Goal: Task Accomplishment & Management: Manage account settings

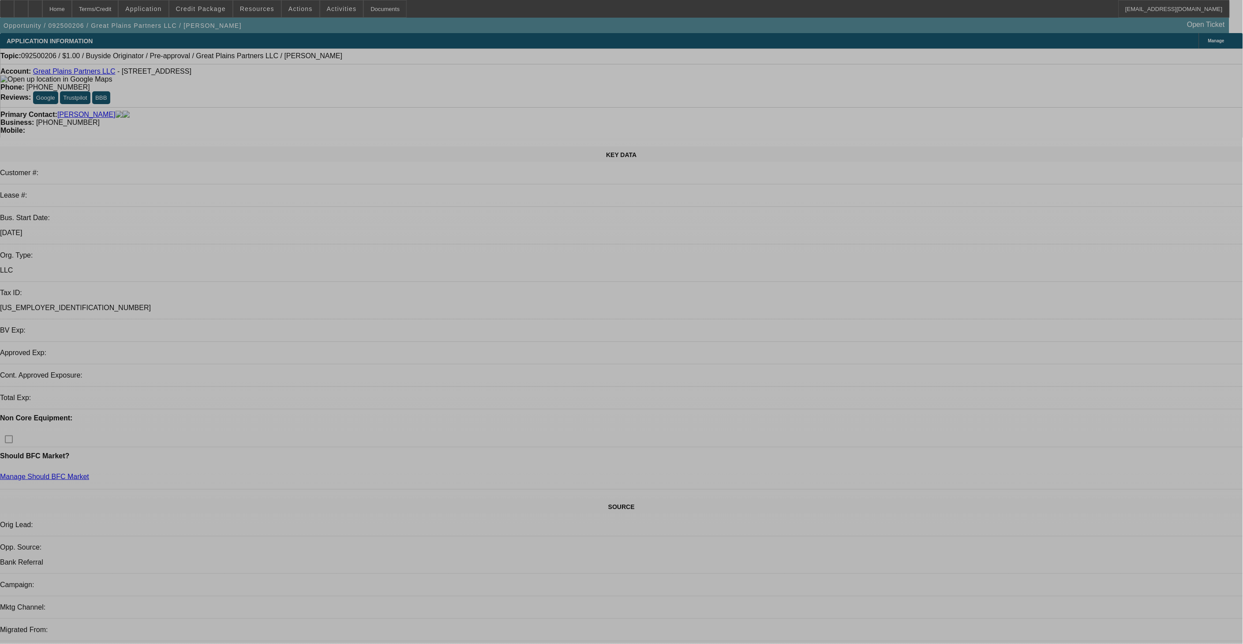
select select "0"
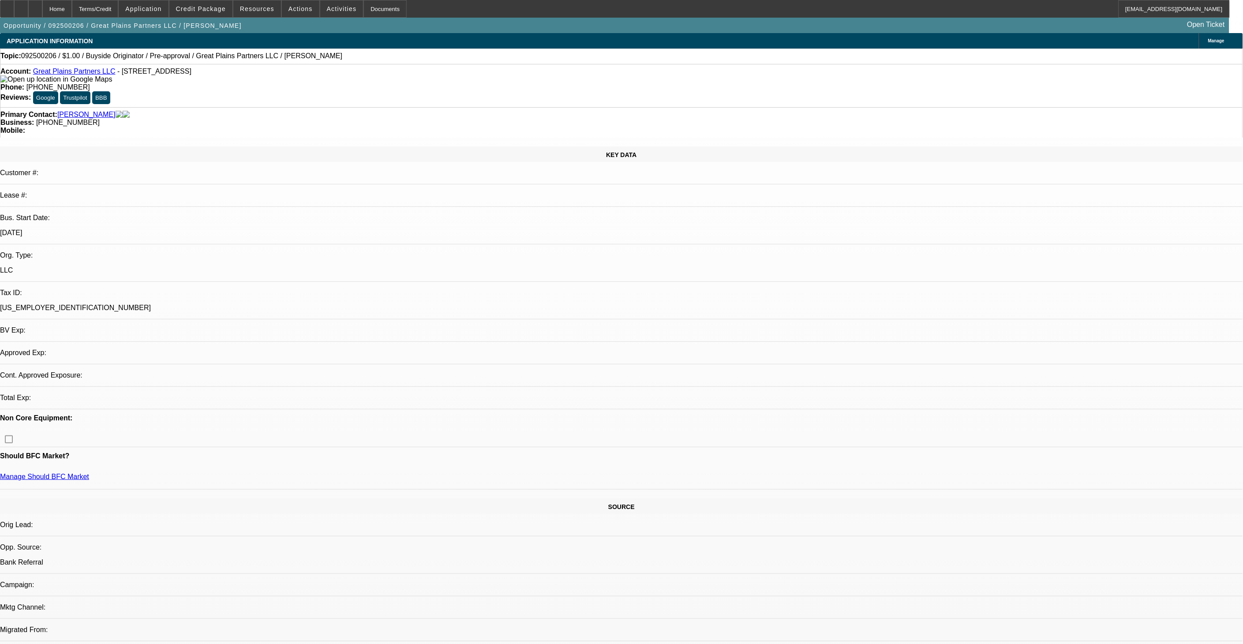
select select "2"
select select "0"
select select "1"
select select "2"
select select "6"
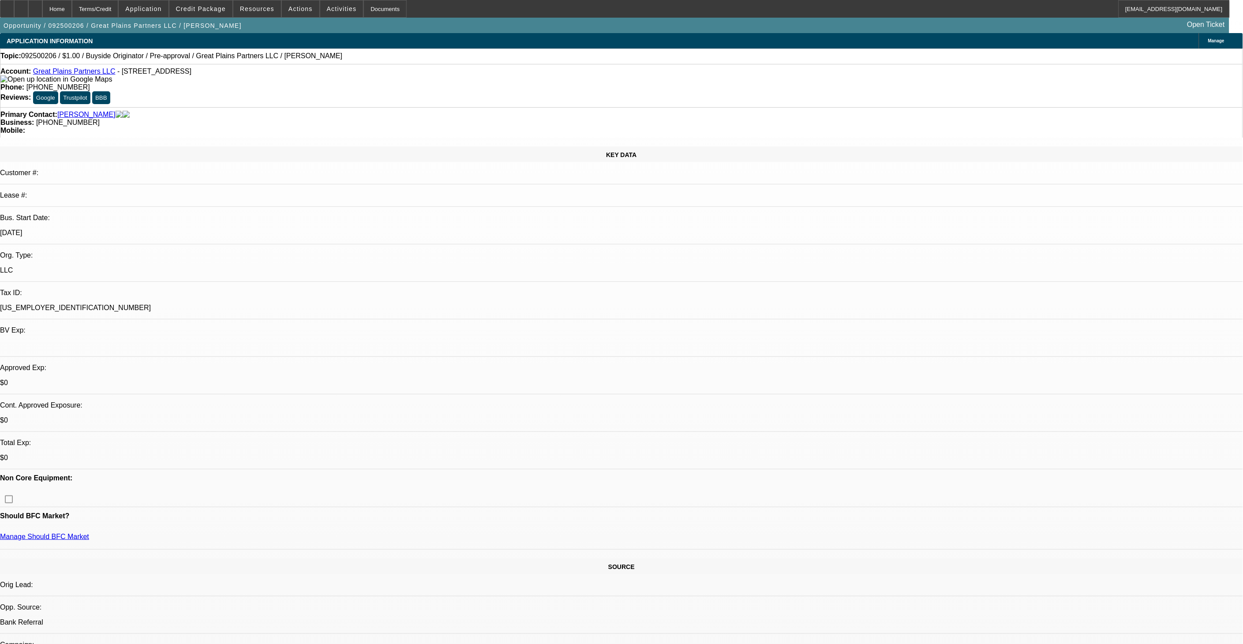
click at [193, 7] on span "Credit Package" at bounding box center [201, 8] width 50 height 7
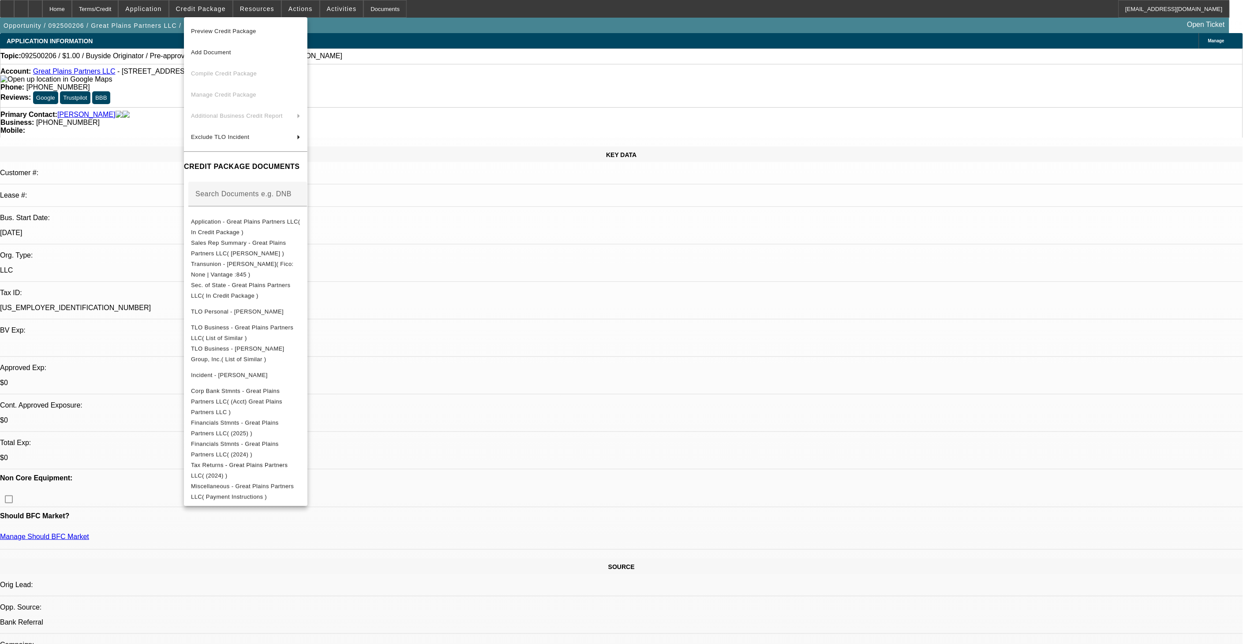
click at [127, 117] on div at bounding box center [621, 322] width 1243 height 644
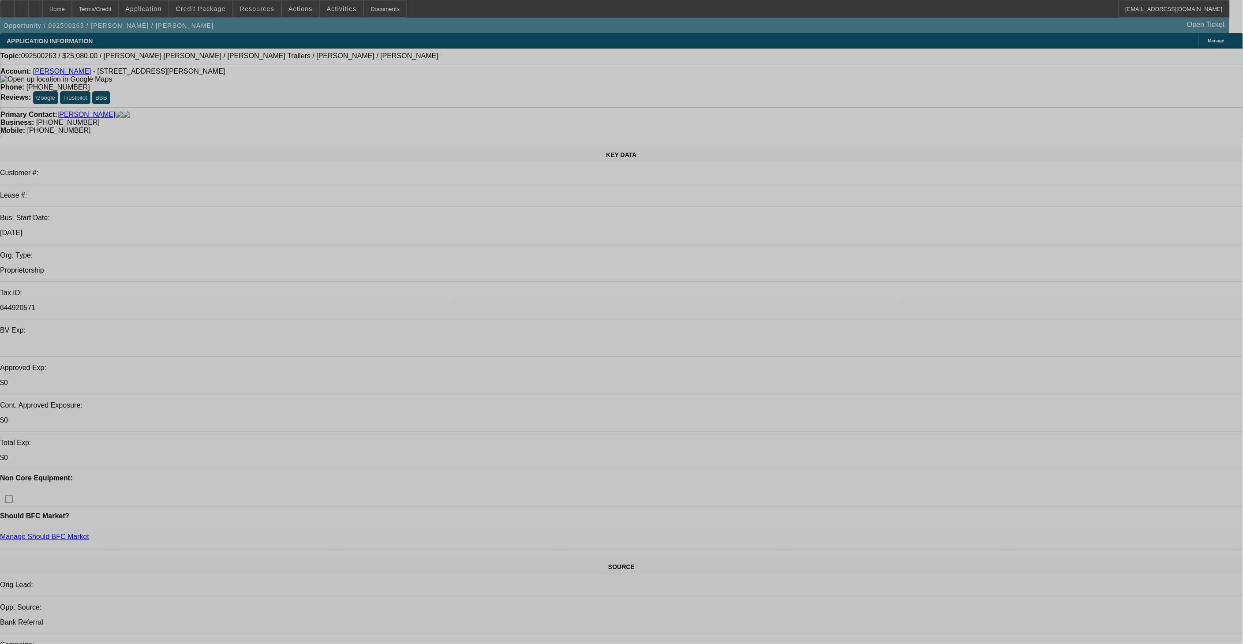
select select "0"
select select "2"
select select "0"
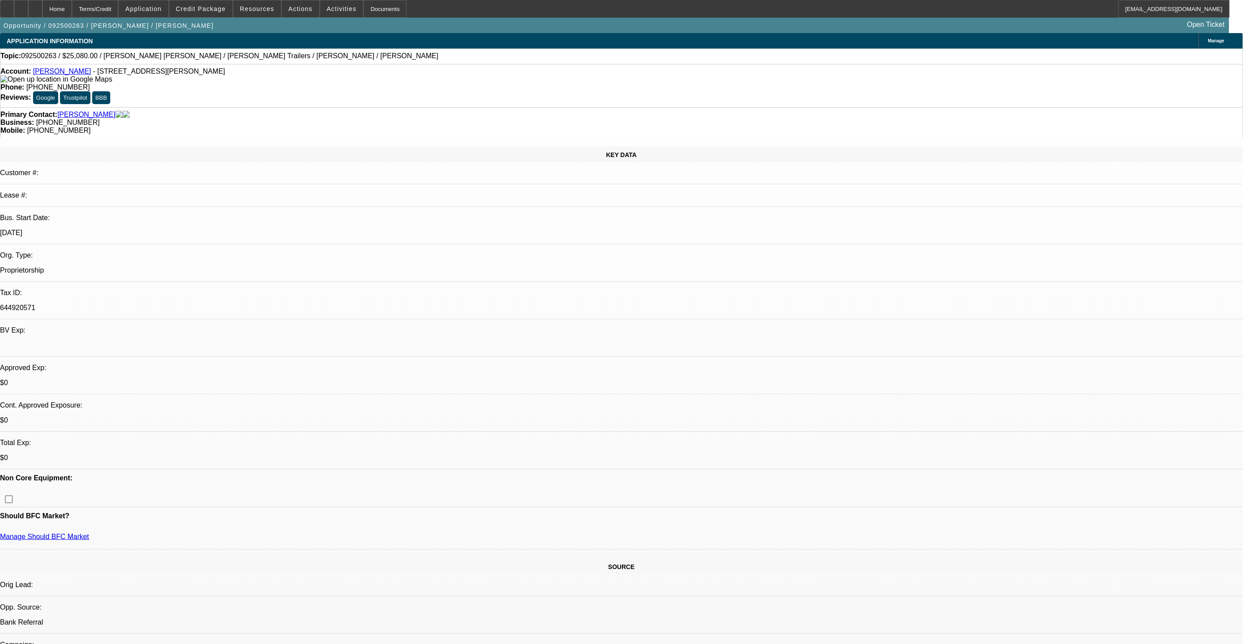
select select "2"
select select "0"
select select "0.2"
select select "2"
select select "0"
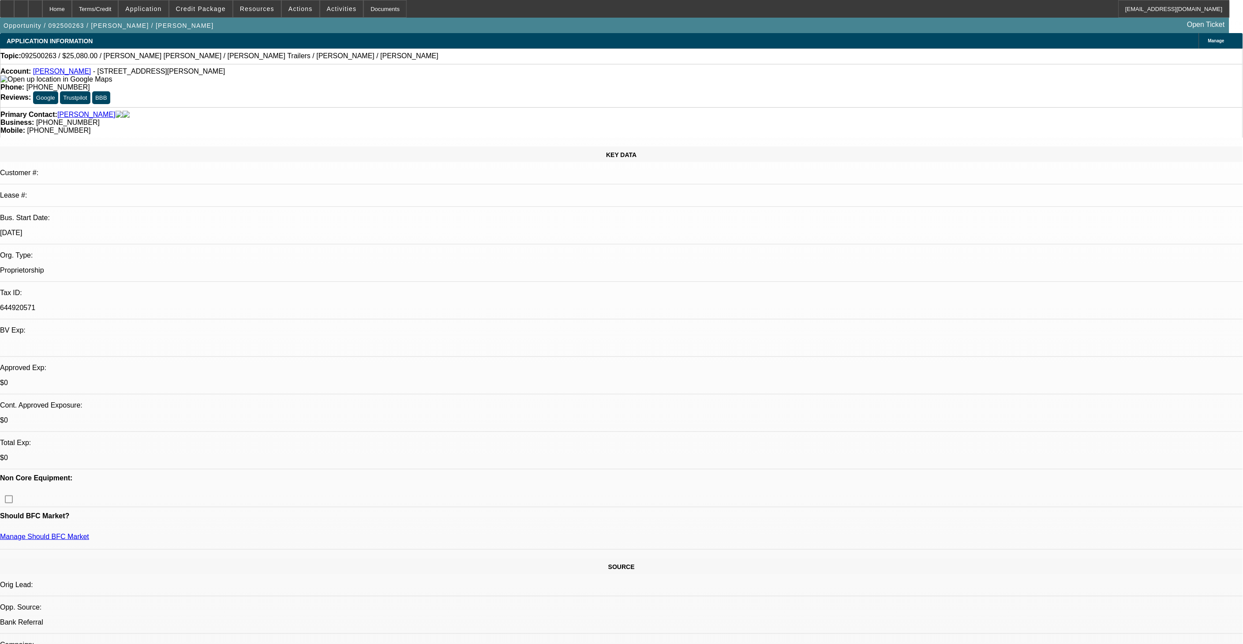
select select "1"
select select "2"
select select "6"
select select "1"
select select "2"
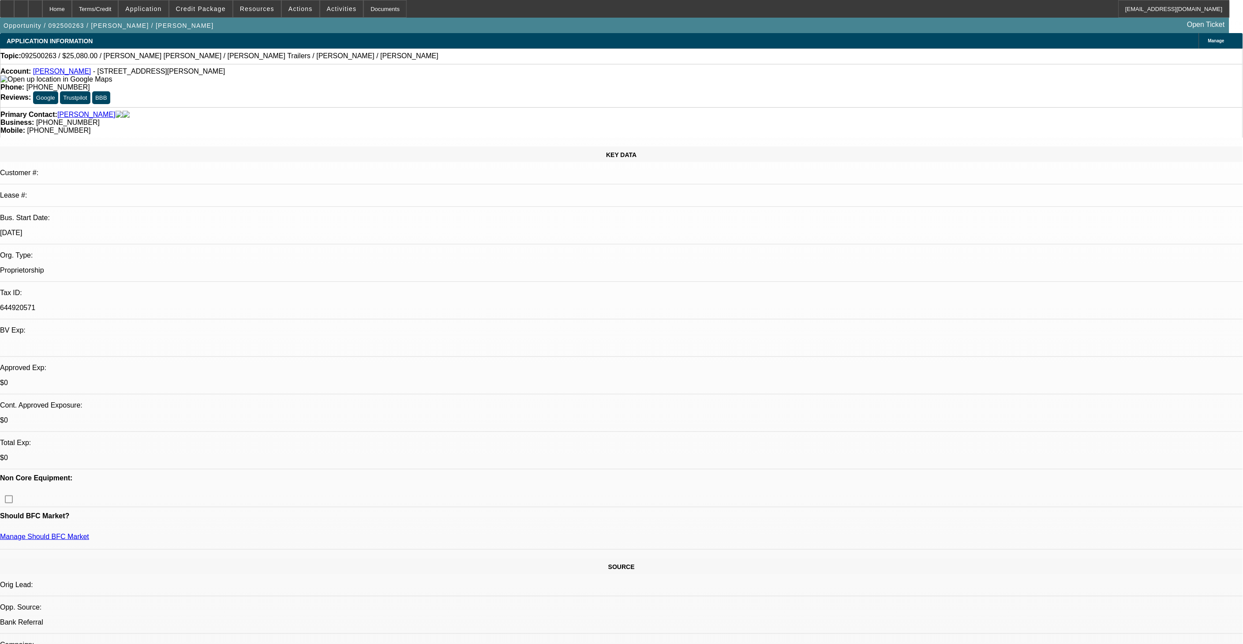
select select "6"
select select "1"
select select "2"
select select "6"
click at [218, 15] on span at bounding box center [200, 8] width 63 height 21
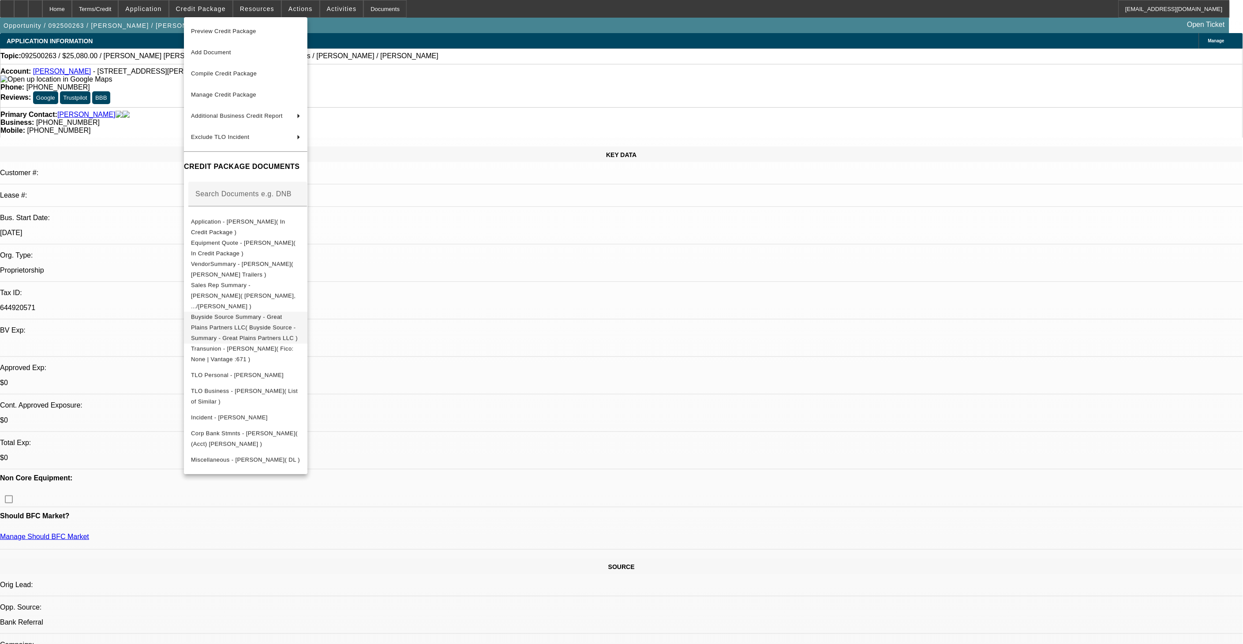
click at [298, 313] on span "Buyside Source Summary - Great Plains Partners LLC( Buyside Source - Summary - …" at bounding box center [244, 327] width 107 height 28
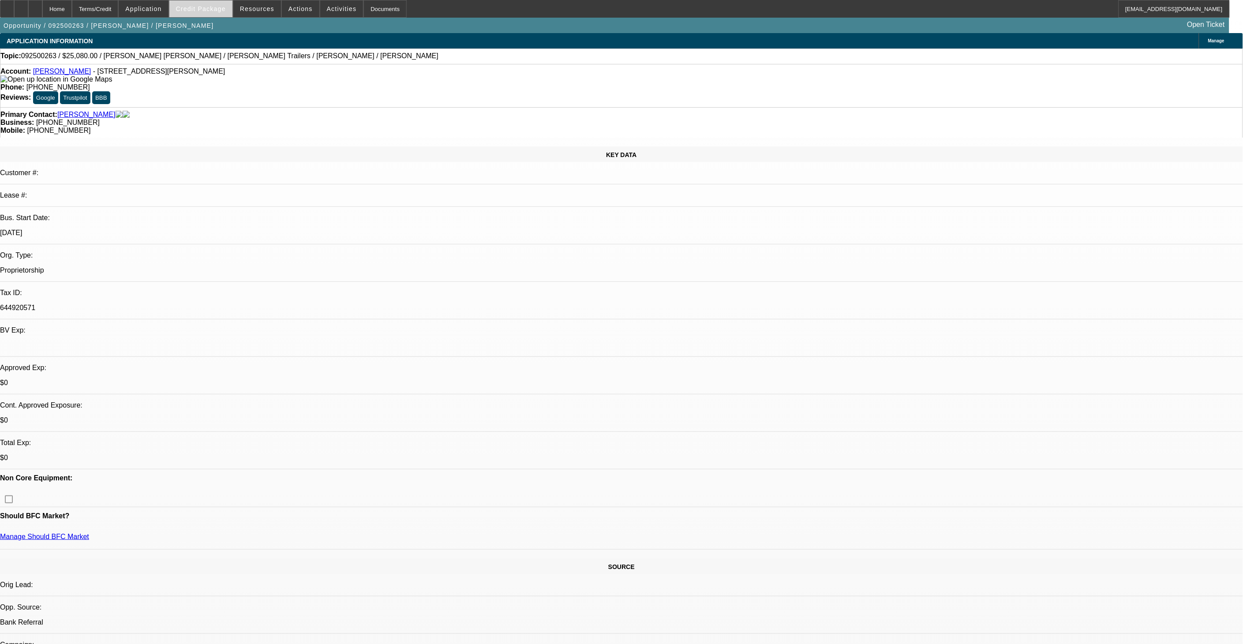
click at [214, 10] on span "Credit Package" at bounding box center [201, 8] width 50 height 7
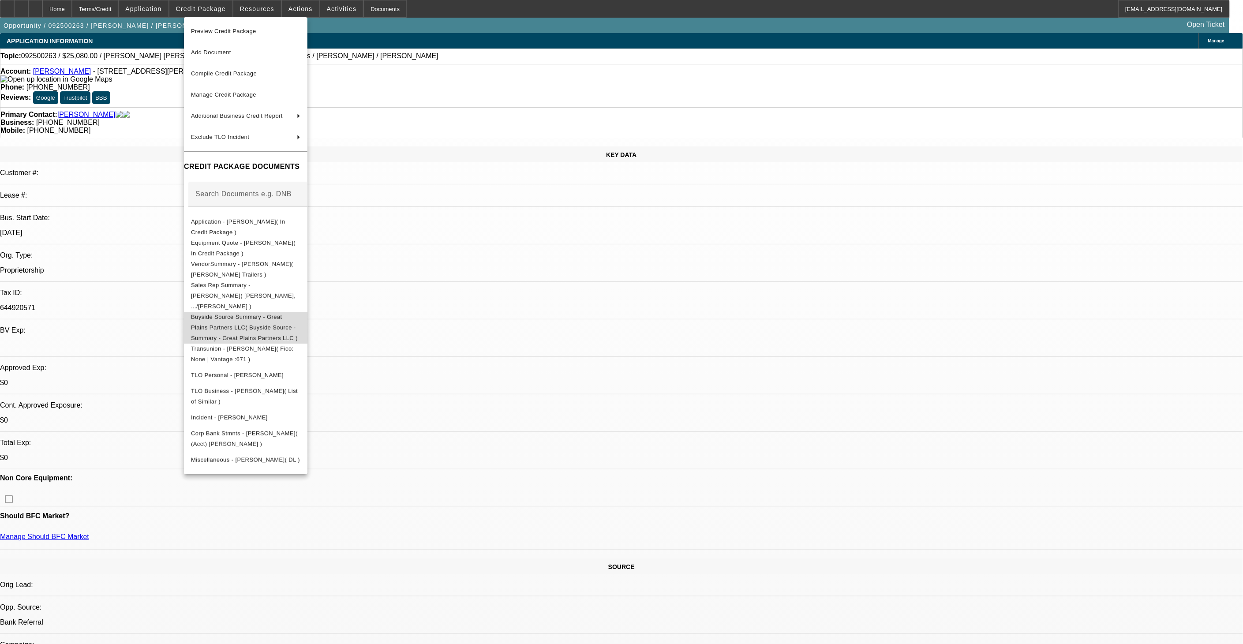
click at [293, 313] on span "Buyside Source Summary - Great Plains Partners LLC( Buyside Source - Summary - …" at bounding box center [244, 327] width 107 height 28
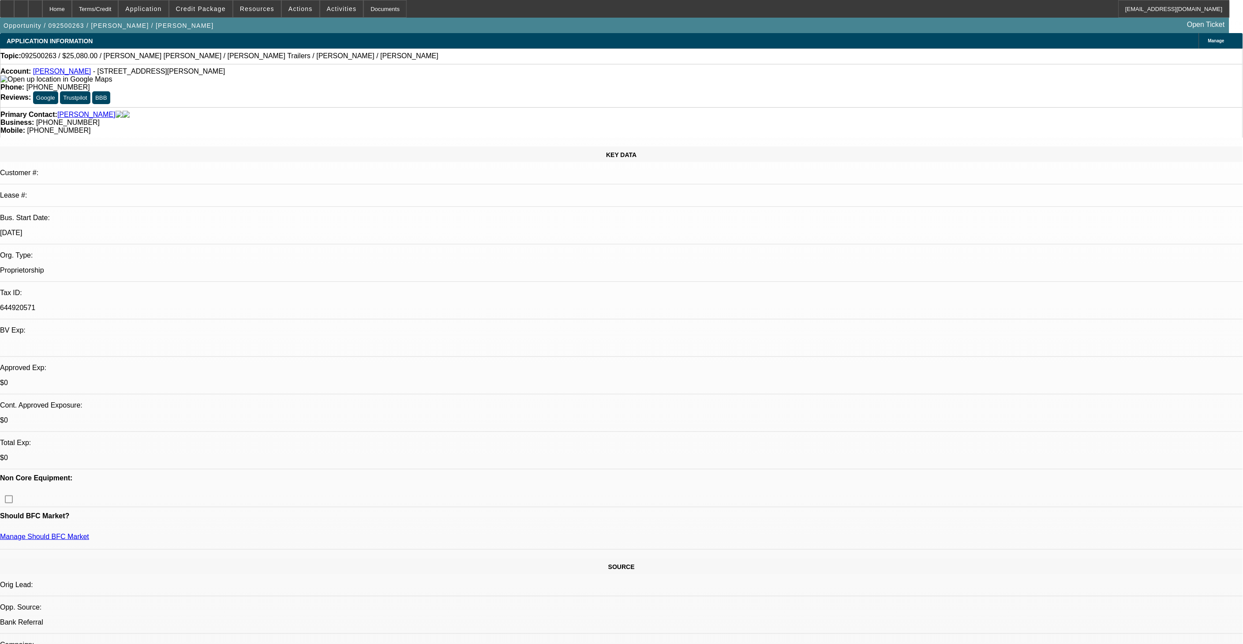
drag, startPoint x: 417, startPoint y: 322, endPoint x: 418, endPoint y: 327, distance: 5.2
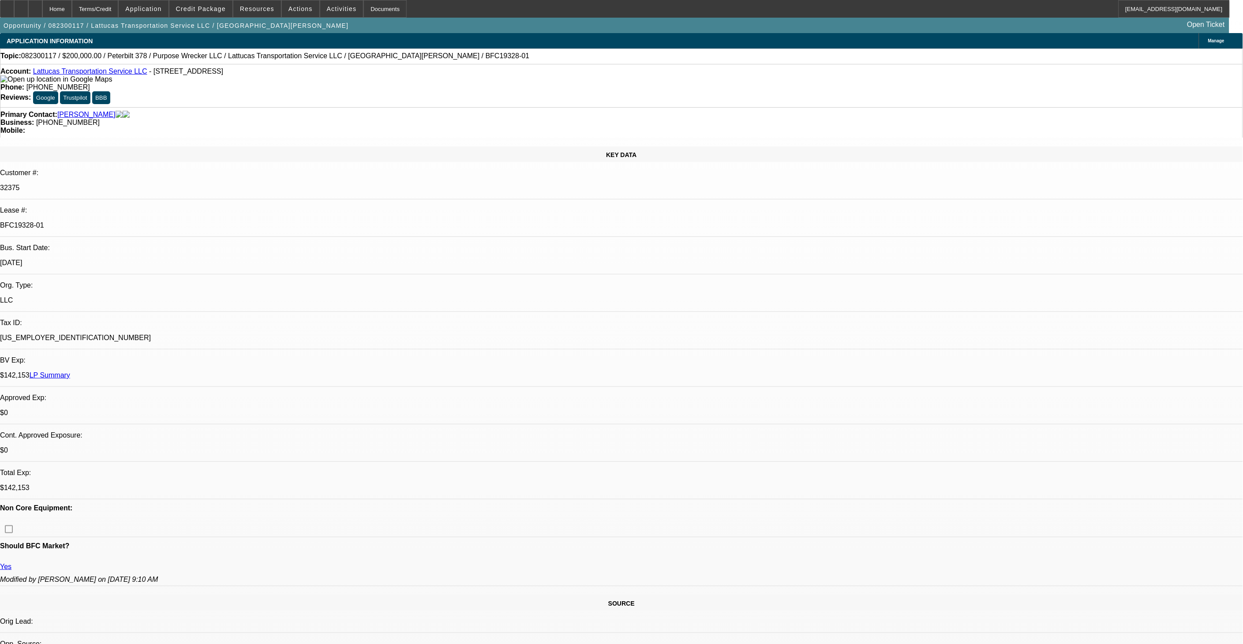
click at [224, 10] on span "Credit Package" at bounding box center [201, 8] width 50 height 7
select select "0"
select select "2"
select select "0"
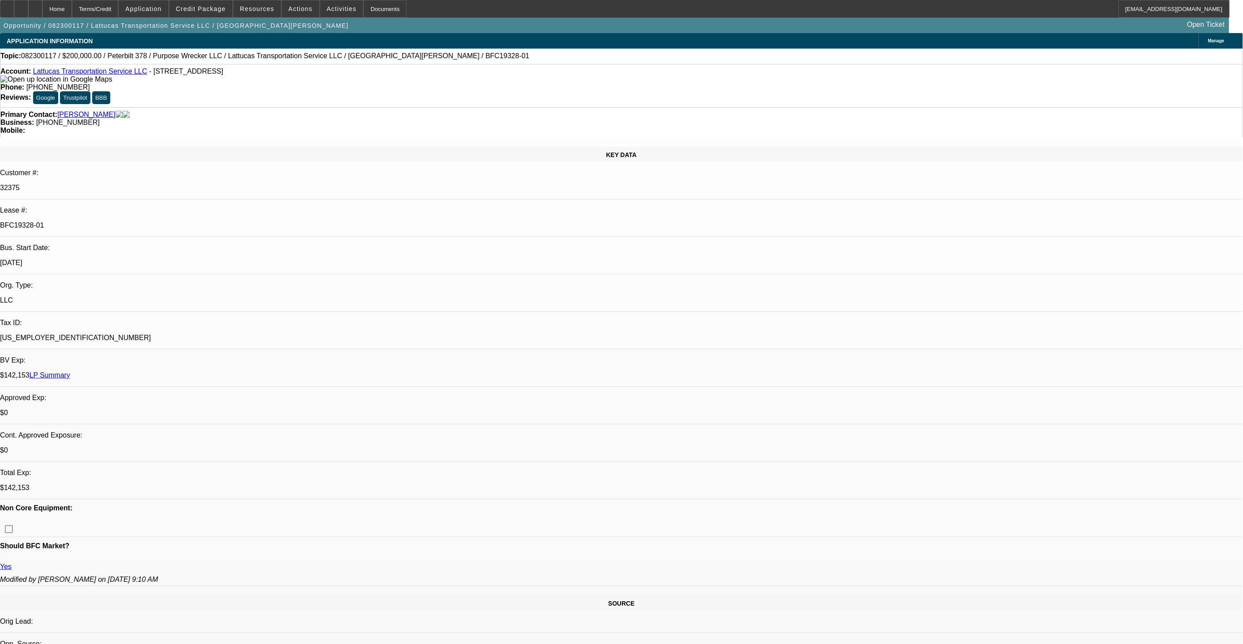
select select "2"
select select "0.1"
select select "0"
select select "2"
select select "0.1"
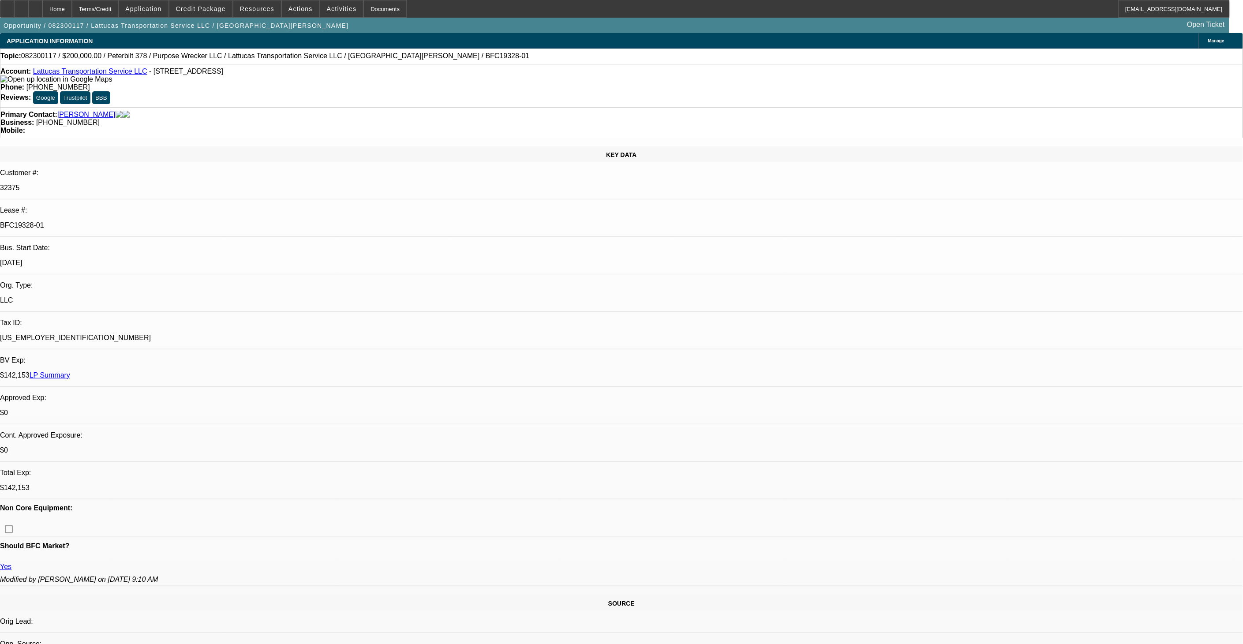
select select "0"
select select "2"
select select "0.1"
select select "1"
select select "2"
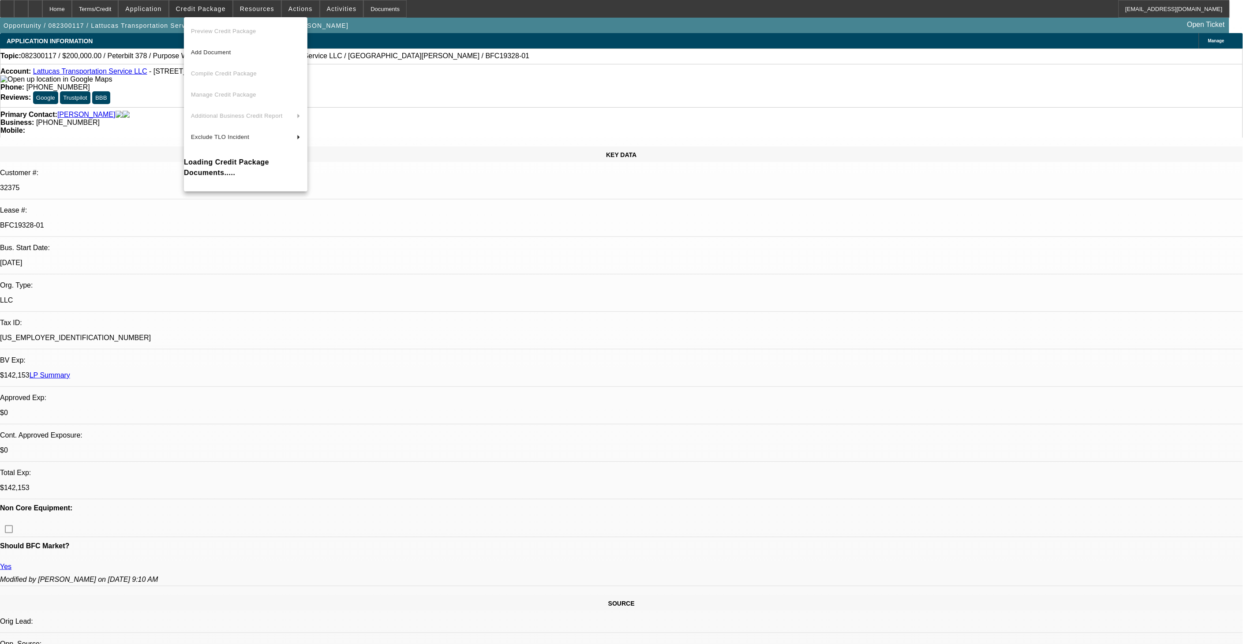
select select "6"
select select "1"
select select "2"
select select "4"
select select "1"
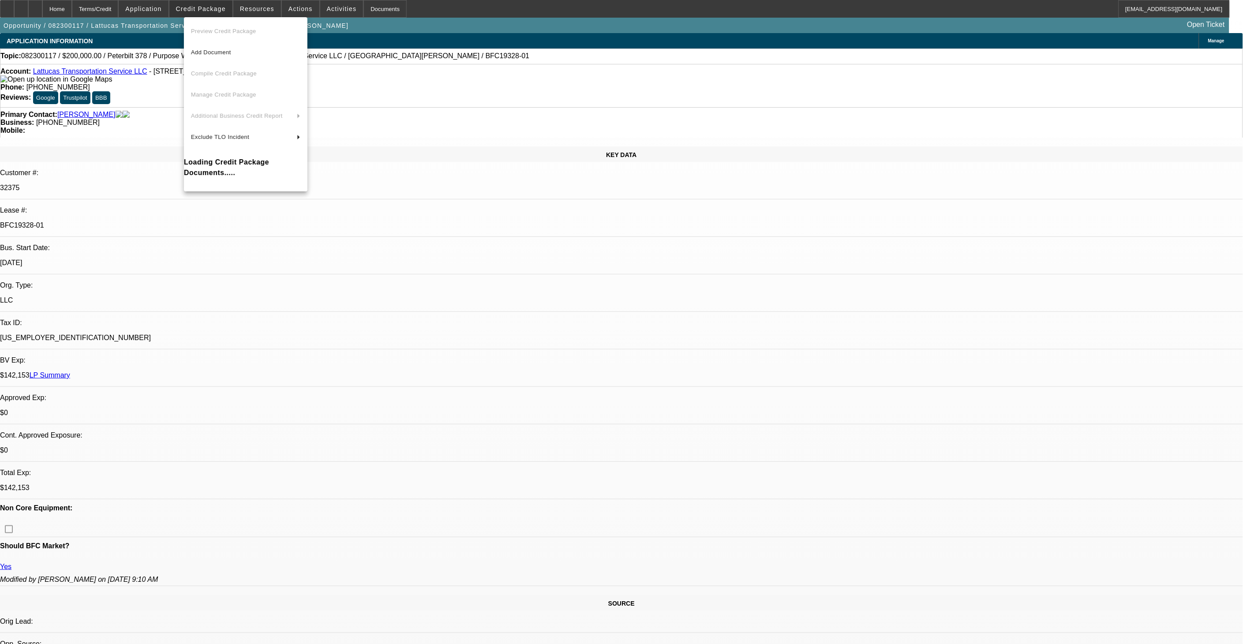
select select "2"
select select "4"
select select "1"
select select "2"
select select "4"
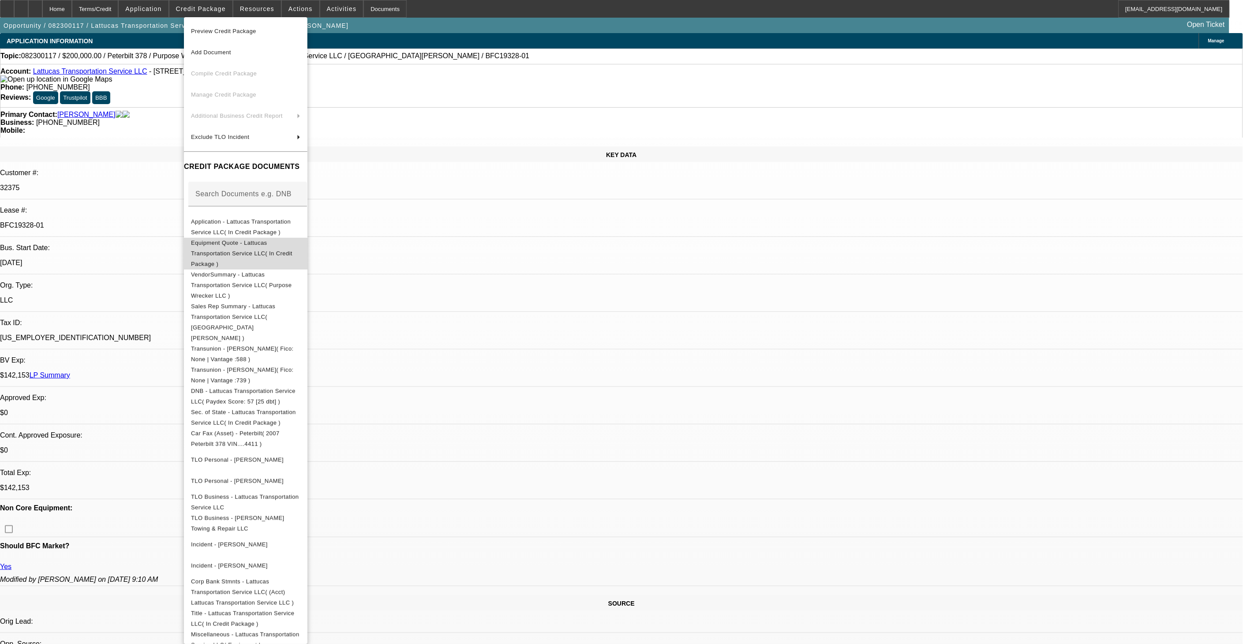
click at [245, 245] on span "Equipment Quote - Lattucas Transportation Service LLC( In Credit Package )" at bounding box center [241, 253] width 101 height 28
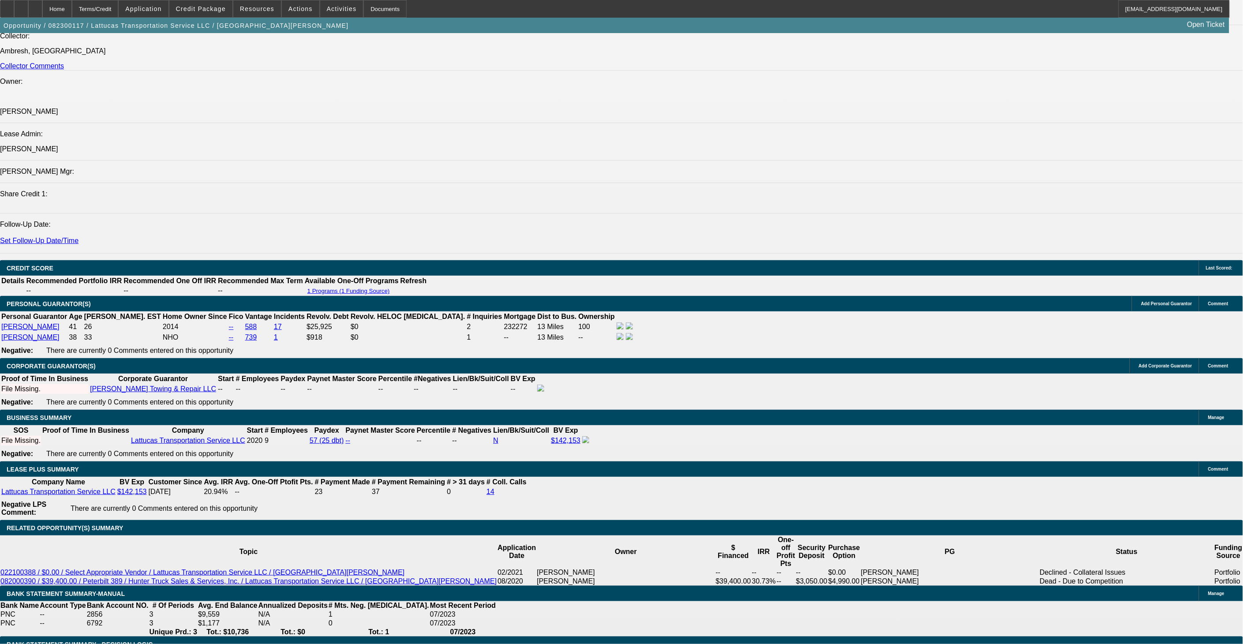
scroll to position [1078, 0]
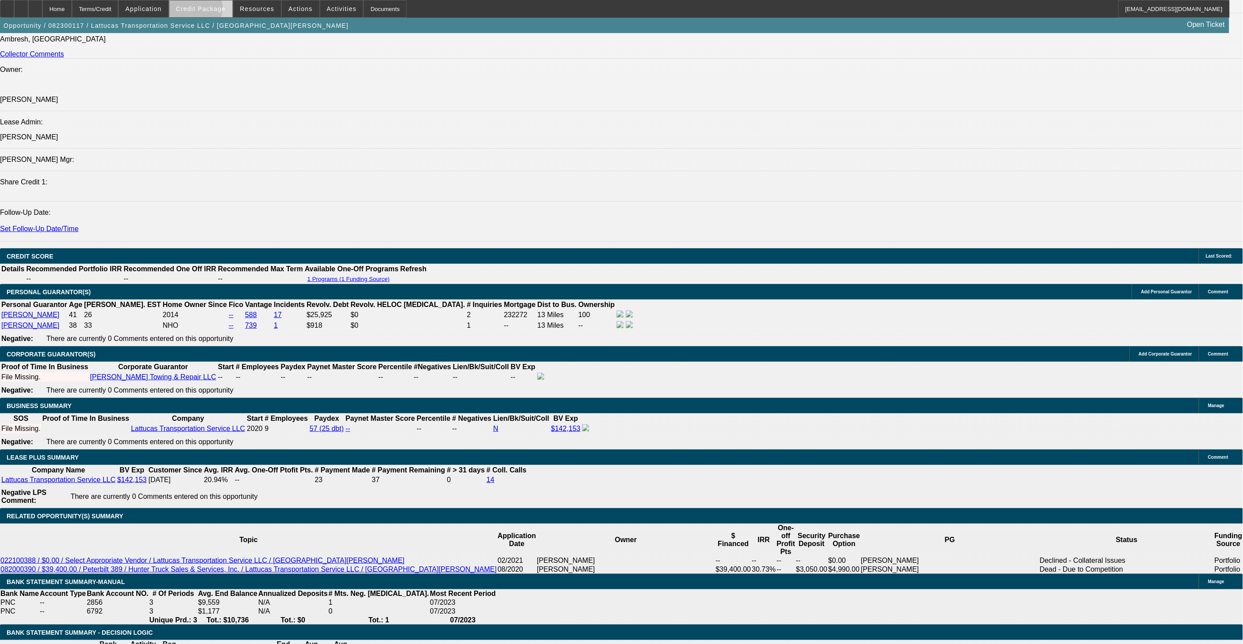
click at [210, 10] on span "Credit Package" at bounding box center [201, 8] width 50 height 7
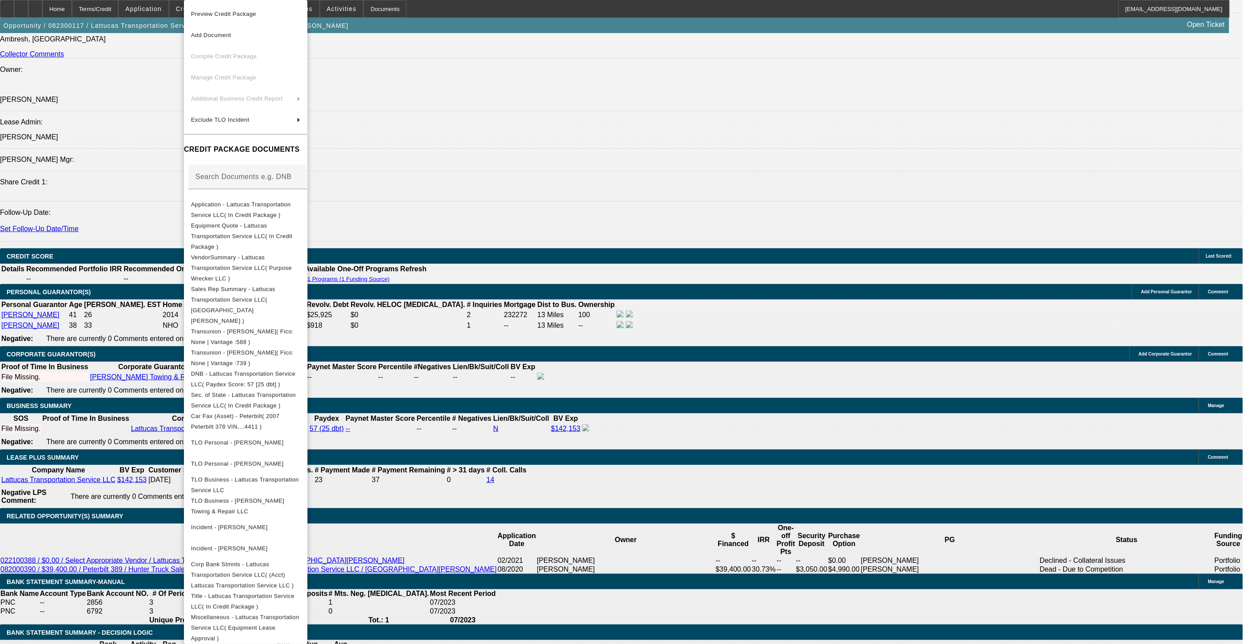
click at [628, 277] on div at bounding box center [621, 322] width 1243 height 644
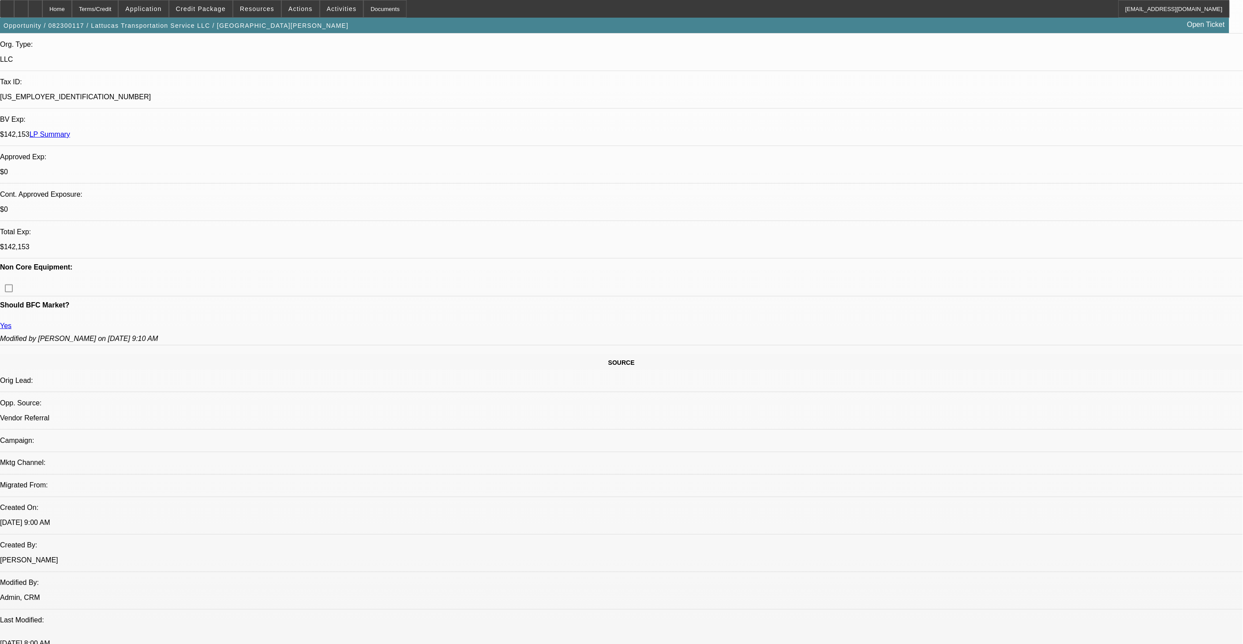
scroll to position [0, 0]
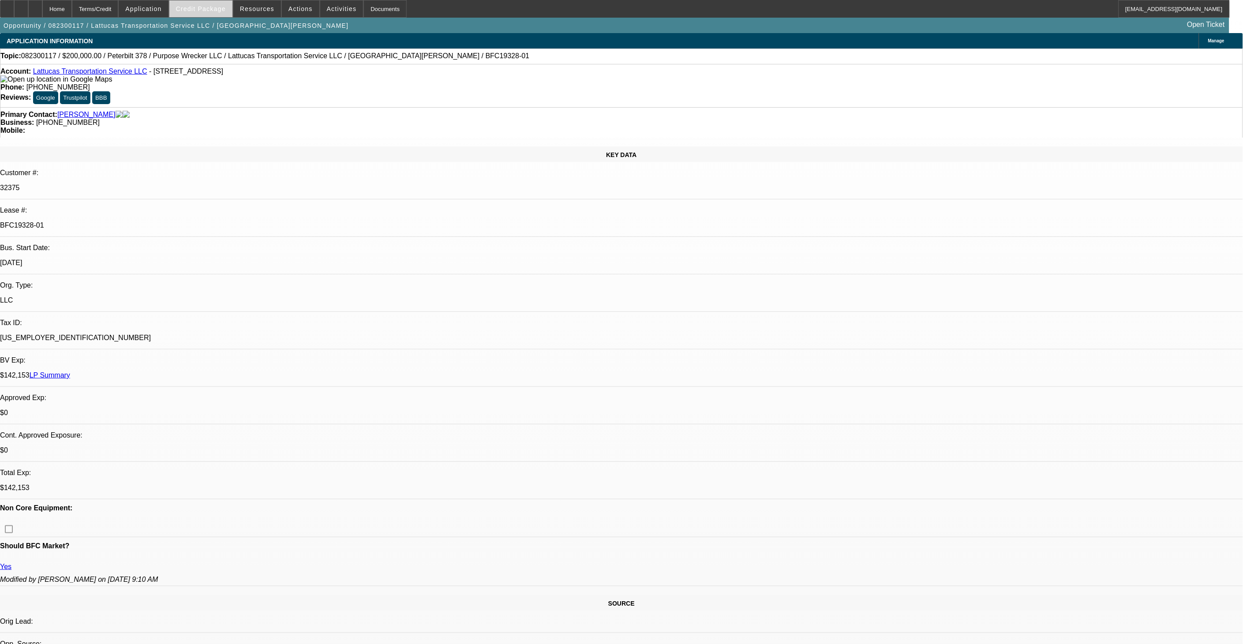
click at [200, 5] on span "Credit Package" at bounding box center [201, 8] width 50 height 7
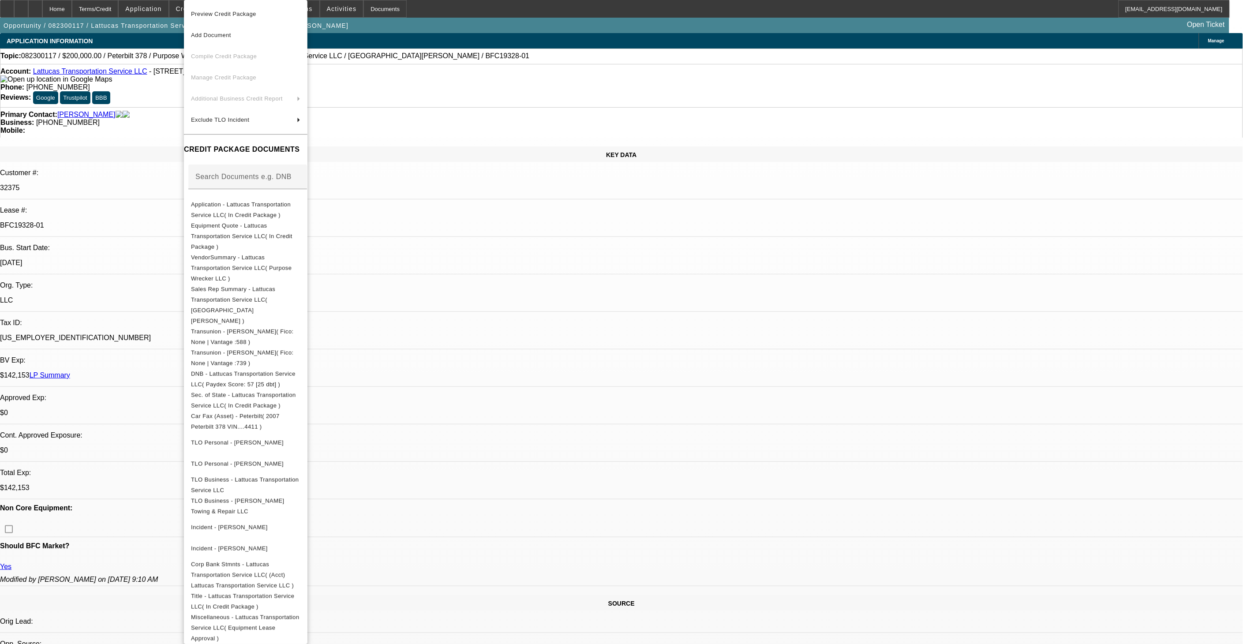
click at [527, 304] on div at bounding box center [621, 322] width 1243 height 644
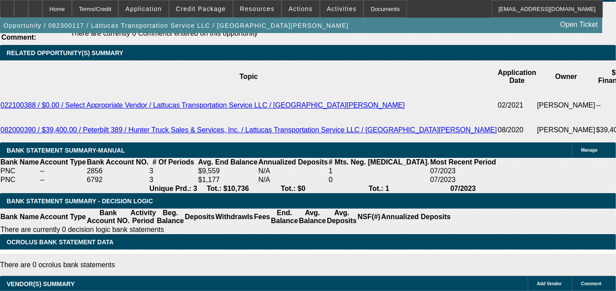
scroll to position [1520, 0]
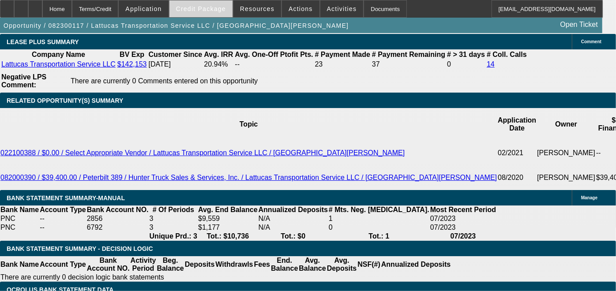
click at [195, 6] on span "Credit Package" at bounding box center [201, 8] width 50 height 7
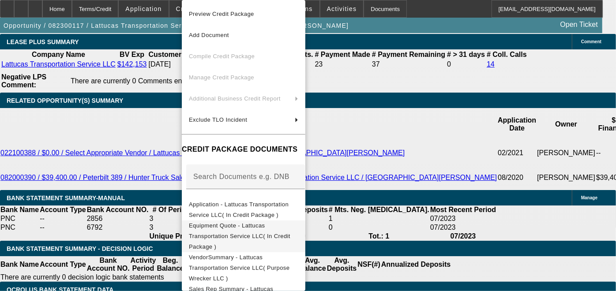
click at [256, 221] on button "Equipment Quote - Lattucas Transportation Service LLC( In Credit Package )" at bounding box center [244, 237] width 124 height 32
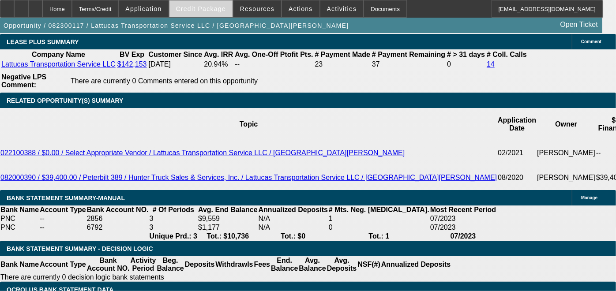
click at [213, 15] on span at bounding box center [200, 8] width 63 height 21
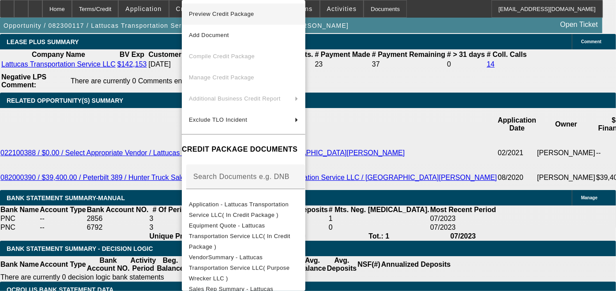
scroll to position [1373, 0]
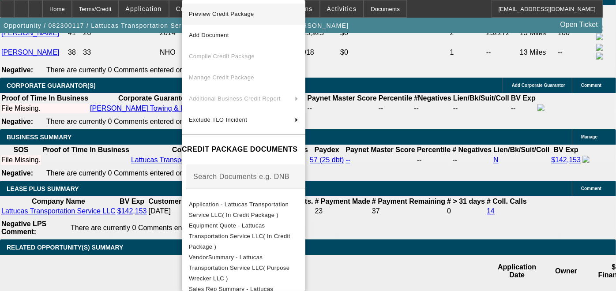
click at [251, 9] on span "Preview Credit Package" at bounding box center [243, 14] width 109 height 11
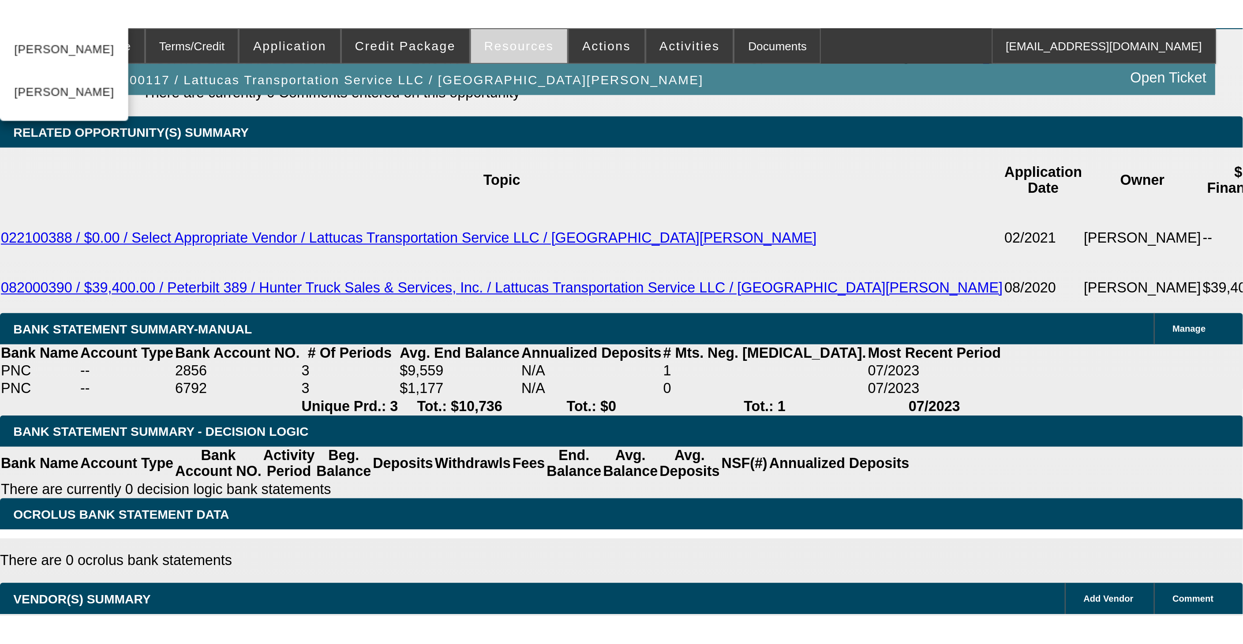
scroll to position [1322, 0]
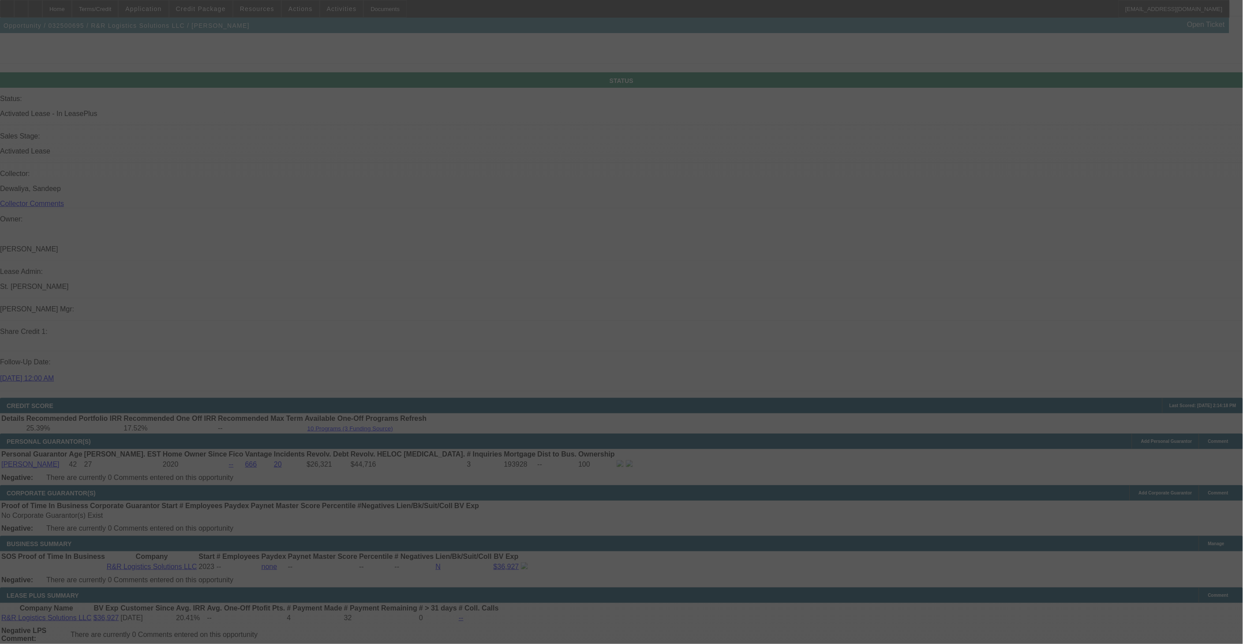
scroll to position [1227, 0]
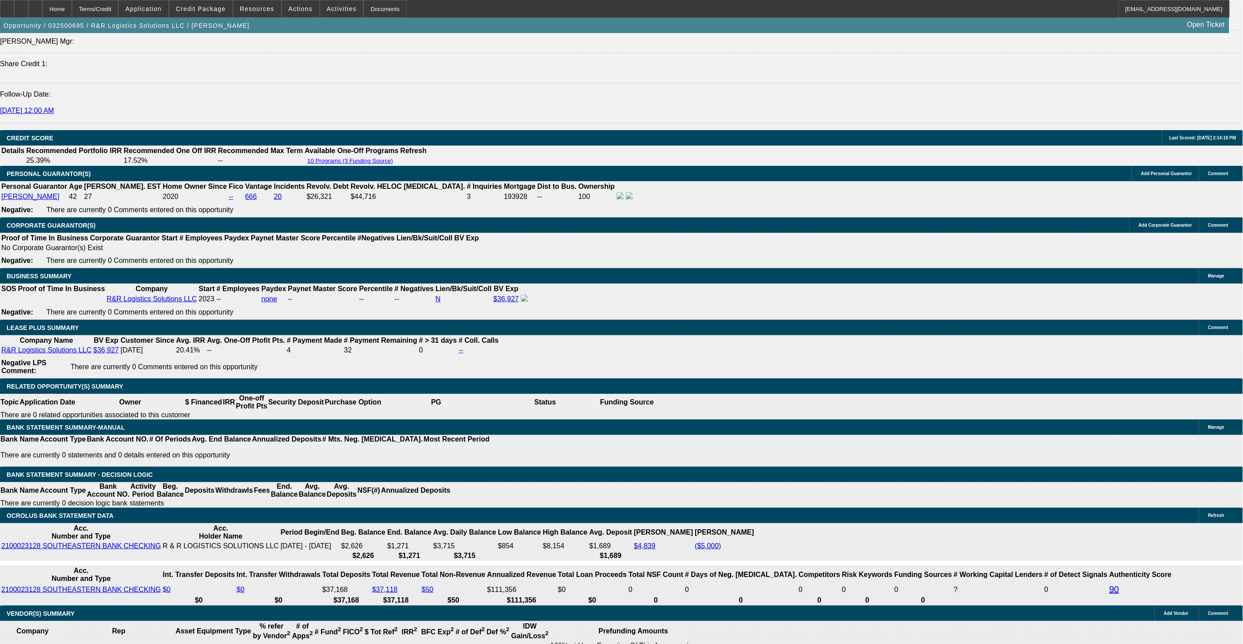
select select "0"
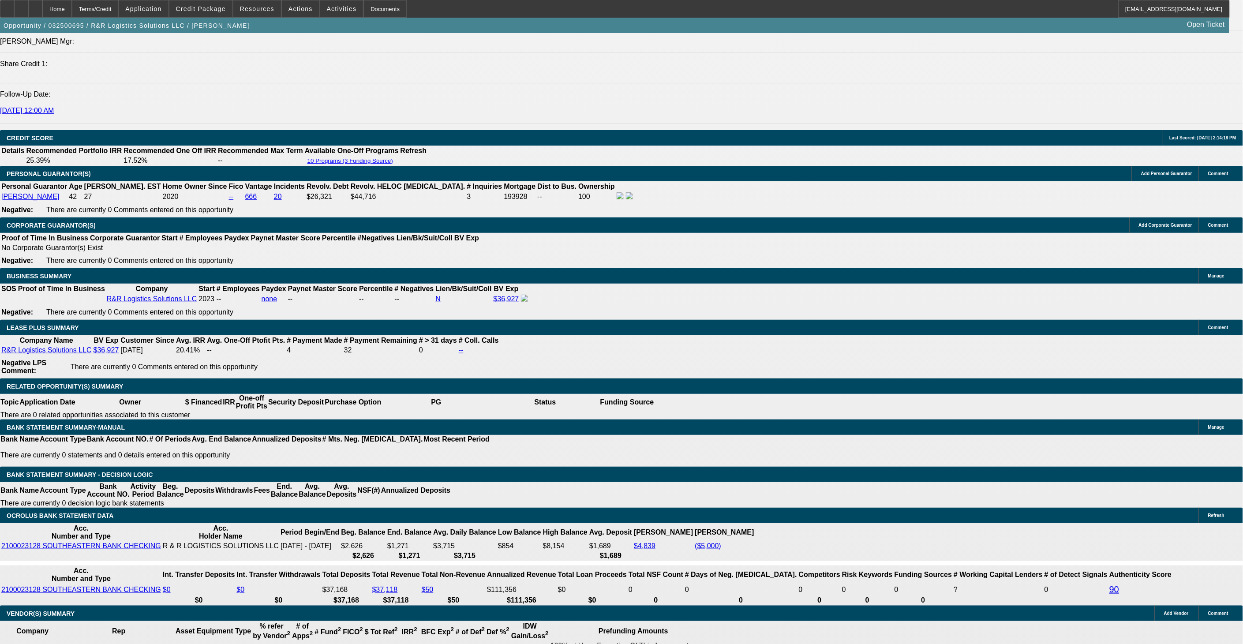
select select "0"
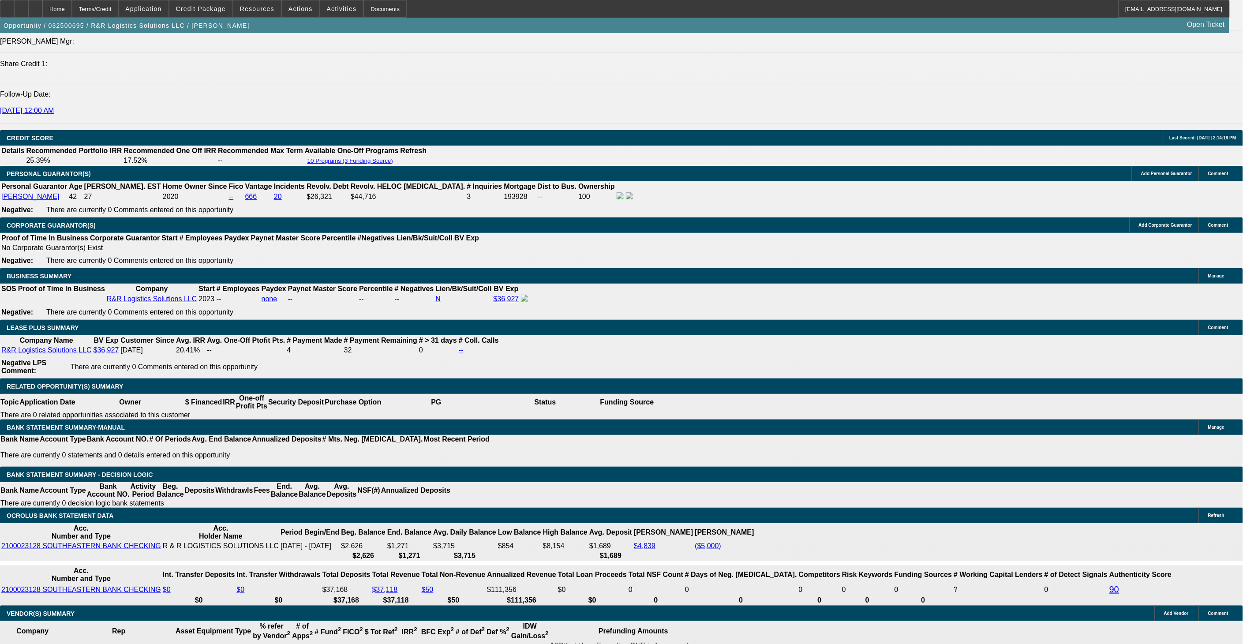
select select "2"
select select "0"
select select "1"
select select "2"
select select "6"
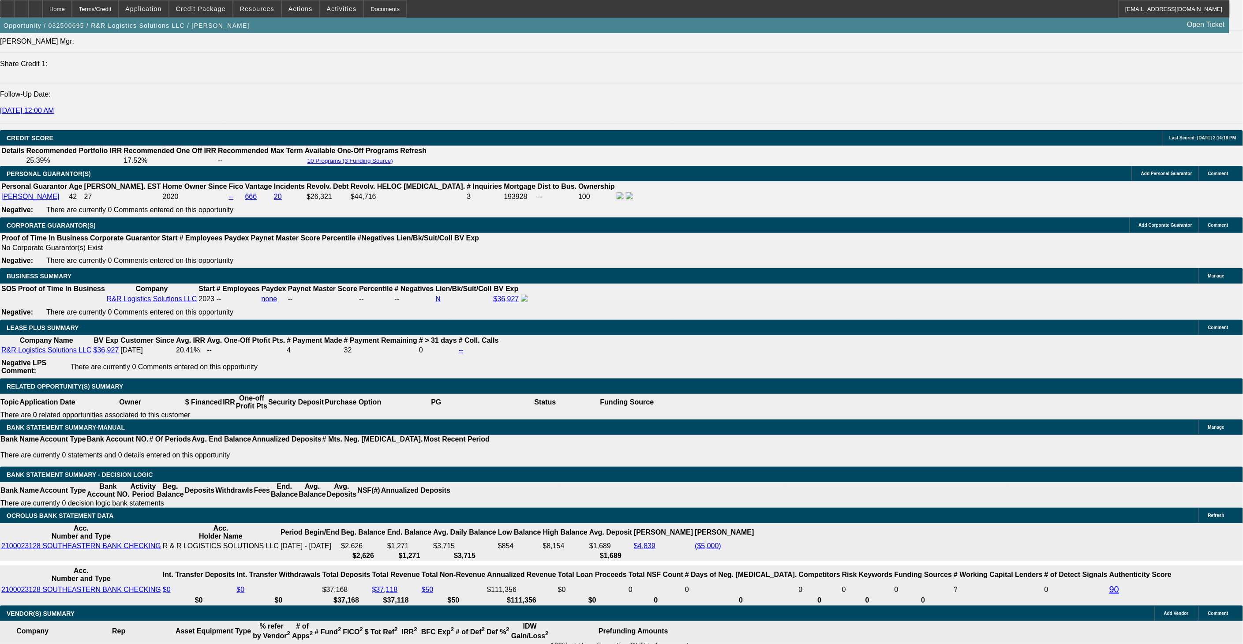
select select "1"
select select "2"
select select "6"
select select "1"
select select "2"
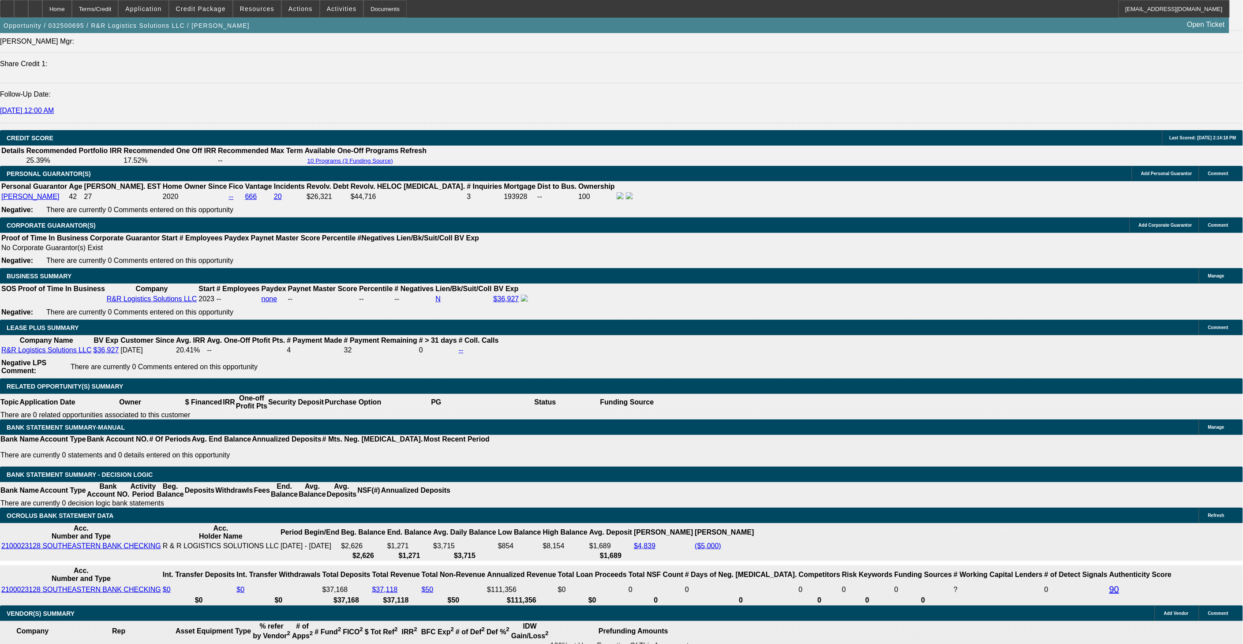
select select "6"
select select "1"
select select "2"
select select "6"
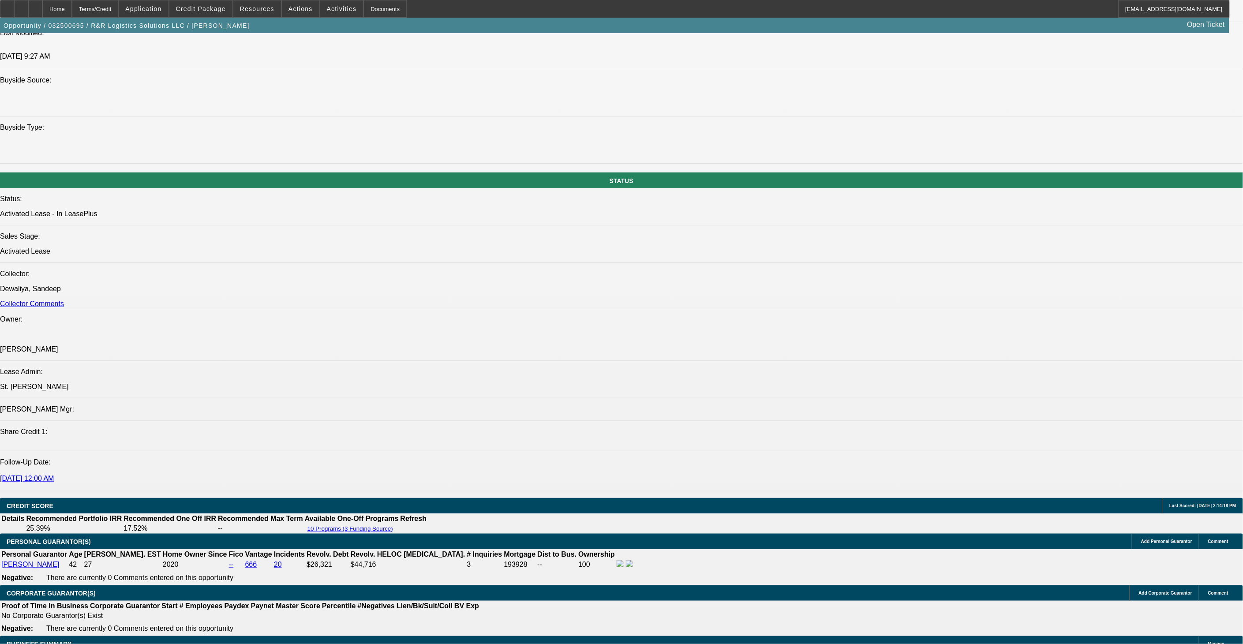
scroll to position [932, 0]
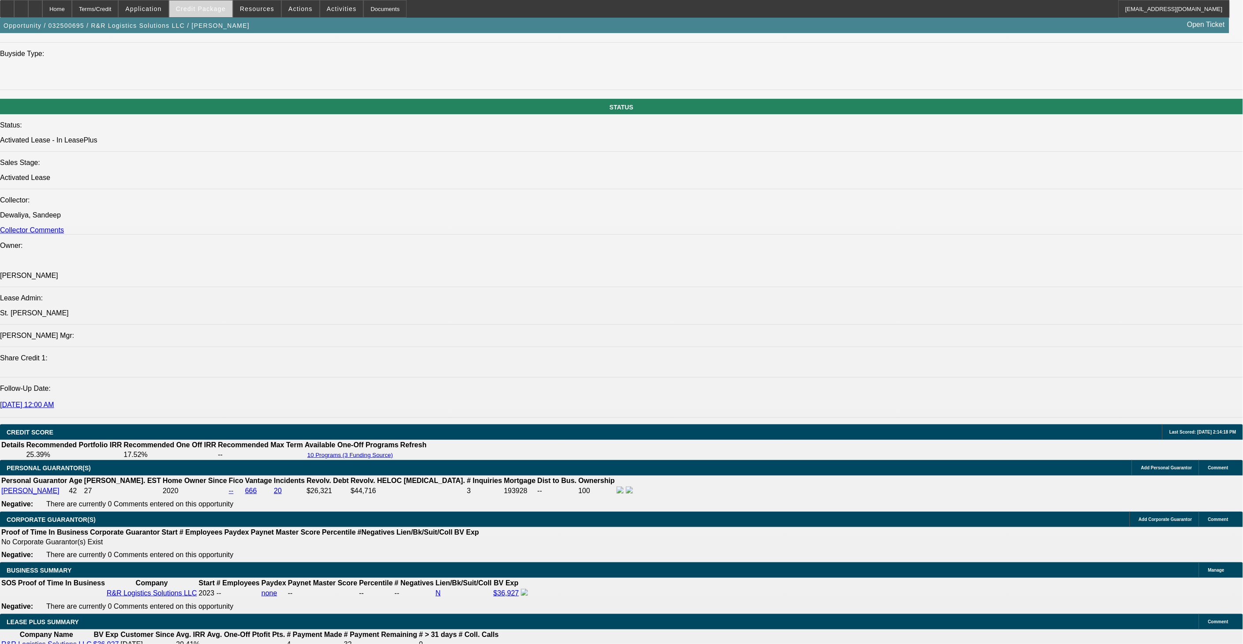
click at [211, 8] on span "Credit Package" at bounding box center [201, 8] width 50 height 7
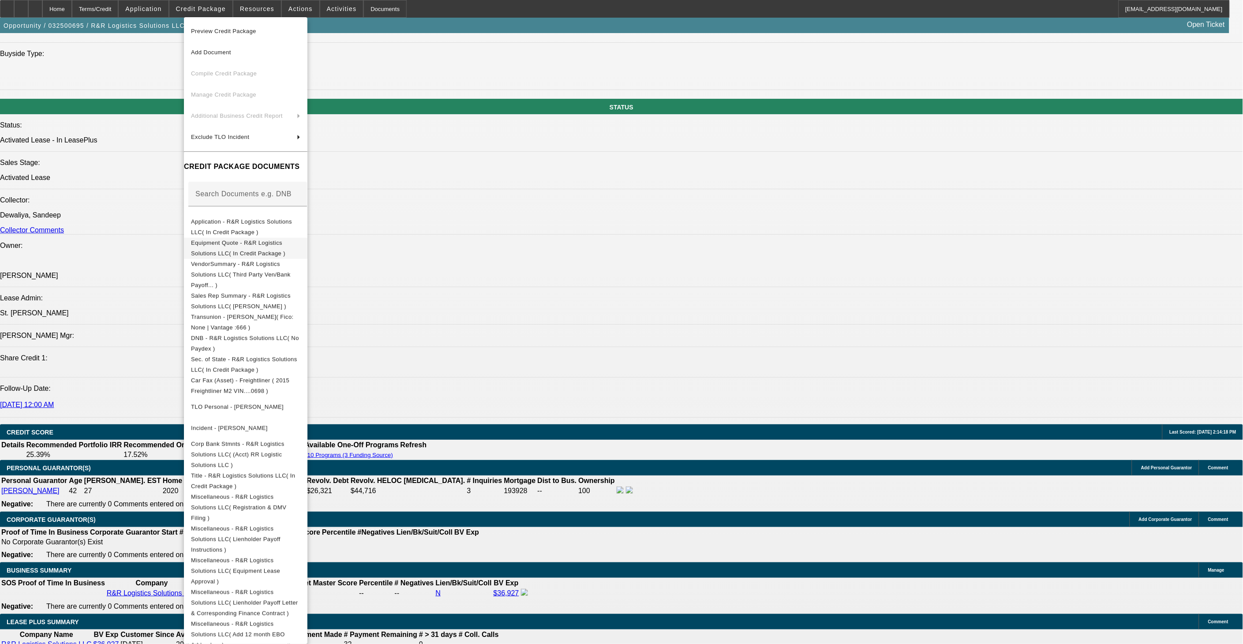
click at [285, 246] on span "Equipment Quote - R&R Logistics Solutions LLC( In Credit Package )" at bounding box center [238, 247] width 94 height 17
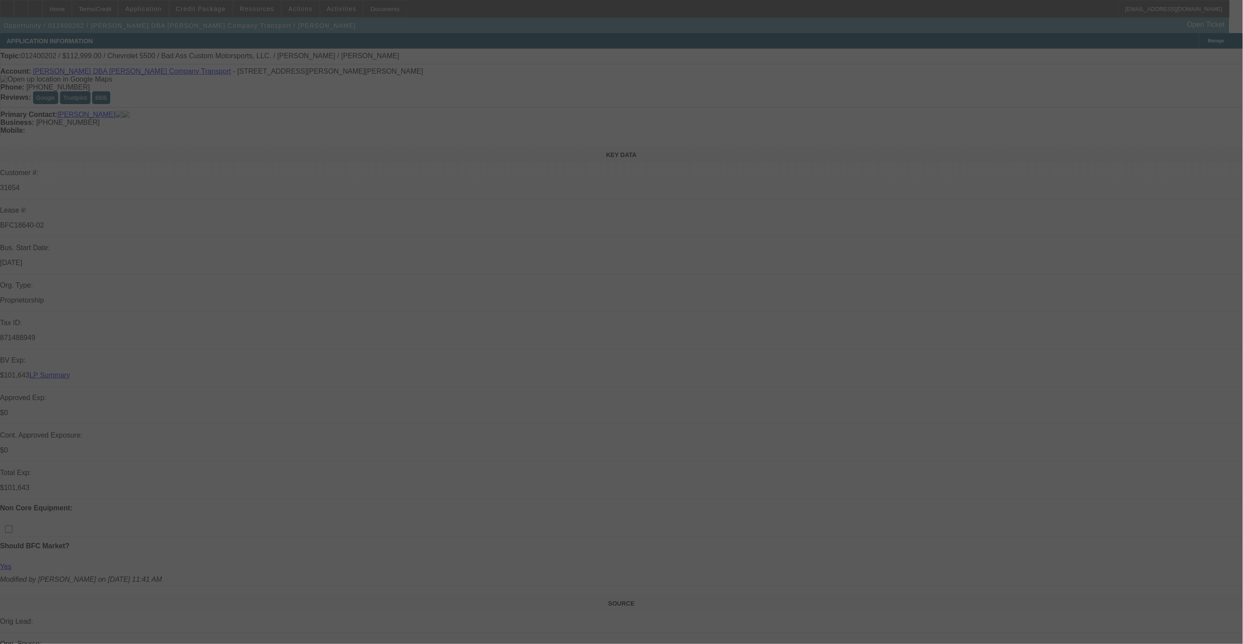
scroll to position [205, 0]
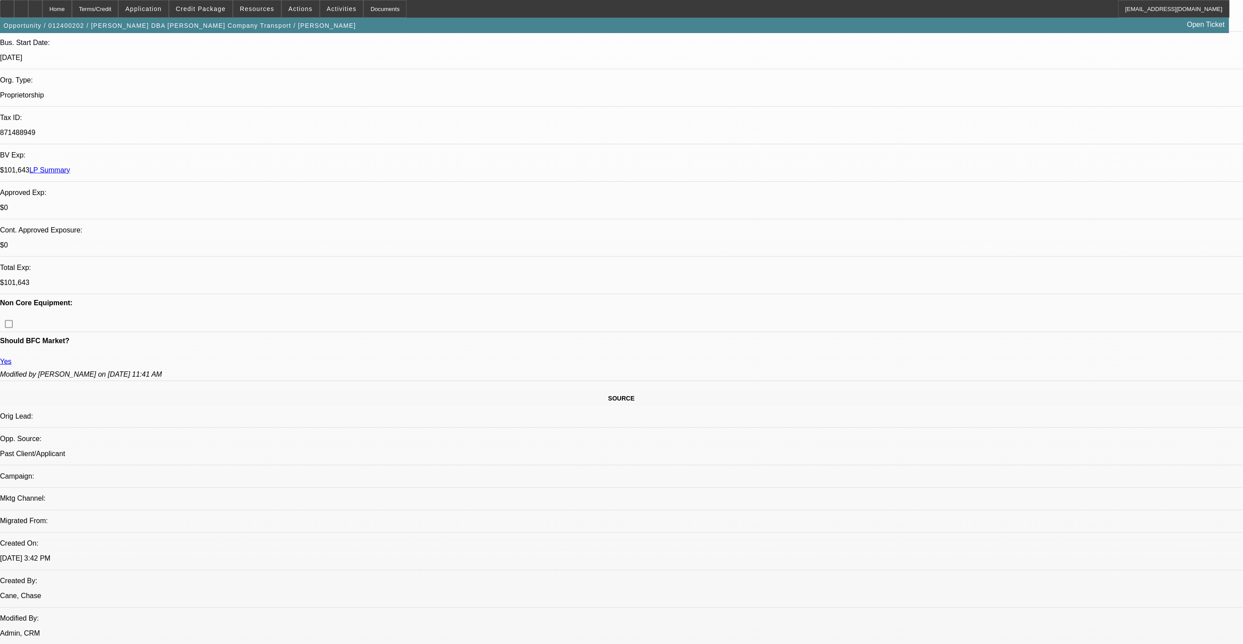
select select "0"
select select "2"
select select "0.1"
select select "0"
select select "2"
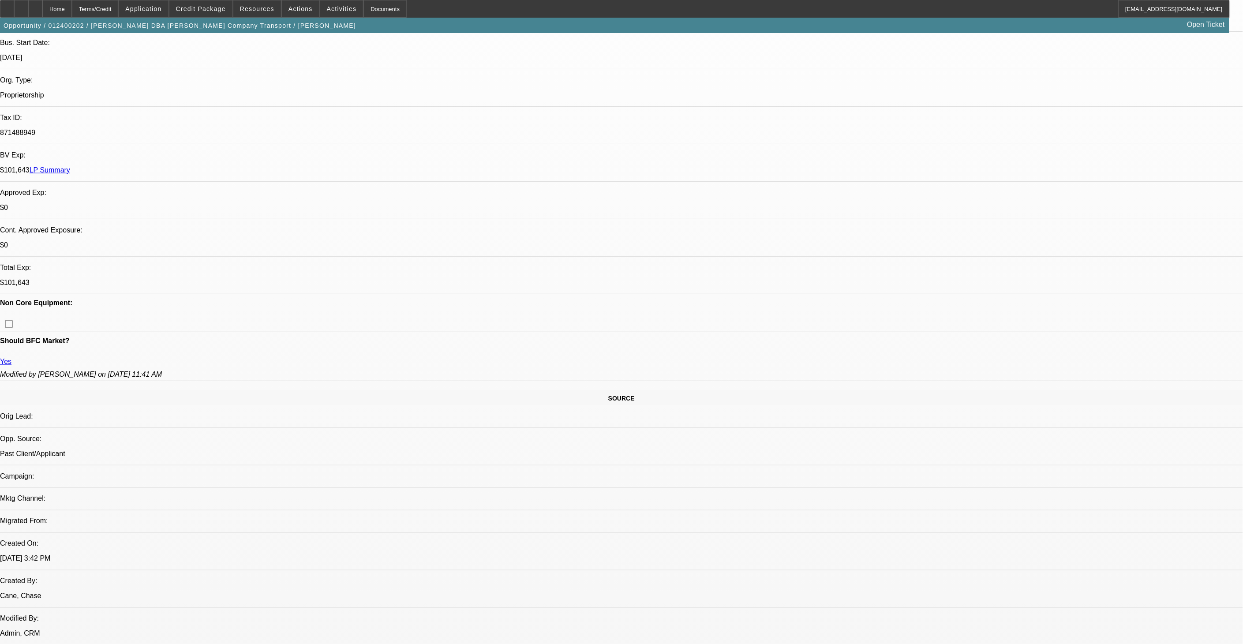
select select "0.1"
select select "0"
select select "2"
select select "0.1"
select select "2"
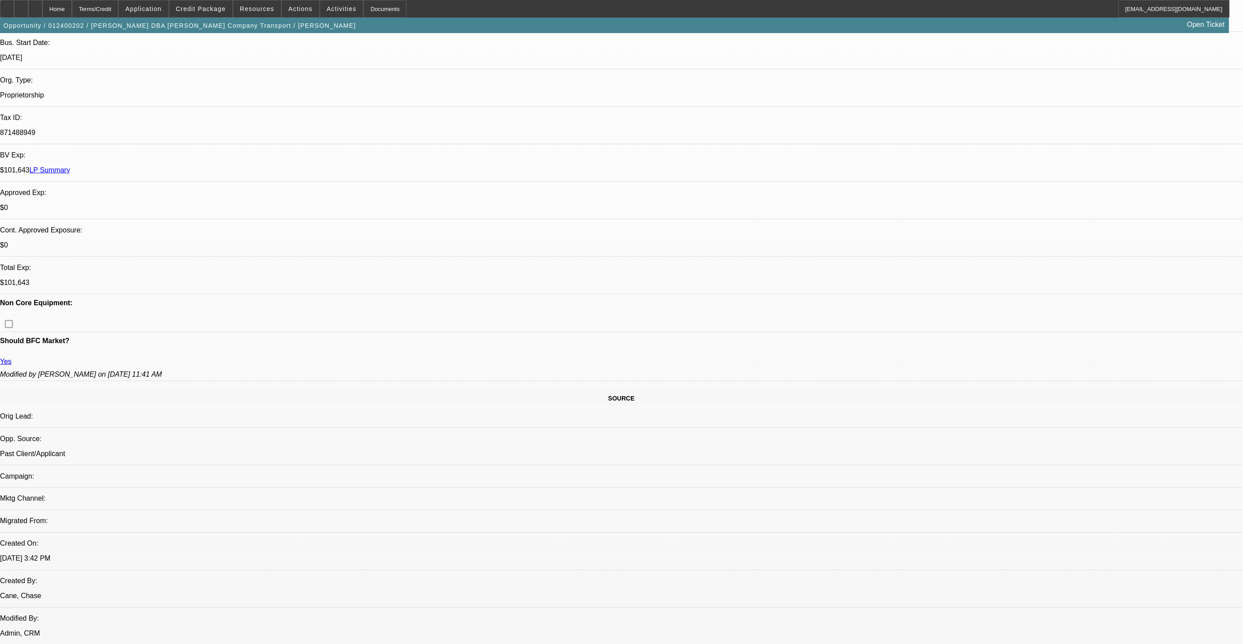
select select "0"
select select "1"
select select "2"
select select "4"
select select "1"
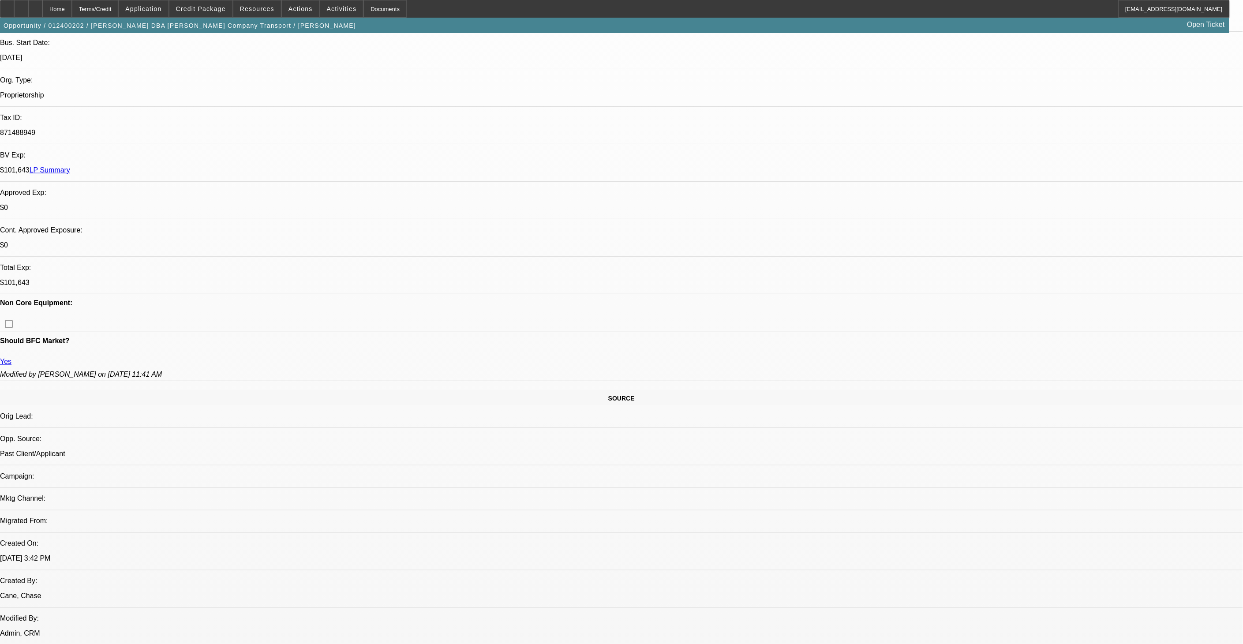
select select "2"
select select "4"
select select "1"
select select "2"
select select "4"
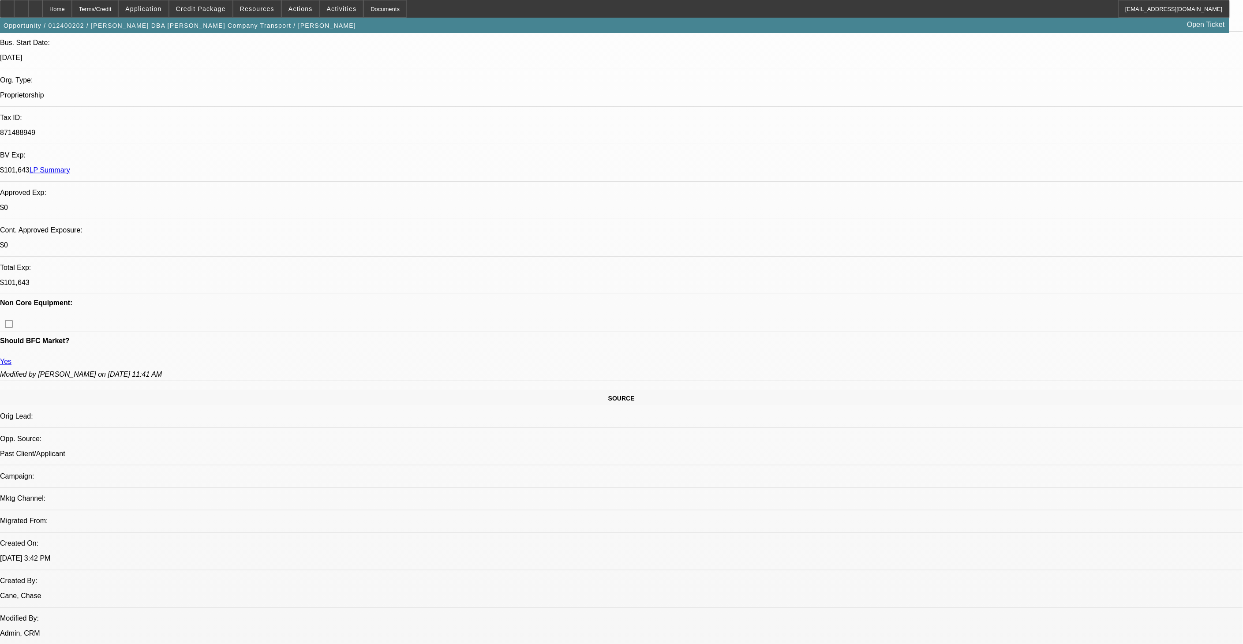
select select "1"
select select "2"
select select "4"
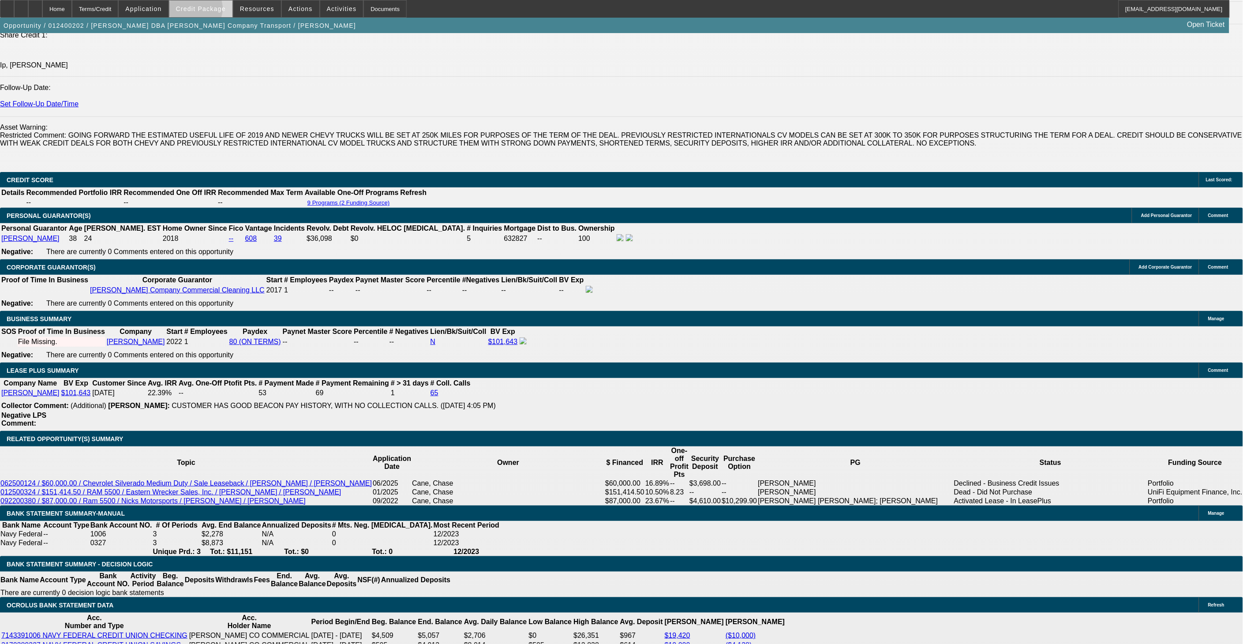
click at [208, 11] on span "Credit Package" at bounding box center [201, 8] width 50 height 7
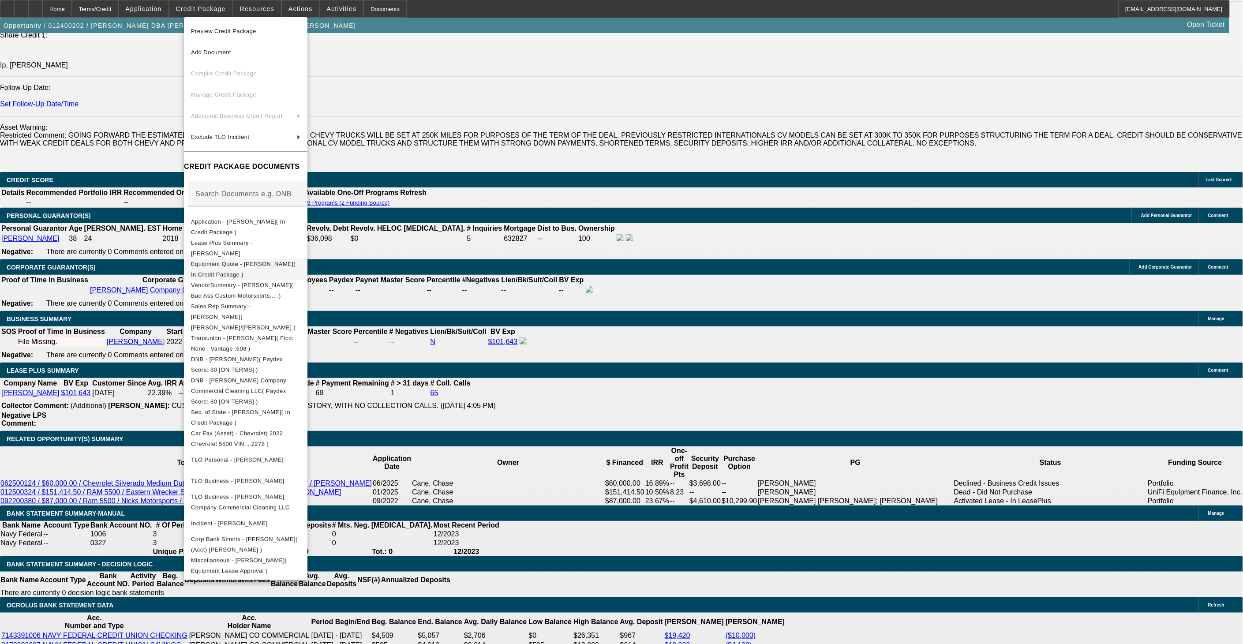
click at [270, 264] on span "Equipment Quote - Antoine Gordon( In Credit Package )" at bounding box center [243, 268] width 105 height 17
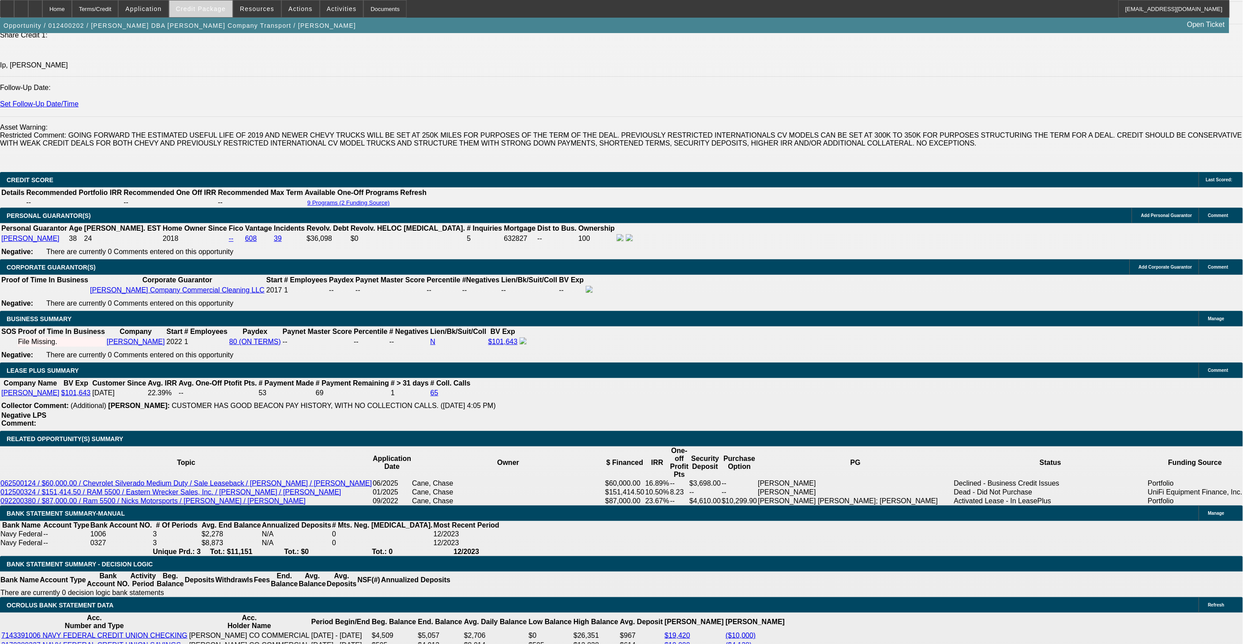
click at [199, 11] on span "Credit Package" at bounding box center [201, 8] width 50 height 7
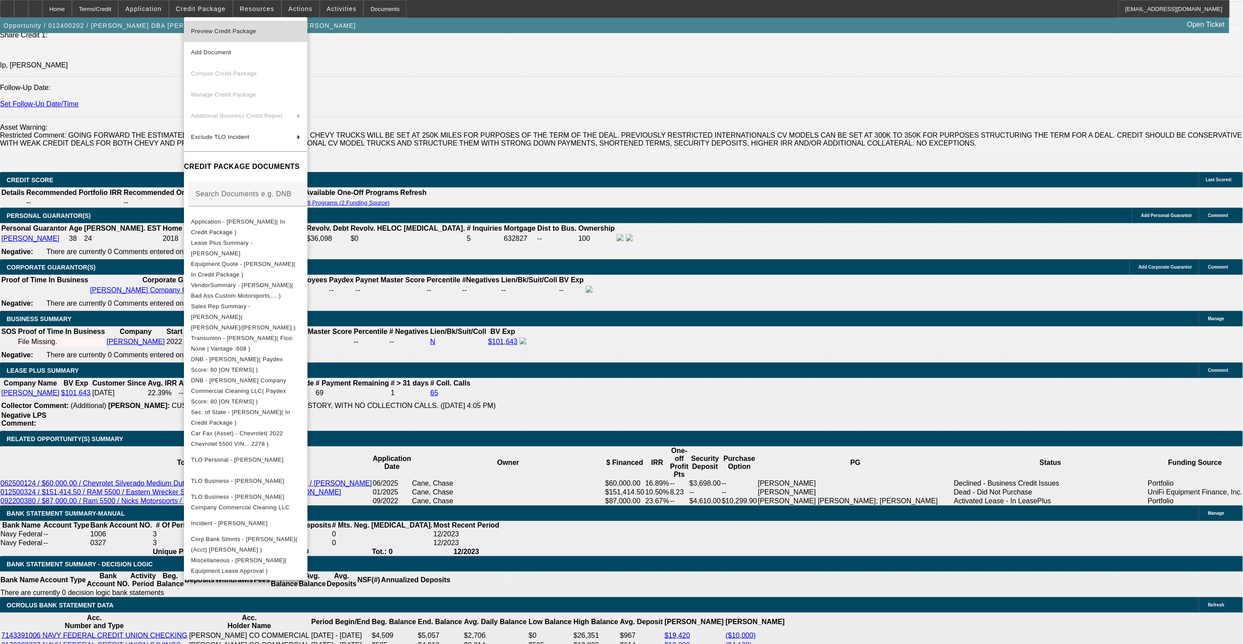
click at [293, 26] on span "Preview Credit Package" at bounding box center [245, 31] width 109 height 11
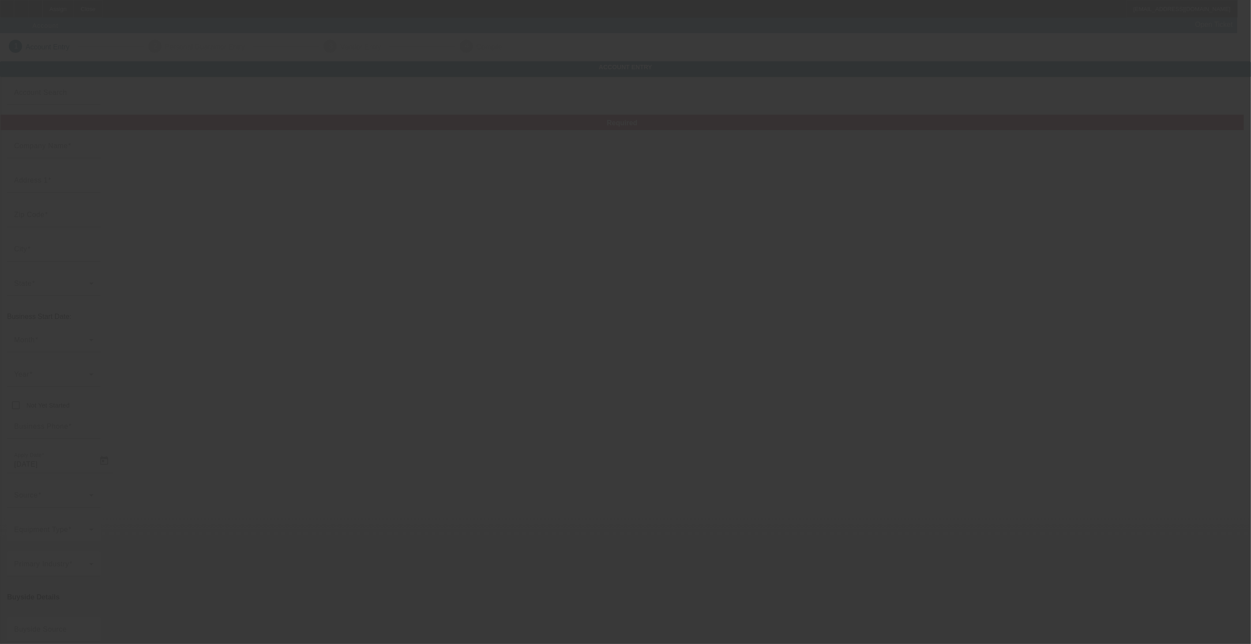
type input "[DATE]"
type input "H&S Truck Group LLC"
type input "[STREET_ADDRESS]"
type input "64108"
type input "[US_STATE][GEOGRAPHIC_DATA]"
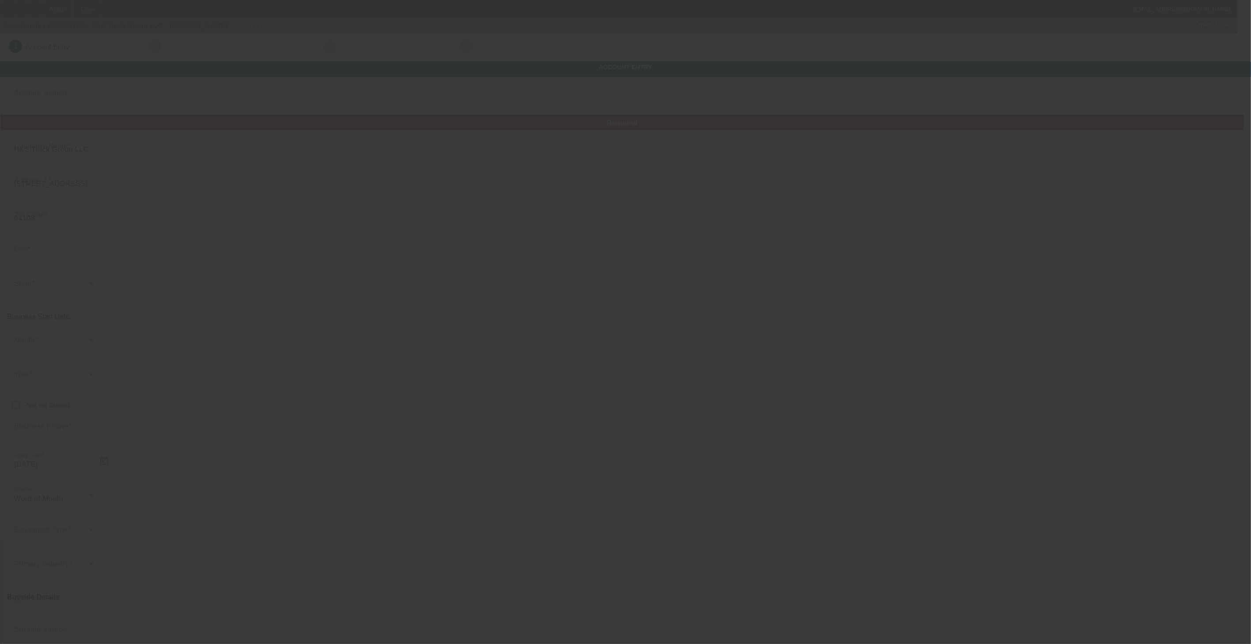
type input "[PHONE_NUMBER]"
type input "h&[EMAIL_ADDRESS][DOMAIN_NAME]"
type input "[US_EMPLOYER_IDENTIFICATION_NUMBER]"
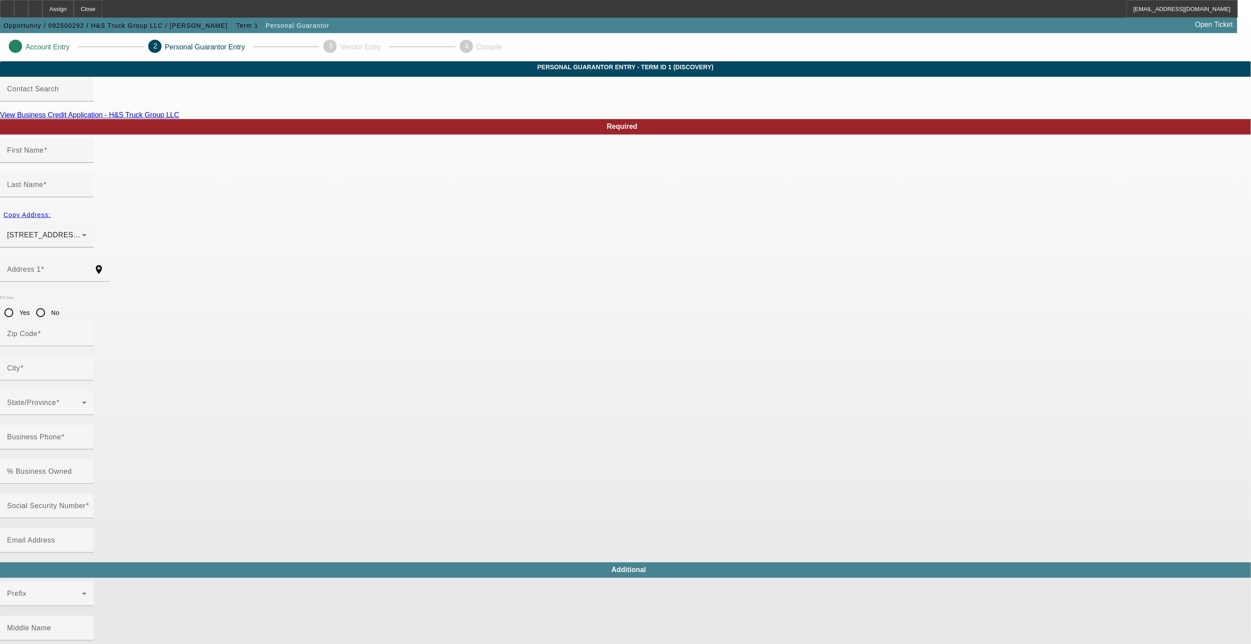
type input "Hunter"
type input "[PERSON_NAME]"
type input "[STREET_ADDRESS][PERSON_NAME]"
radio input "true"
type input "64111"
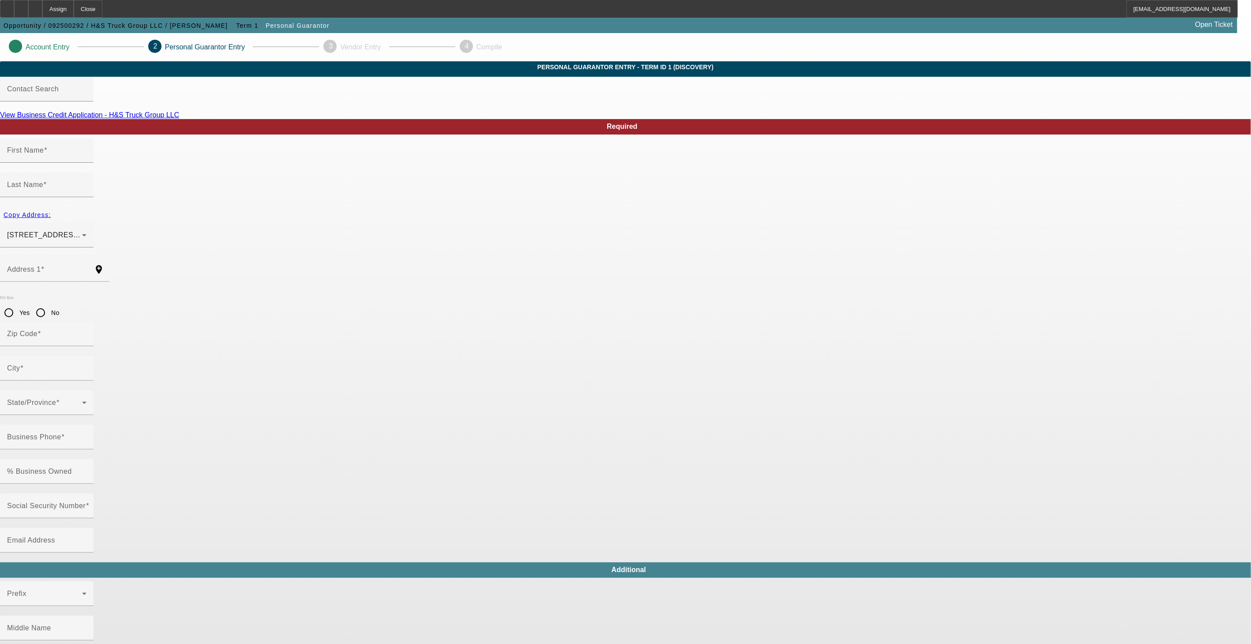
type input "[US_STATE][GEOGRAPHIC_DATA]"
type input "[PHONE_NUMBER]"
type input "100"
type input "429-87-1374"
type input "[EMAIL_ADDRESS][DOMAIN_NAME]"
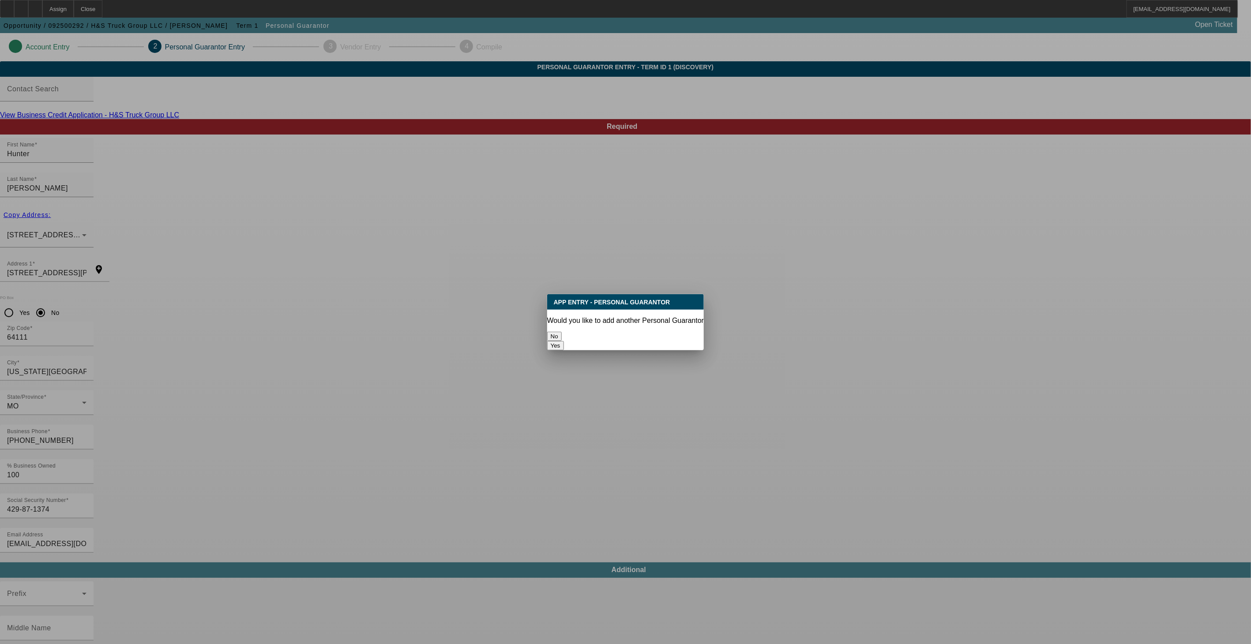
click at [562, 337] on button "No" at bounding box center [554, 336] width 15 height 9
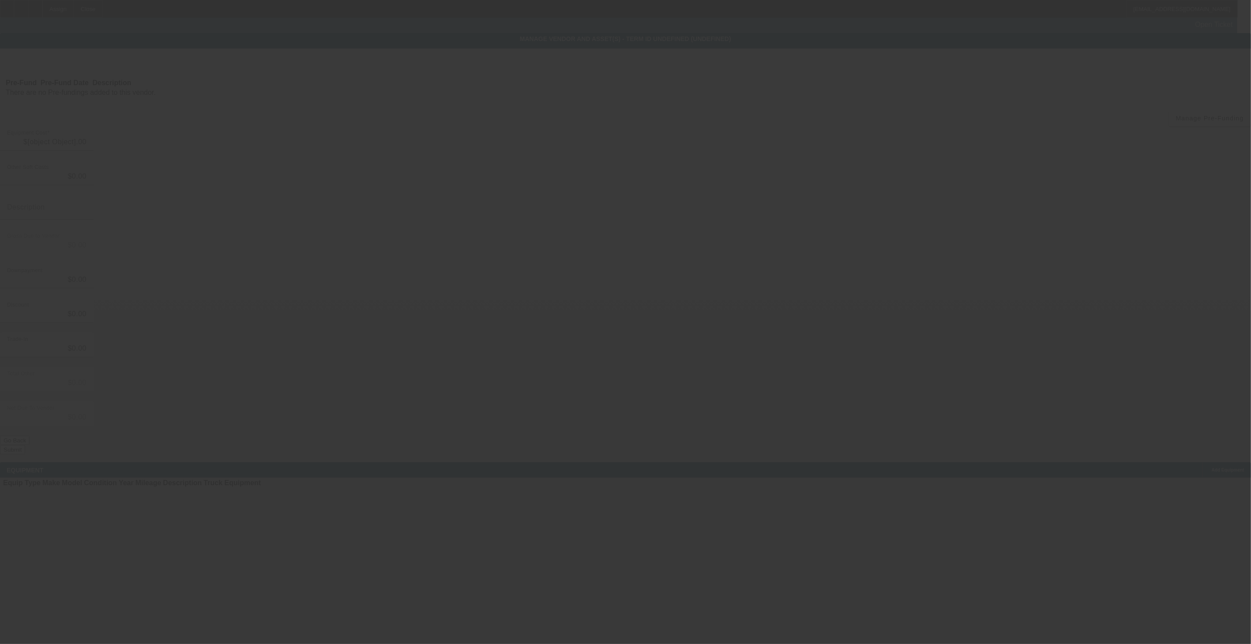
type input "$50,000.00"
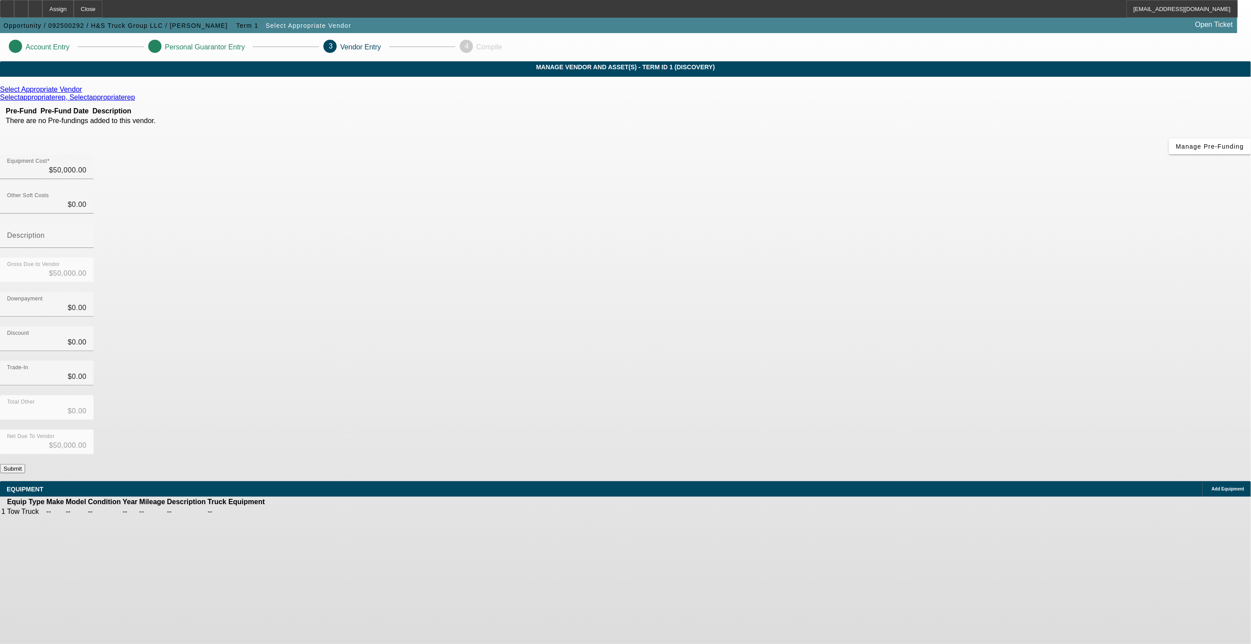
drag, startPoint x: 593, startPoint y: 337, endPoint x: 600, endPoint y: 328, distance: 11.9
click at [600, 328] on div "Select Appropriate Vendor Selectappropriaterep, Selectappropriaterep Pre-Fund P…" at bounding box center [625, 280] width 1251 height 388
click at [25, 464] on button "Submit" at bounding box center [12, 468] width 25 height 9
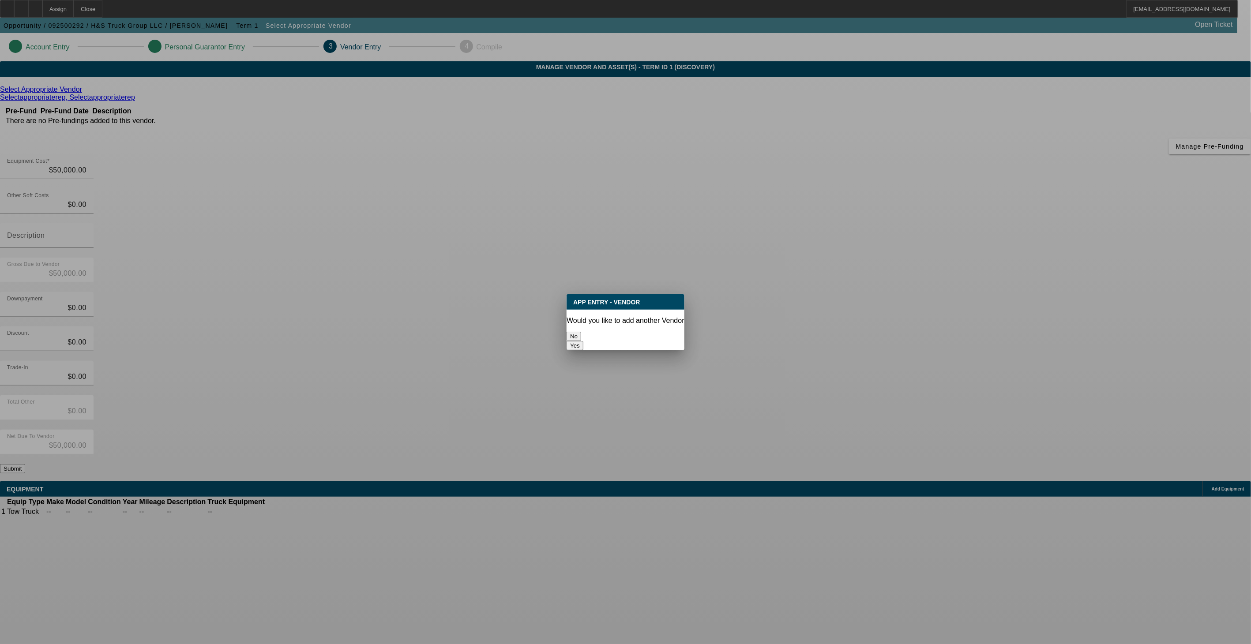
drag, startPoint x: 597, startPoint y: 328, endPoint x: 592, endPoint y: 312, distance: 17.2
click at [581, 332] on button "No" at bounding box center [574, 336] width 15 height 9
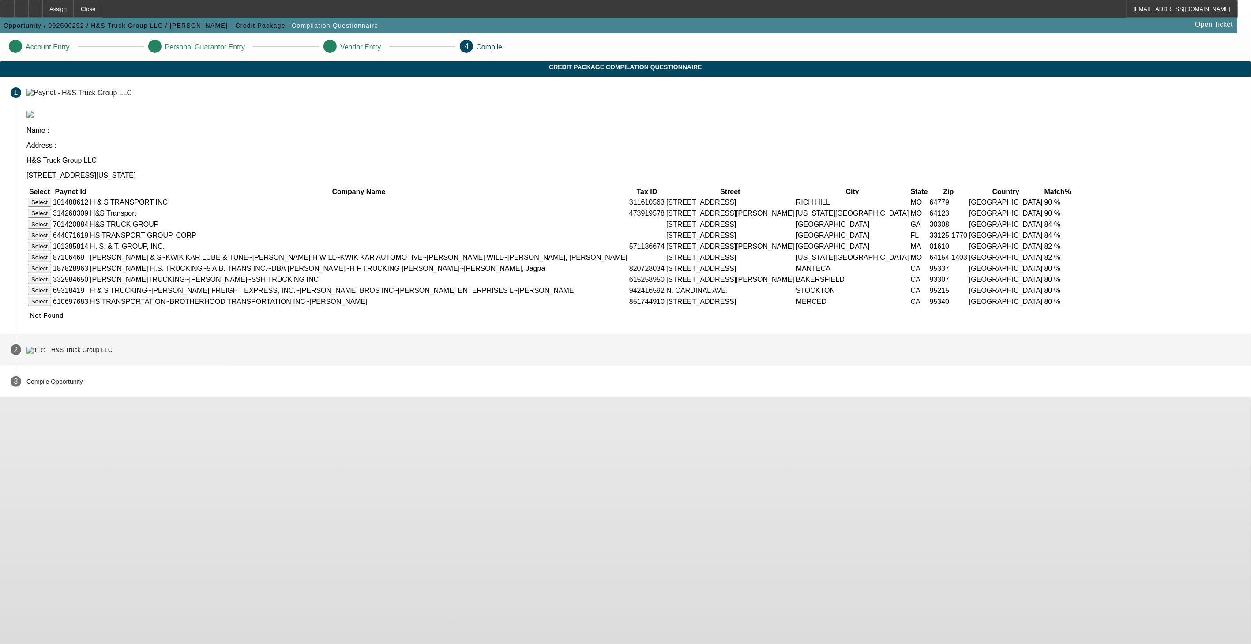
click at [68, 326] on span at bounding box center [46, 315] width 41 height 21
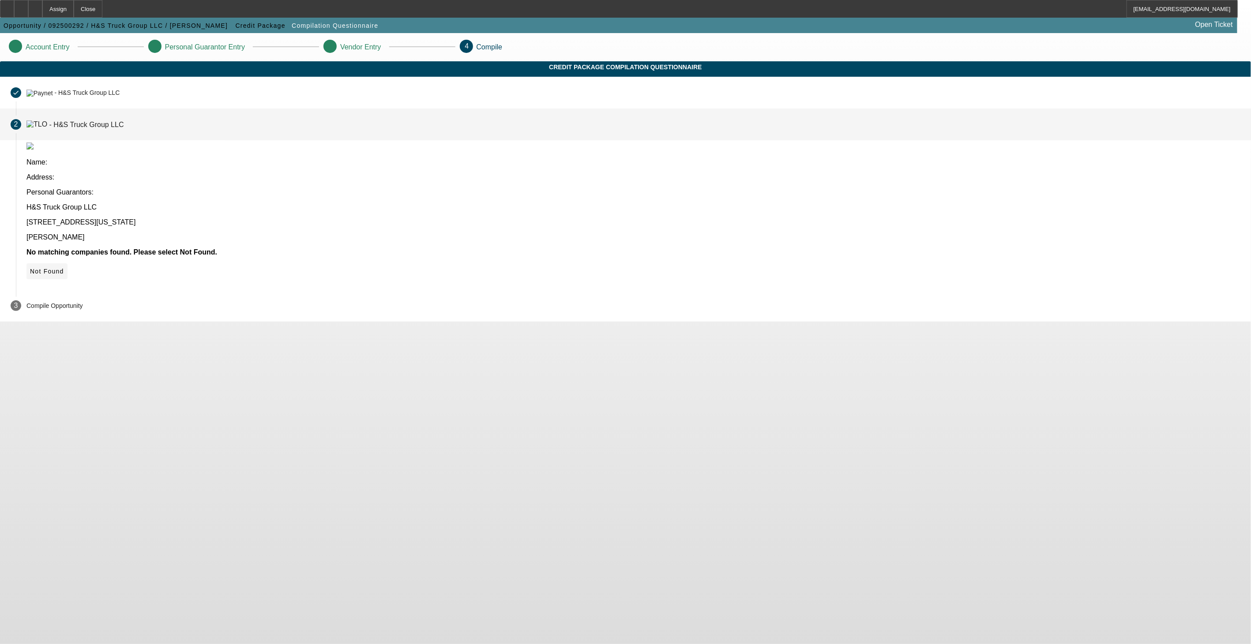
click at [68, 261] on span at bounding box center [46, 271] width 41 height 21
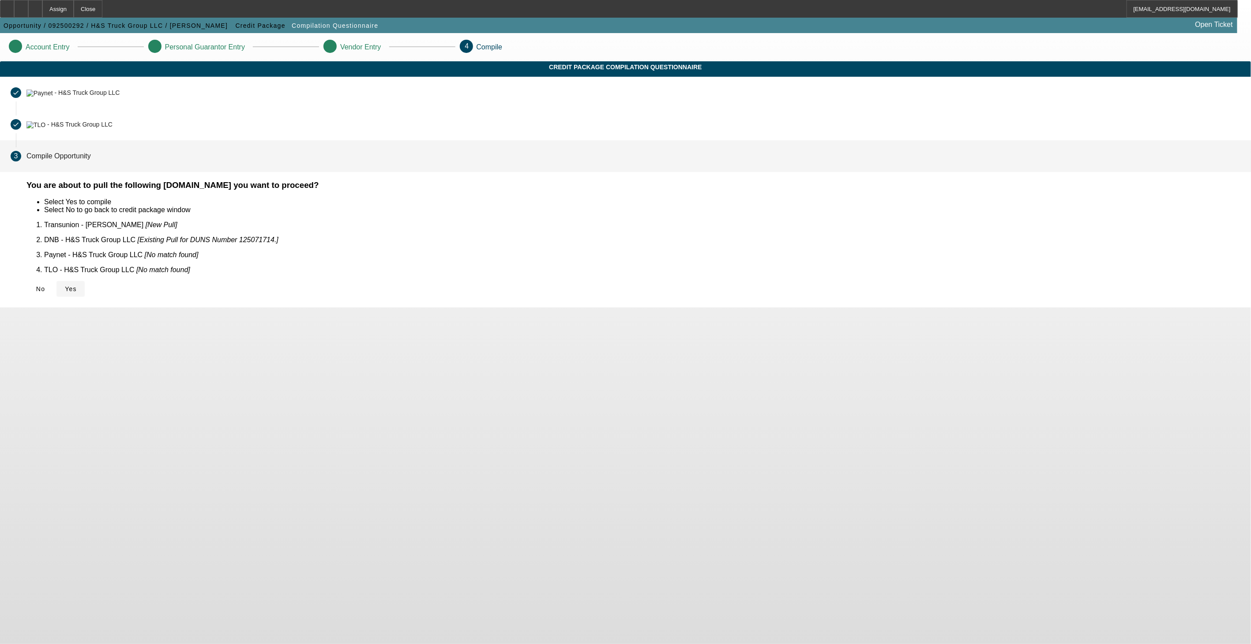
click at [77, 285] on span "Yes" at bounding box center [71, 288] width 12 height 7
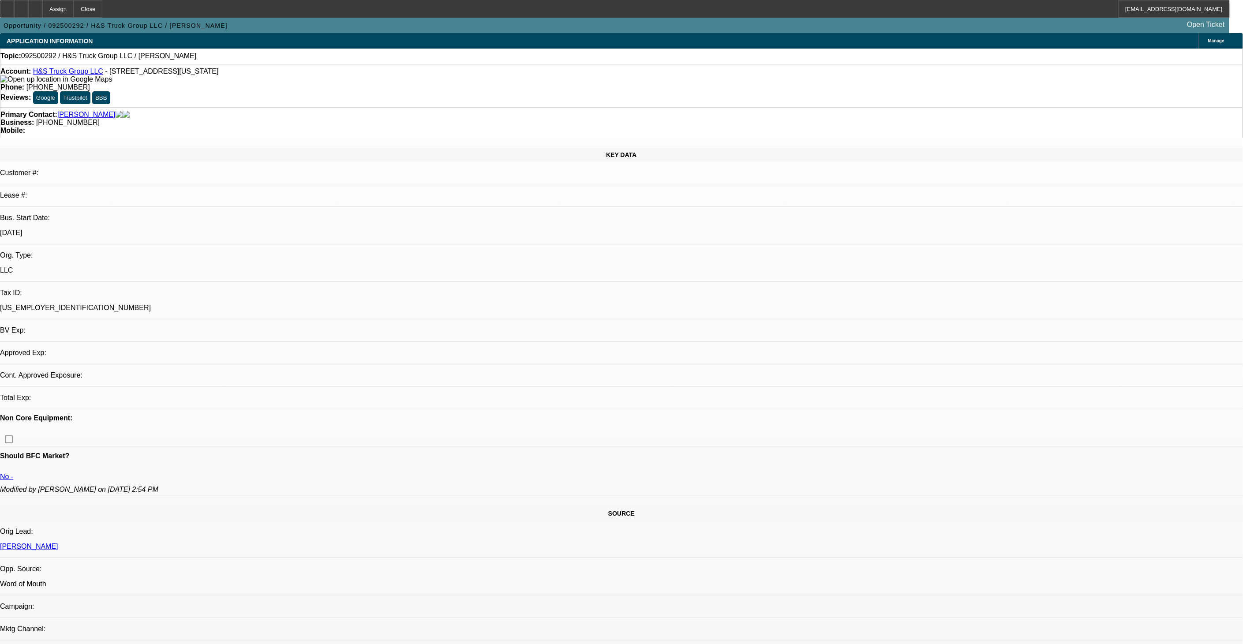
select select "0"
select select "2"
select select "0.1"
select select "4"
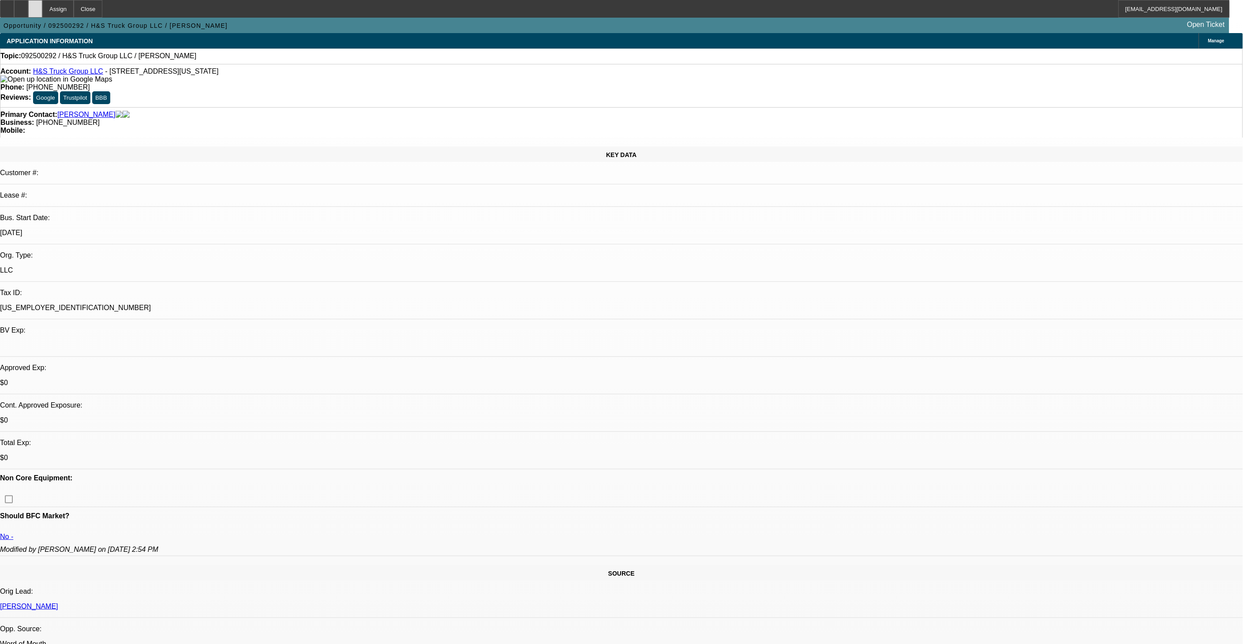
click at [42, 10] on div at bounding box center [35, 9] width 14 height 18
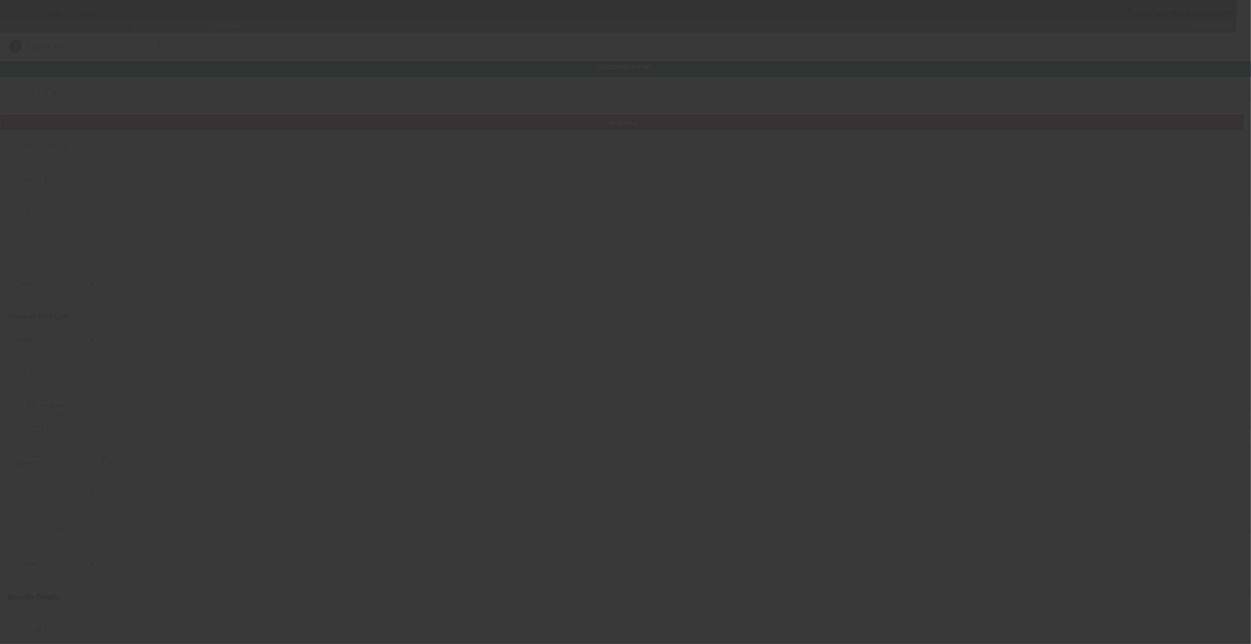
type input "[DATE]"
type input "Matsons towing"
type input "[STREET_ADDRESS]"
type input "04092"
type input "Westbrook"
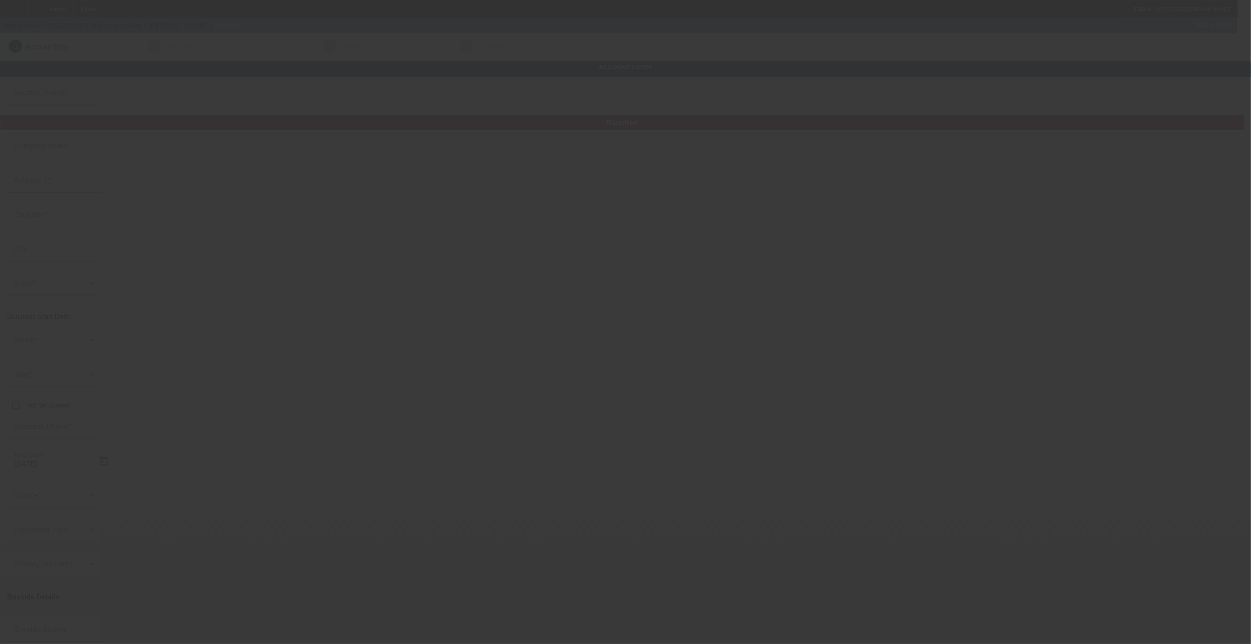
type input "(207) 383-5539"
type input "matsonstowing@gmail.com"
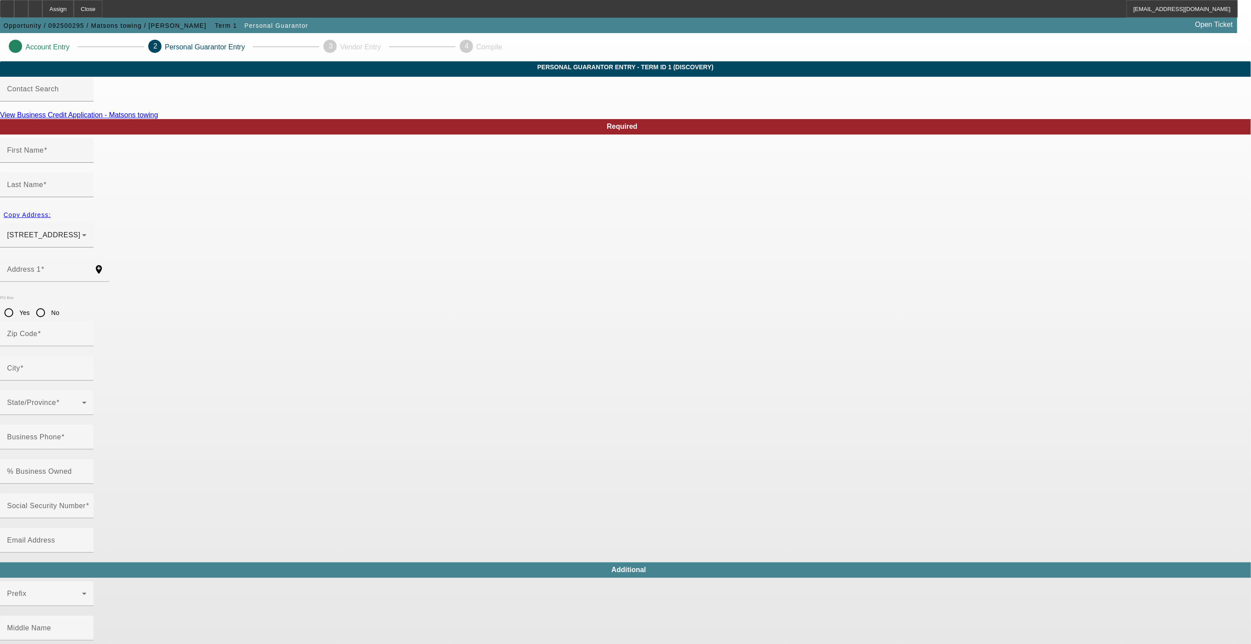
type input "Andrew"
type input "Matson"
type input "222 Brown Street"
radio input "true"
type input "04092"
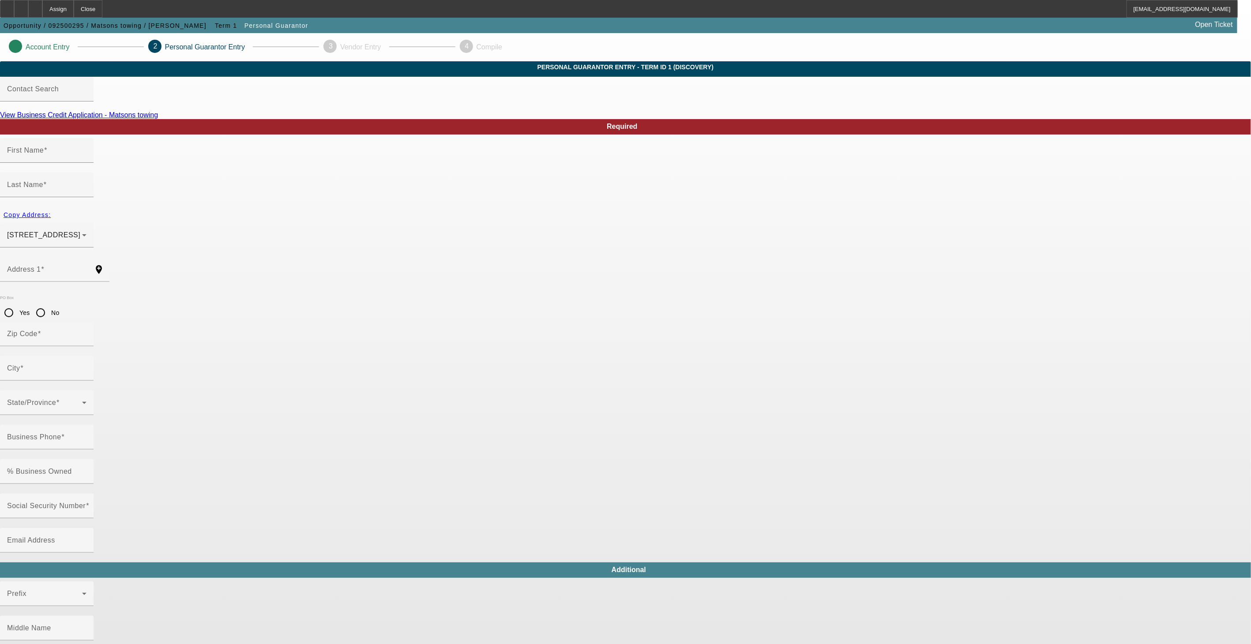
type input "Westbrook"
type input "(207) 383-5539"
type input "100"
type input "192-64-2052"
type input "matsonstowing@gmail.com"
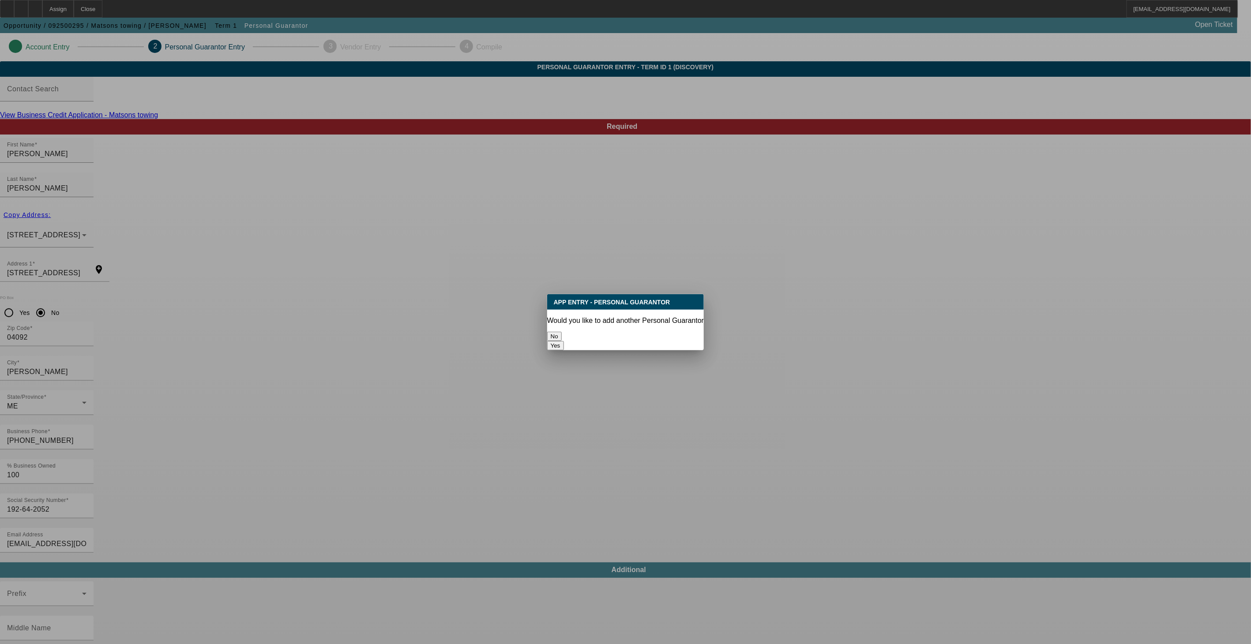
click at [562, 339] on button "No" at bounding box center [554, 336] width 15 height 9
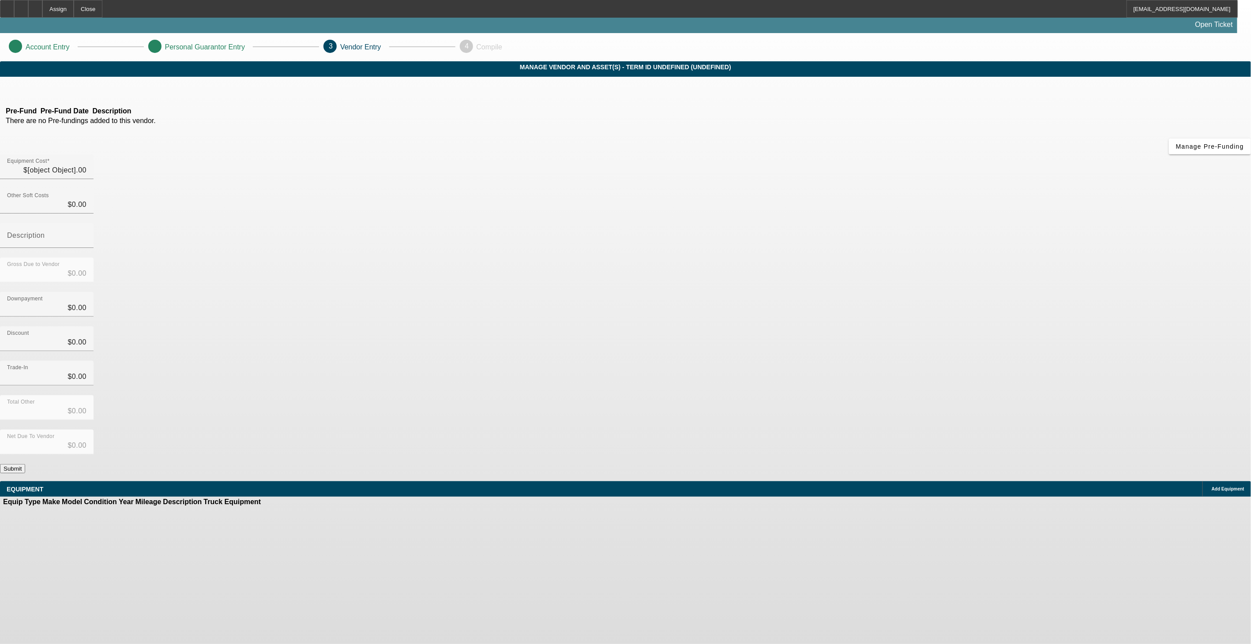
type input "$40,000.00"
click at [25, 464] on button "Submit" at bounding box center [12, 468] width 25 height 9
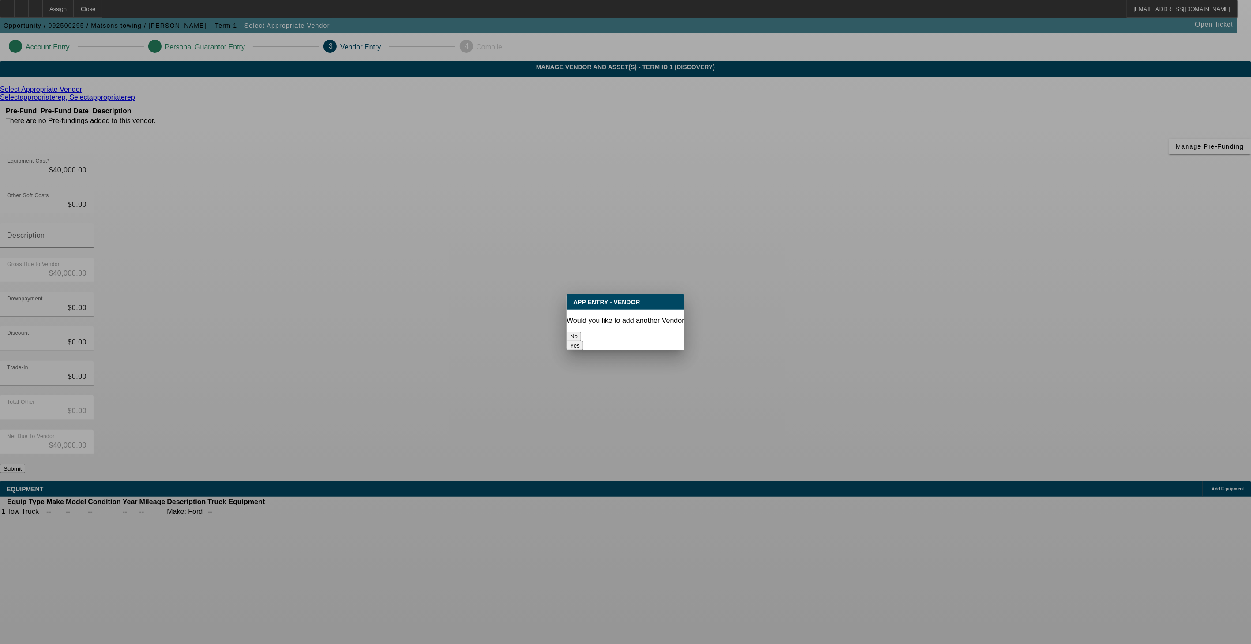
click at [581, 334] on button "No" at bounding box center [574, 336] width 15 height 9
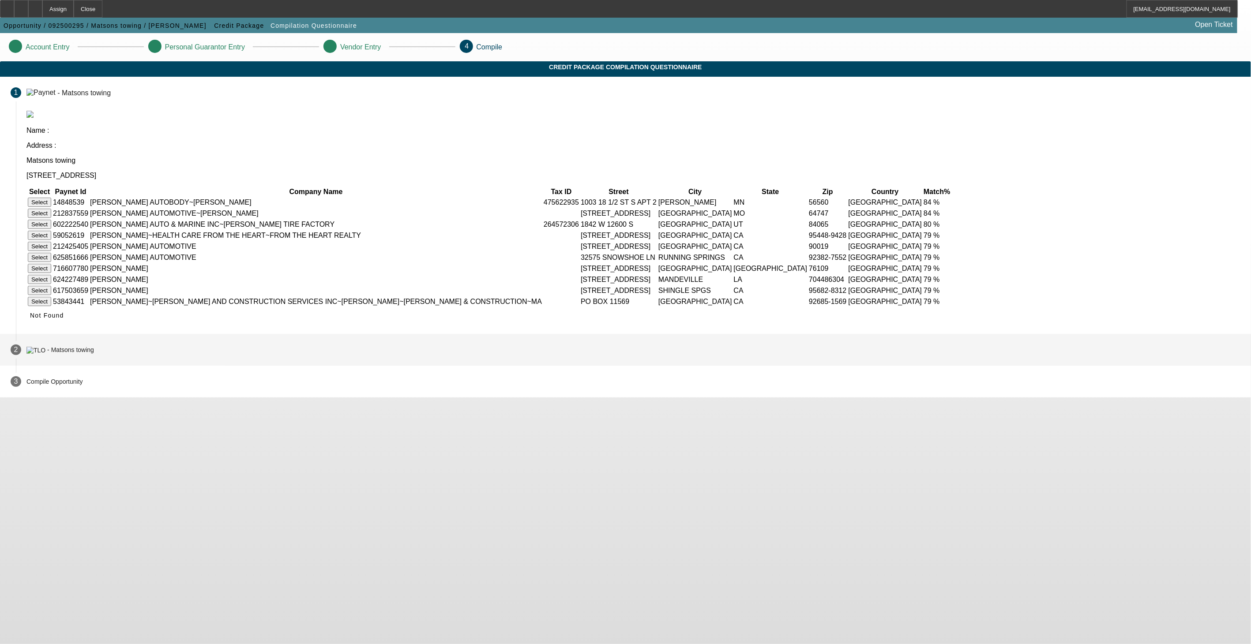
click at [30, 319] on icon at bounding box center [30, 315] width 0 height 7
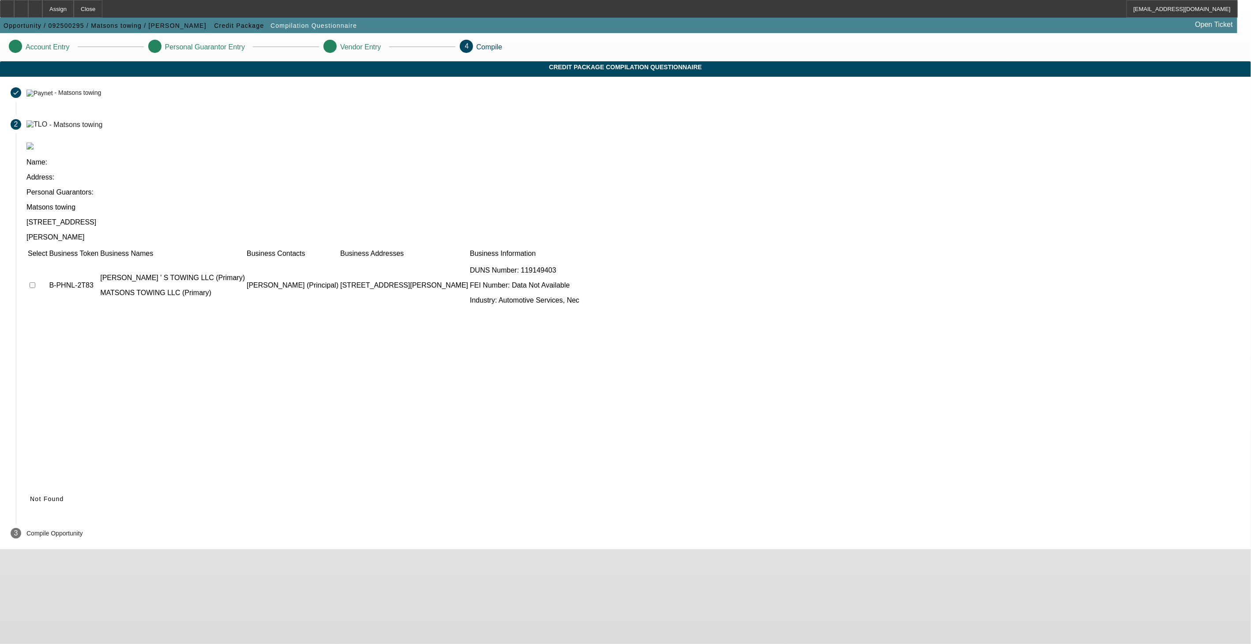
click at [35, 282] on input "checkbox" at bounding box center [33, 285] width 6 height 6
checkbox input "true"
click at [53, 496] on span "Submit" at bounding box center [41, 499] width 23 height 7
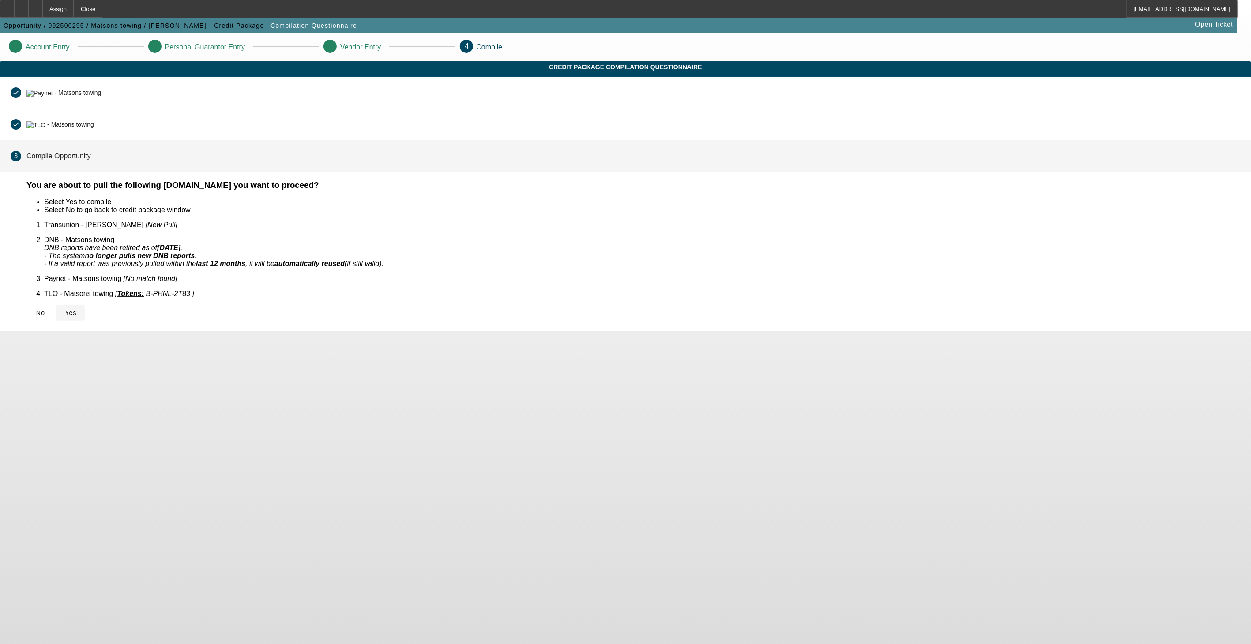
click at [77, 309] on span "Yes" at bounding box center [71, 312] width 12 height 7
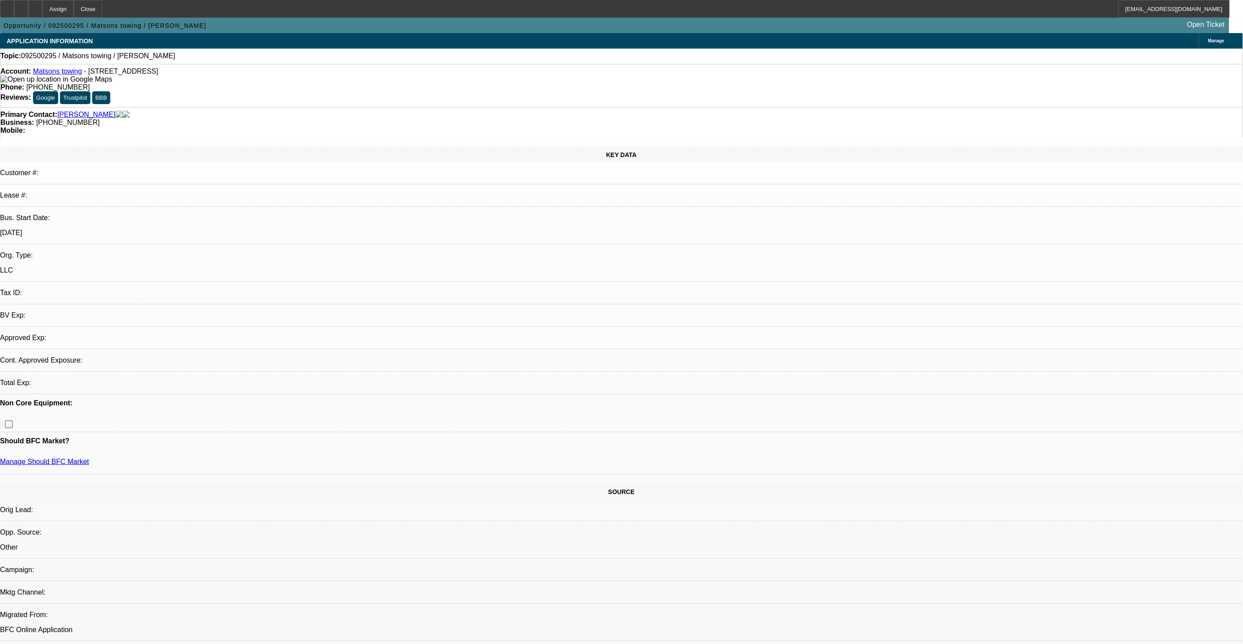
select select "0"
select select "2"
select select "0.1"
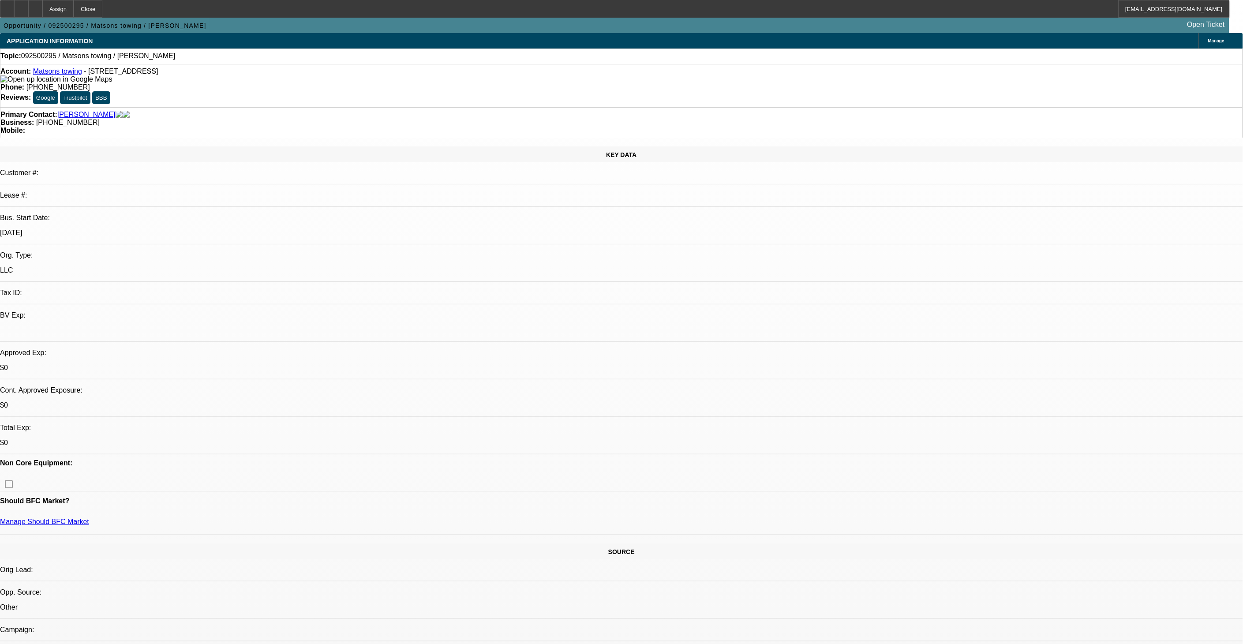
select select "1"
select select "2"
select select "4"
click at [42, 15] on div at bounding box center [35, 9] width 14 height 18
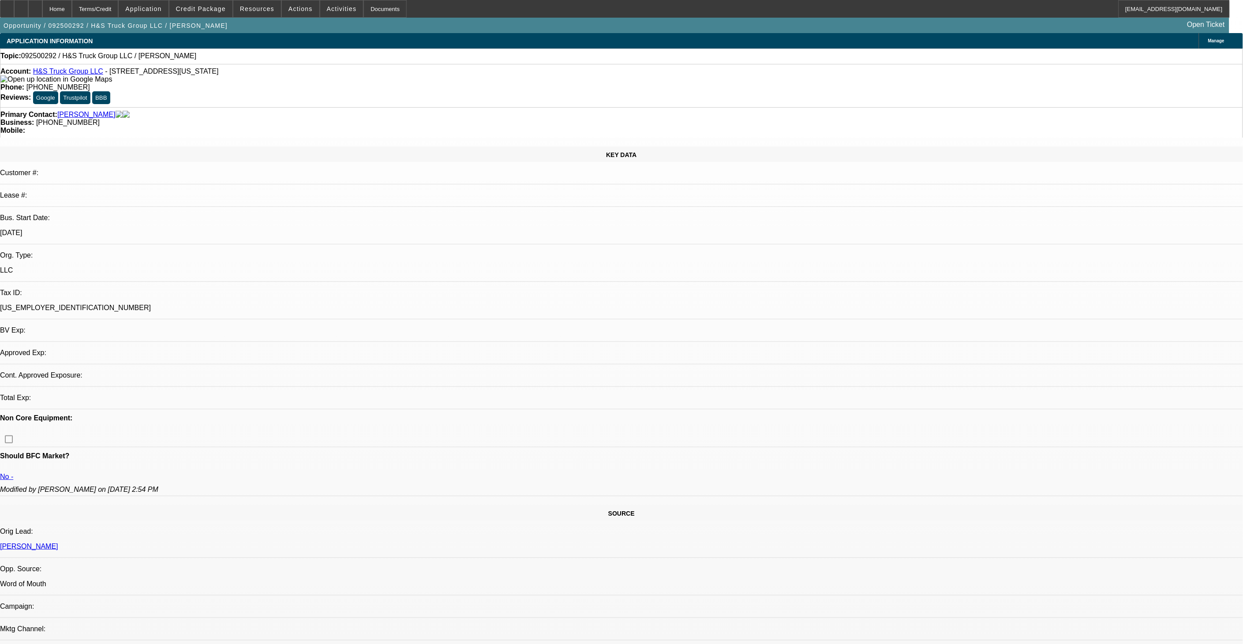
select select "0"
select select "2"
select select "0.1"
select select "1"
select select "2"
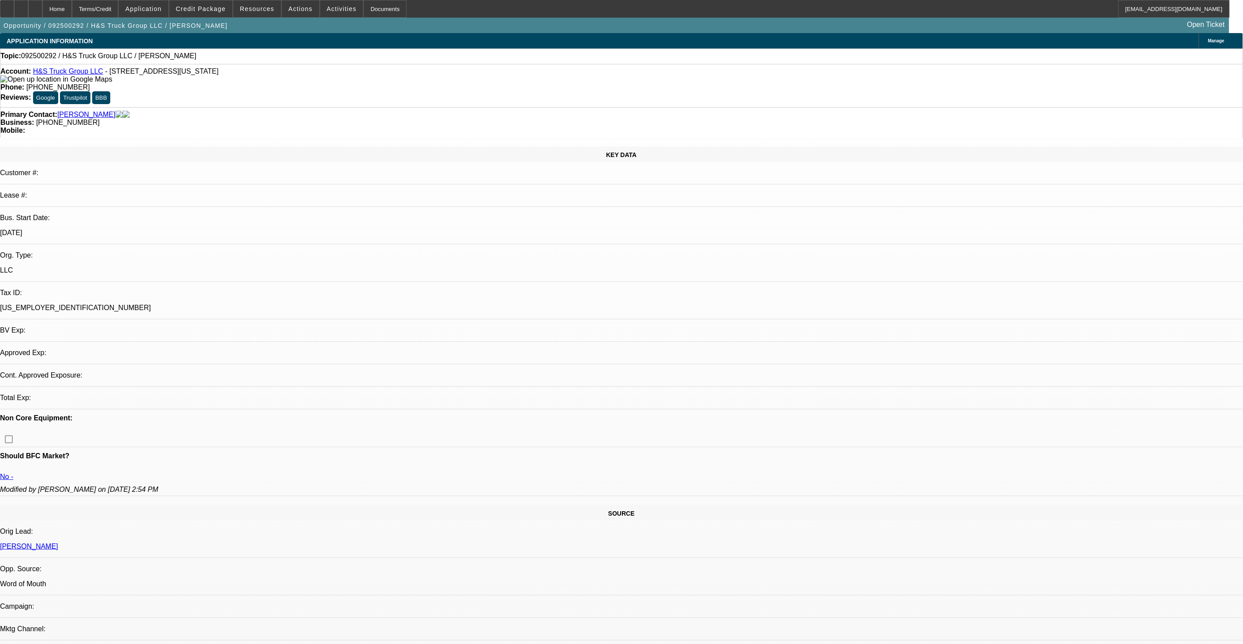
select select "4"
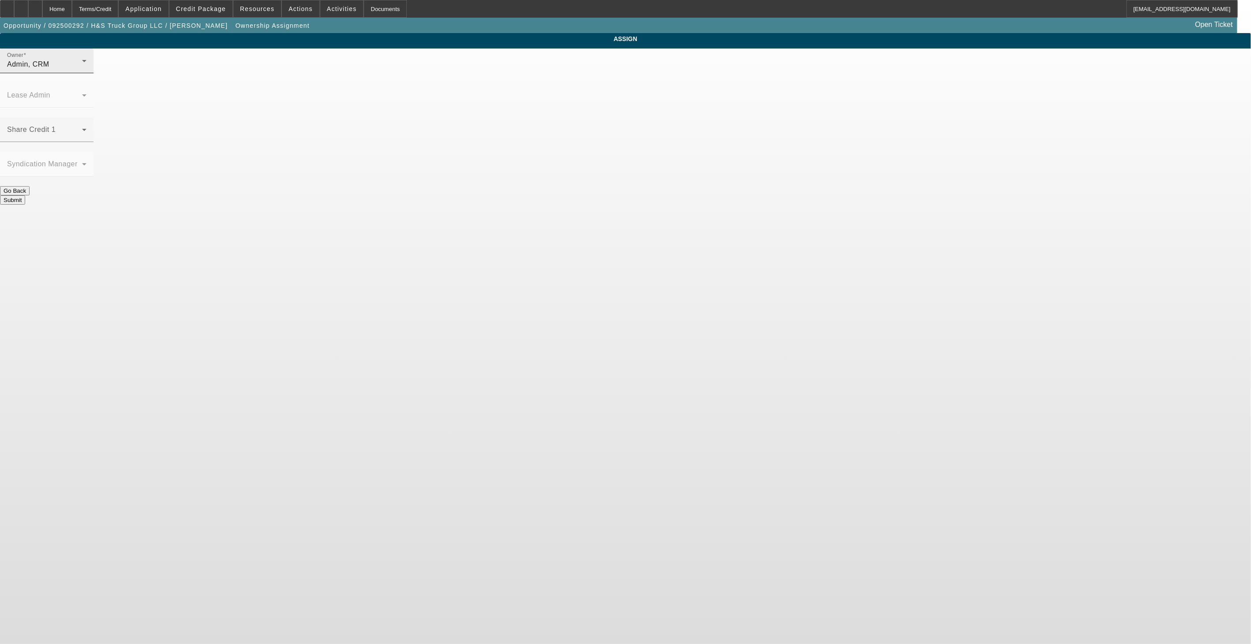
click at [82, 70] on div "Admin, CRM" at bounding box center [44, 64] width 75 height 11
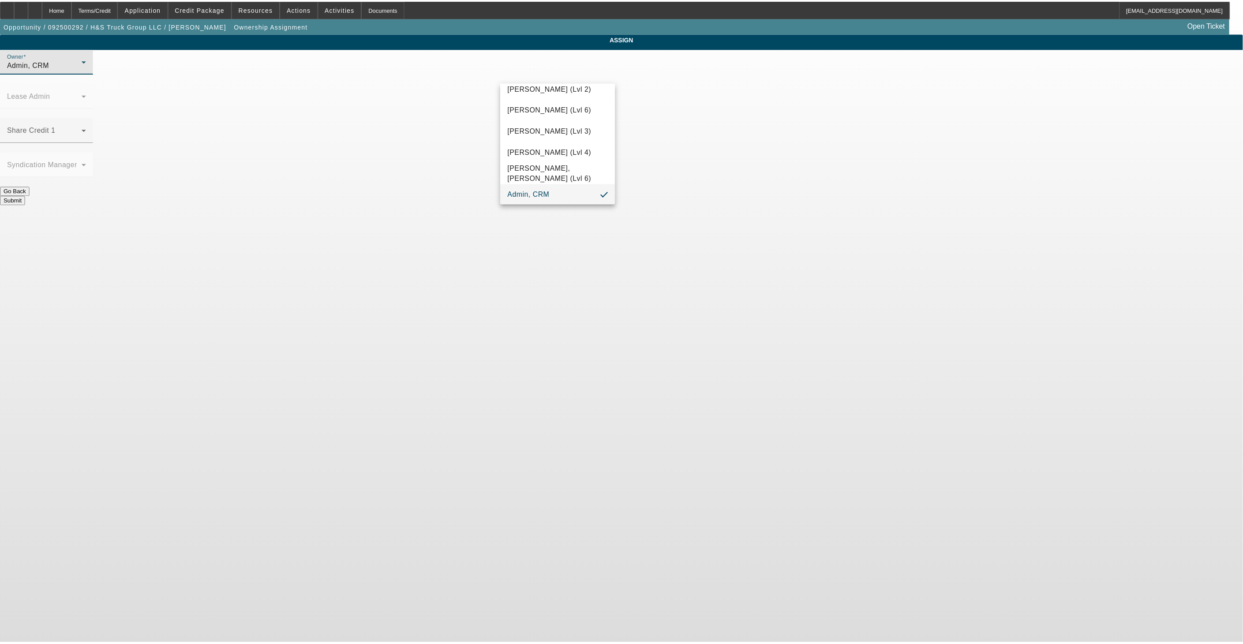
scroll to position [46, 0]
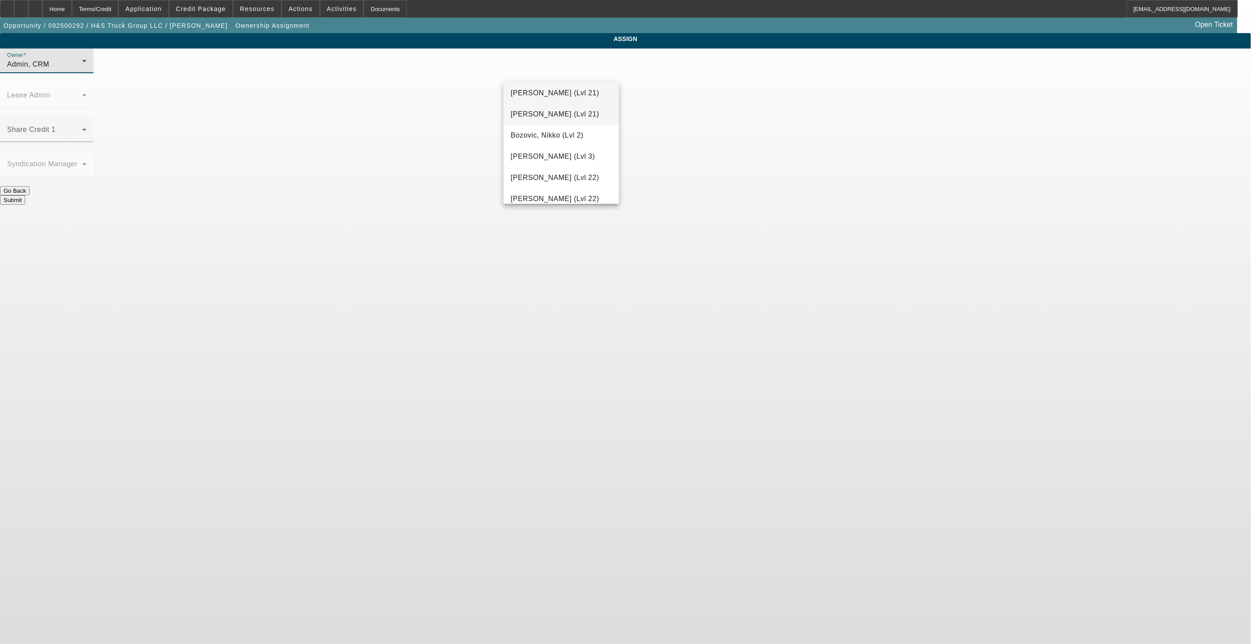
click at [563, 116] on span "Arida, Michael (Lvl 21)" at bounding box center [555, 114] width 88 height 11
click at [25, 195] on button "Submit" at bounding box center [12, 199] width 25 height 9
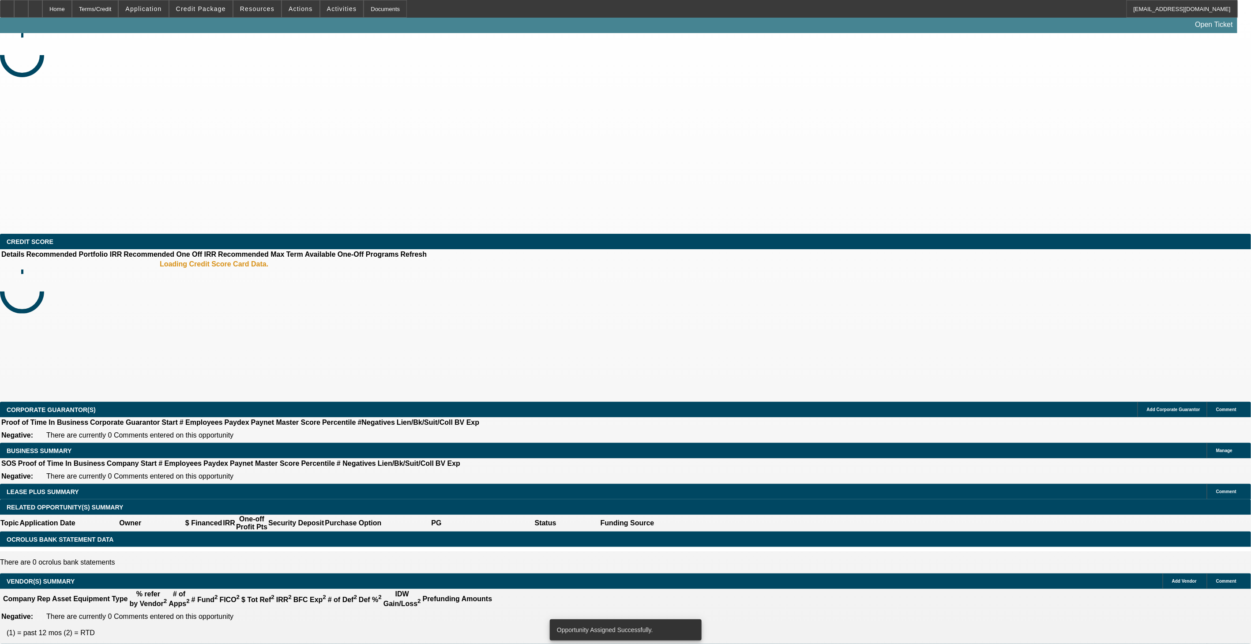
select select "0"
select select "2"
select select "0.1"
select select "4"
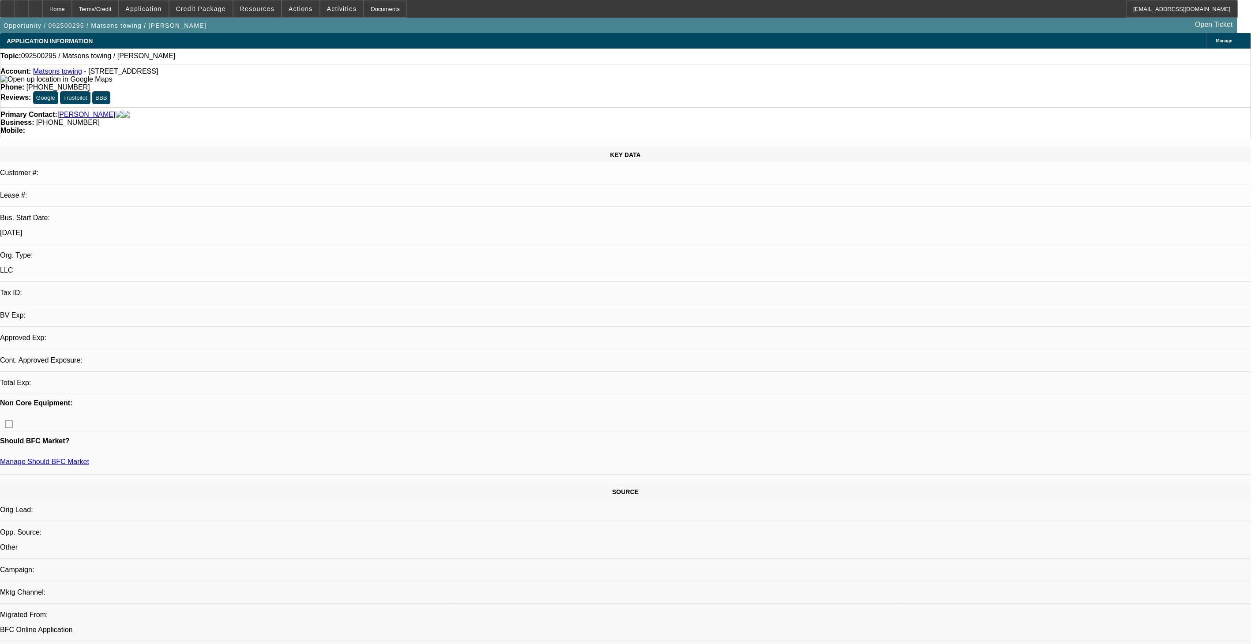
select select "0"
select select "2"
select select "0.1"
select select "4"
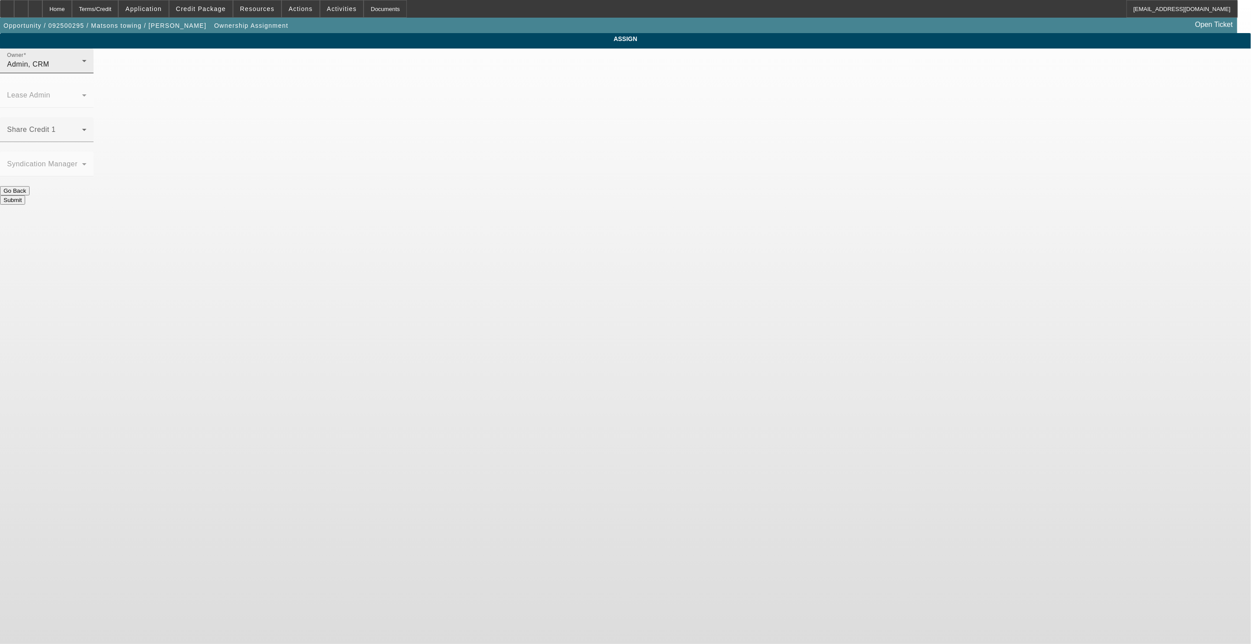
click at [82, 70] on div "Admin, CRM" at bounding box center [44, 64] width 75 height 11
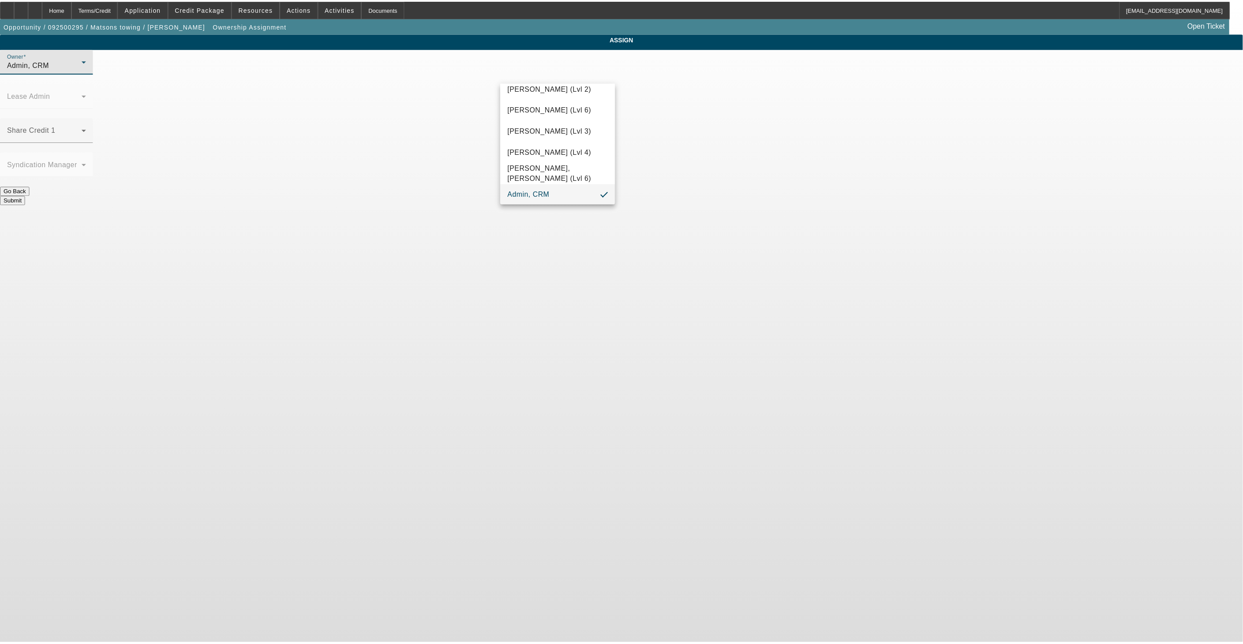
scroll to position [46, 0]
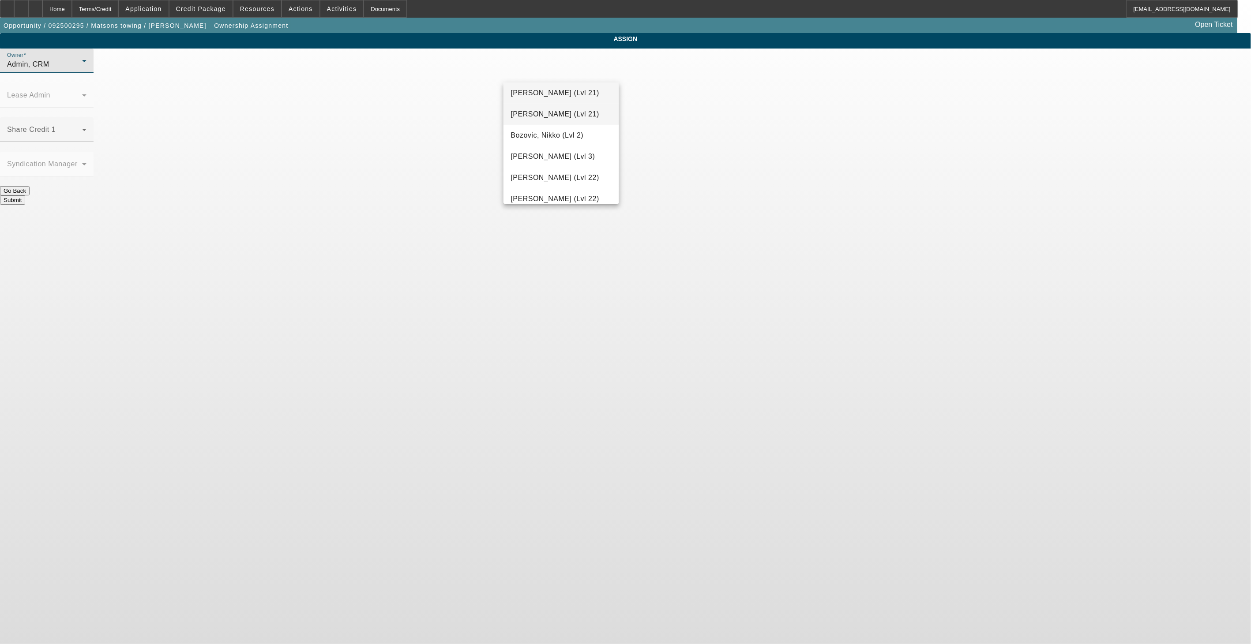
click at [571, 124] on mat-option "[PERSON_NAME] (Lvl 21)" at bounding box center [560, 114] width 115 height 21
click at [25, 195] on button "Submit" at bounding box center [12, 199] width 25 height 9
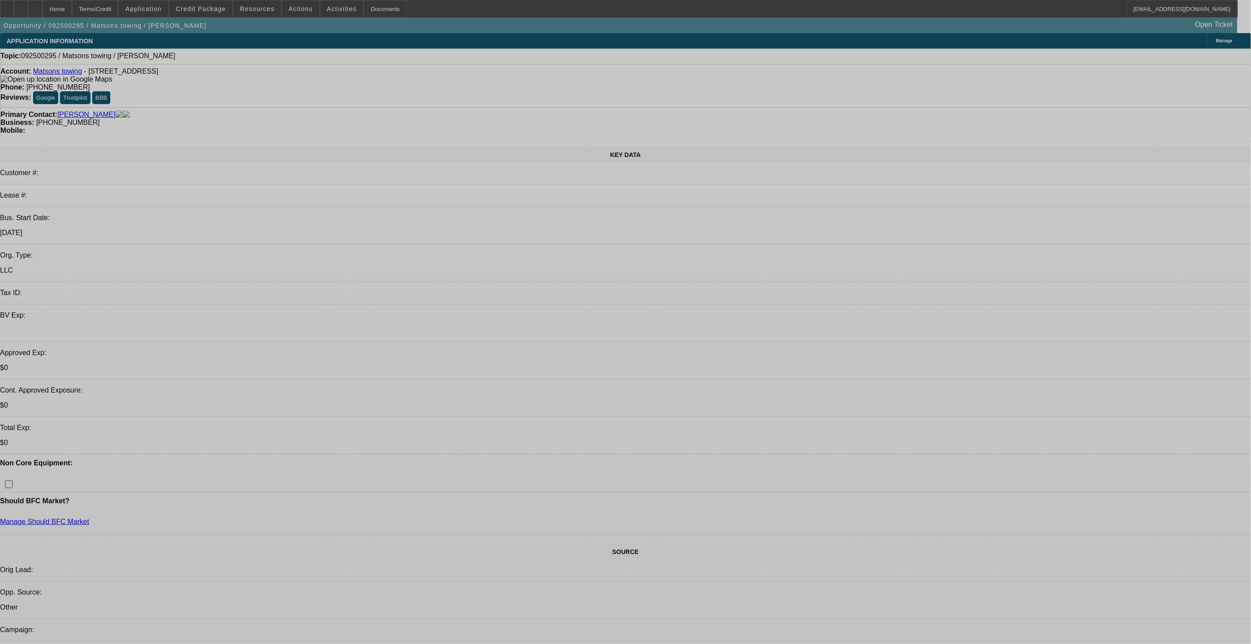
select select "0"
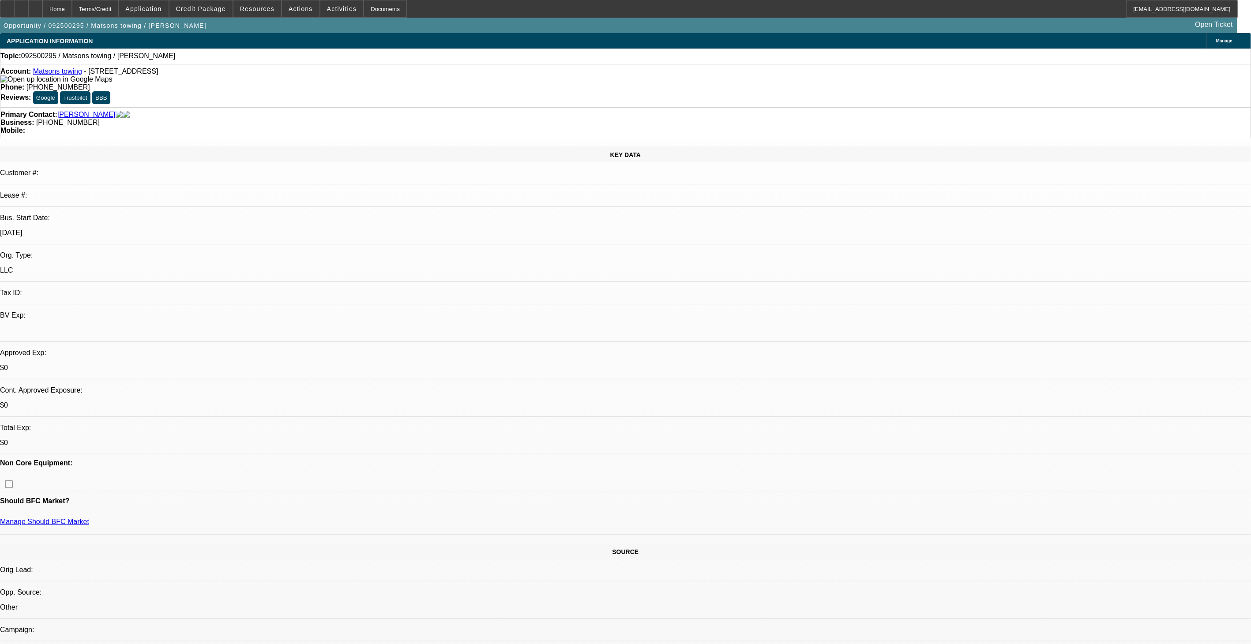
select select "2"
select select "0.1"
select select "4"
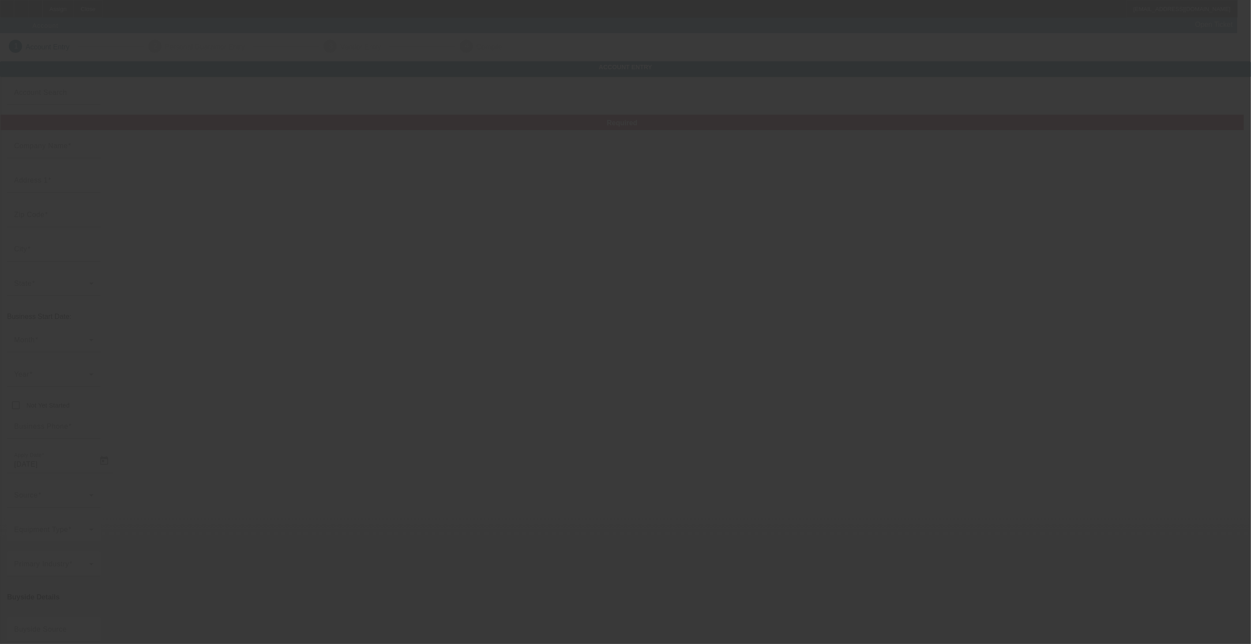
type input "[DATE]"
type input "10th st bike repair"
type input "[STREET_ADDRESS]"
type input "52310"
type input "Monticello"
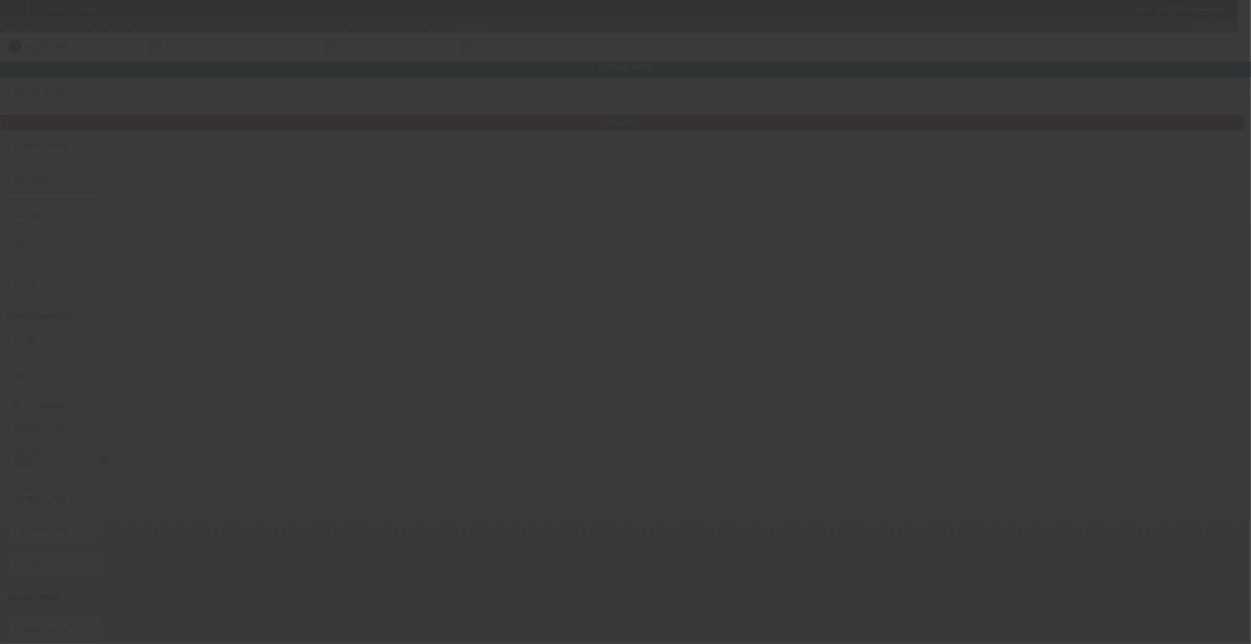
type input "[PHONE_NUMBER]"
type input "A Harley repair shop"
type input "[EMAIL_ADDRESS][DOMAIN_NAME]"
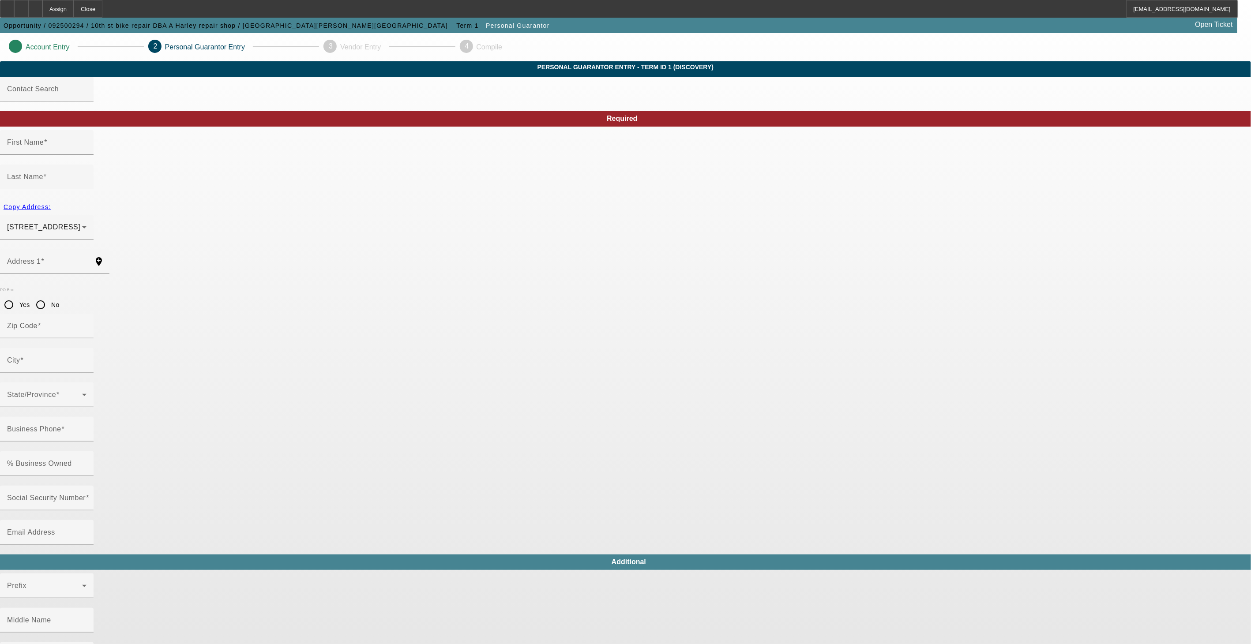
type input "[PERSON_NAME]"
type input "[STREET_ADDRESS]"
radio input "true"
type input "52310"
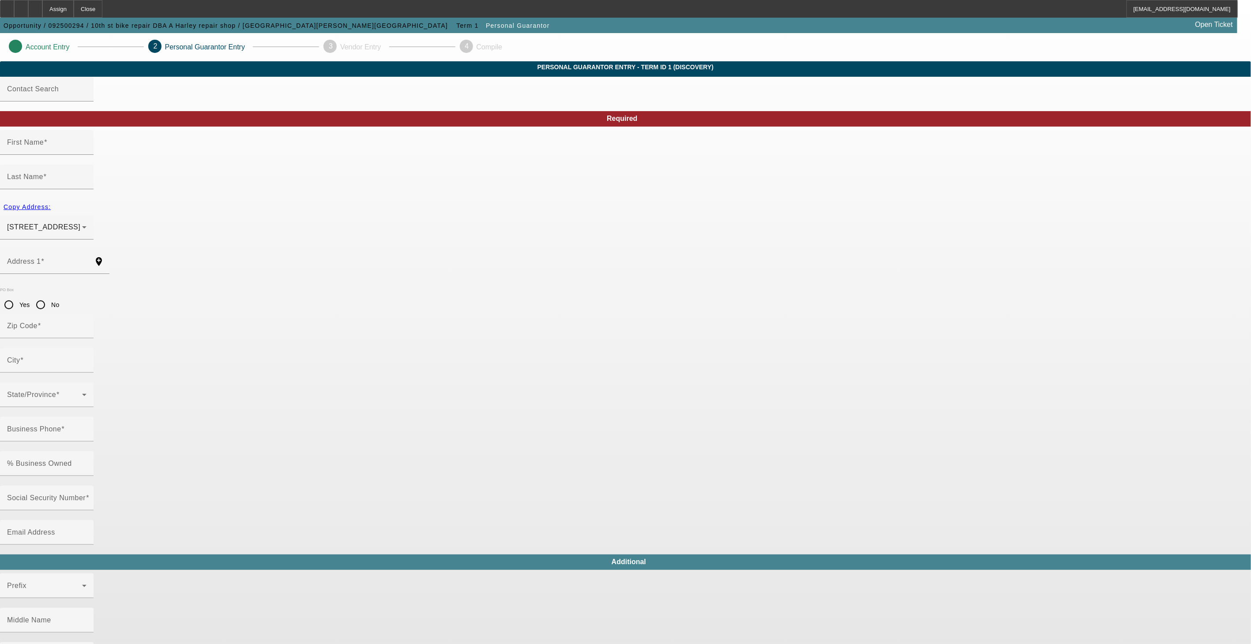
type input "Monticello"
type input "[PHONE_NUMBER]"
type input "100"
type input "484-08-3209"
type input "[EMAIL_ADDRESS][DOMAIN_NAME]"
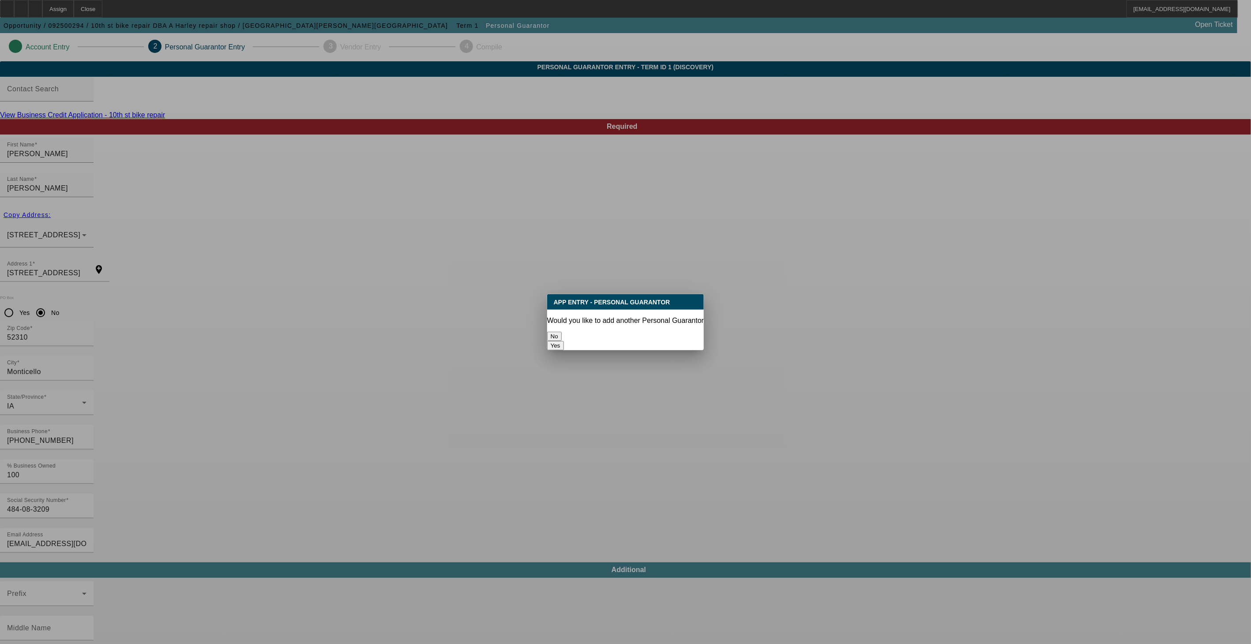
drag, startPoint x: 592, startPoint y: 337, endPoint x: 535, endPoint y: 255, distance: 100.0
click at [562, 337] on button "No" at bounding box center [554, 336] width 15 height 9
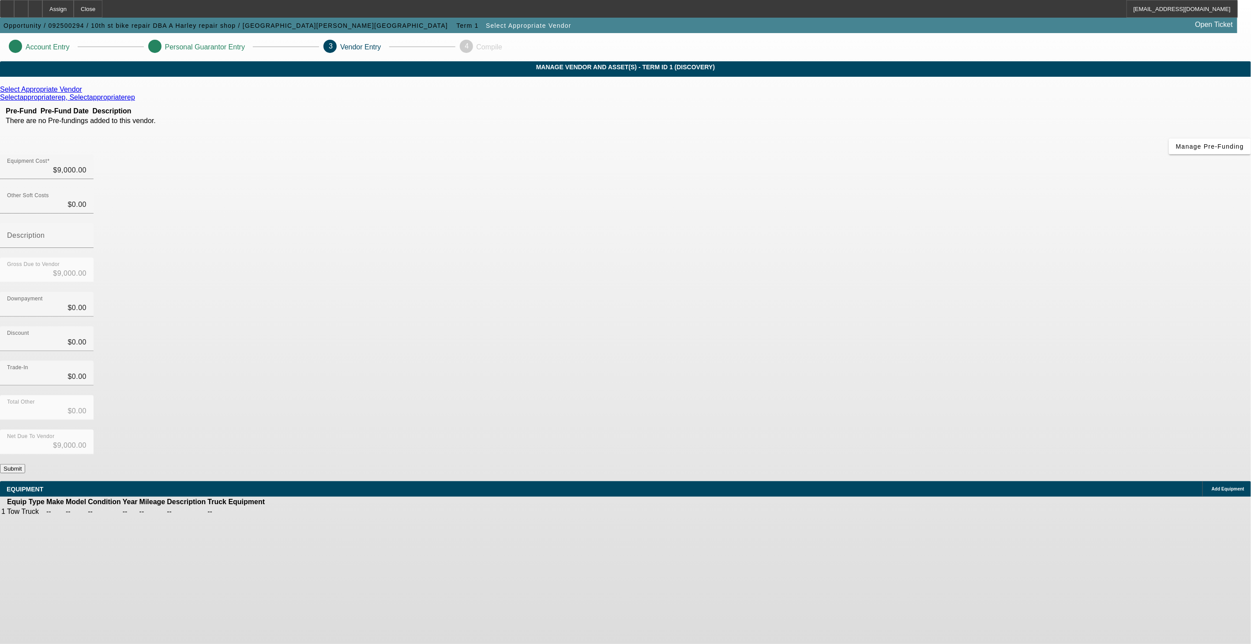
click at [25, 464] on button "Submit" at bounding box center [12, 468] width 25 height 9
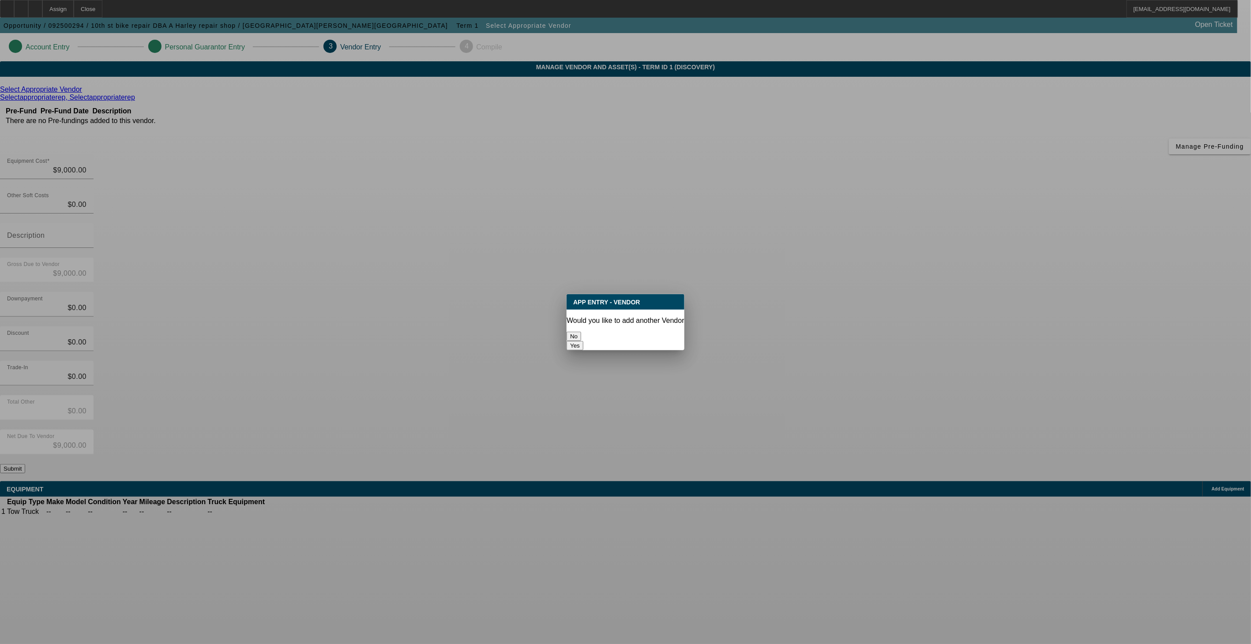
click at [581, 332] on button "No" at bounding box center [574, 336] width 15 height 9
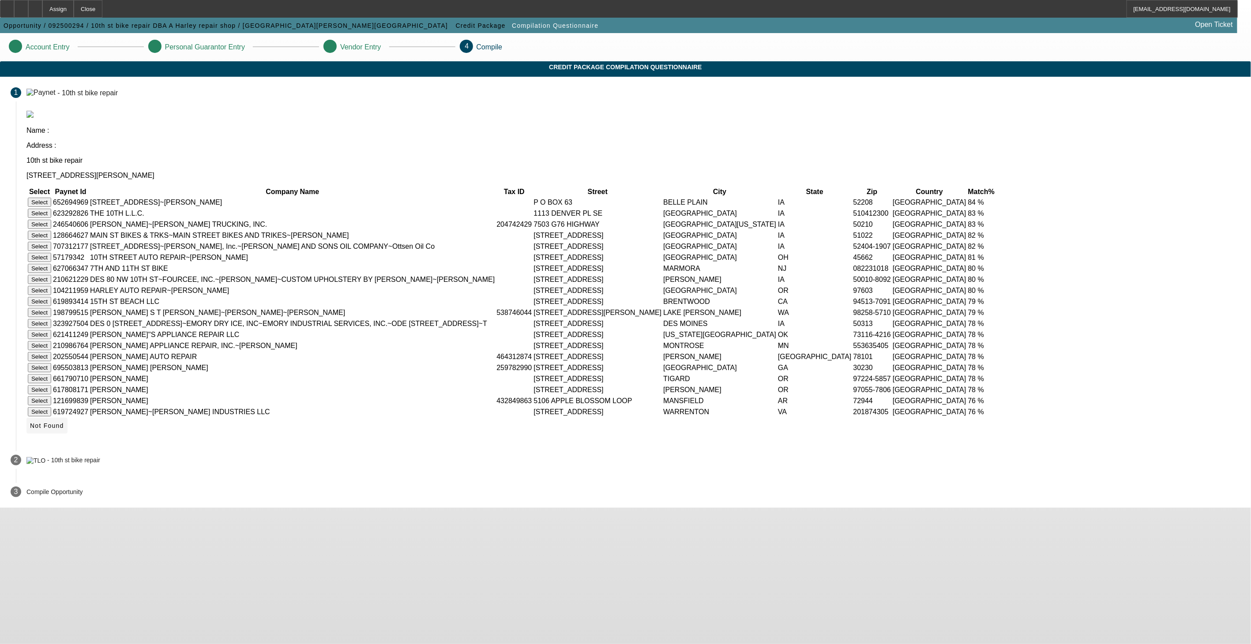
click at [64, 429] on span "Not Found" at bounding box center [47, 425] width 34 height 7
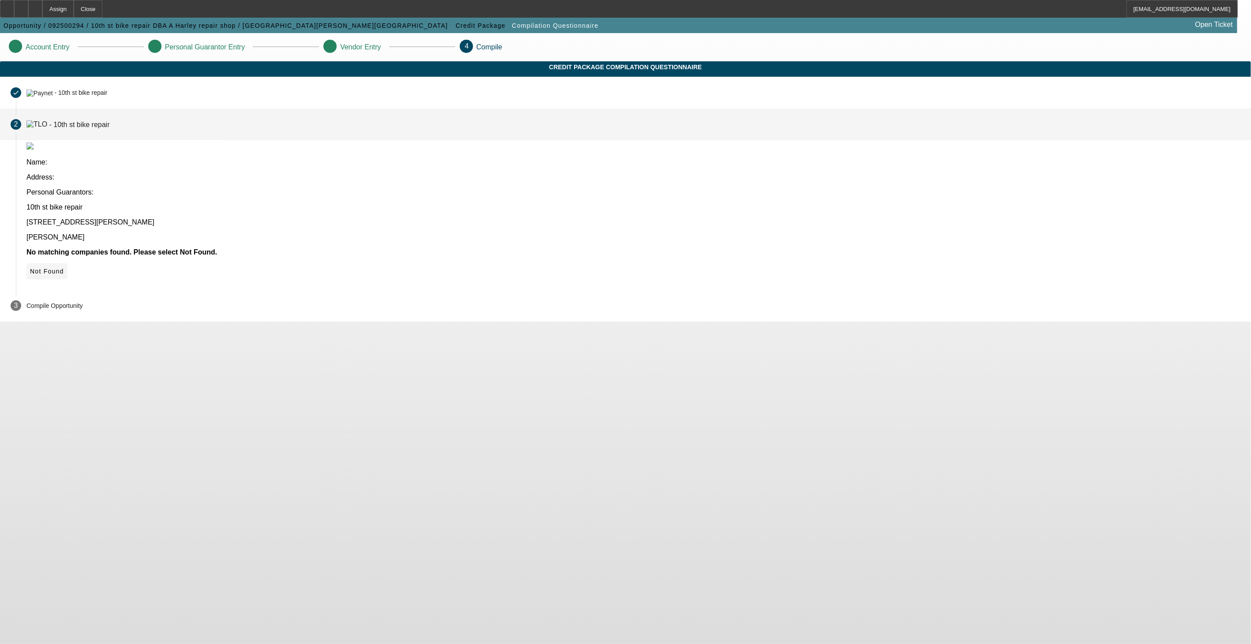
click at [64, 268] on span "Not Found" at bounding box center [47, 271] width 34 height 7
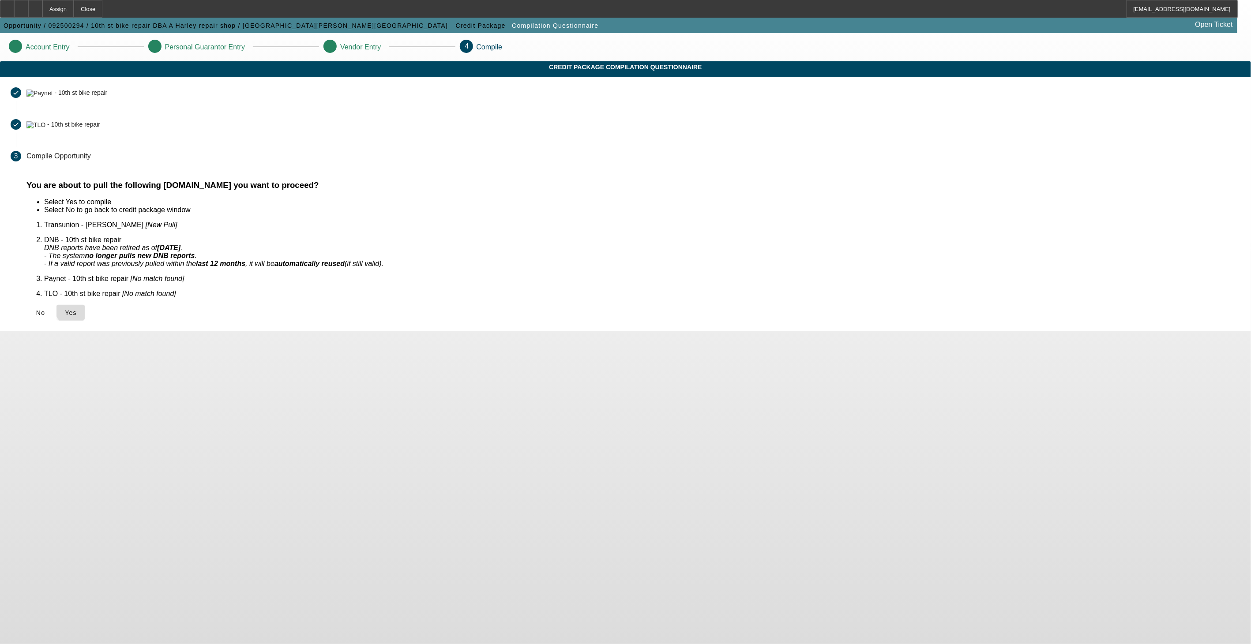
click at [77, 309] on span "Yes" at bounding box center [71, 312] width 12 height 7
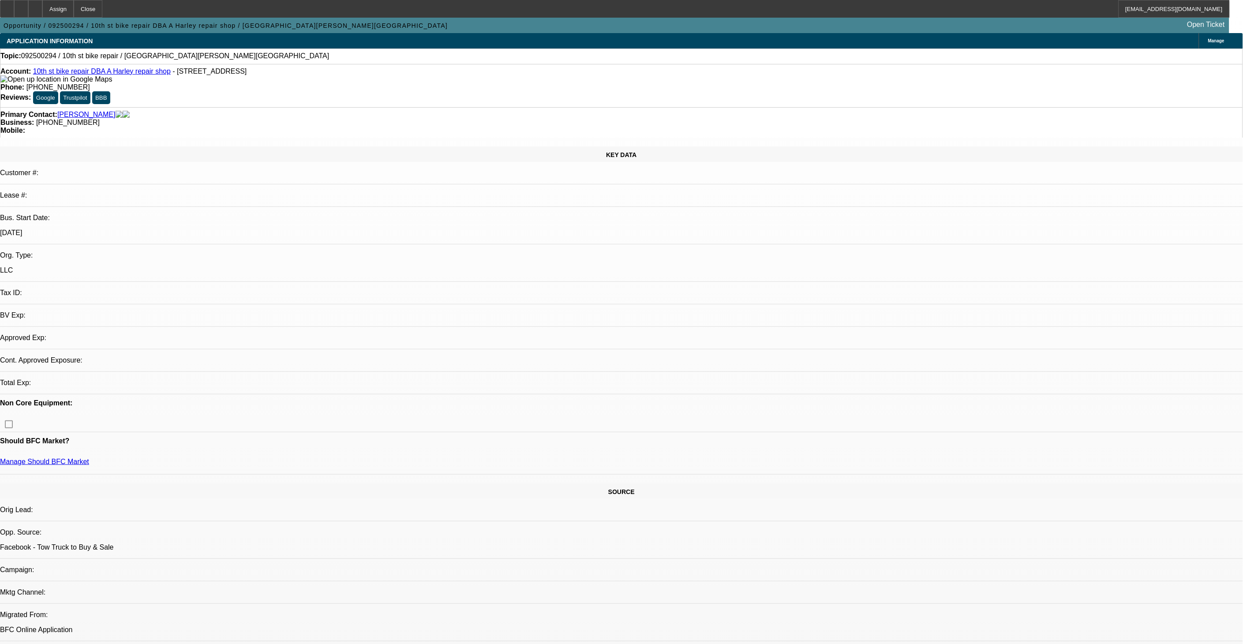
select select "0"
select select "2"
select select "0.1"
select select "4"
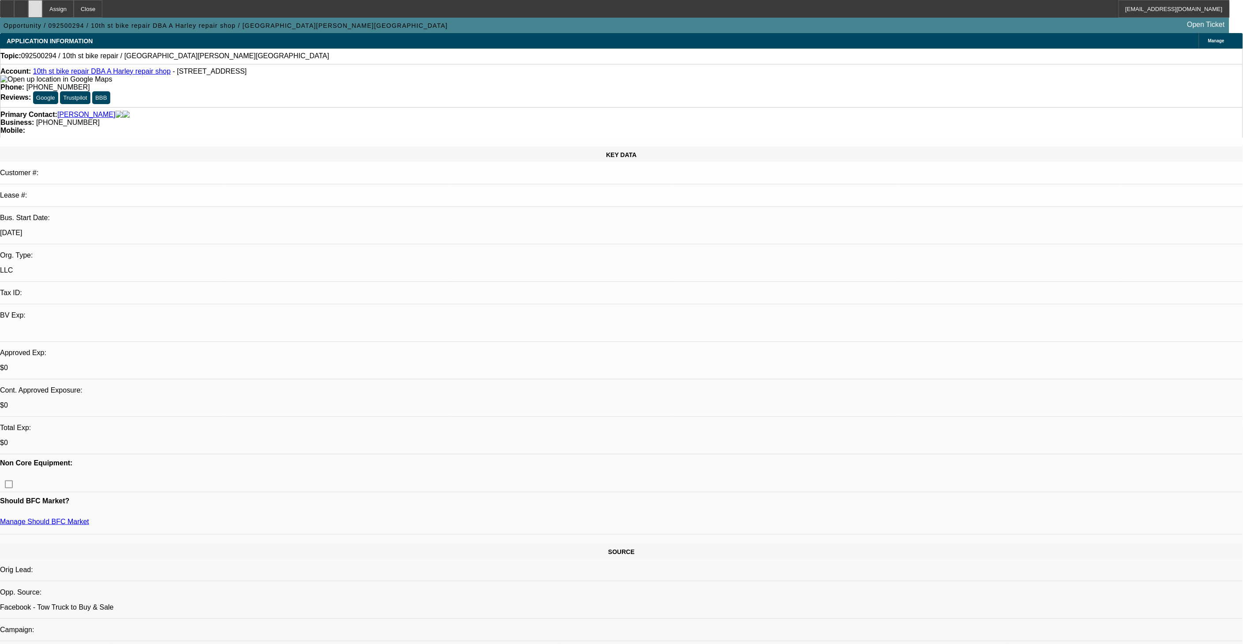
click at [42, 12] on div at bounding box center [35, 9] width 14 height 18
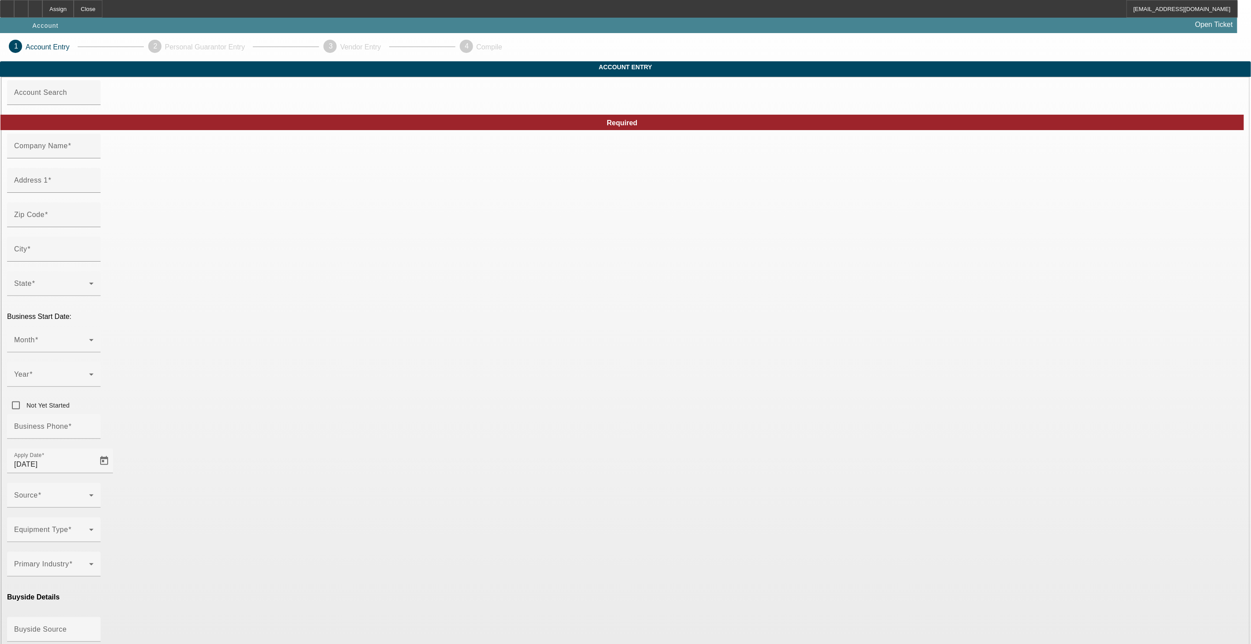
type input "Partial Transportation Freight"
type input "[STREET_ADDRESS]"
type input "33157"
type input "[GEOGRAPHIC_DATA]"
type input "[PHONE_NUMBER]"
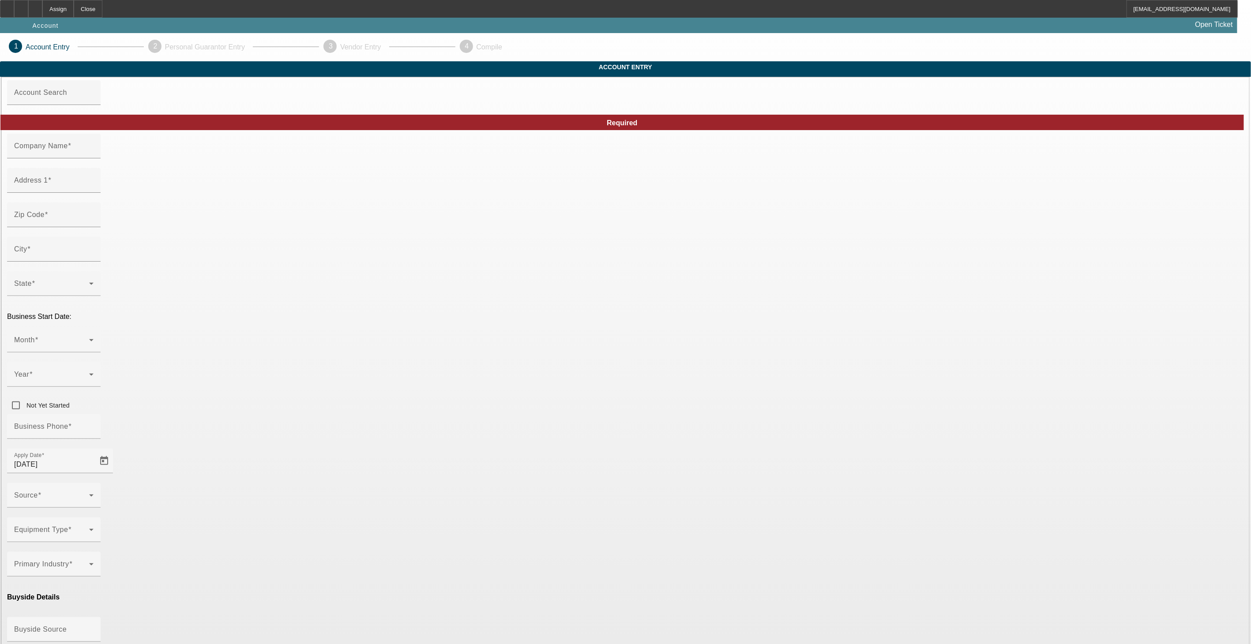
type input "PTF"
type input "[EMAIL_ADDRESS][DOMAIN_NAME]"
type input "[US_EMPLOYER_IDENTIFICATION_NUMBER]"
type input "[DATE]"
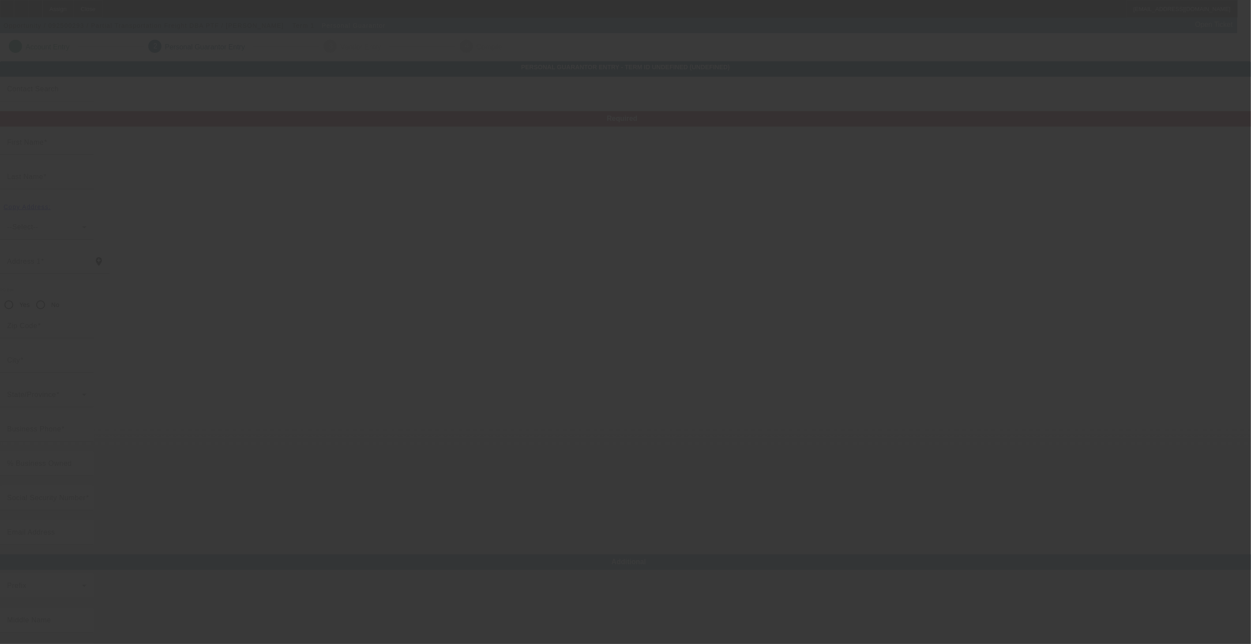
type input "[PERSON_NAME]"
type input "[STREET_ADDRESS]"
radio input "true"
type input "33870"
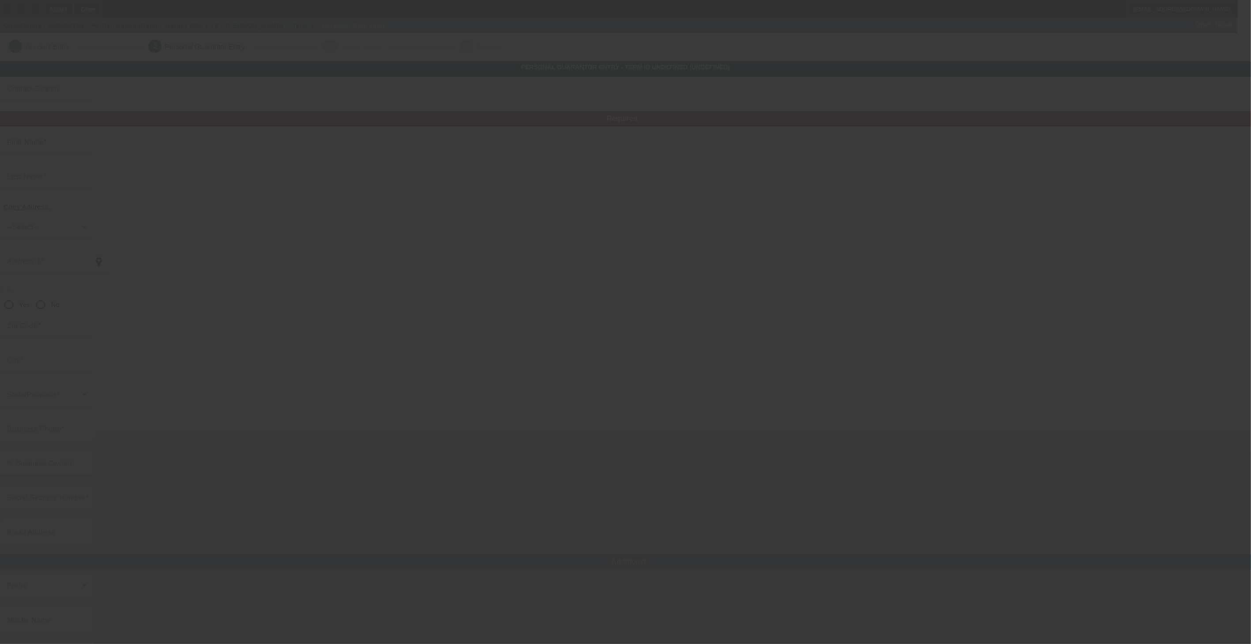
type input "Sebring"
type input "100"
type input "266-29-1902"
type input "ebhtruck@gmail.com"
type input "(863) 840-5137"
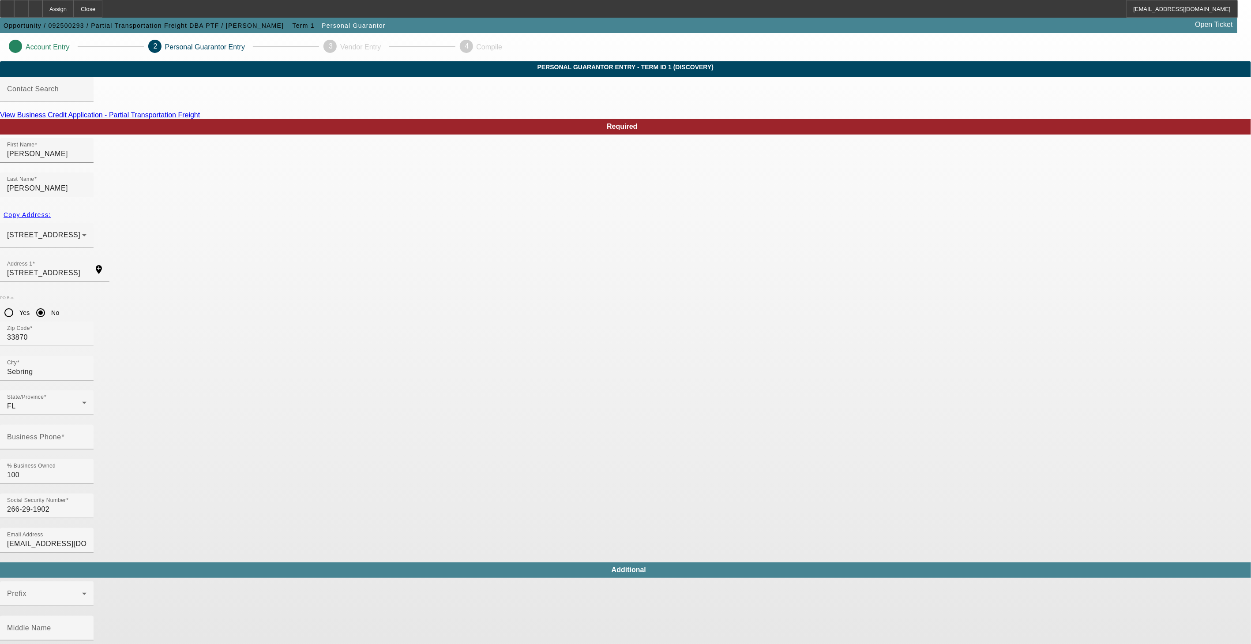
click at [682, 563] on div "Additional" at bounding box center [629, 570] width 1258 height 15
click at [200, 119] on link "View Business Credit Application - Partial Transportation Freight" at bounding box center [100, 115] width 200 height 8
click at [86, 436] on input "Business Phone" at bounding box center [46, 441] width 79 height 11
type input "[PHONE_NUMBER]"
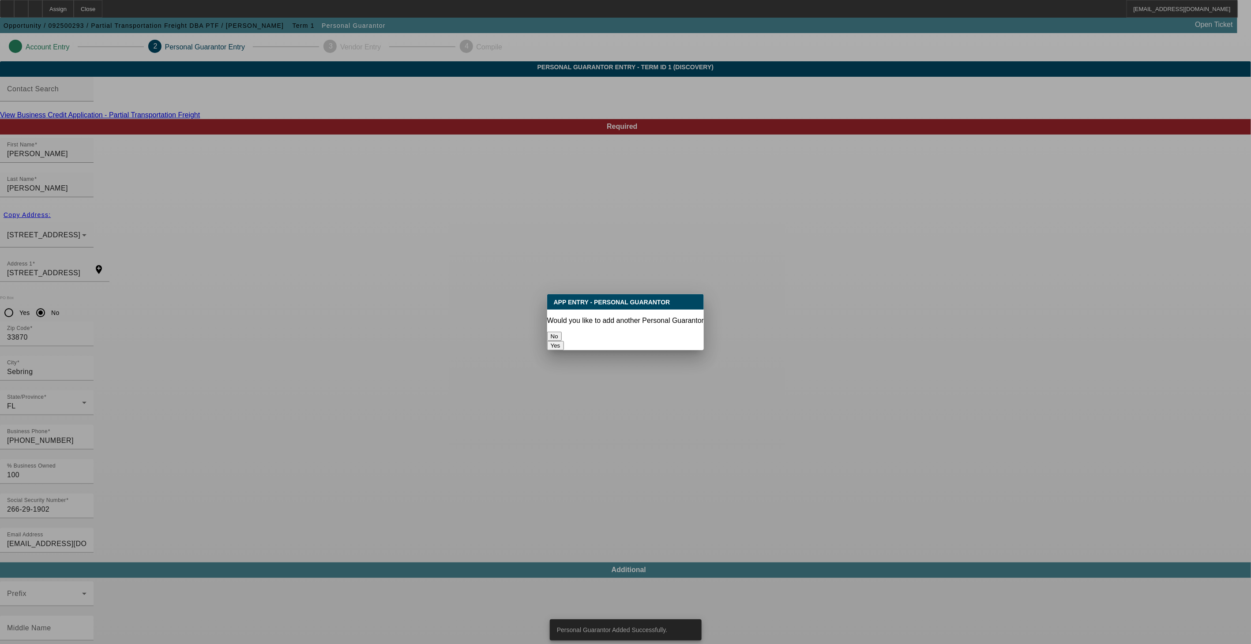
click at [590, 340] on div "No" at bounding box center [625, 336] width 157 height 9
click at [562, 334] on button "No" at bounding box center [554, 336] width 15 height 9
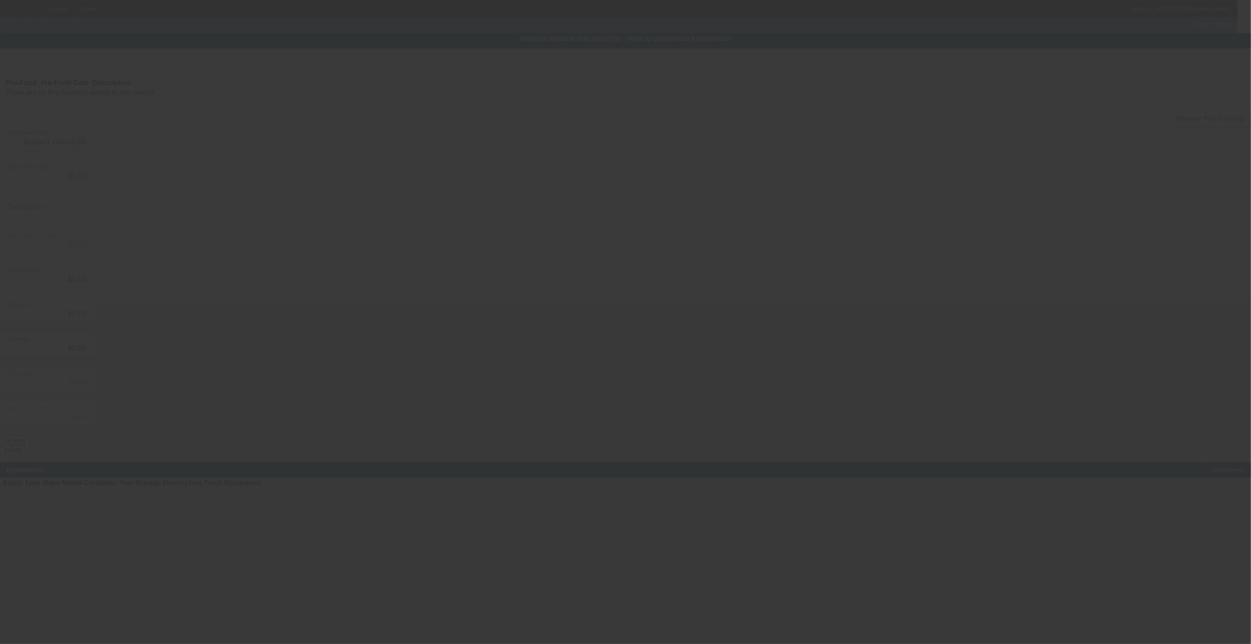
type input "$40,000.00"
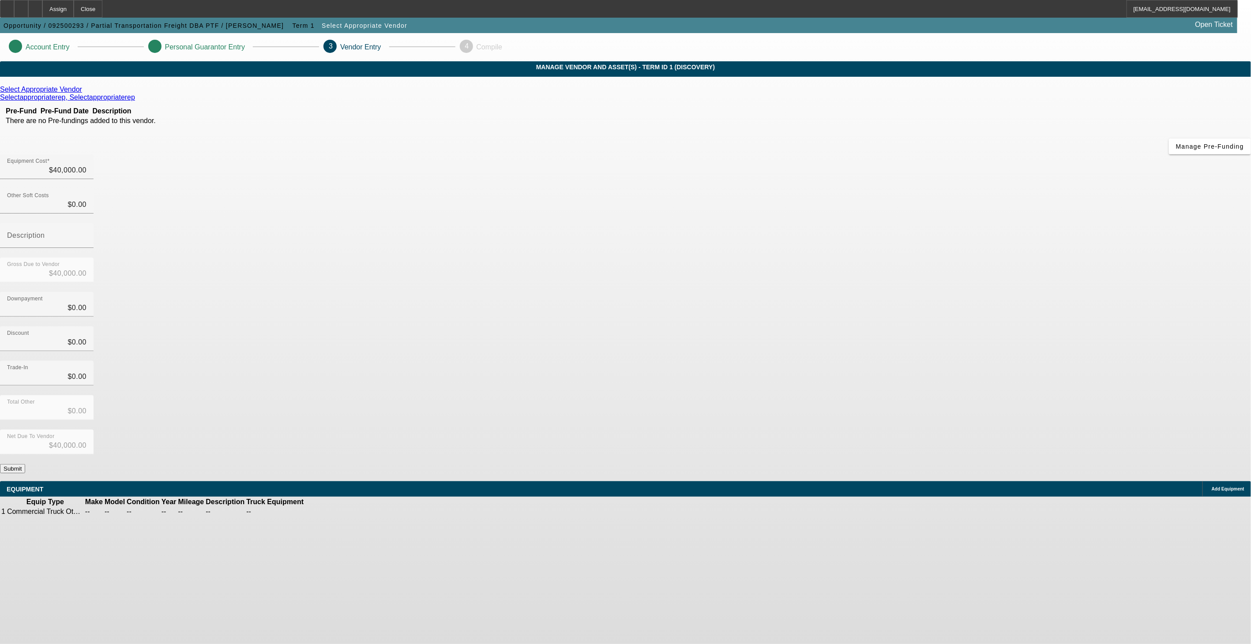
click at [25, 464] on button "Submit" at bounding box center [12, 468] width 25 height 9
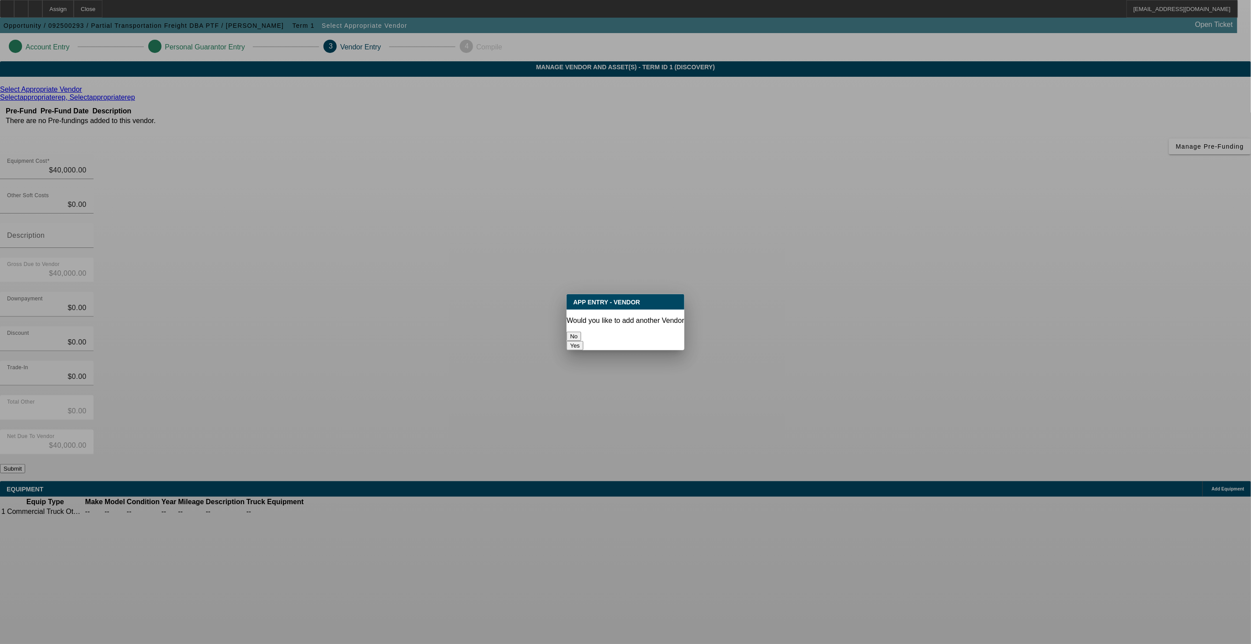
click at [581, 336] on button "No" at bounding box center [574, 336] width 15 height 9
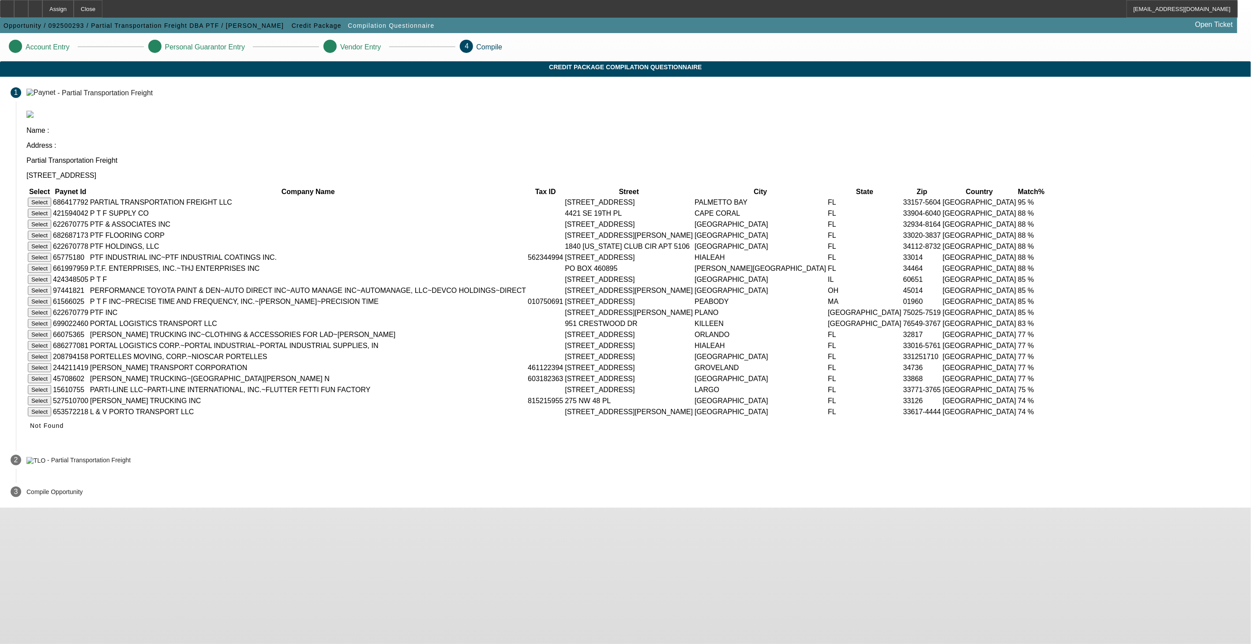
click at [51, 198] on button "Select" at bounding box center [39, 202] width 23 height 9
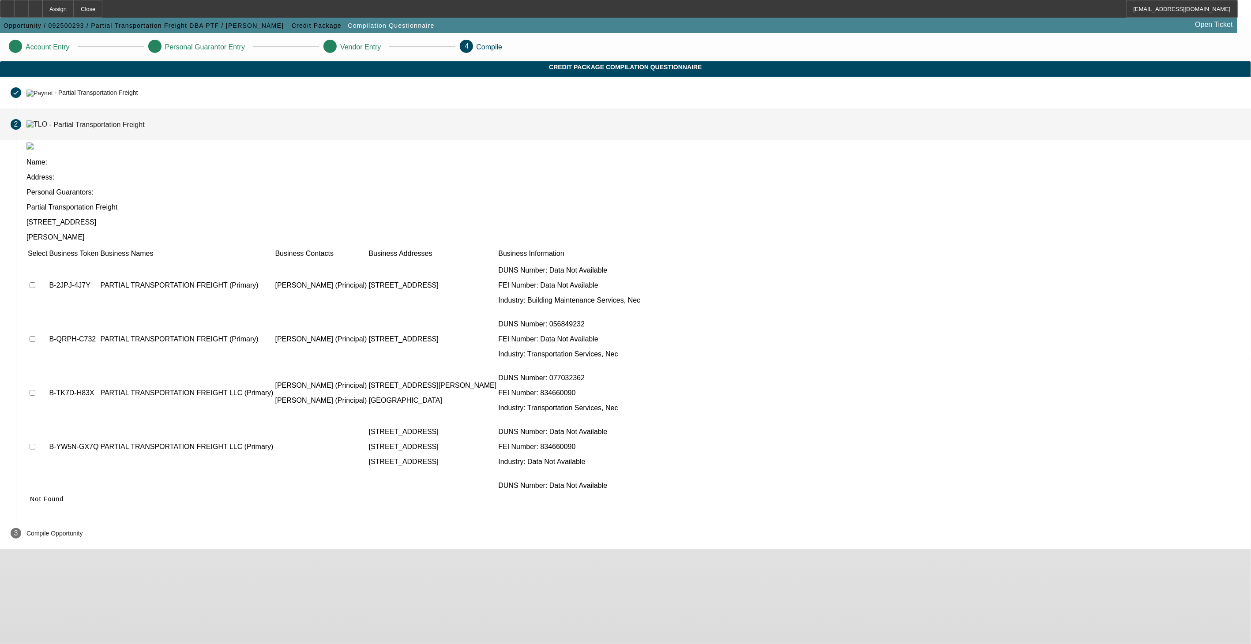
click at [35, 282] on input "checkbox" at bounding box center [33, 285] width 6 height 6
checkbox input "true"
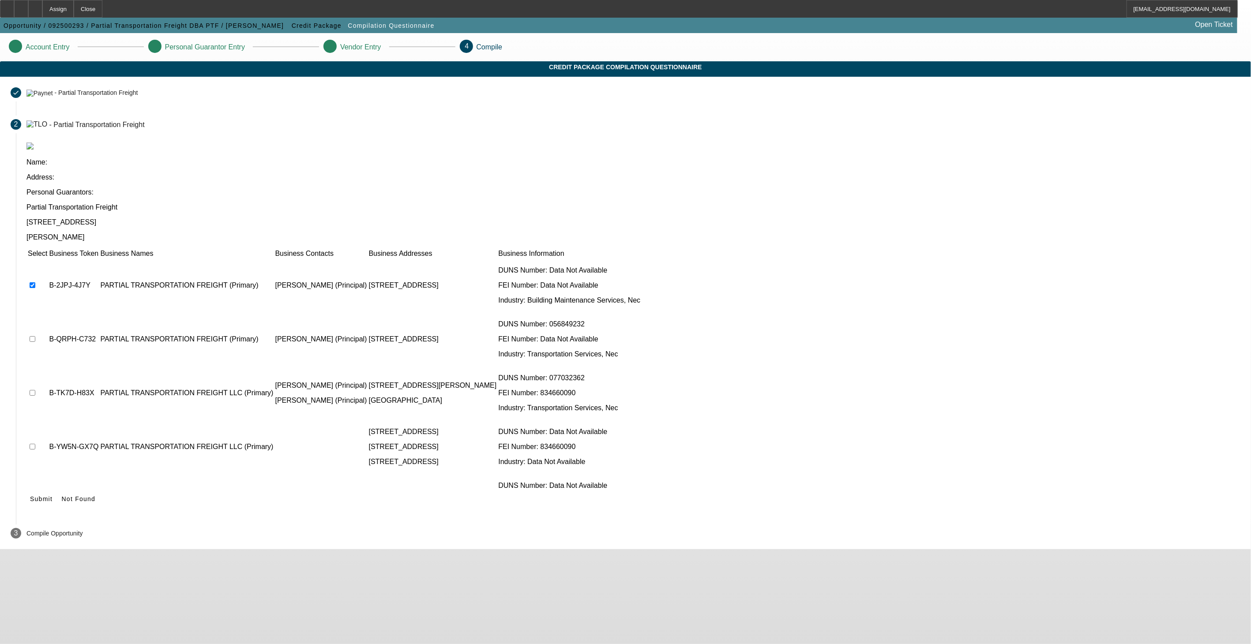
click at [35, 336] on input "checkbox" at bounding box center [33, 339] width 6 height 6
checkbox input "true"
click at [35, 390] on input "checkbox" at bounding box center [33, 393] width 6 height 6
checkbox input "true"
click at [48, 421] on td at bounding box center [37, 447] width 20 height 53
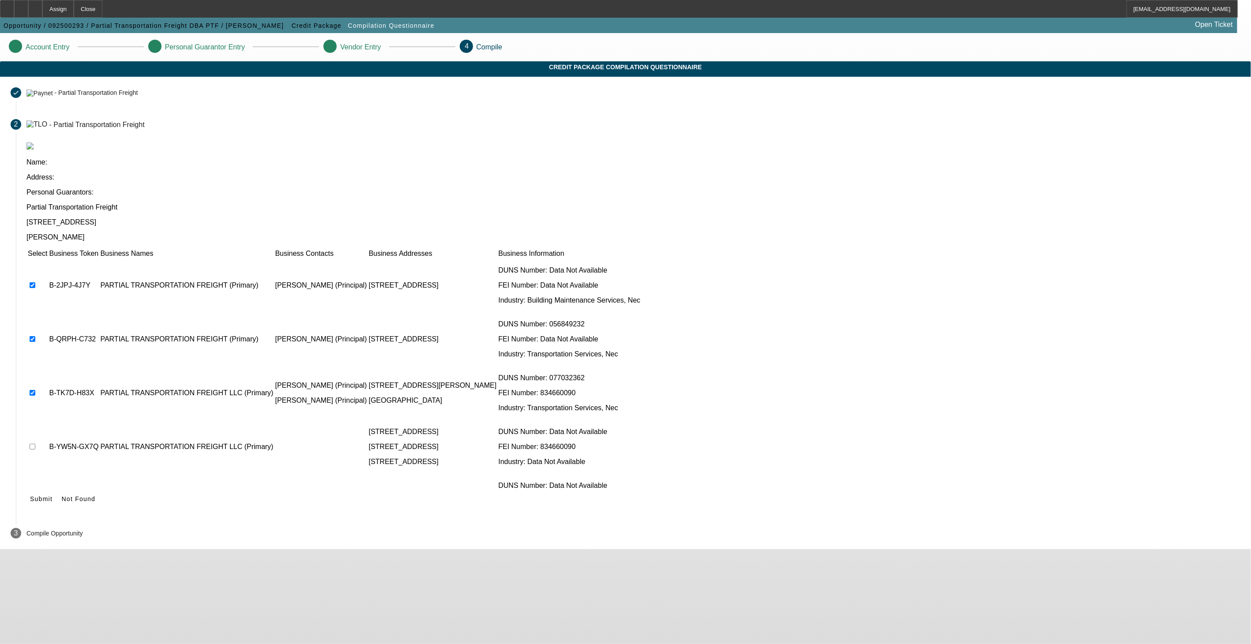
drag, startPoint x: 401, startPoint y: 335, endPoint x: 391, endPoint y: 394, distance: 59.9
click at [48, 474] on td at bounding box center [37, 500] width 20 height 53
click at [35, 444] on input "checkbox" at bounding box center [33, 447] width 6 height 6
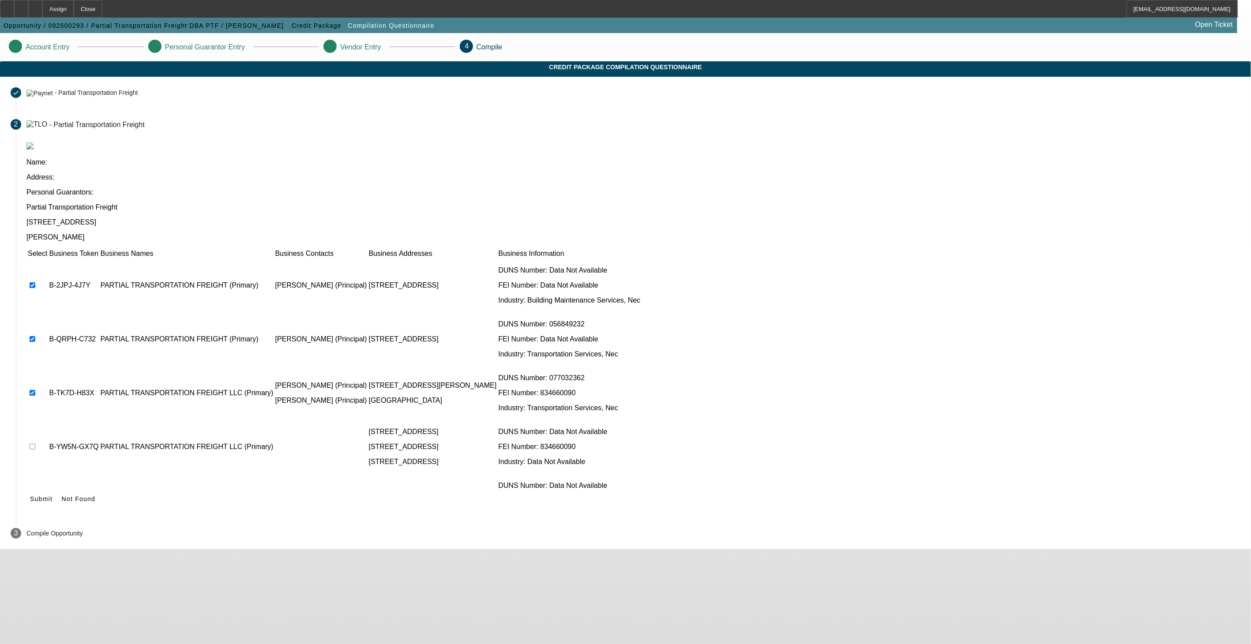
checkbox input "true"
click at [35, 498] on input "checkbox" at bounding box center [33, 501] width 6 height 6
checkbox input "true"
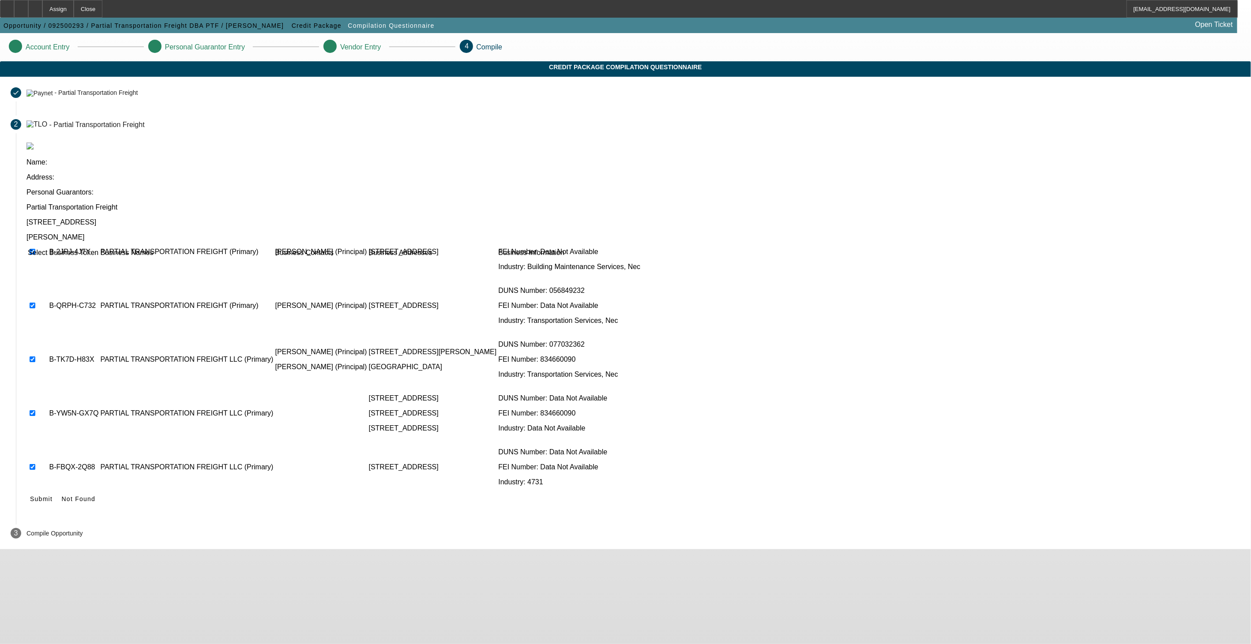
click at [35, 518] on input "checkbox" at bounding box center [33, 521] width 6 height 6
click at [48, 495] on td at bounding box center [37, 521] width 20 height 53
click at [35, 518] on input "checkbox" at bounding box center [33, 521] width 6 height 6
checkbox input "true"
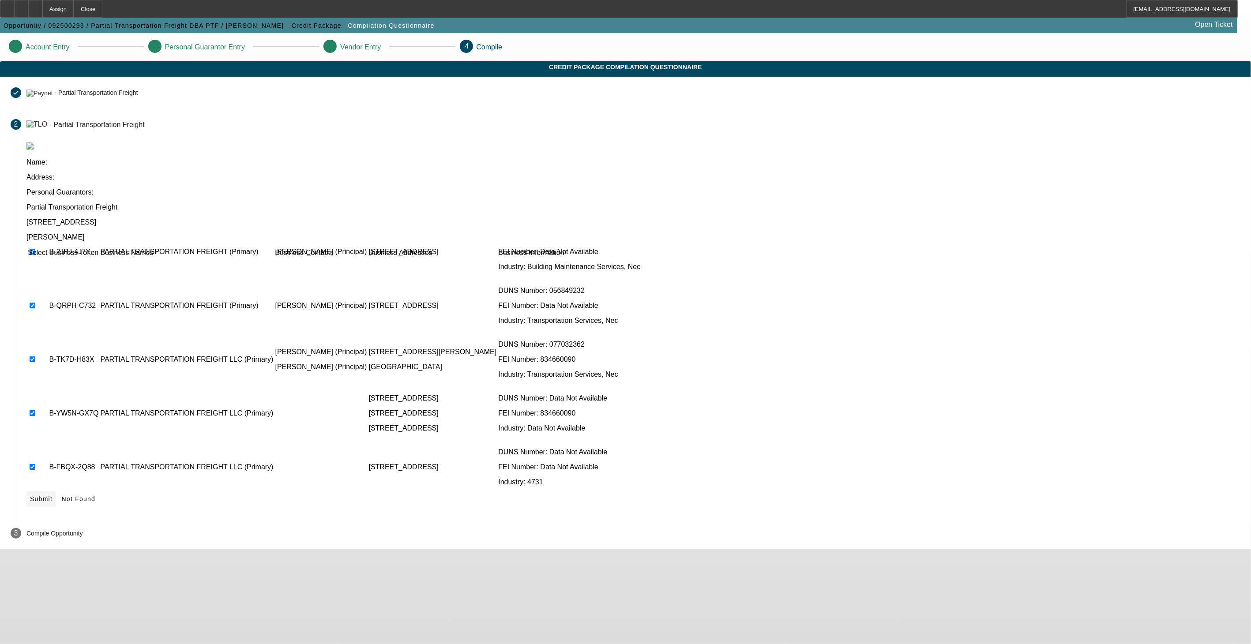
click at [30, 496] on icon at bounding box center [30, 499] width 0 height 7
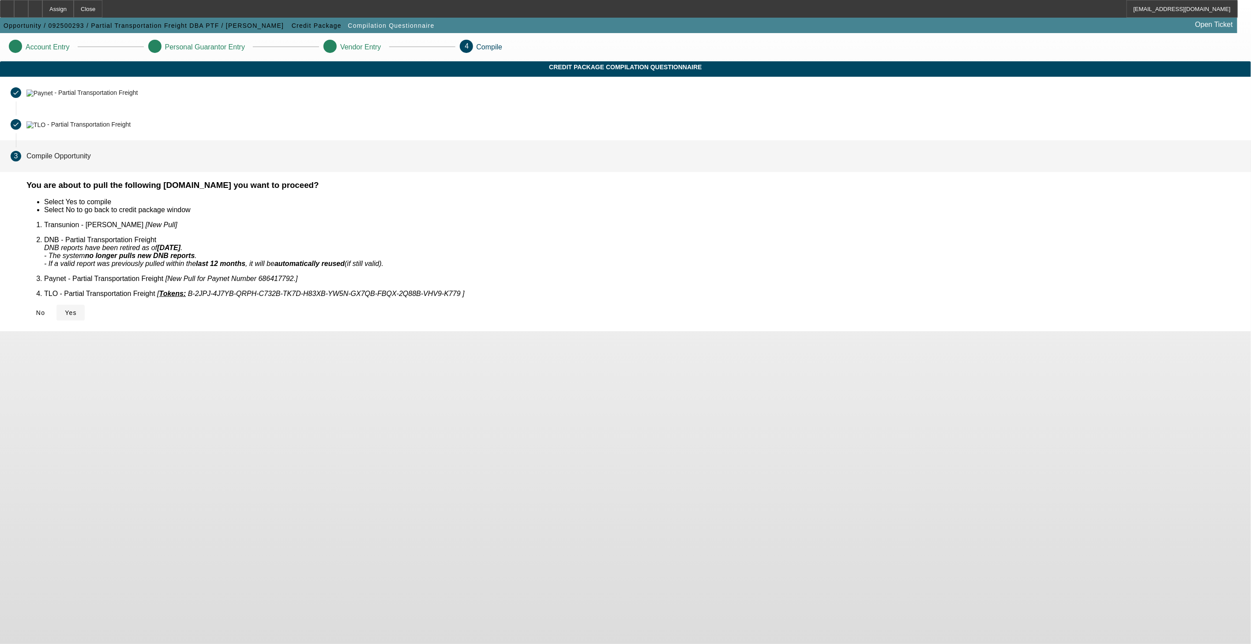
click at [65, 309] on icon at bounding box center [65, 312] width 0 height 7
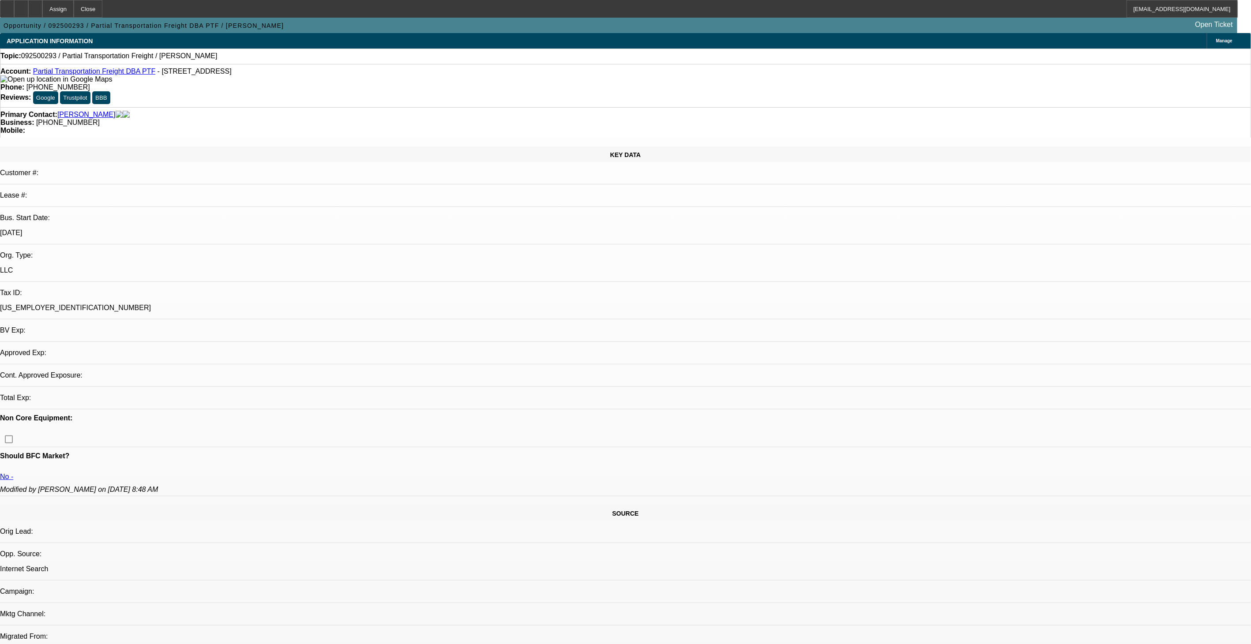
select select "0"
select select "2"
select select "0.1"
select select "4"
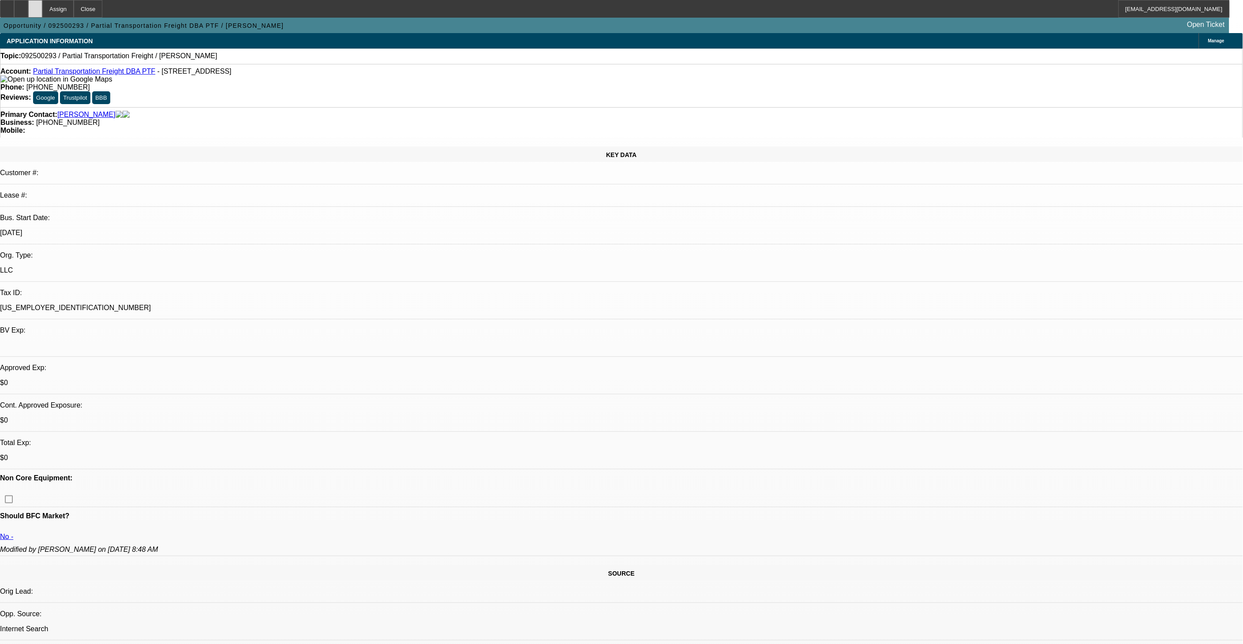
click at [35, 6] on icon at bounding box center [35, 6] width 0 height 0
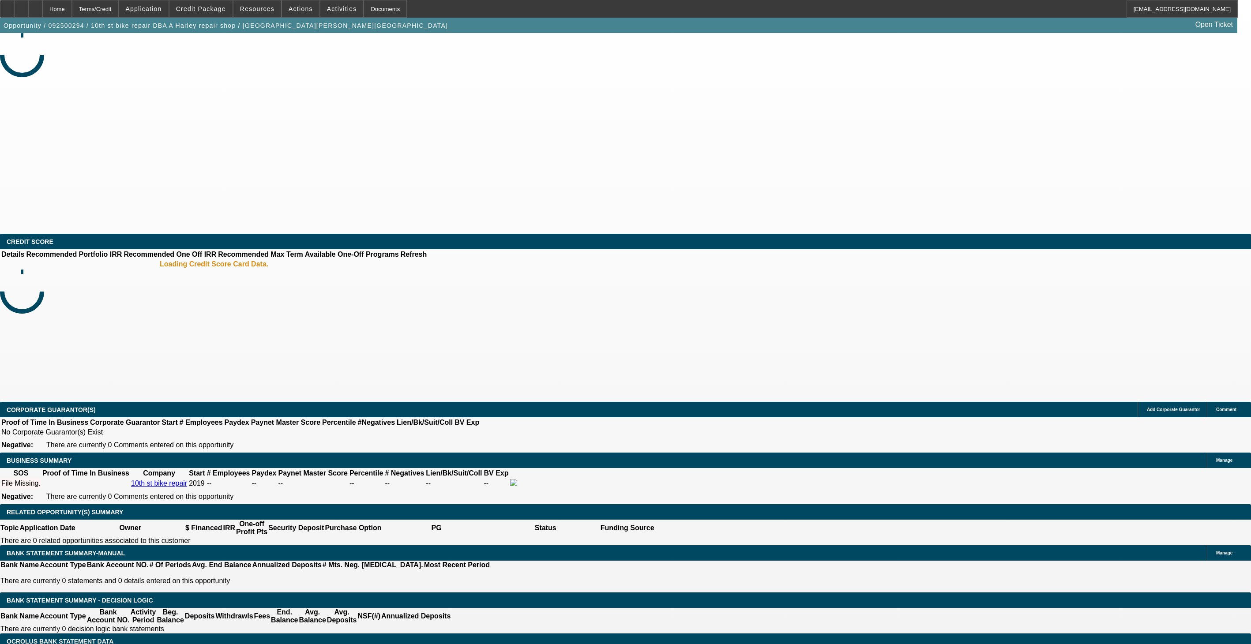
select select "0"
select select "2"
select select "0.1"
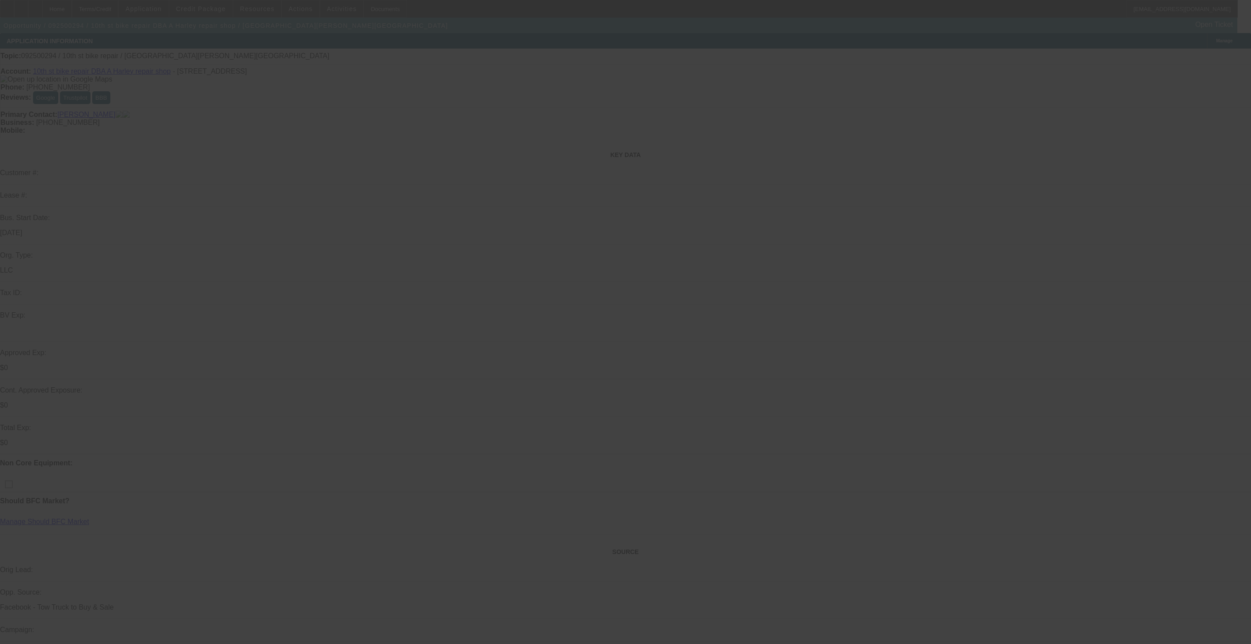
select select "1"
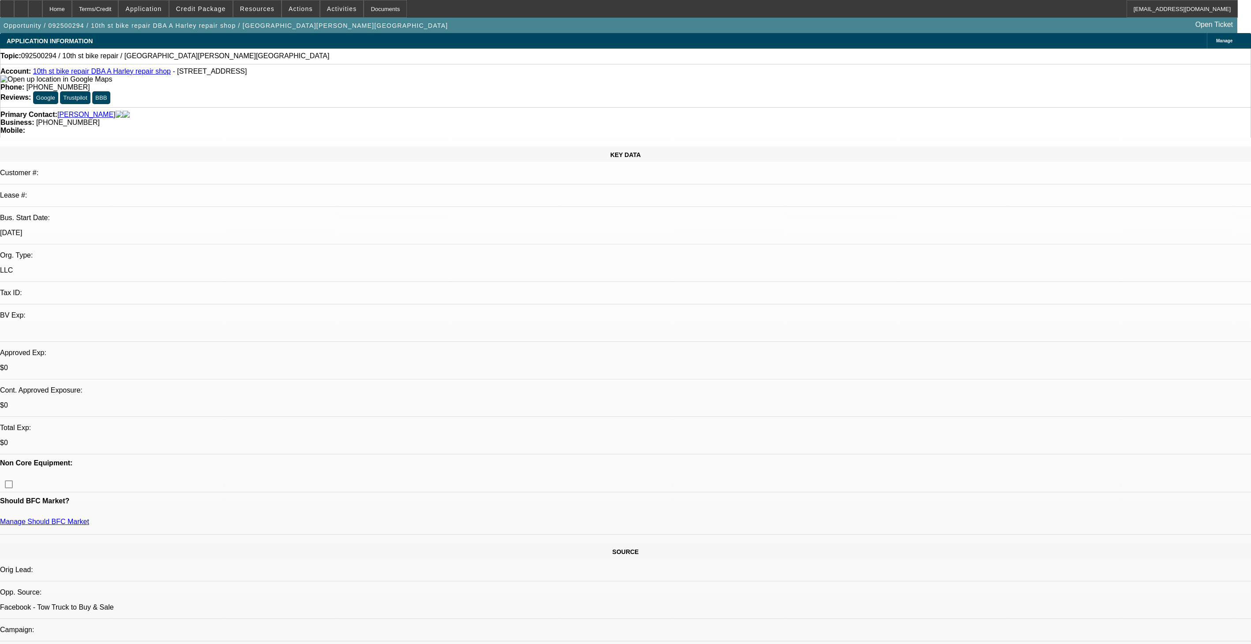
select select "2"
select select "4"
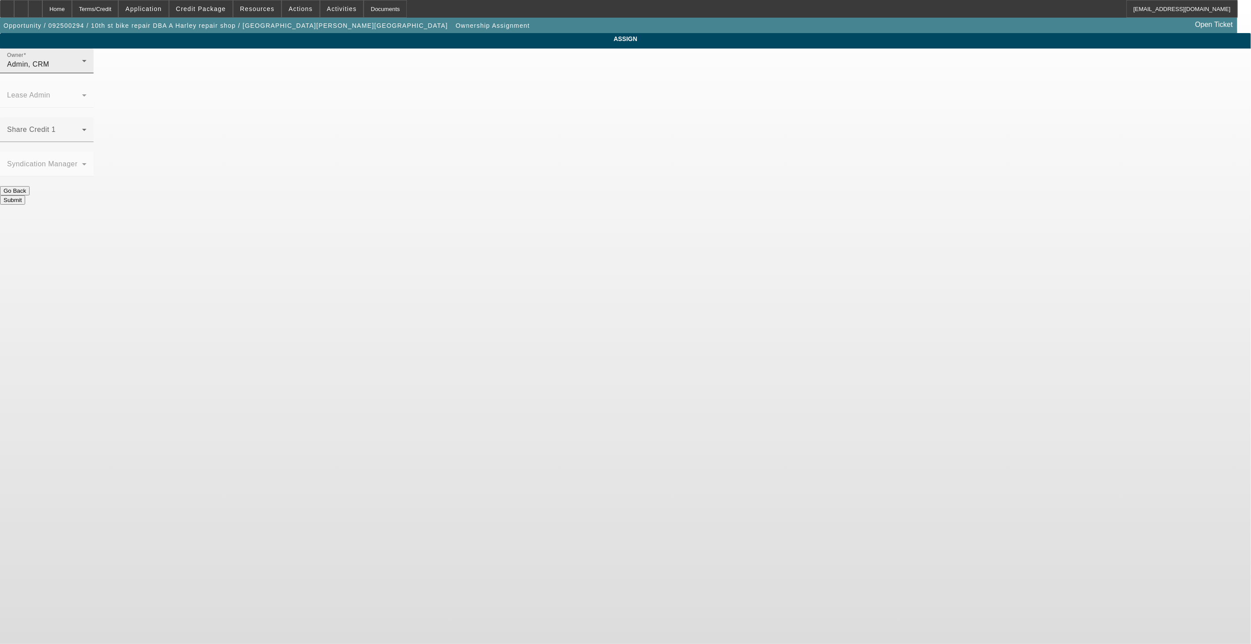
click at [82, 70] on div "Admin, CRM" at bounding box center [44, 64] width 75 height 11
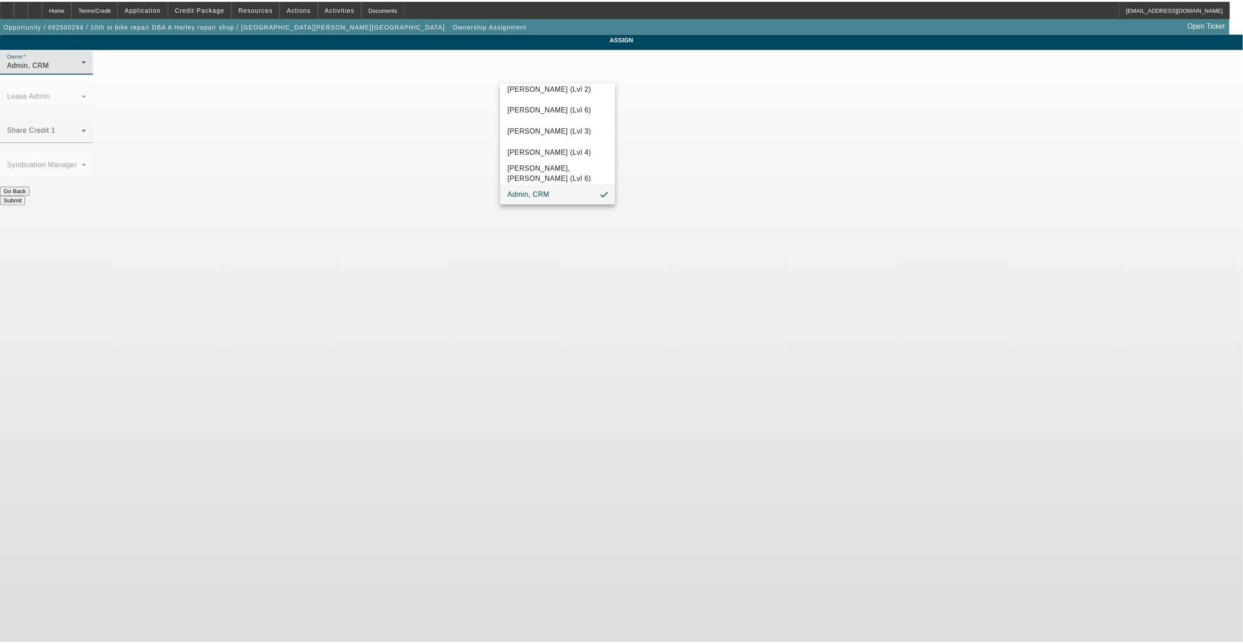
scroll to position [46, 0]
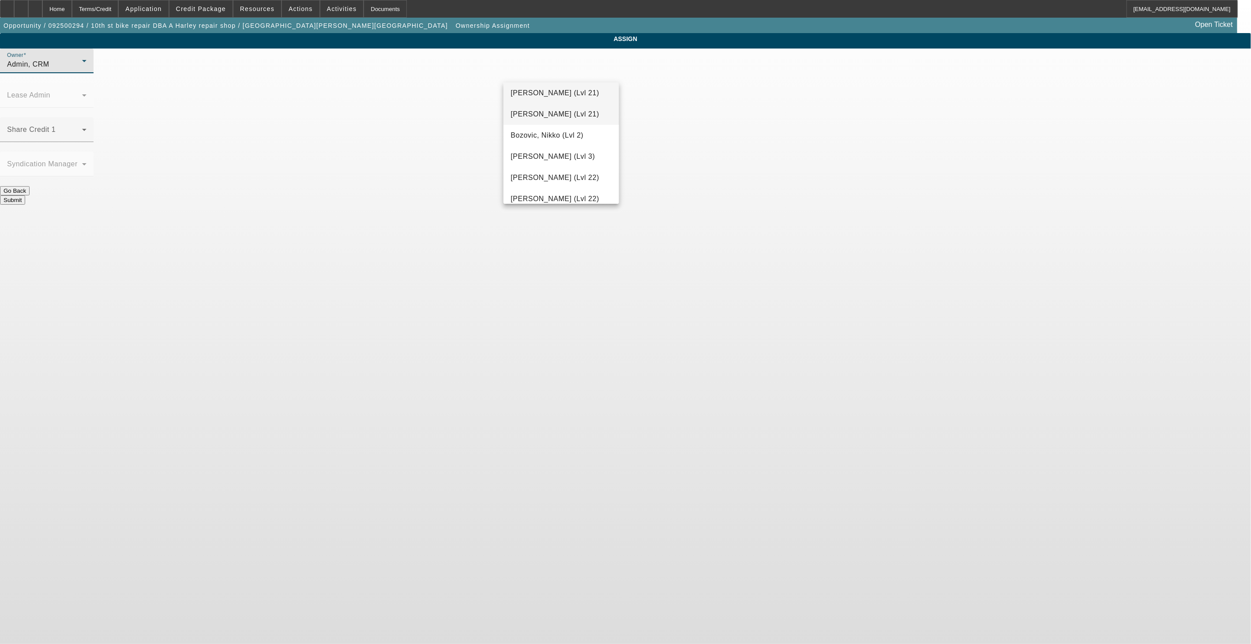
click at [552, 117] on span "[PERSON_NAME] (Lvl 21)" at bounding box center [555, 114] width 88 height 11
click at [674, 195] on div "Submit" at bounding box center [625, 199] width 1251 height 9
click at [25, 195] on button "Submit" at bounding box center [12, 199] width 25 height 9
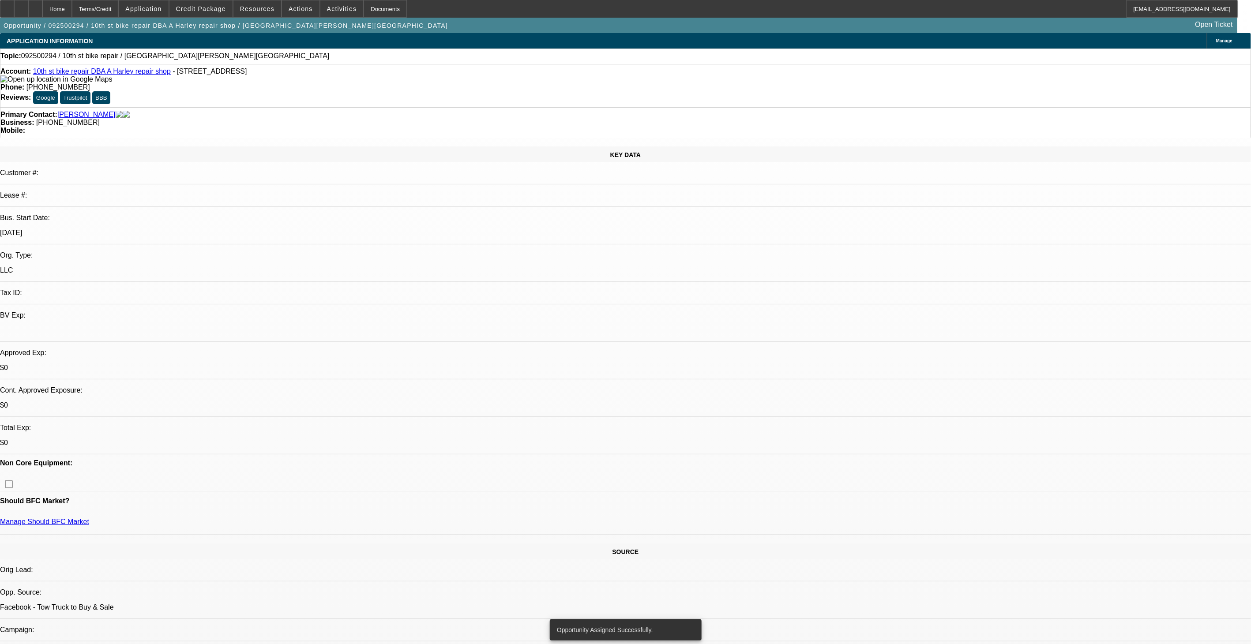
select select "0"
select select "2"
select select "0.1"
select select "4"
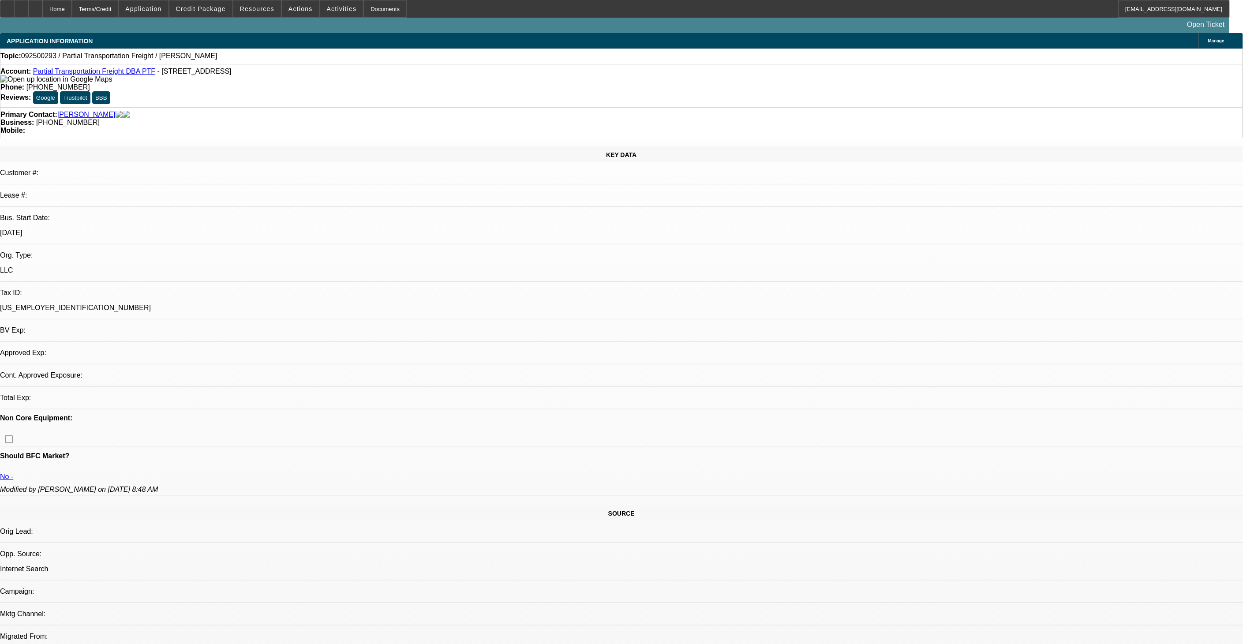
select select "0"
select select "2"
select select "0.1"
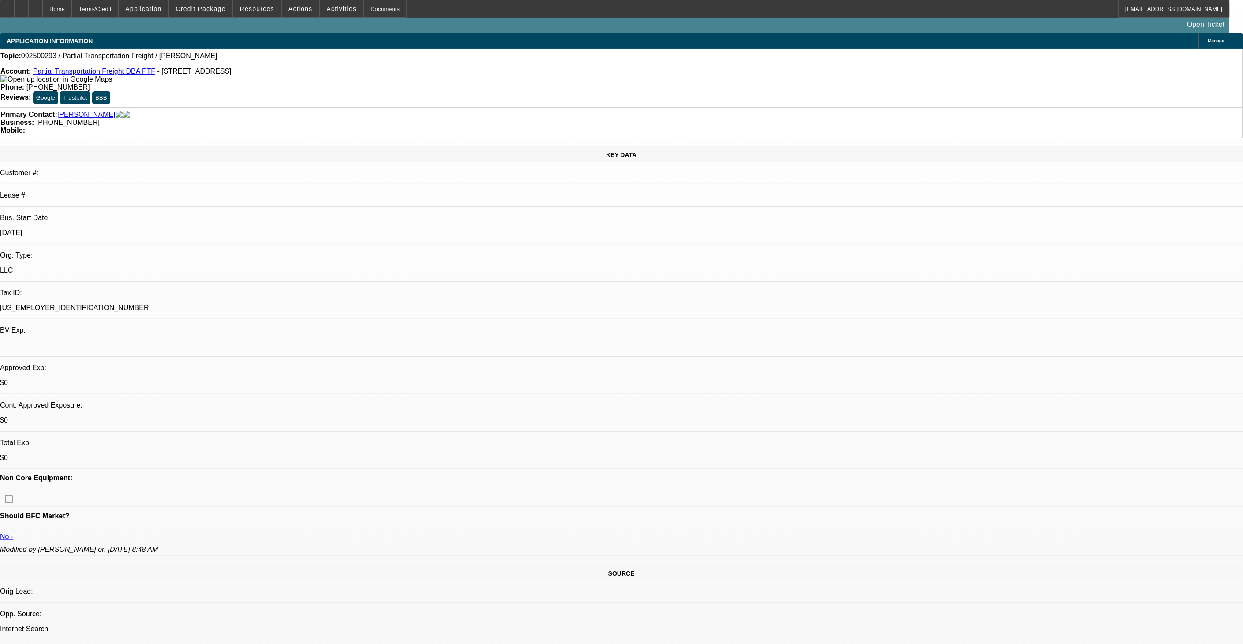
select select "1"
select select "2"
select select "4"
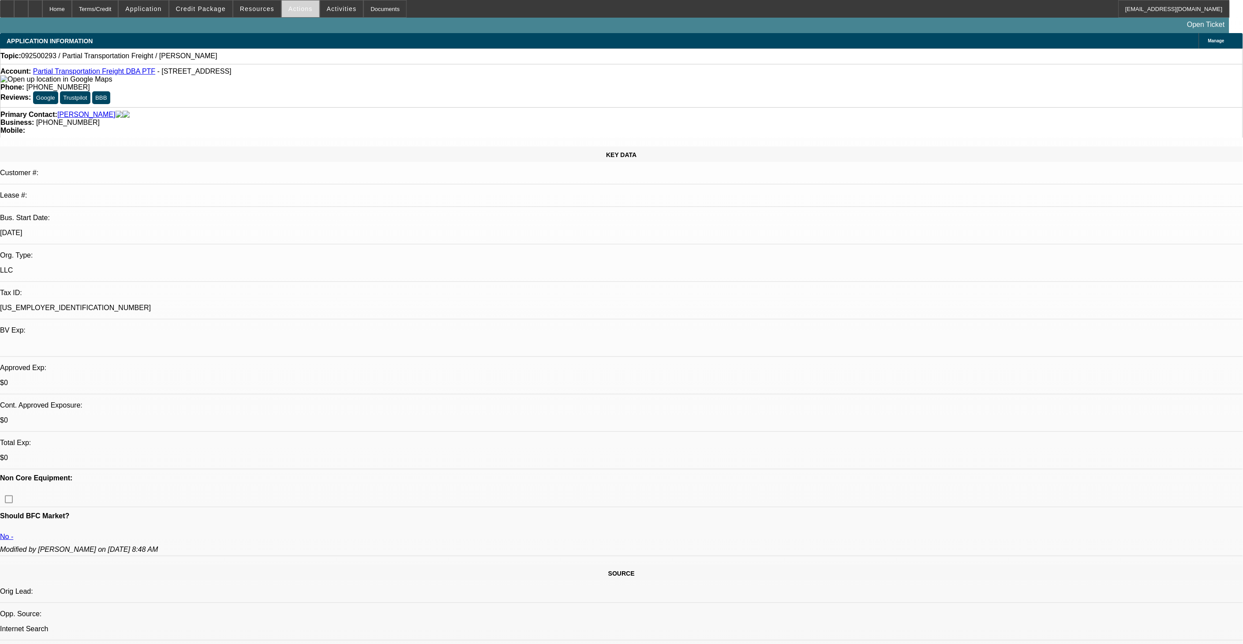
click at [299, 10] on span "Actions" at bounding box center [301, 8] width 24 height 7
drag, startPoint x: 263, startPoint y: 68, endPoint x: 117, endPoint y: 9, distance: 157.0
click at [258, 65] on div at bounding box center [621, 322] width 1243 height 644
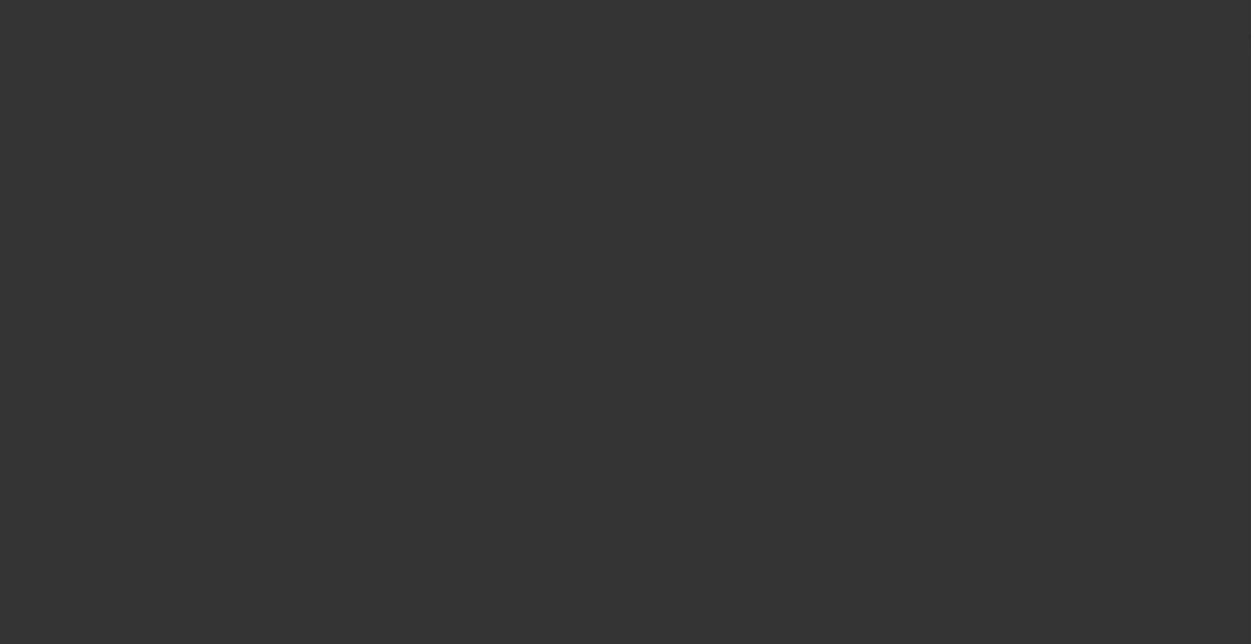
select select "0"
select select "2"
select select "0.1"
select select "4"
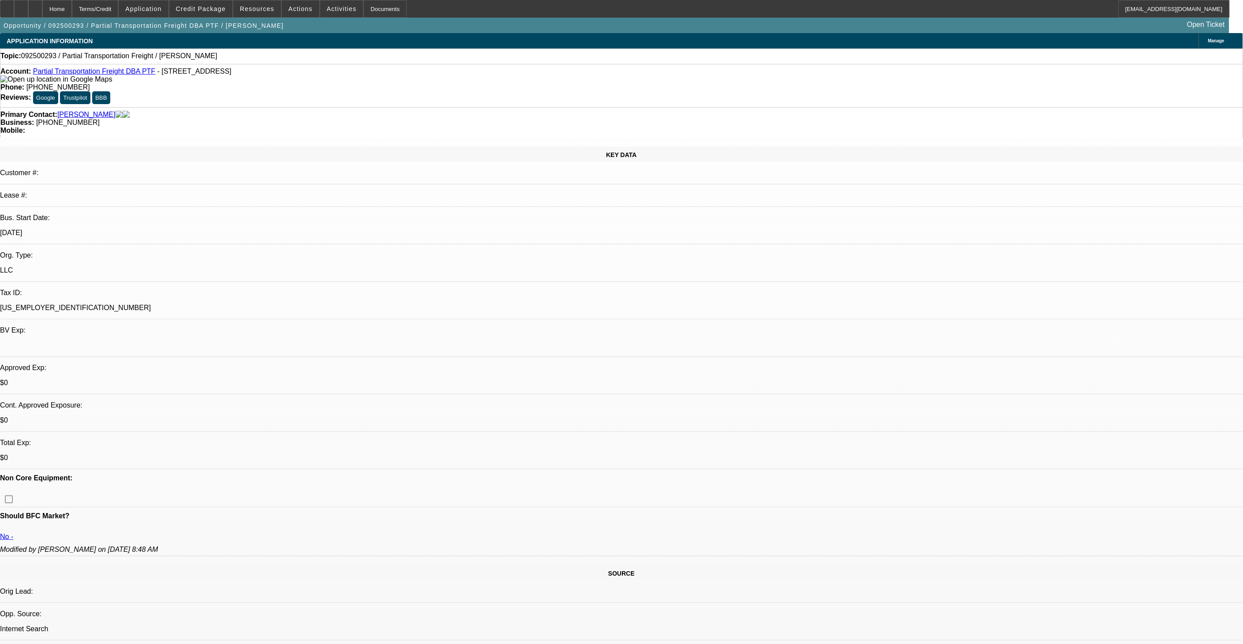
click at [294, 12] on span at bounding box center [301, 8] width 38 height 21
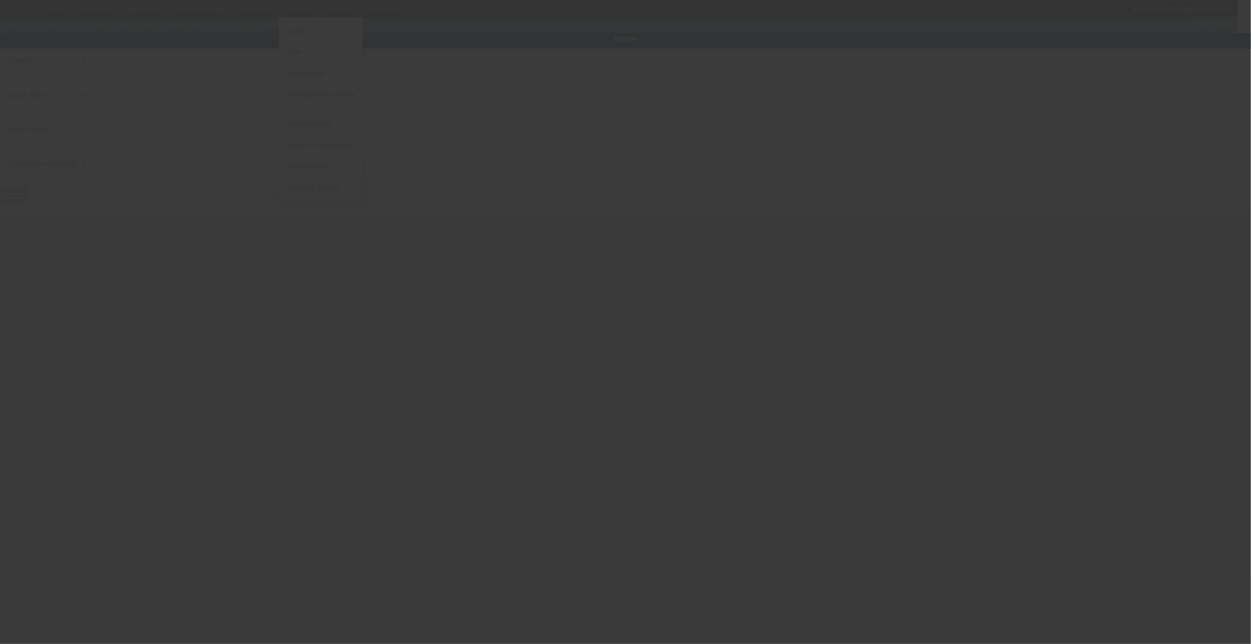
click at [415, 203] on div at bounding box center [625, 322] width 1251 height 644
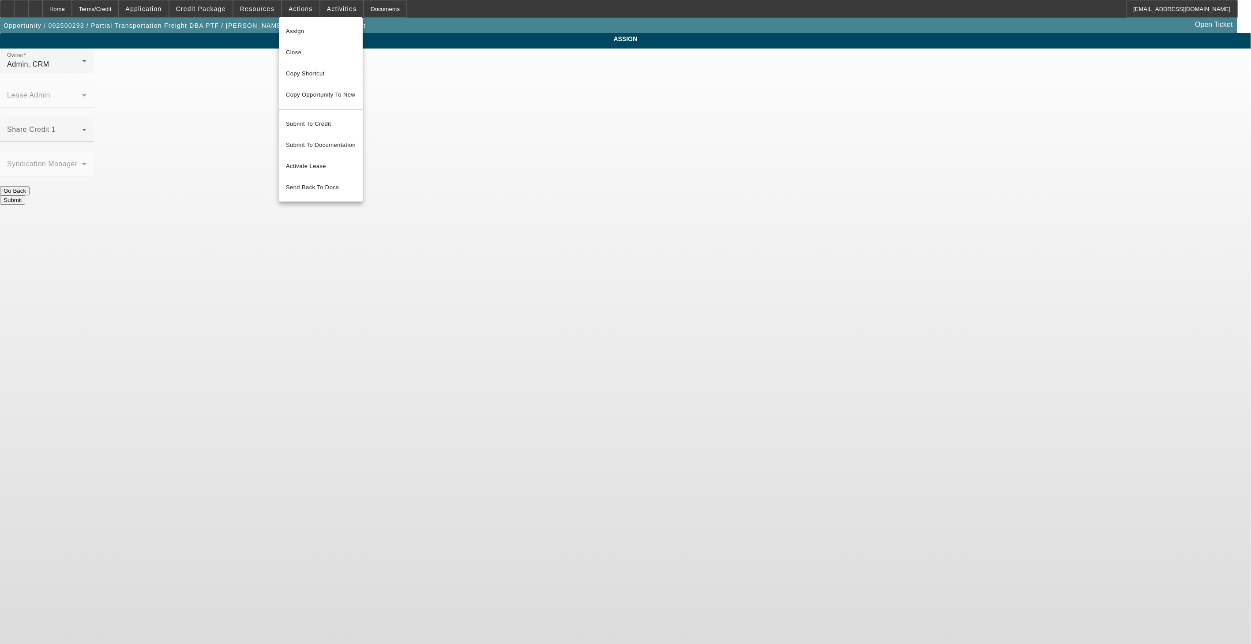
click at [563, 72] on div at bounding box center [625, 322] width 1251 height 644
click at [82, 70] on div "Admin, CRM" at bounding box center [44, 64] width 75 height 11
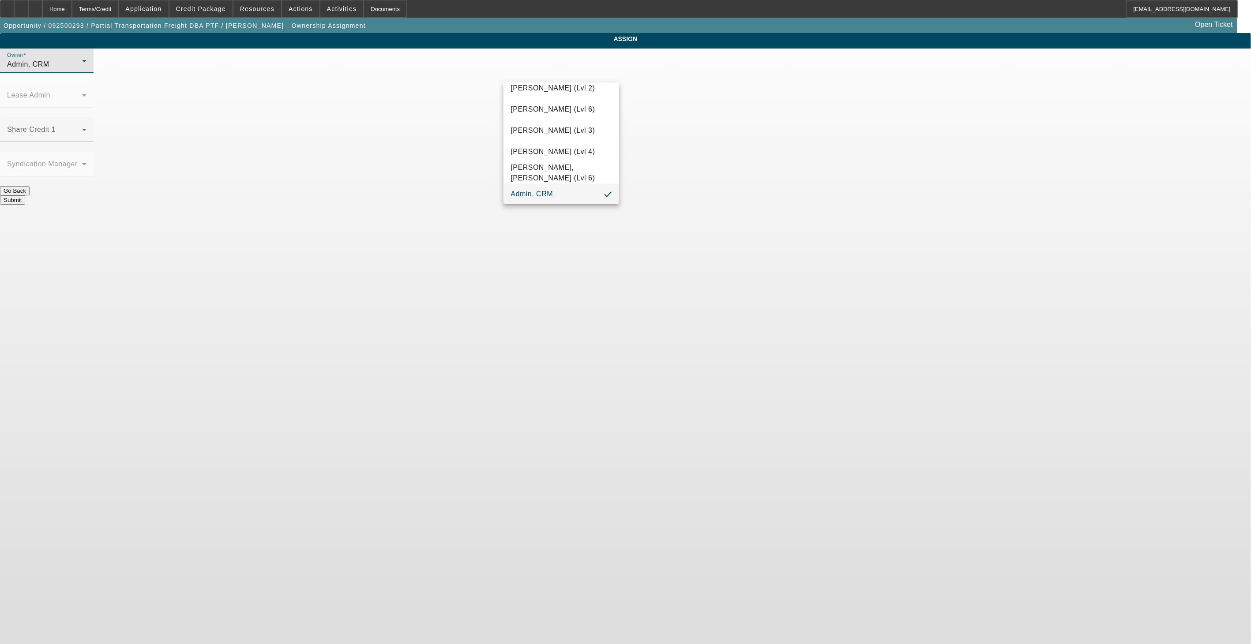
scroll to position [46, 0]
click at [550, 109] on span "[PERSON_NAME] (Lvl 21)" at bounding box center [555, 114] width 88 height 11
click at [25, 195] on button "Submit" at bounding box center [12, 199] width 25 height 9
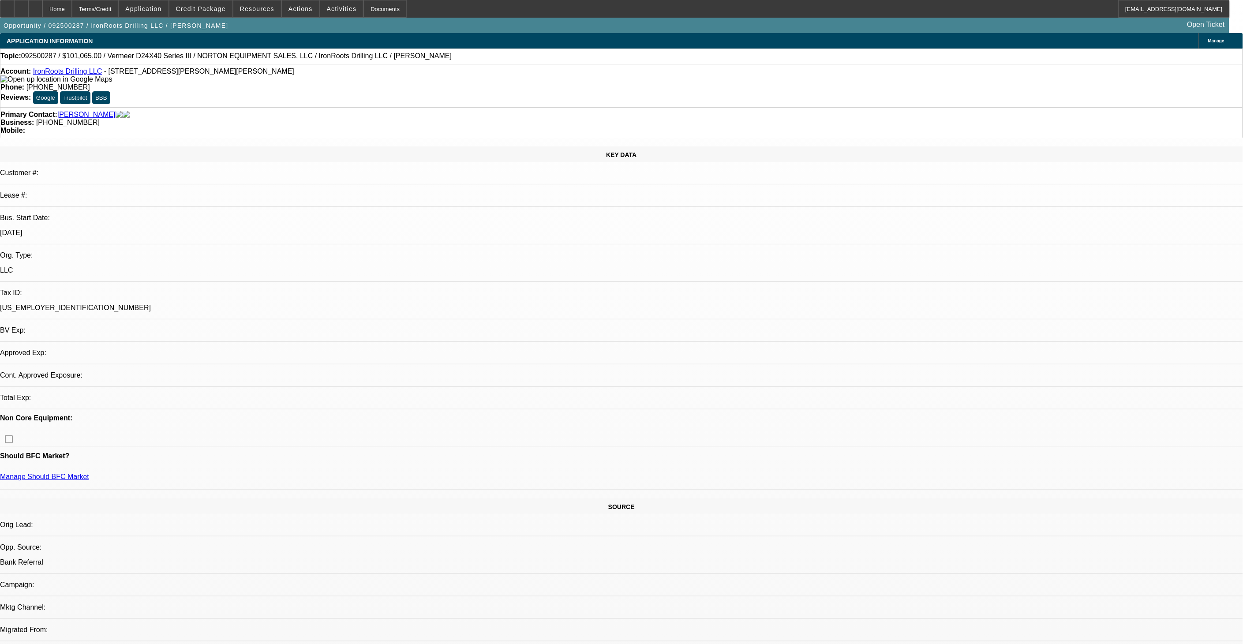
select select "0.15"
select select "2"
select select "0"
select select "6"
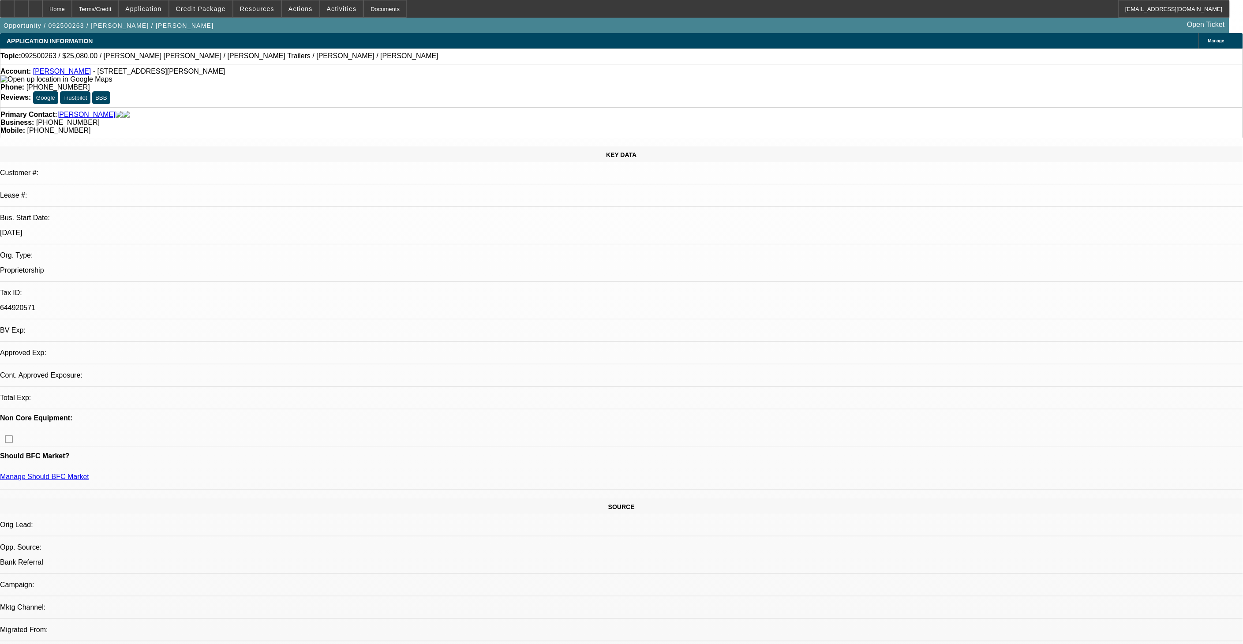
select select "0"
select select "2"
select select "0"
select select "2"
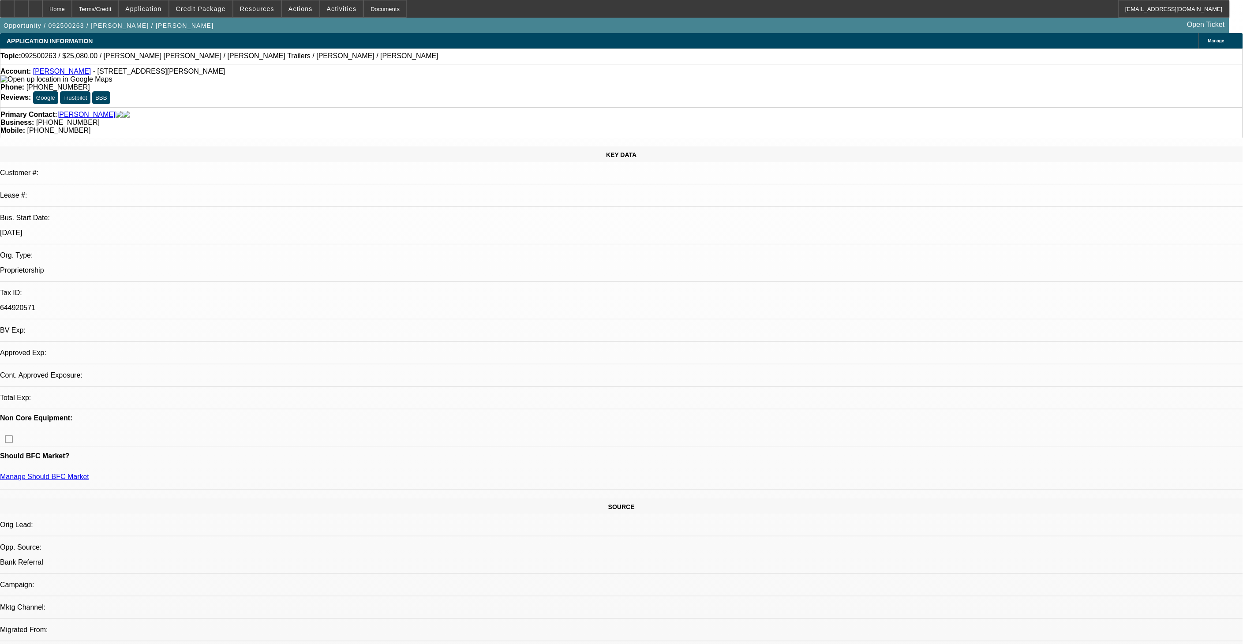
select select "0"
select select "0.2"
select select "2"
select select "0"
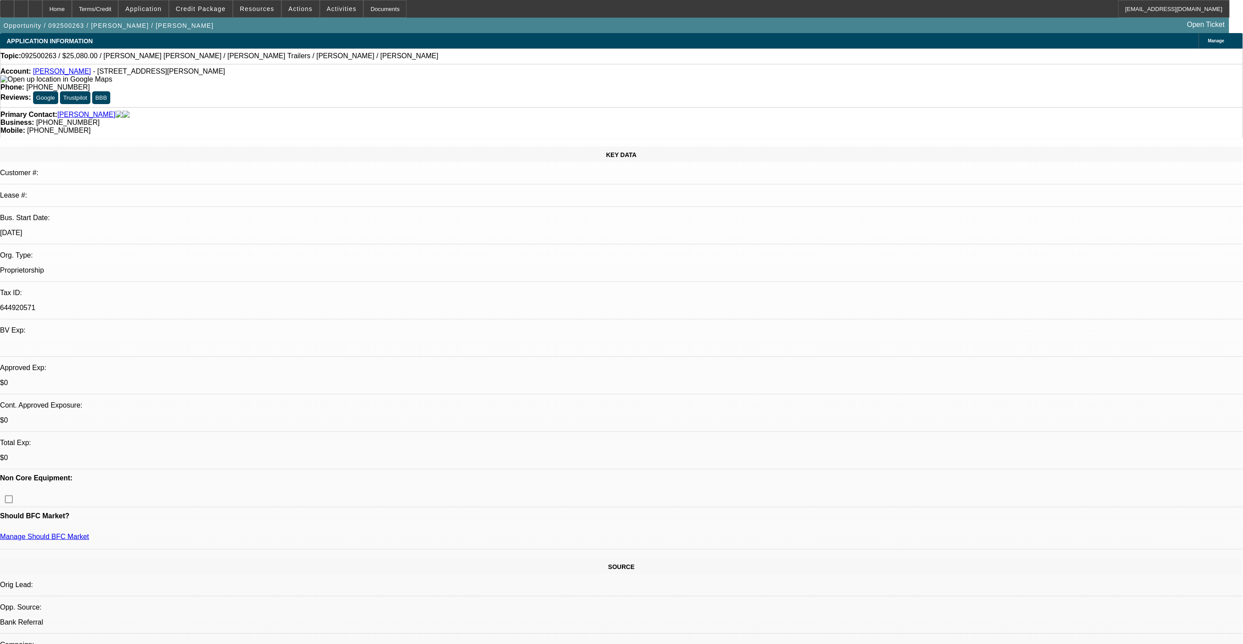
select select "1"
select select "2"
select select "6"
select select "1"
select select "2"
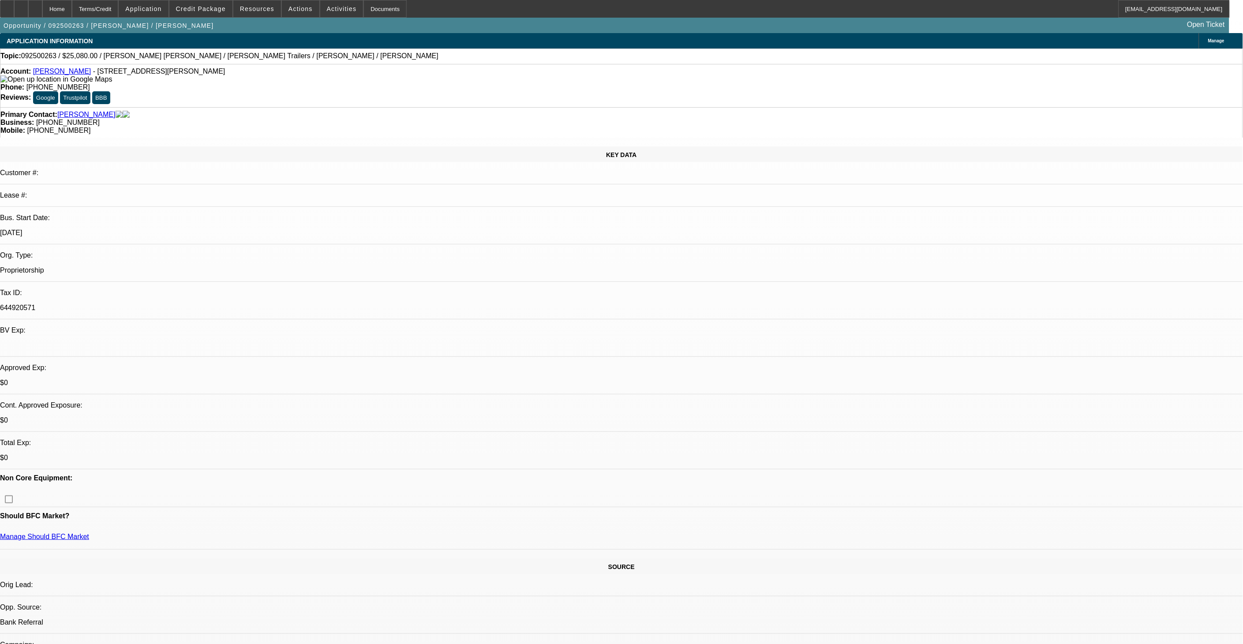
select select "6"
select select "1"
select select "2"
select select "6"
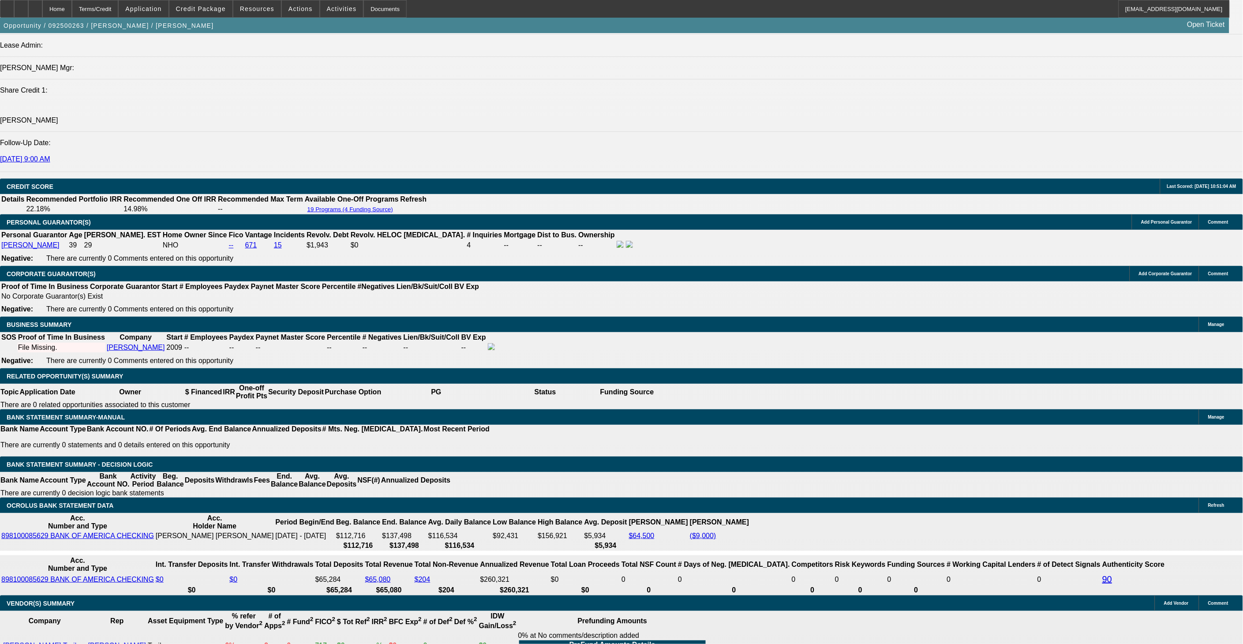
scroll to position [1078, 0]
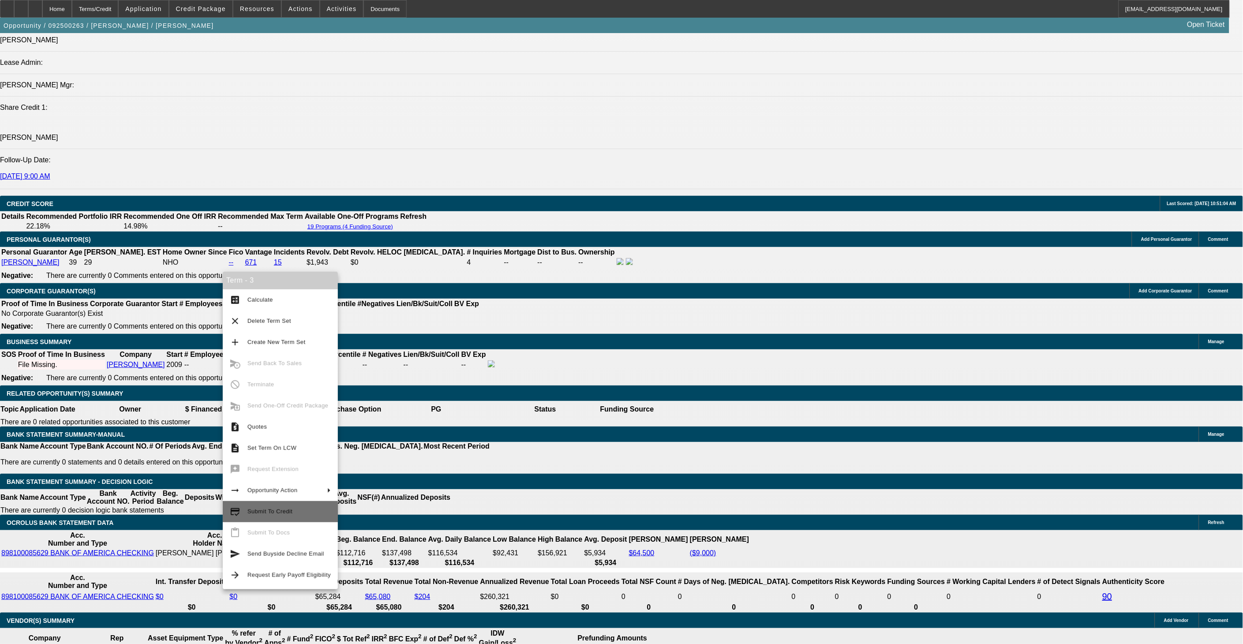
click at [308, 517] on span "Submit To Credit" at bounding box center [289, 512] width 83 height 11
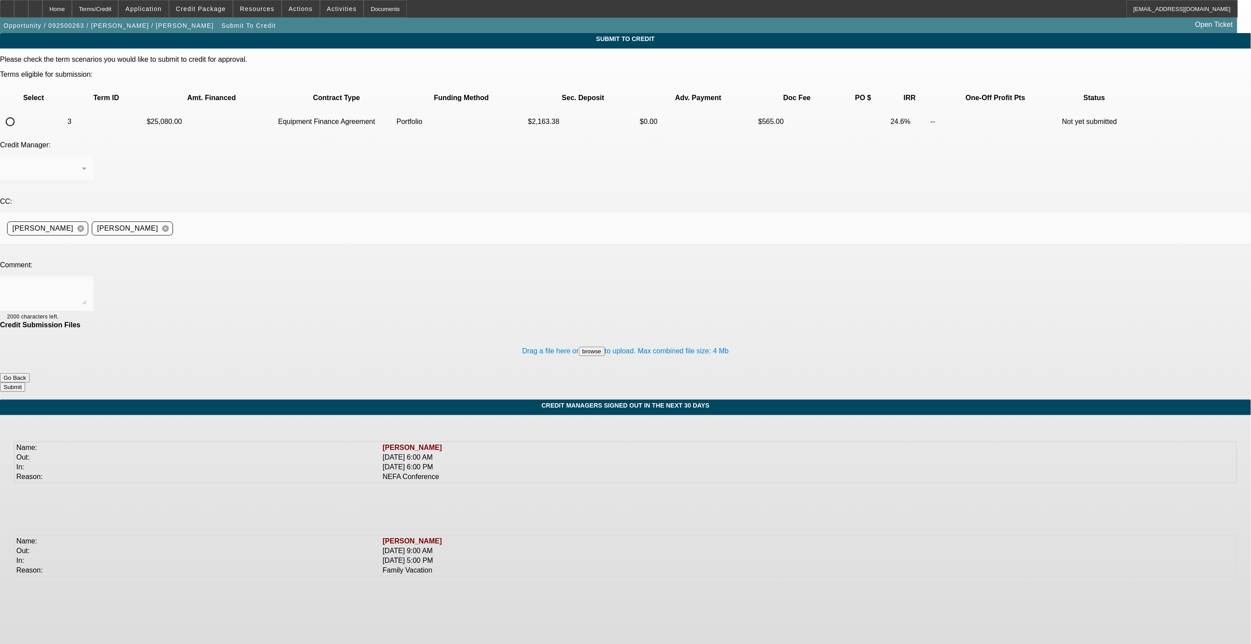
click at [94, 156] on mat-form-field at bounding box center [47, 173] width 94 height 34
click at [19, 113] on input "radio" at bounding box center [10, 122] width 18 height 18
radio input "true"
click at [82, 163] on div "Arida, George" at bounding box center [44, 168] width 75 height 11
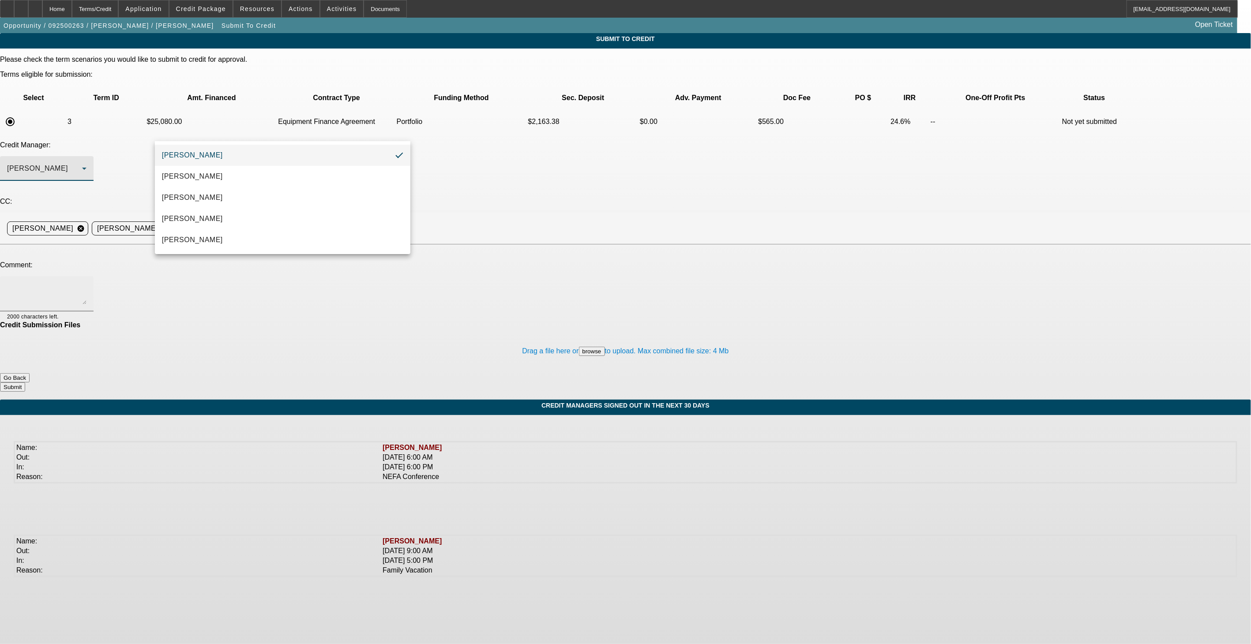
drag, startPoint x: 236, startPoint y: 245, endPoint x: 244, endPoint y: 220, distance: 26.8
click at [235, 245] on mat-option "Oliva, Samuel" at bounding box center [282, 239] width 255 height 21
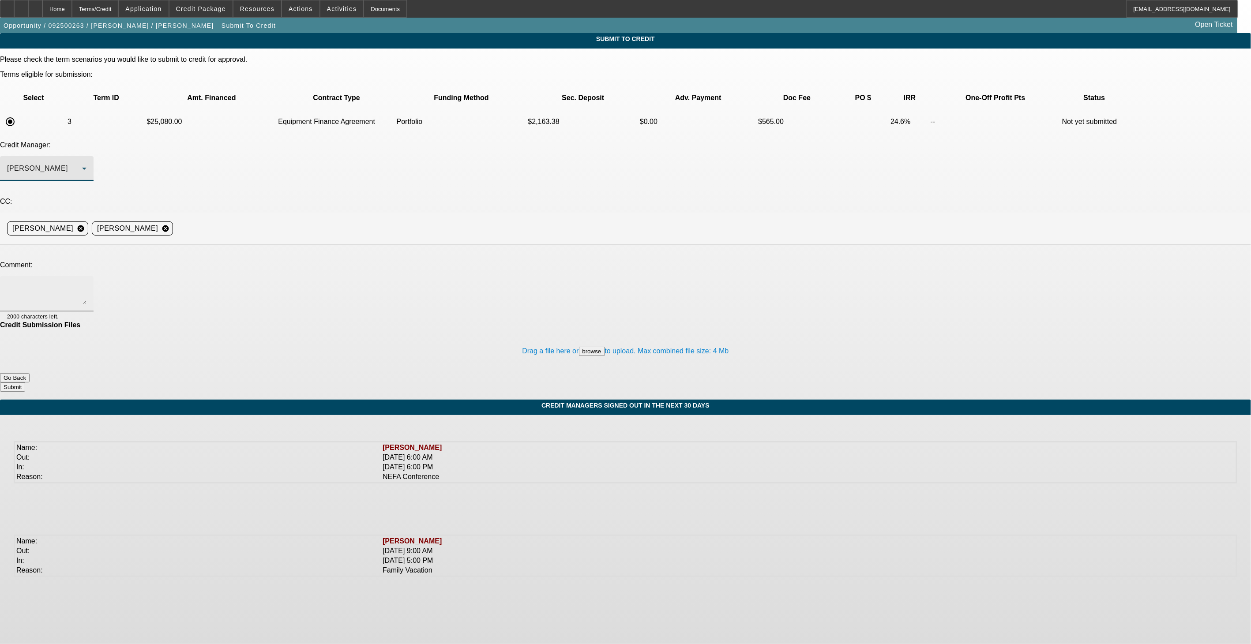
click at [86, 283] on textarea at bounding box center [46, 293] width 79 height 21
paste textarea "Credit Builder - 092500206"
drag, startPoint x: 706, startPoint y: 209, endPoint x: 615, endPoint y: 206, distance: 91.8
click at [86, 283] on textarea "Sending back up for formal review and credit decision for approved or declined …" at bounding box center [46, 293] width 79 height 21
paste textarea "https://beaconcreditbuilder.beaconfunding.com/opportunity/78a27333-688e-f011-b4…"
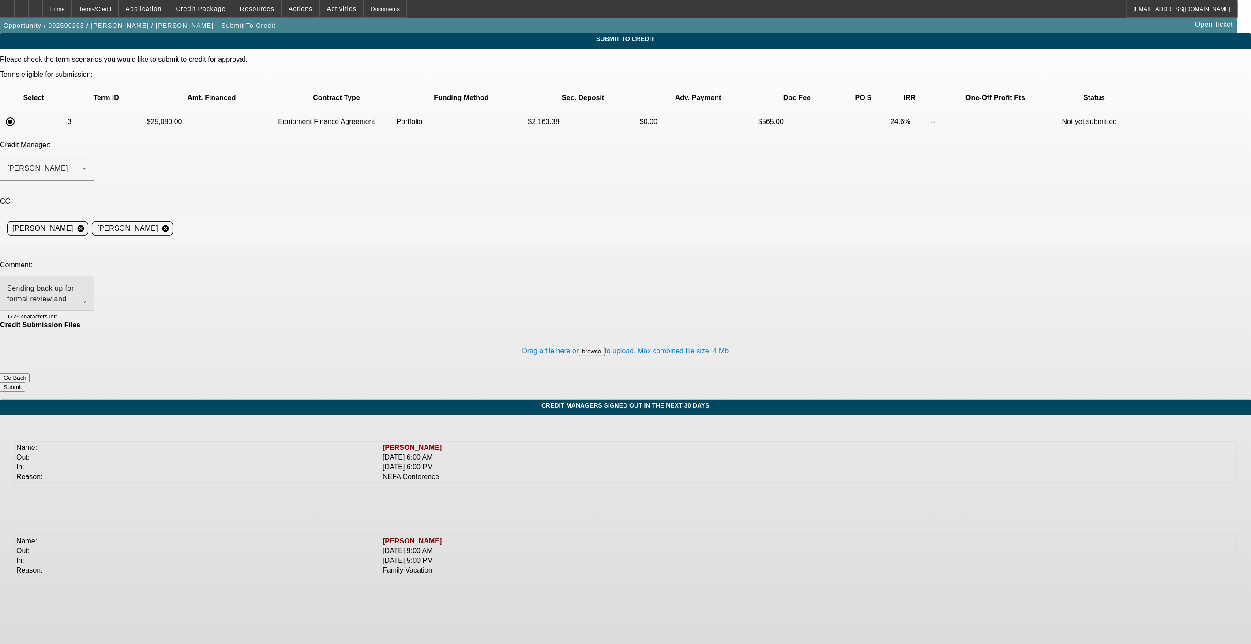
click at [86, 276] on div "Sending back up for formal review and credit decision for approved or declined …" at bounding box center [46, 293] width 79 height 35
click at [86, 283] on textarea "Sending back up for formal review and credit decision for approved or declined …" at bounding box center [46, 293] width 79 height 21
type textarea "Sending back up for formal review and credit decision for approved or declined …"
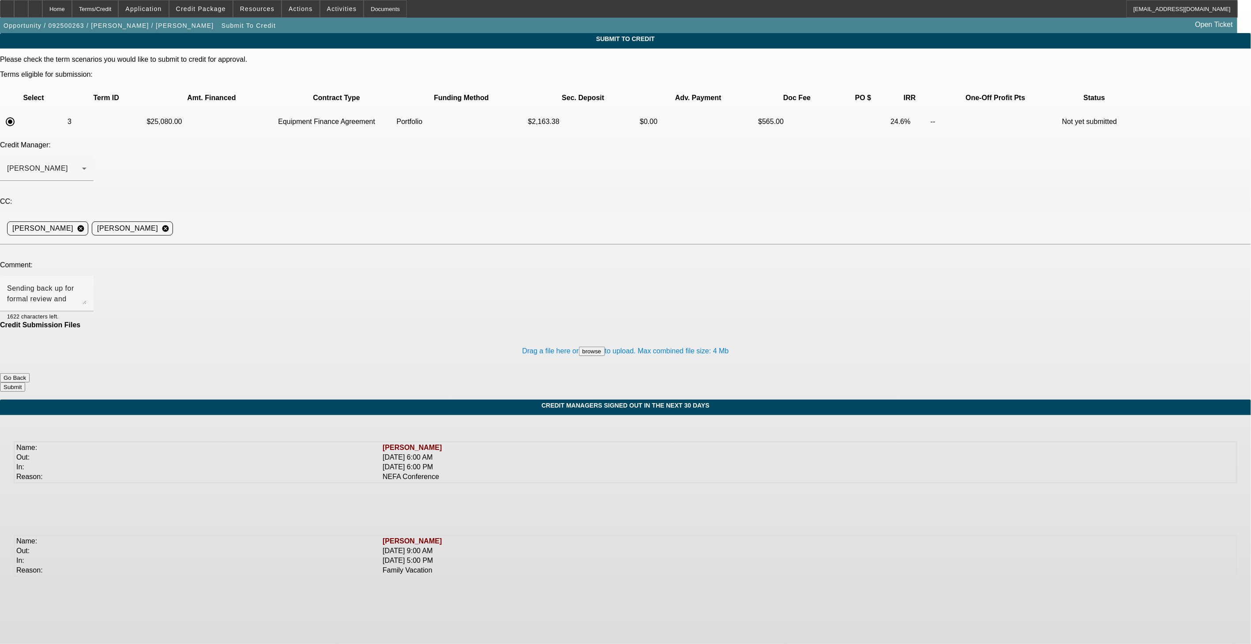
click at [25, 383] on button "Submit" at bounding box center [12, 387] width 25 height 9
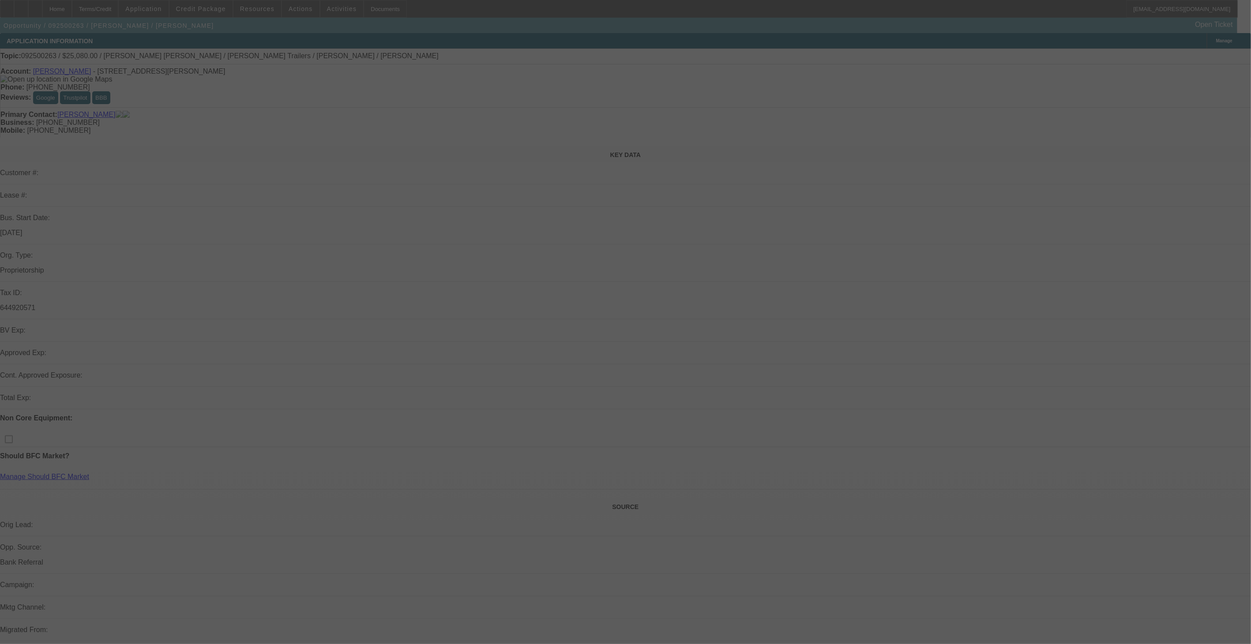
select select "0"
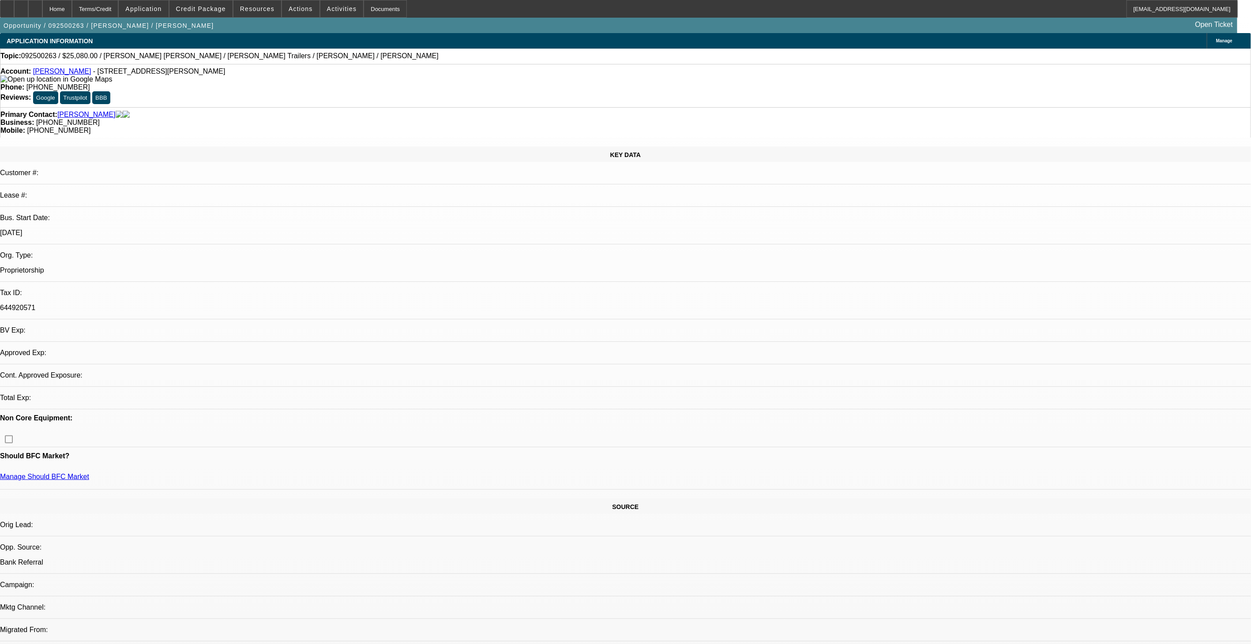
select select "2"
select select "0"
select select "6"
select select "0"
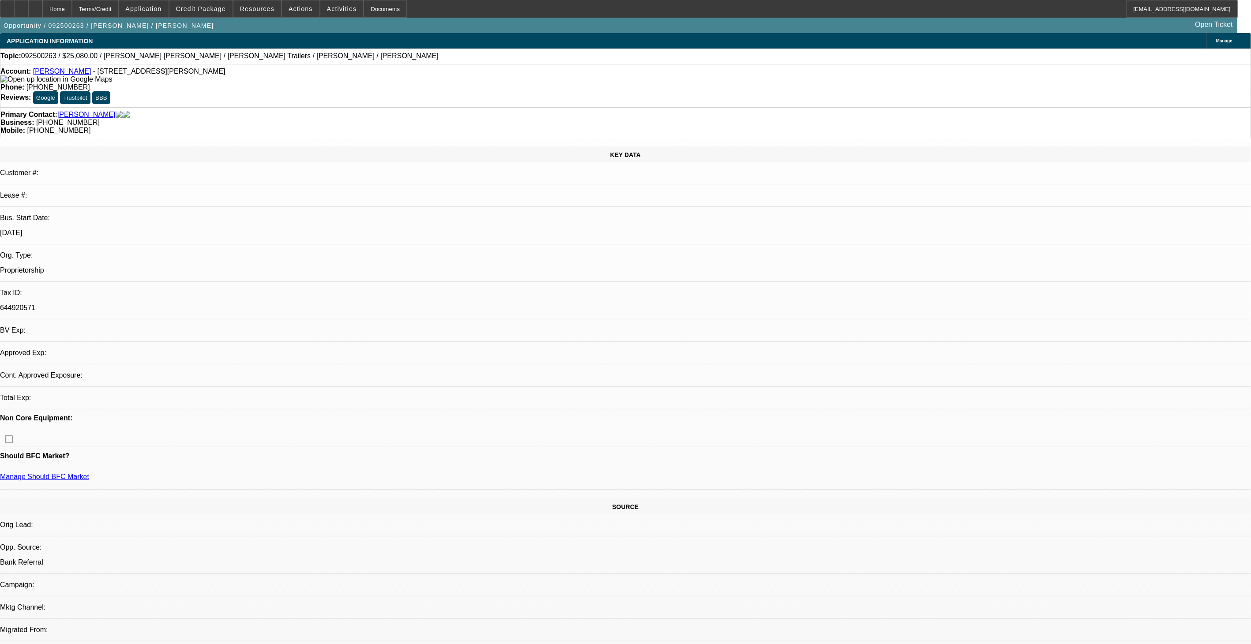
select select "2"
select select "0"
select select "6"
select select "0.2"
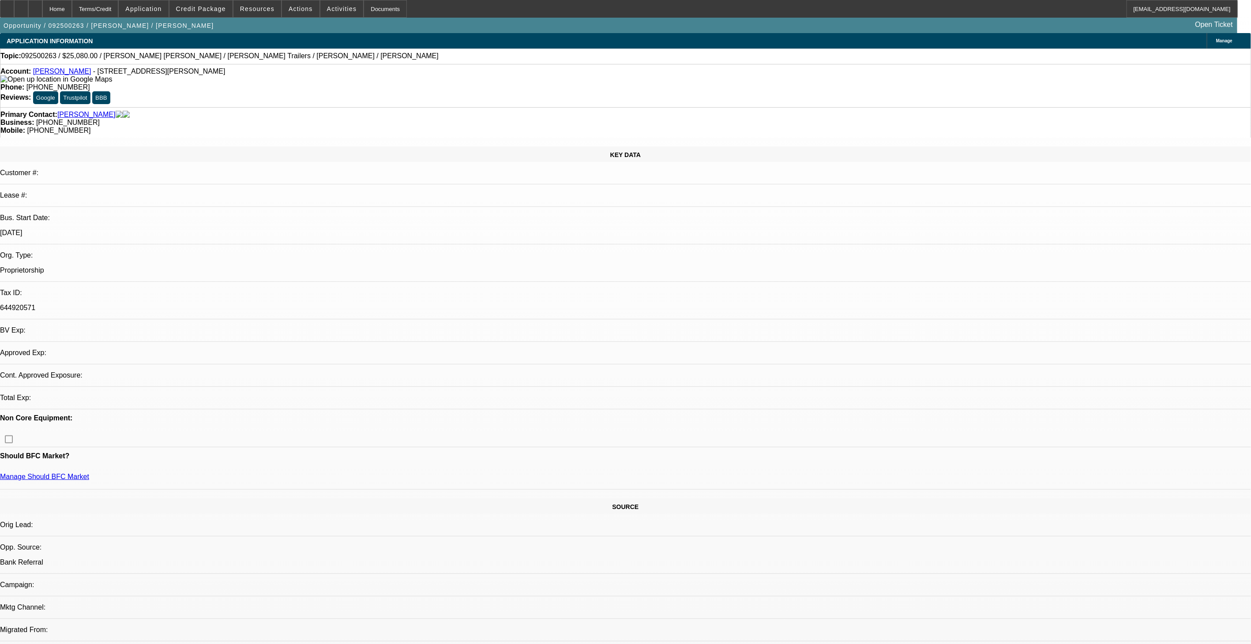
select select "2"
select select "0"
select select "6"
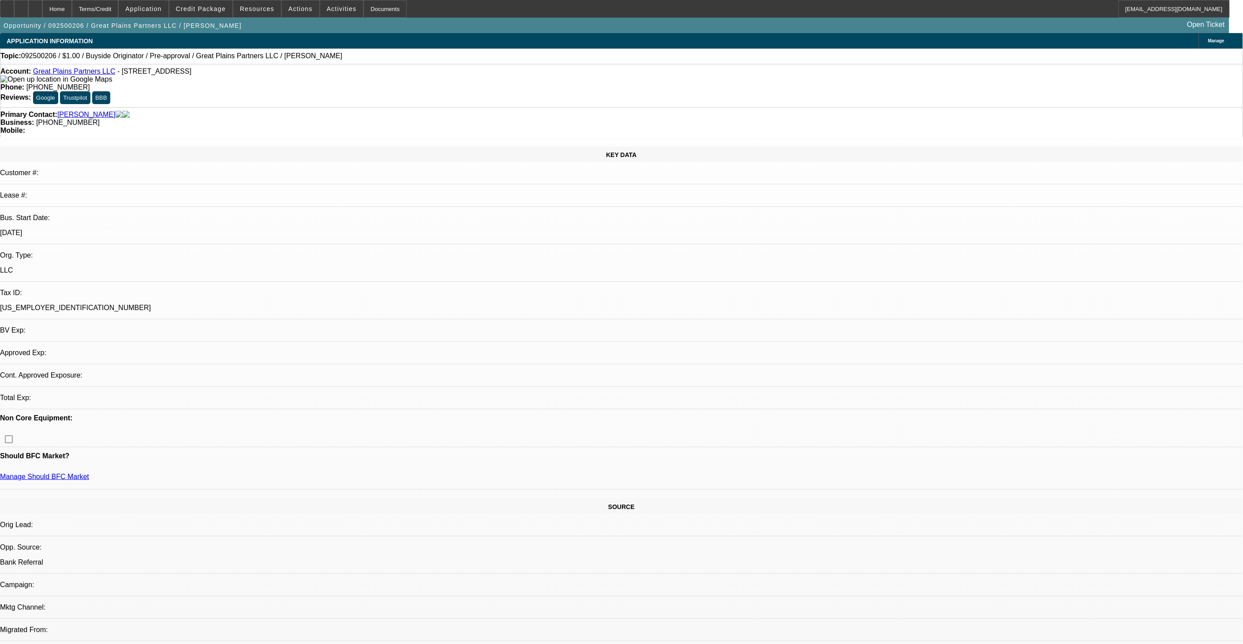
select select "0"
select select "2"
select select "0"
select select "1"
select select "2"
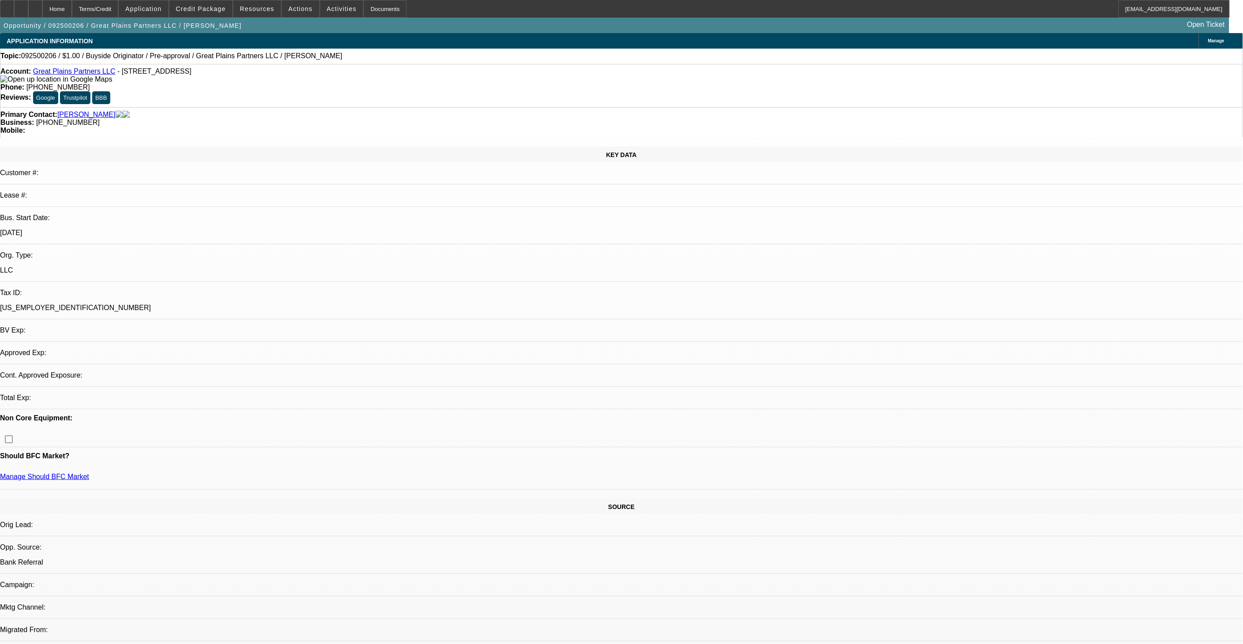
select select "6"
select select "0"
select select "2"
select select "0"
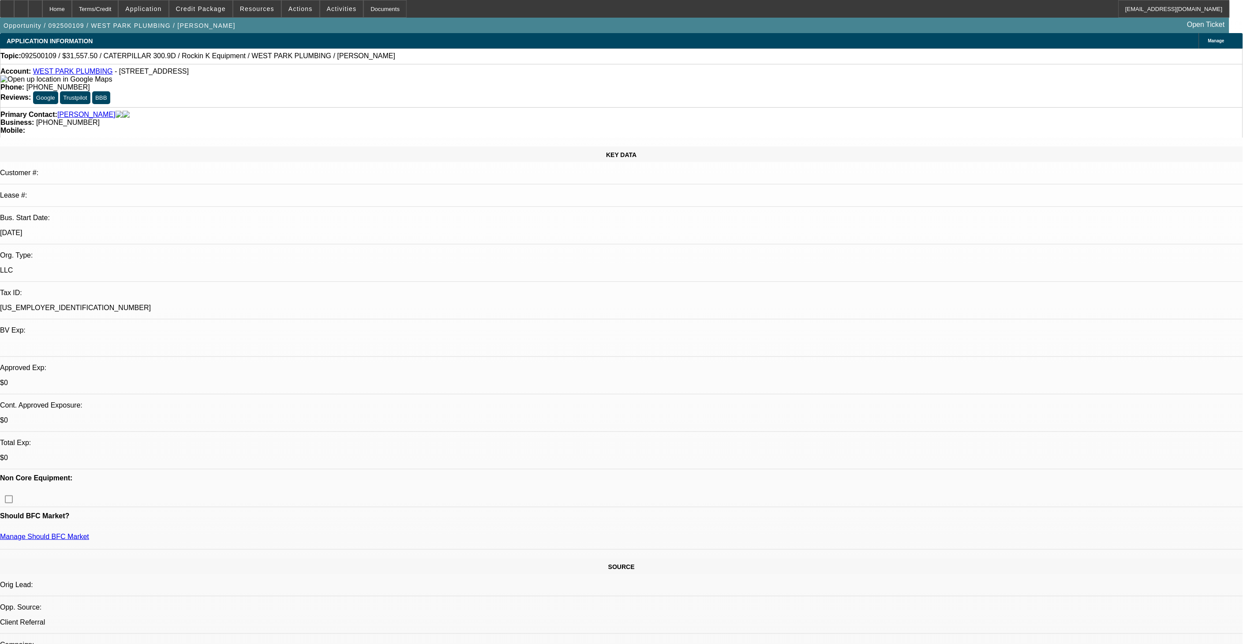
select select "1"
select select "2"
select select "6"
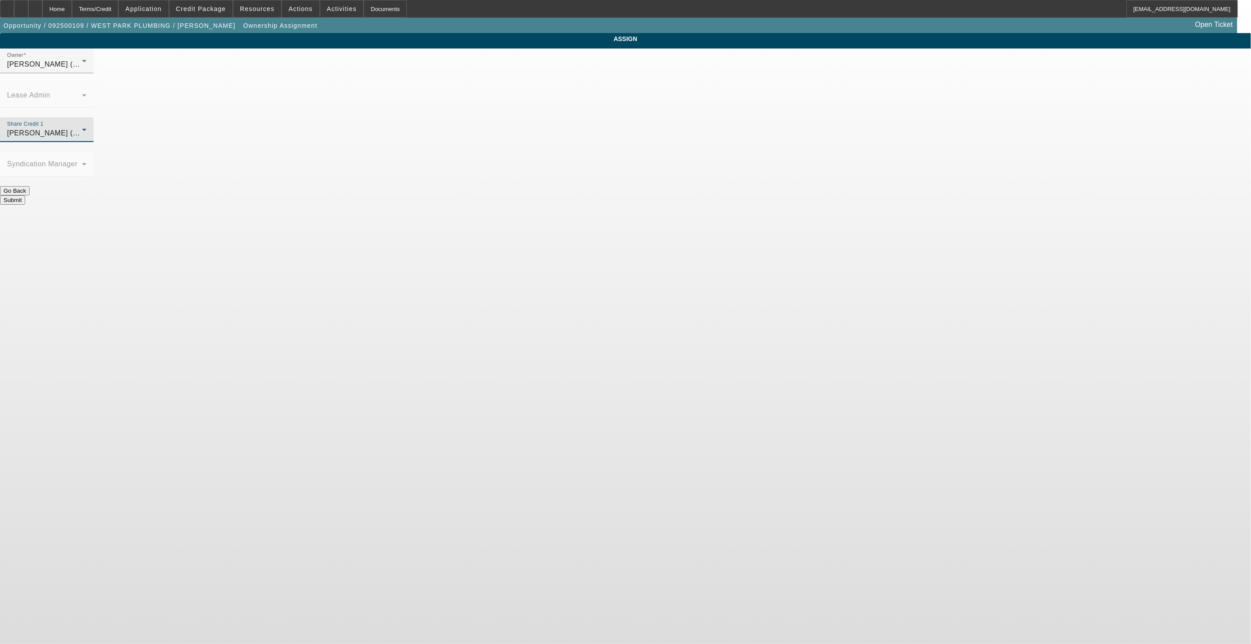
click at [82, 128] on div "[PERSON_NAME] (Lvl 19)" at bounding box center [44, 133] width 75 height 11
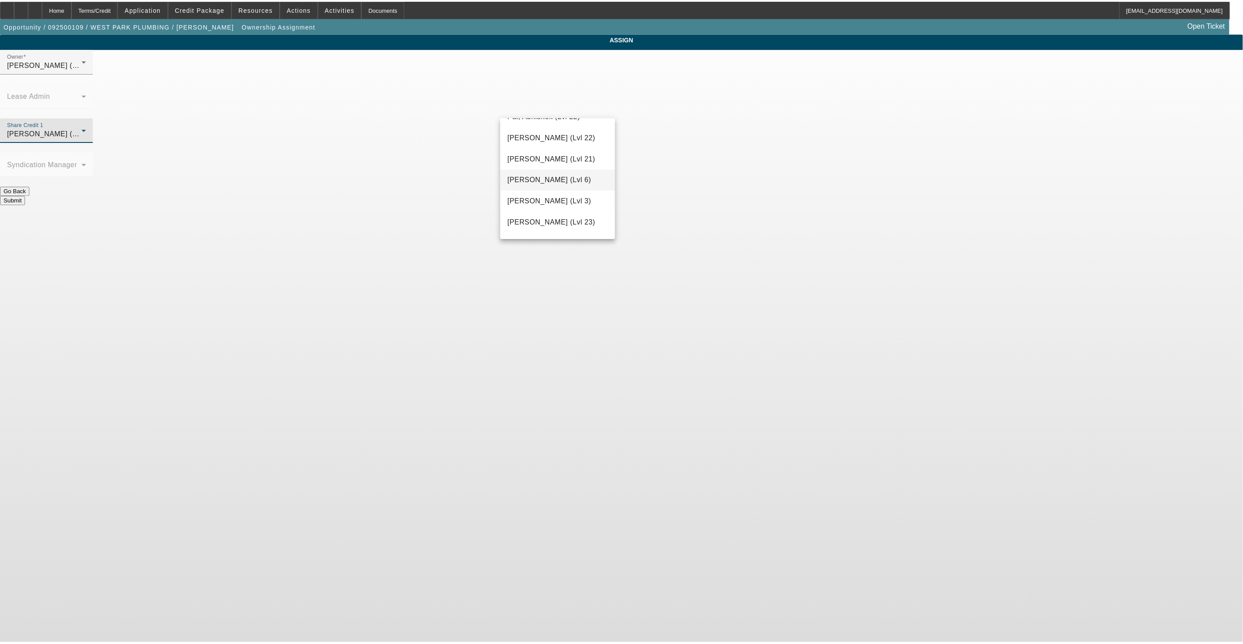
scroll to position [954, 0]
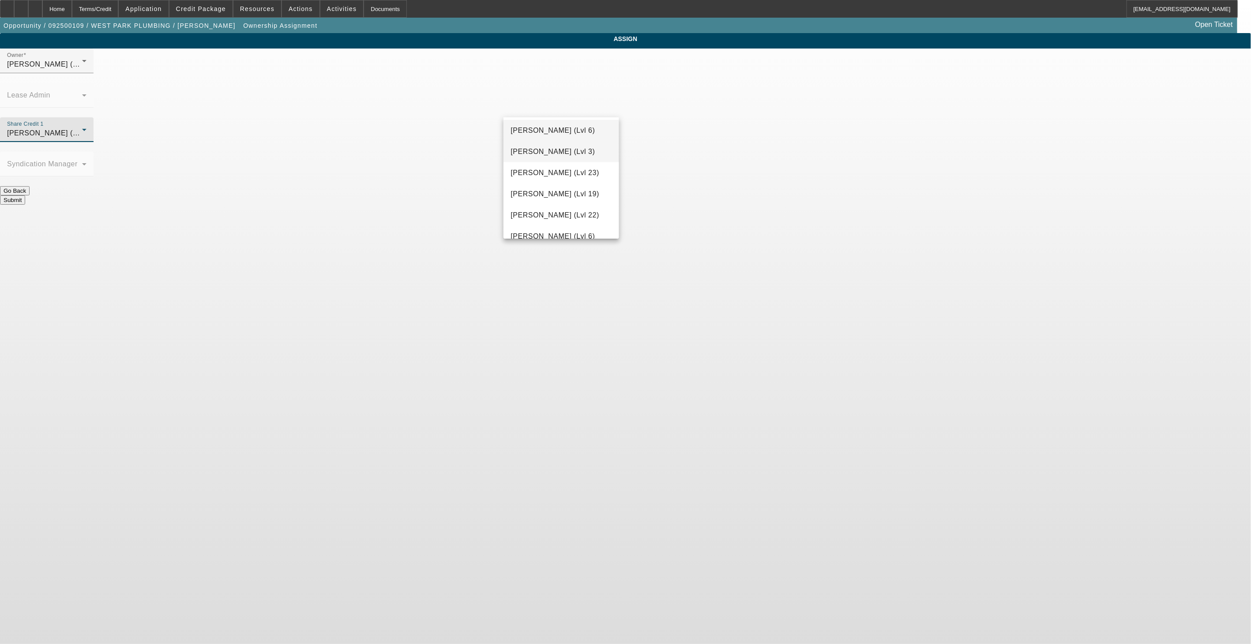
click at [566, 154] on span "[PERSON_NAME] (Lvl 3)" at bounding box center [553, 151] width 84 height 11
click at [663, 195] on div "Submit" at bounding box center [625, 199] width 1251 height 9
click at [25, 195] on button "Submit" at bounding box center [12, 199] width 25 height 9
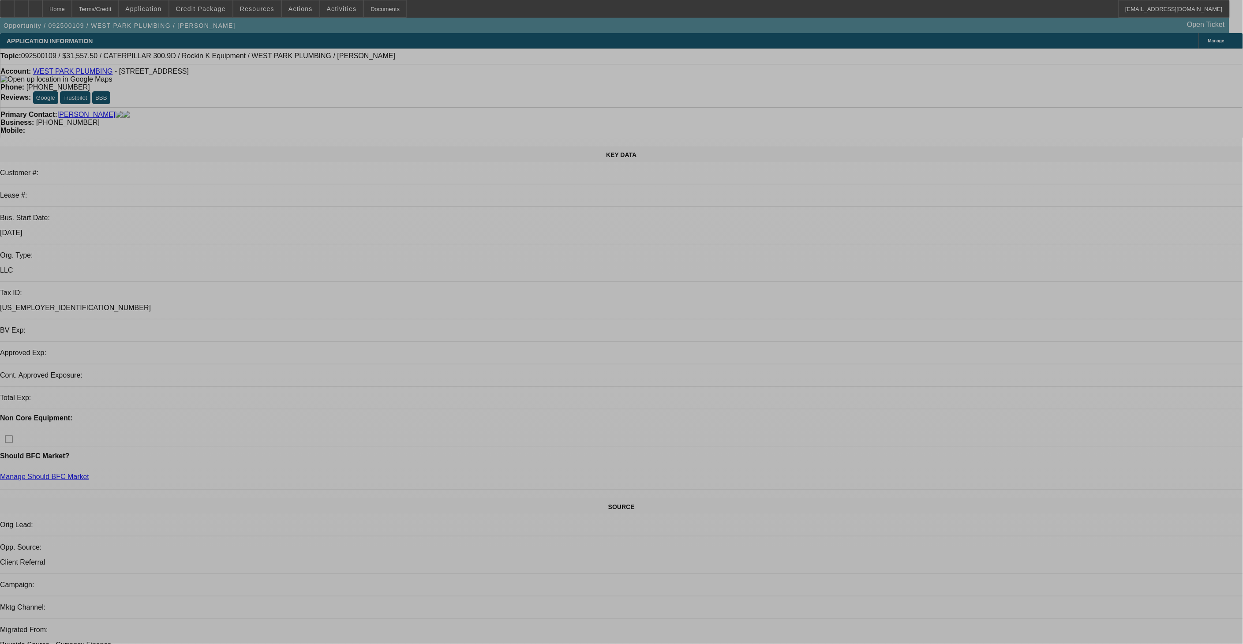
select select "0"
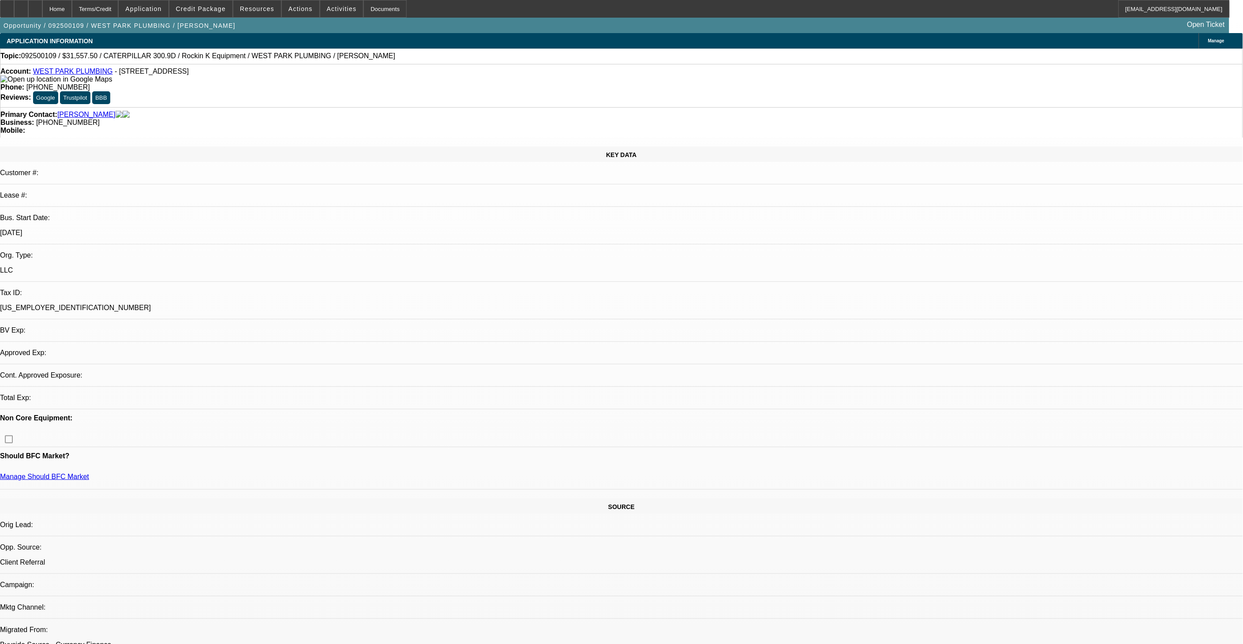
select select "2"
select select "0"
select select "6"
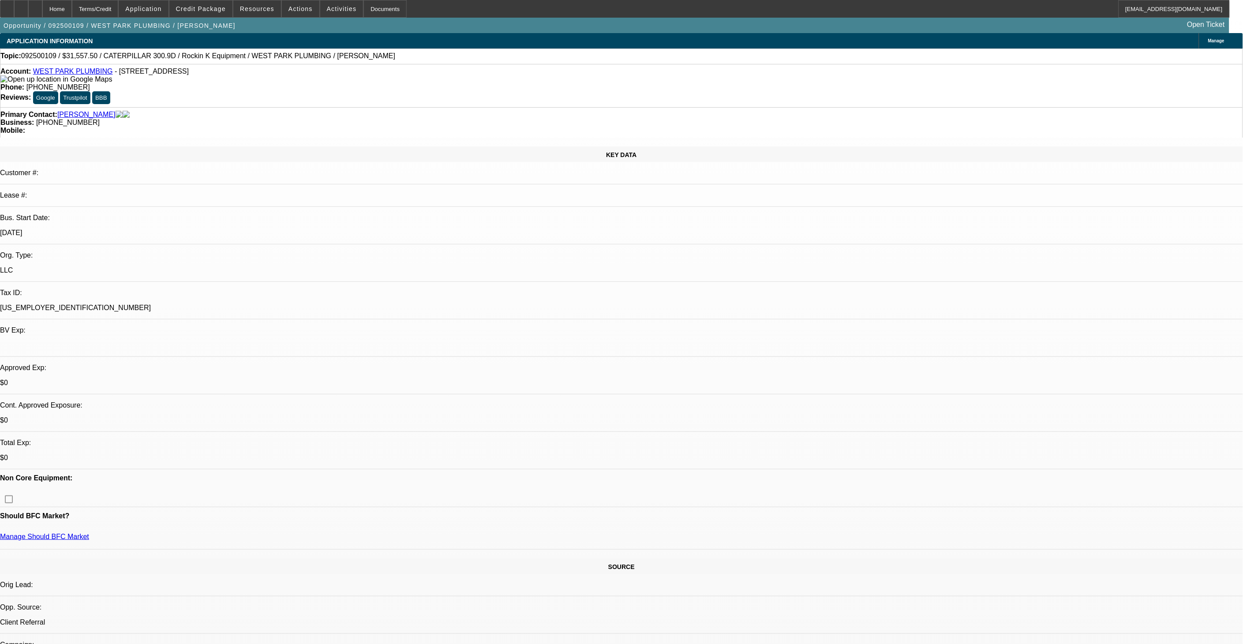
radio input "true"
paste textarea "- The invoice in file is very basic – understandable for a small vendor sometim…"
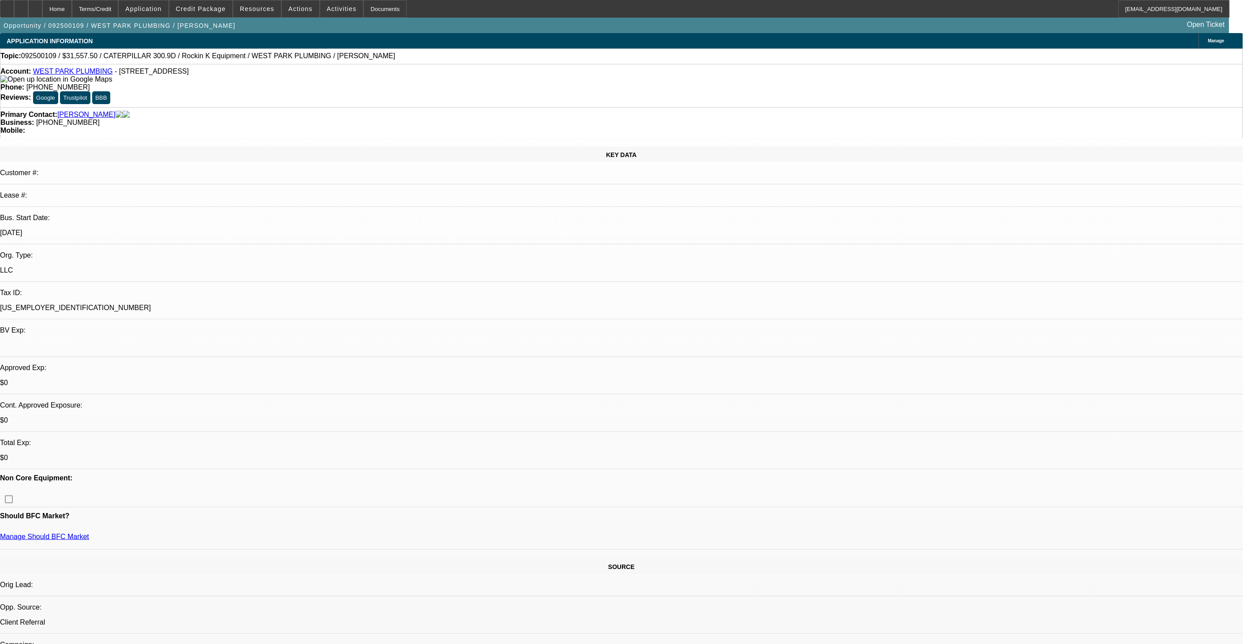
type textarea "Email to Rep: - The invoice in file is very basic – understandable for a small …"
radio input "true"
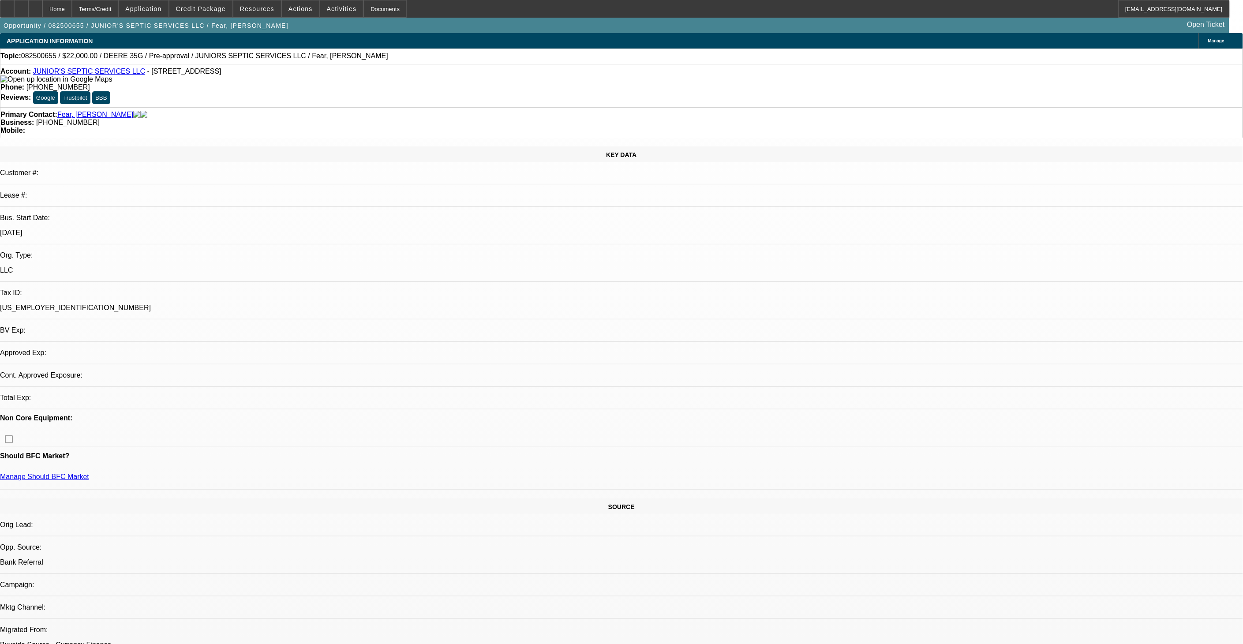
select select "0"
select select "2"
select select "0"
select select "2"
select select "0"
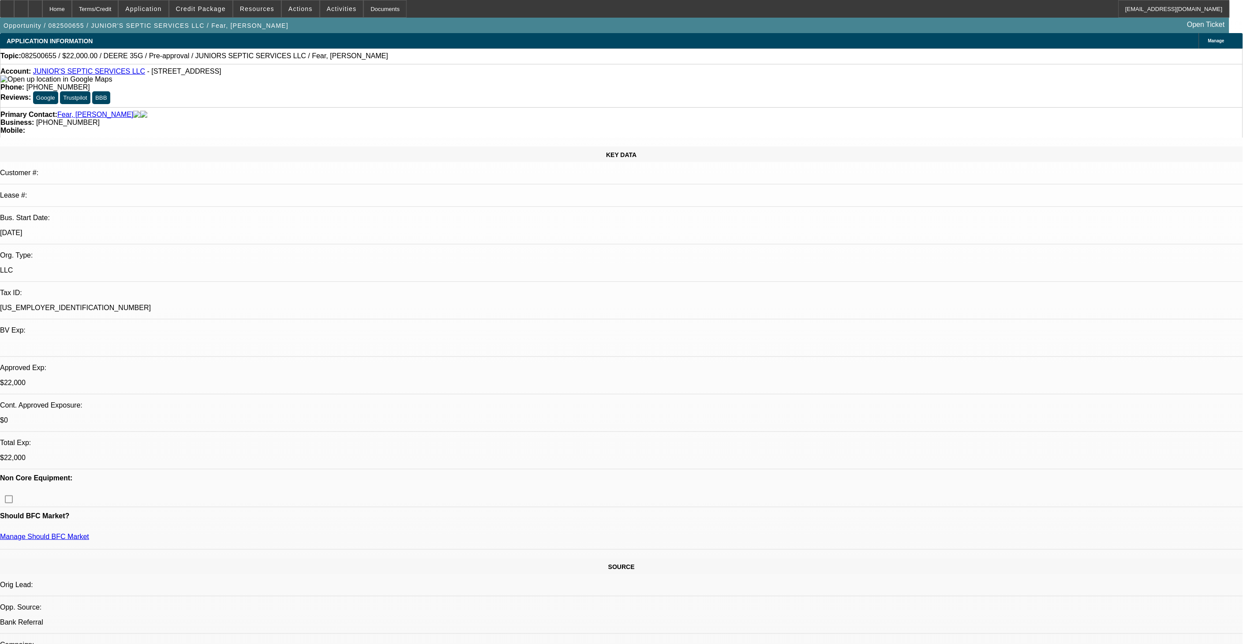
select select "1"
select select "2"
select select "6"
select select "1"
select select "2"
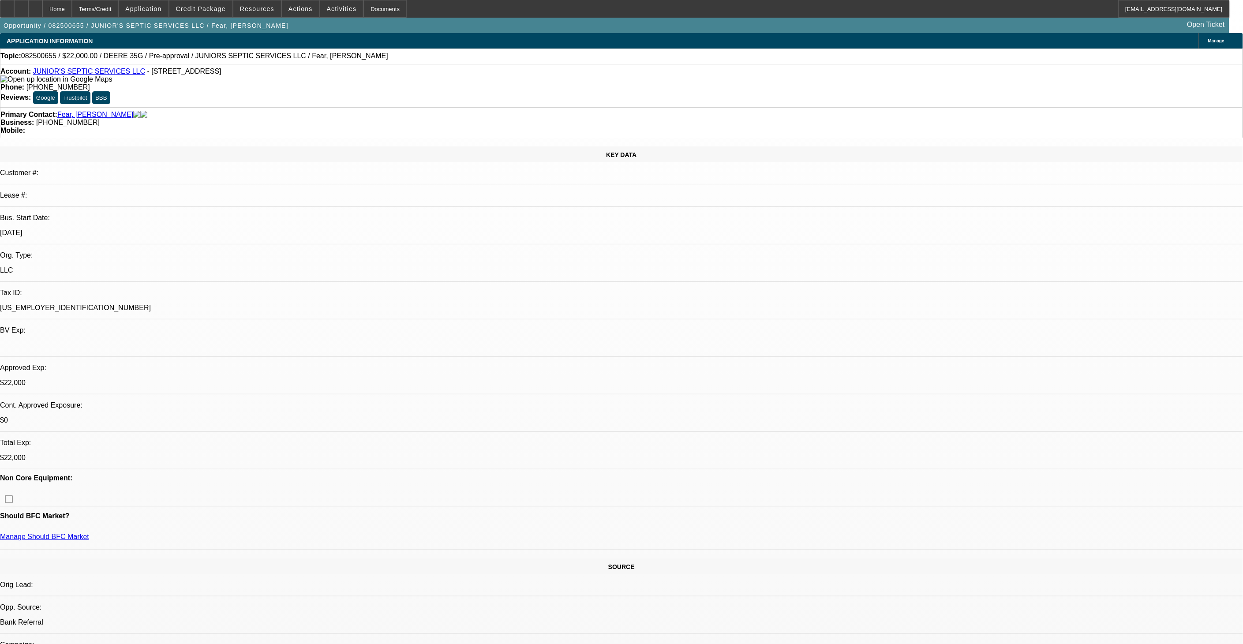
select select "6"
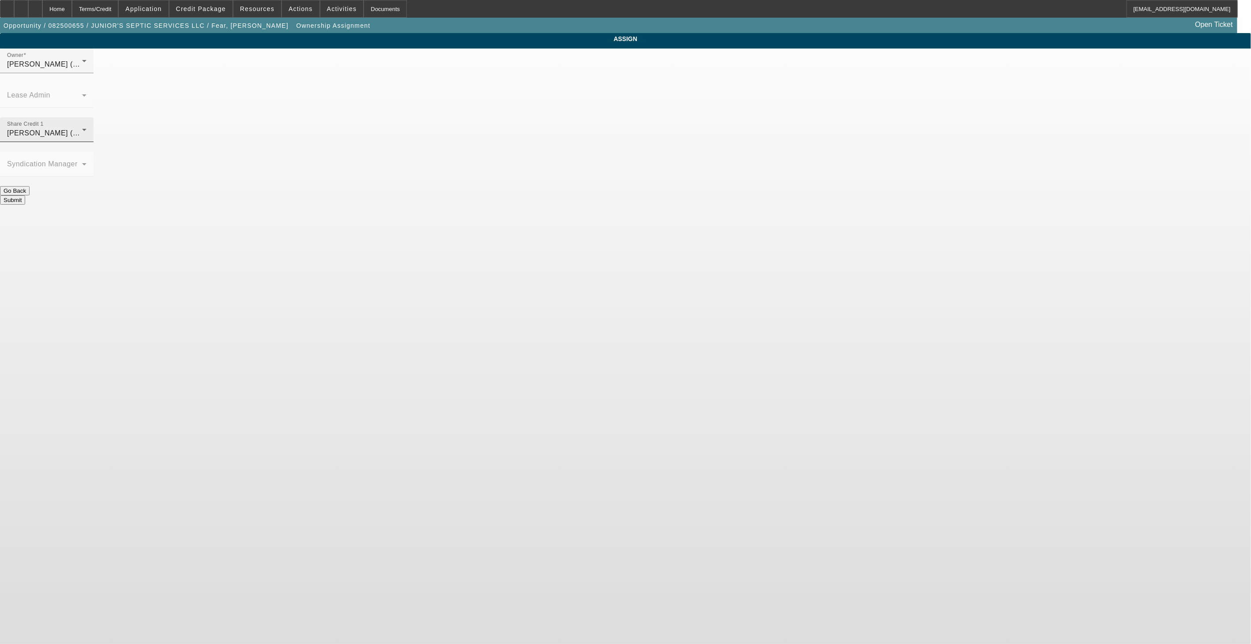
click at [95, 129] on span "[PERSON_NAME] (Lvl 19)" at bounding box center [51, 133] width 88 height 8
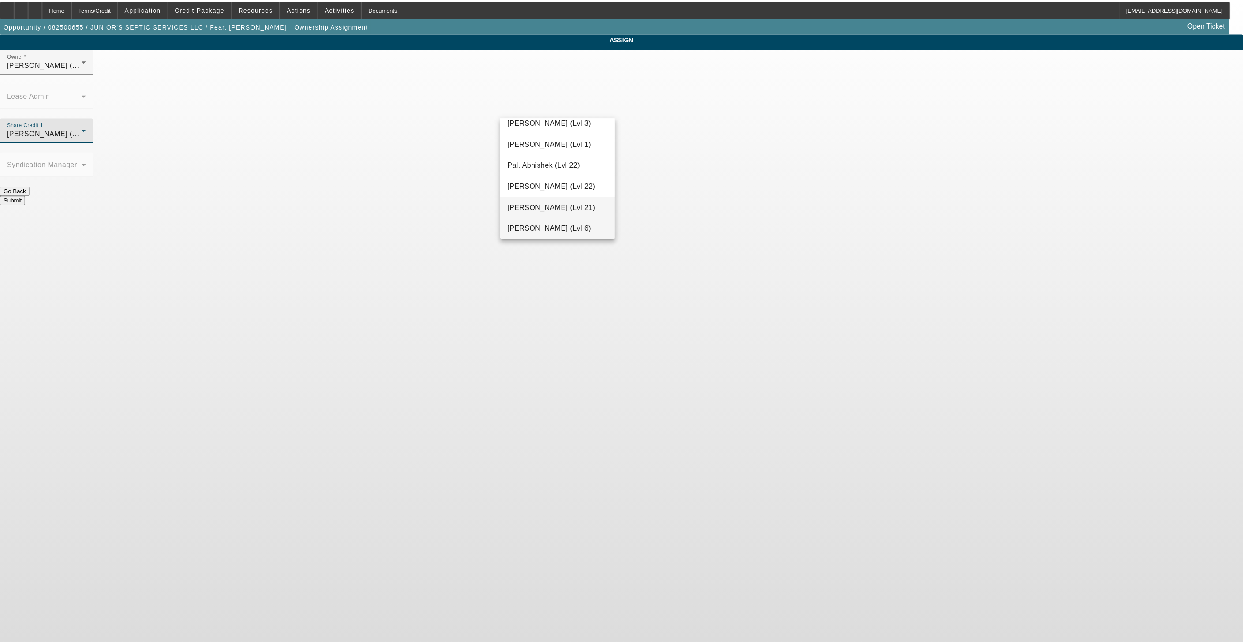
scroll to position [905, 0]
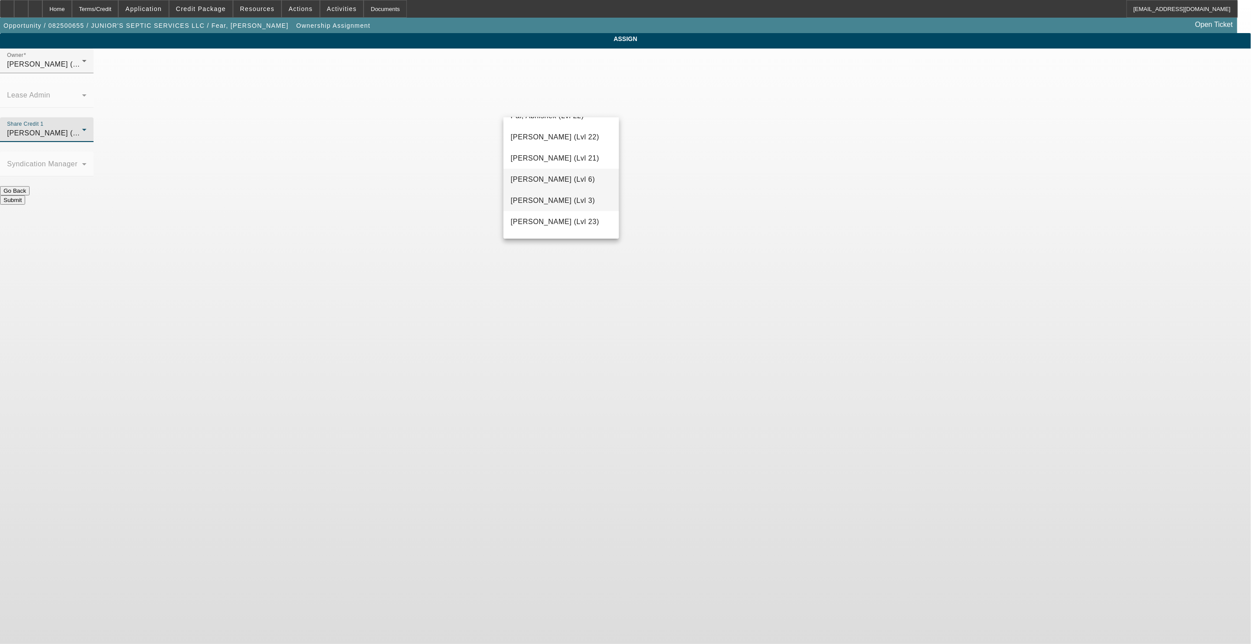
click at [571, 204] on span "[PERSON_NAME] (Lvl 3)" at bounding box center [553, 200] width 84 height 11
click at [25, 195] on button "Submit" at bounding box center [12, 199] width 25 height 9
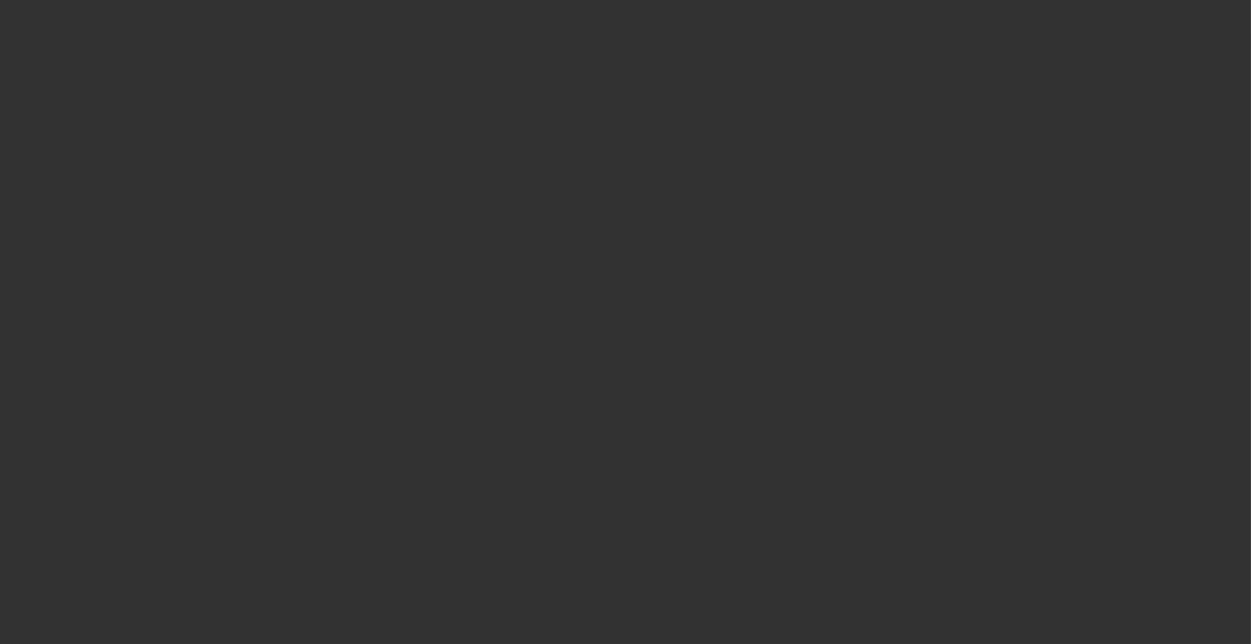
select select "0"
select select "2"
select select "0"
select select "6"
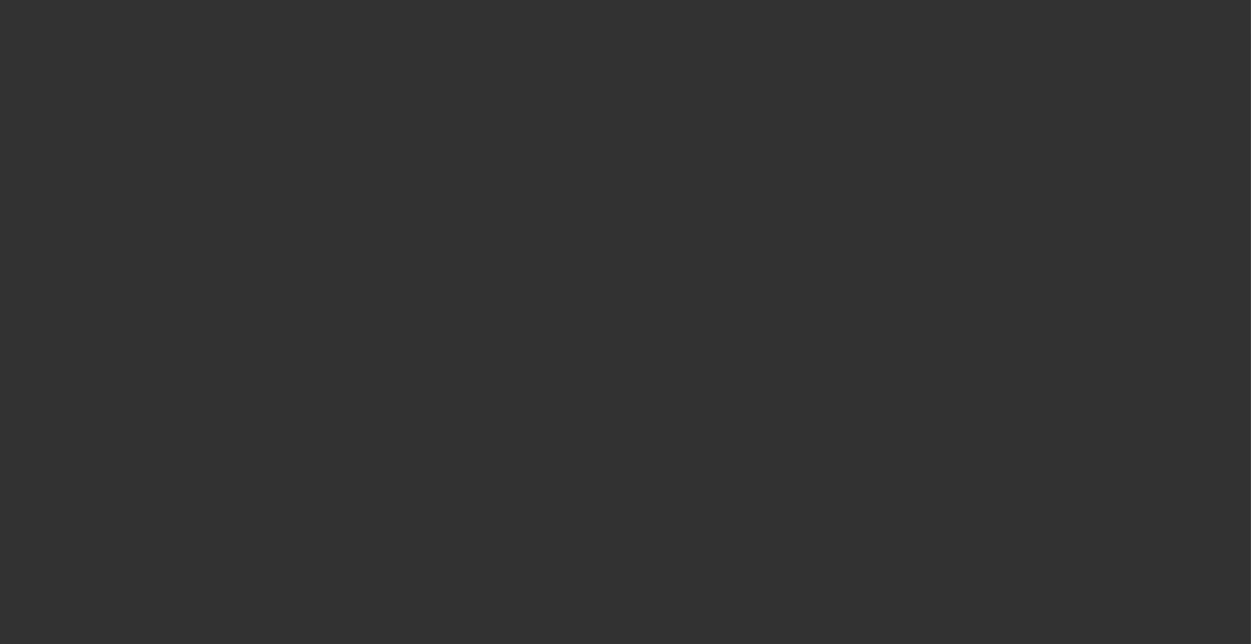
select select "2"
select select "0"
select select "6"
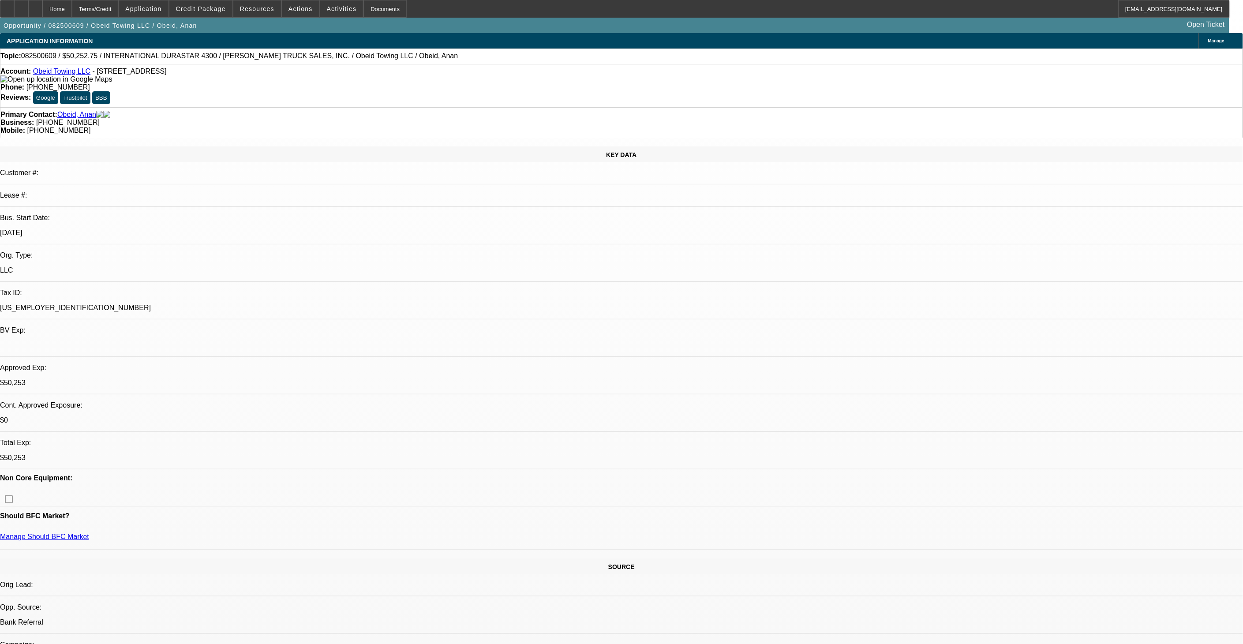
select select "0"
select select "2"
select select "0"
select select "2"
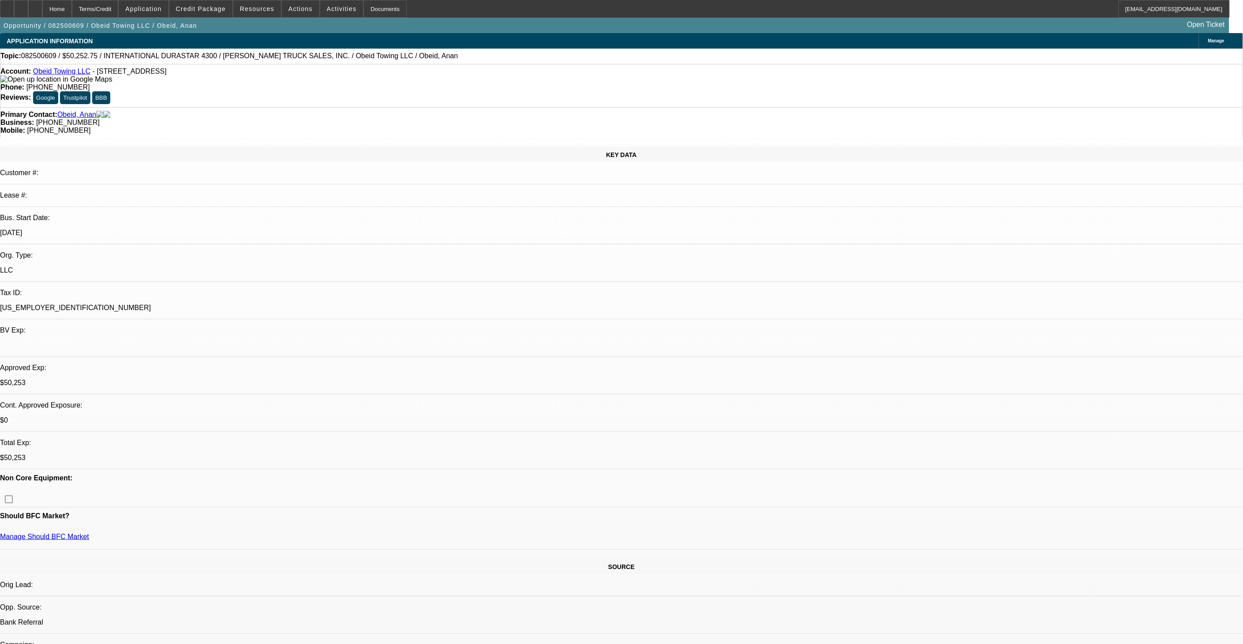
select select "0"
select select "1"
select select "2"
select select "6"
select select "1"
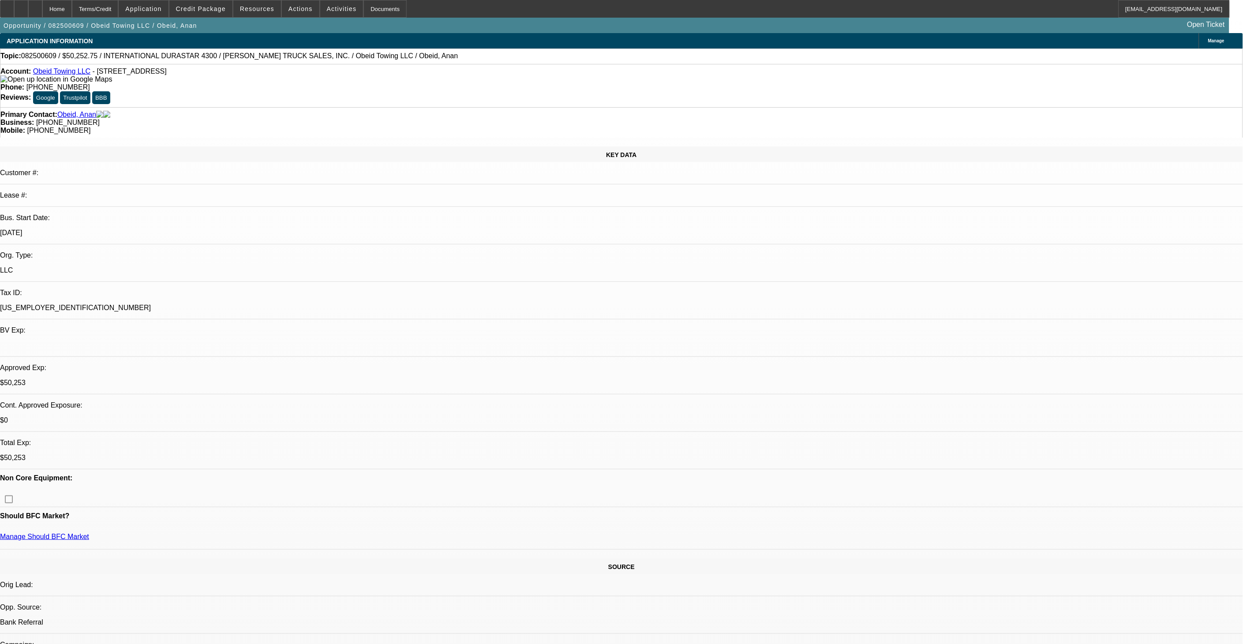
select select "2"
select select "6"
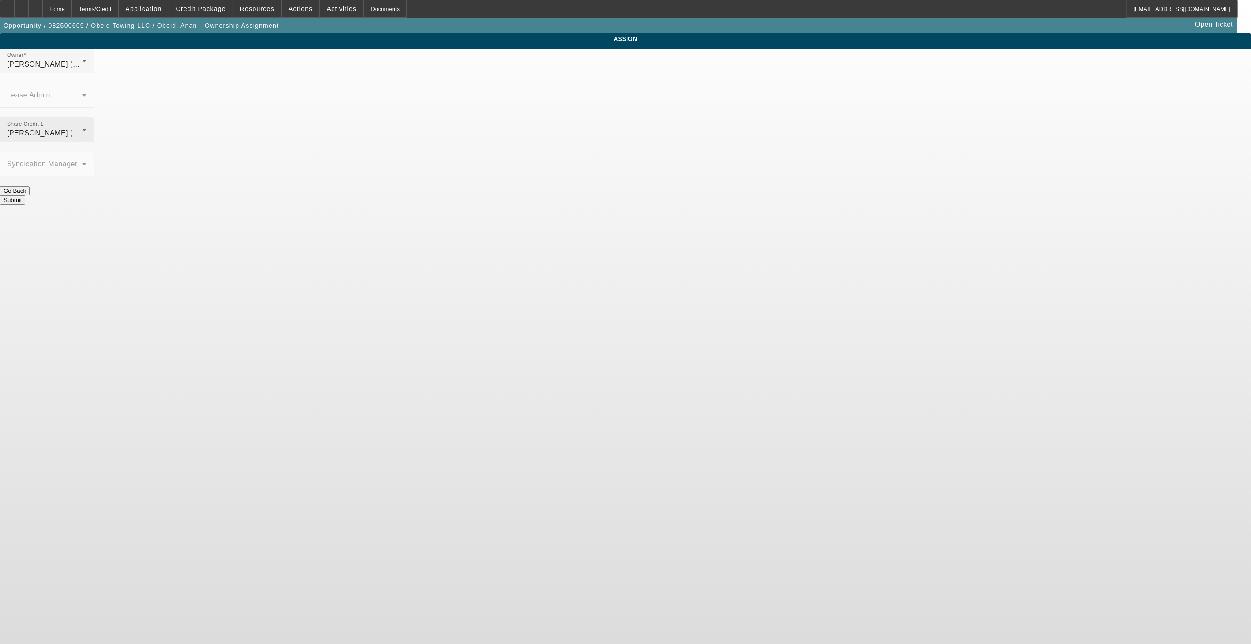
click at [86, 117] on div "Share Credit 1 O'Connor, Kevin (Lvl 19)" at bounding box center [46, 129] width 79 height 25
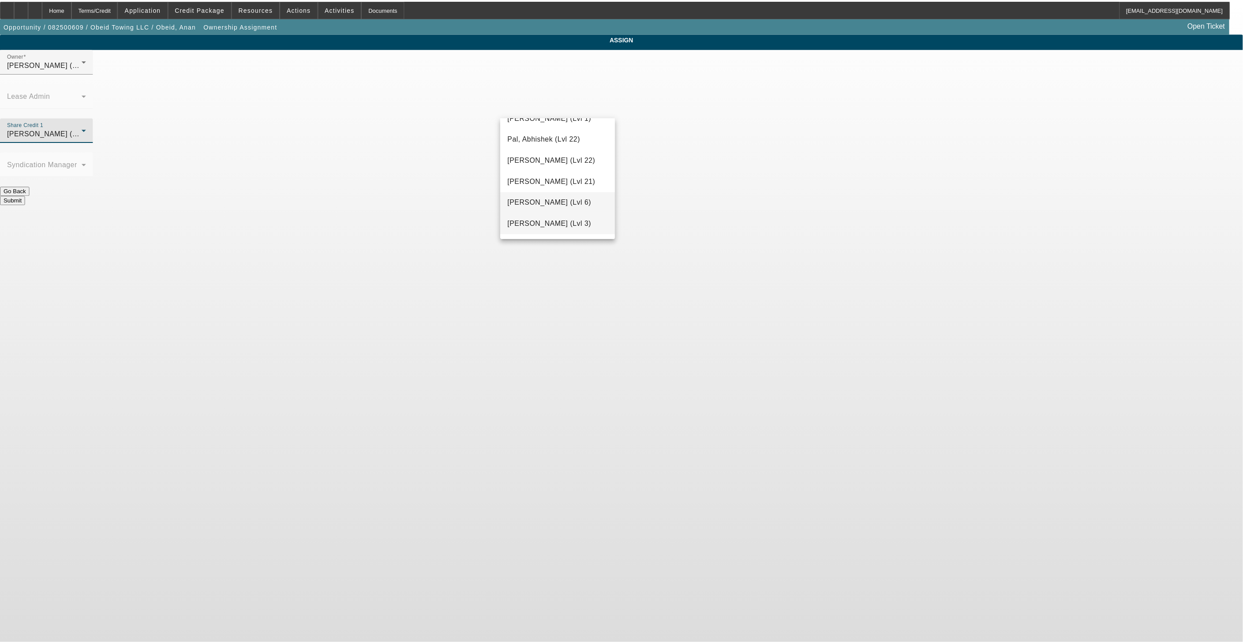
scroll to position [905, 0]
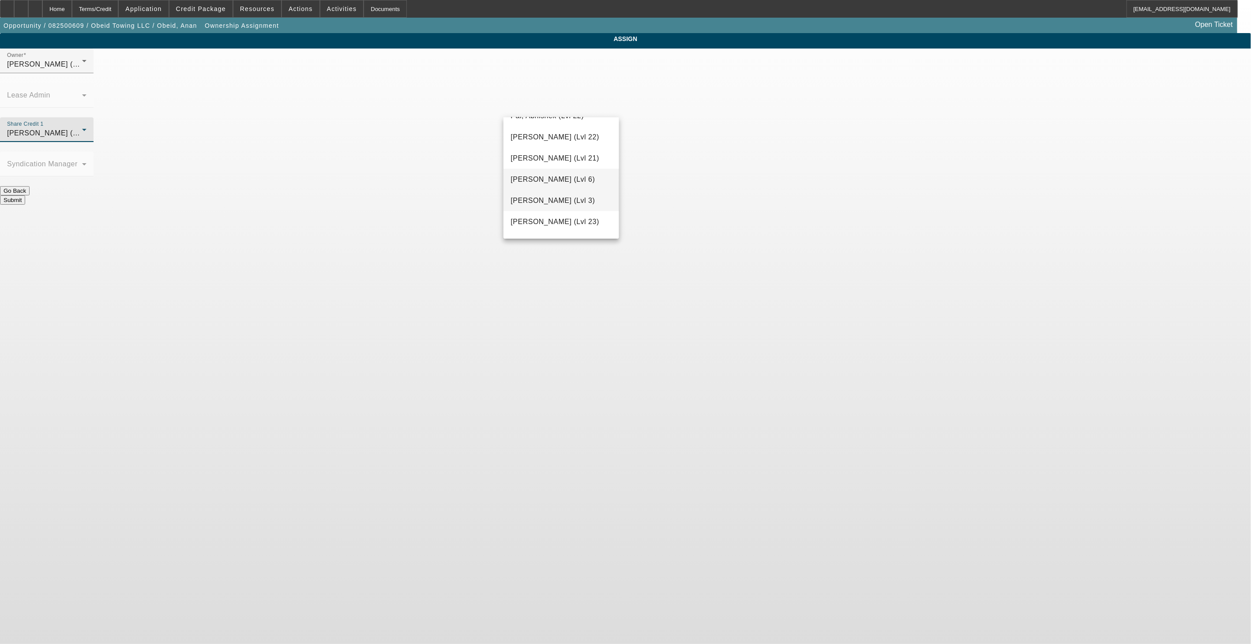
click at [574, 205] on span "[PERSON_NAME] (Lvl 3)" at bounding box center [553, 200] width 84 height 11
click at [25, 195] on button "Submit" at bounding box center [12, 199] width 25 height 9
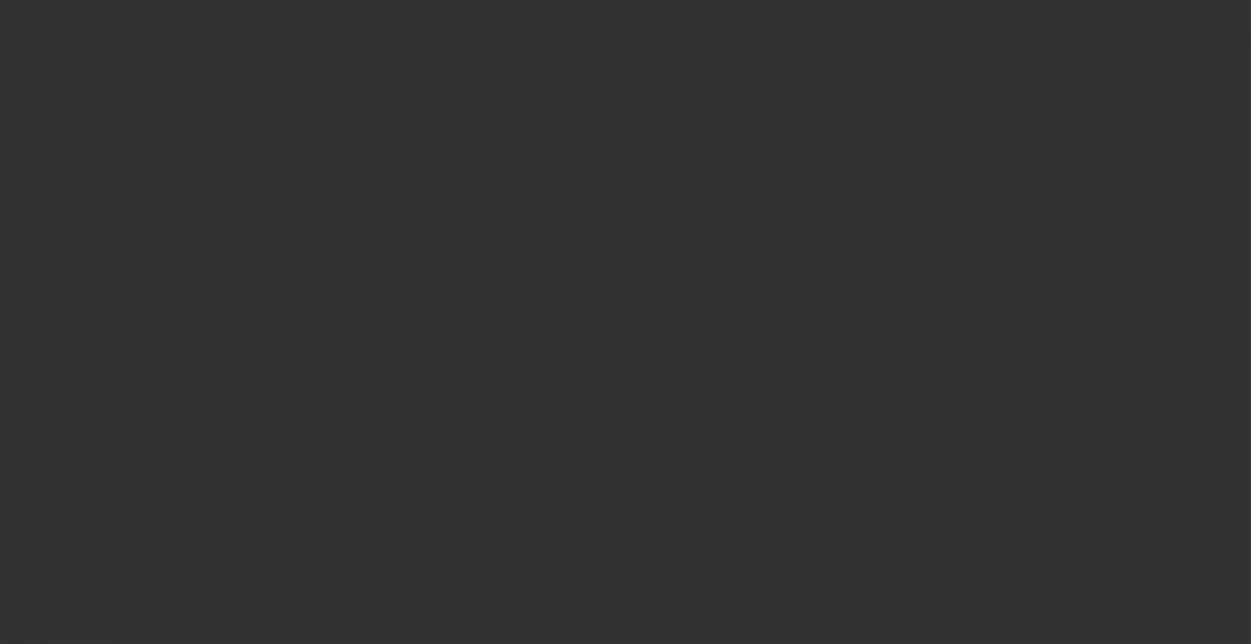
select select "0"
select select "2"
select select "0"
select select "6"
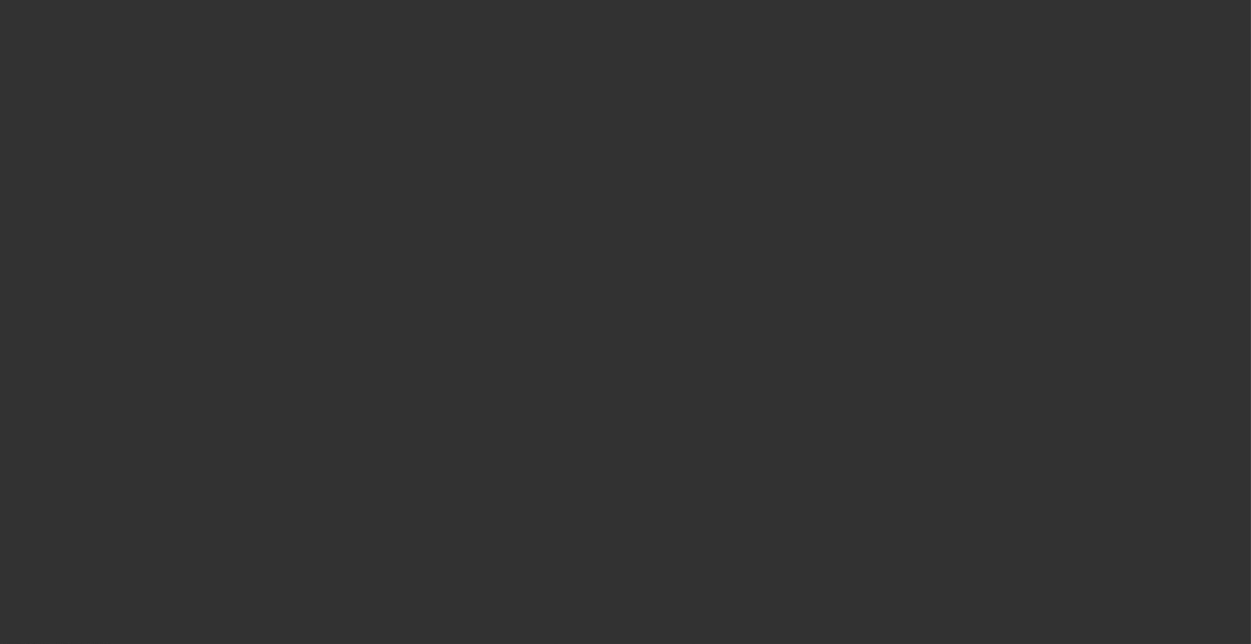
select select "0"
select select "2"
select select "0"
select select "6"
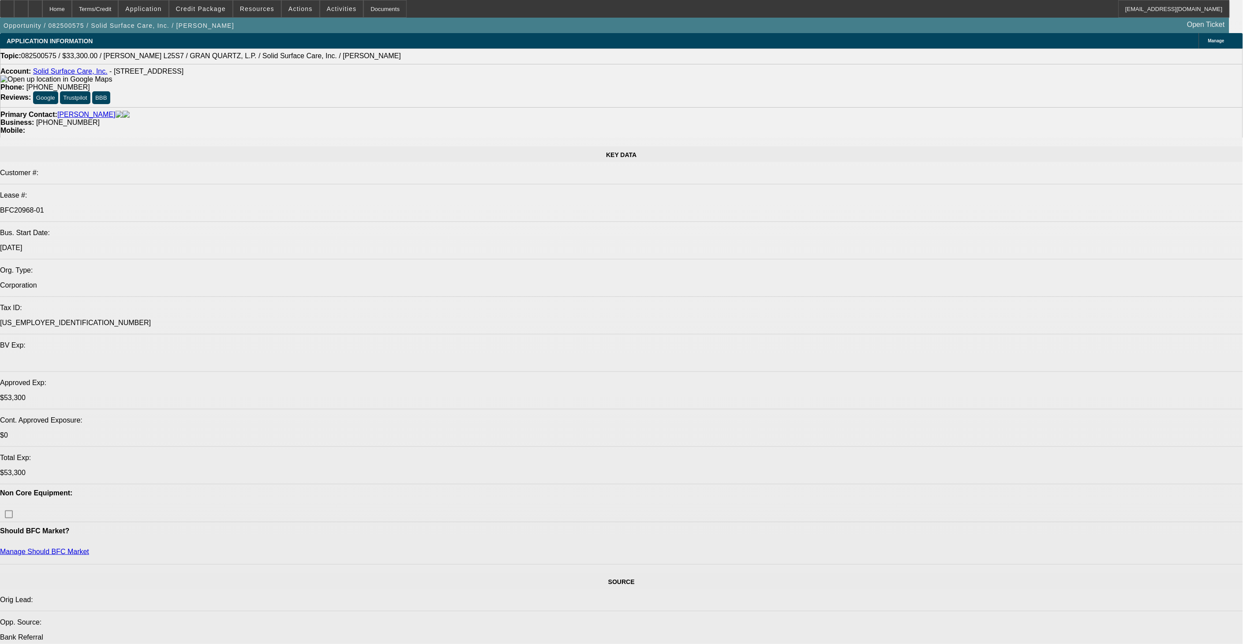
select select "0"
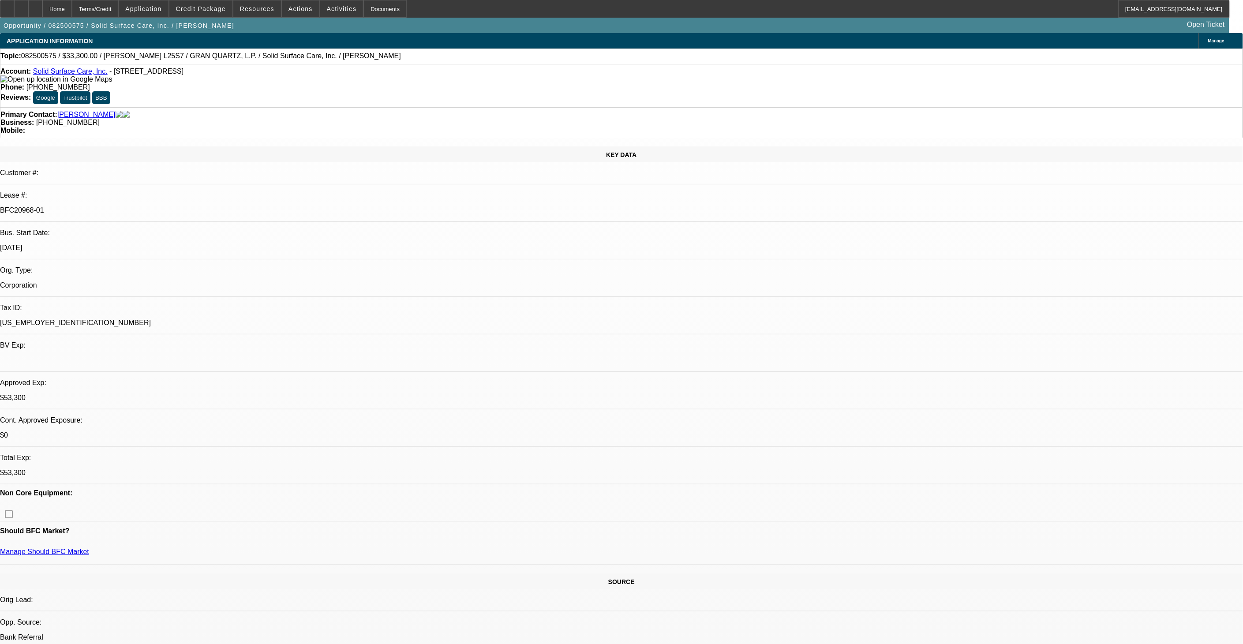
select select "2"
select select "0"
select select "2"
select select "0"
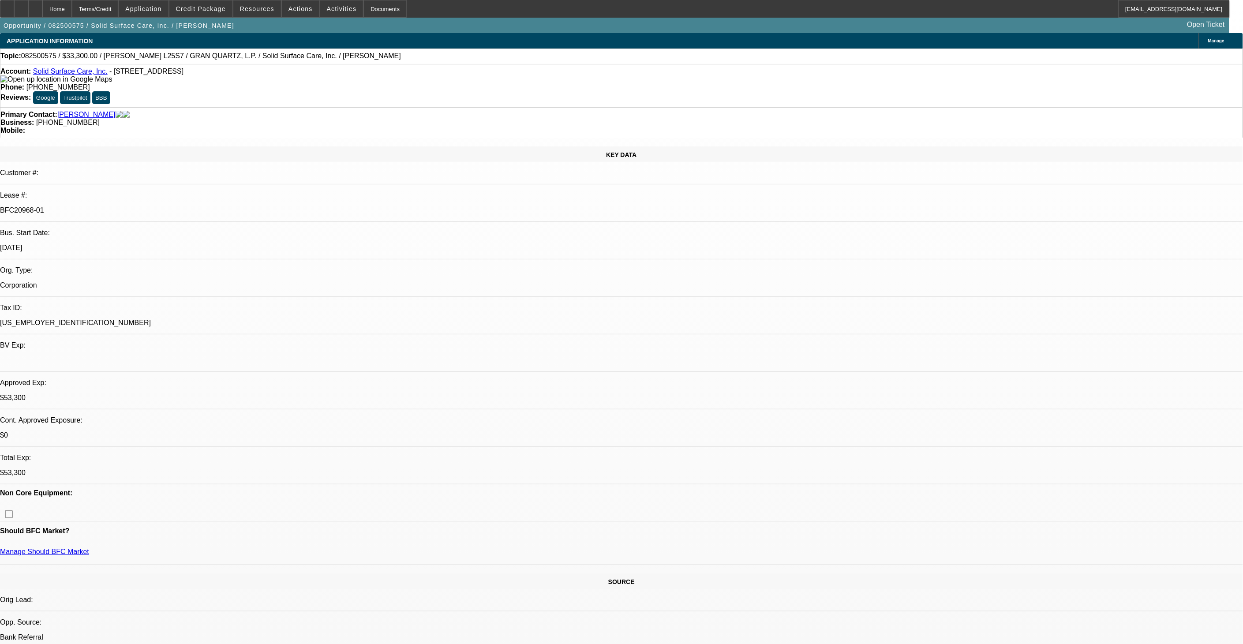
select select "0"
select select "2"
select select "0"
select select "1"
select select "2"
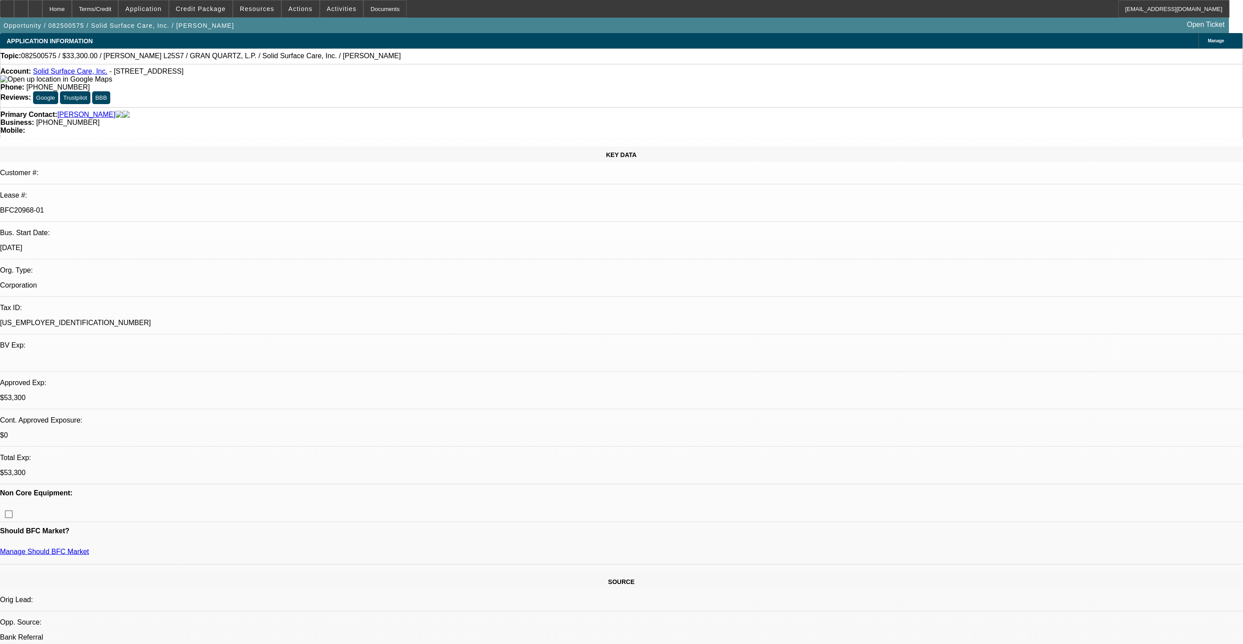
select select "6"
select select "1"
select select "2"
select select "6"
select select "1"
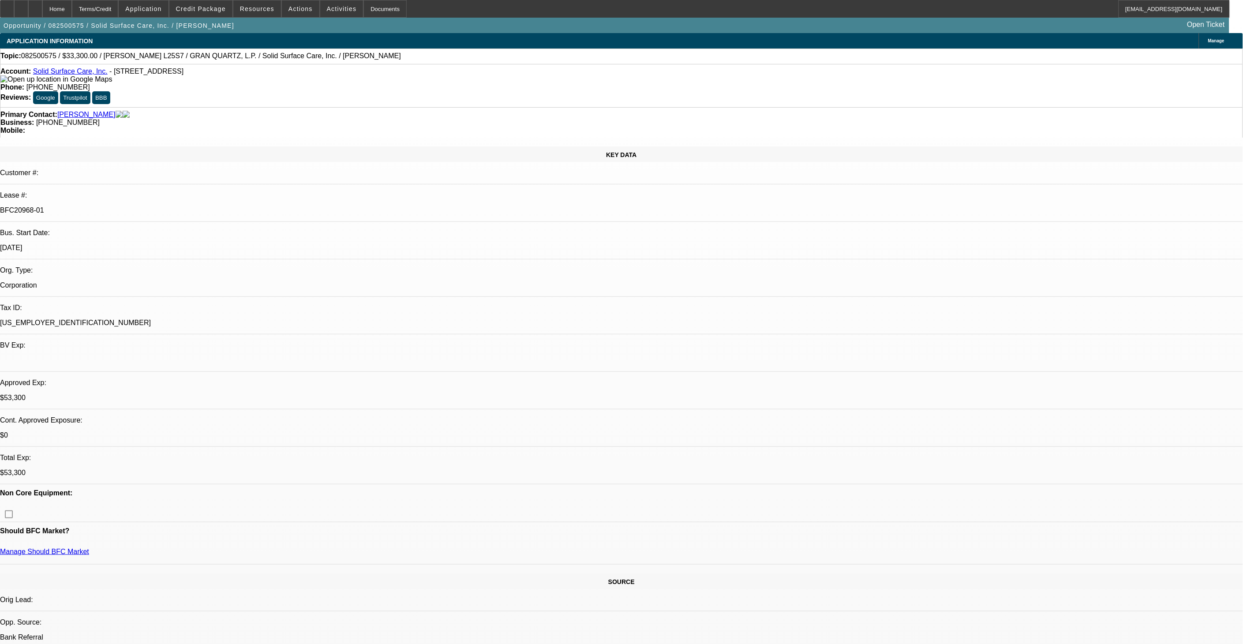
select select "2"
select select "6"
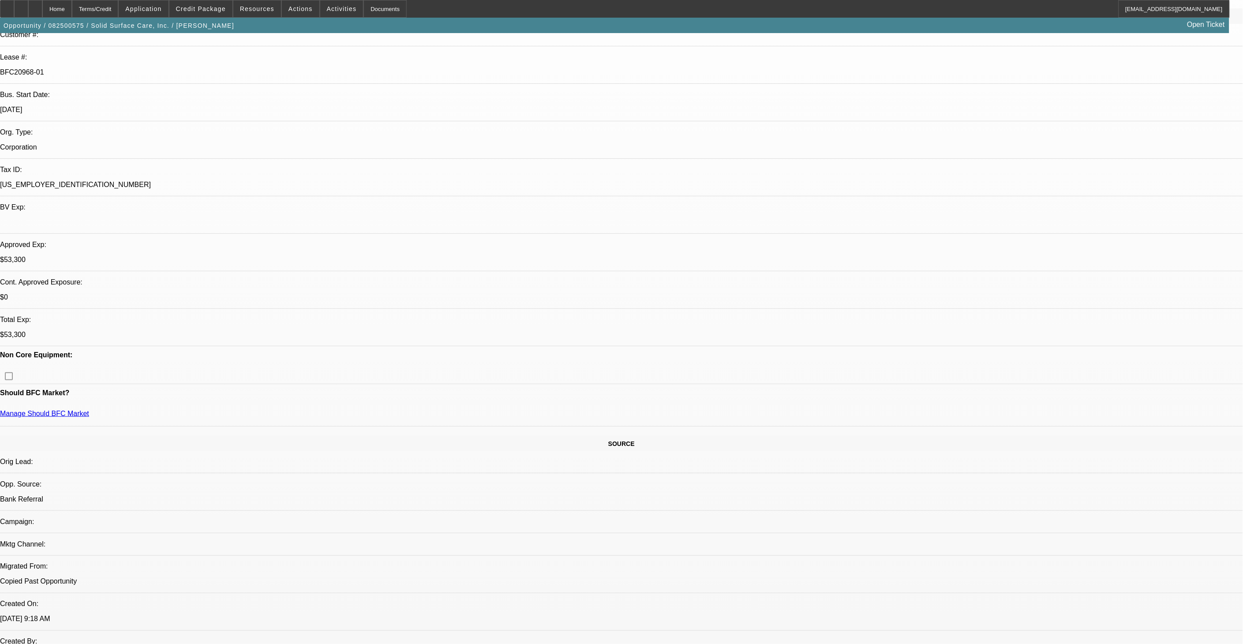
scroll to position [49, 0]
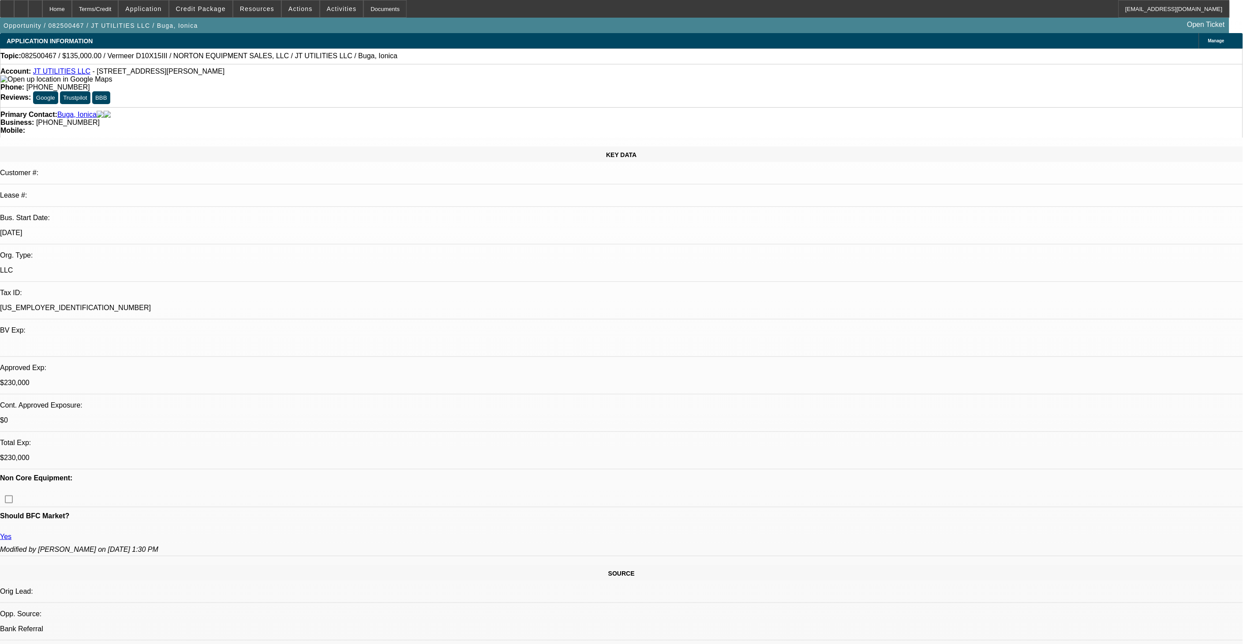
select select "0"
select select "2"
select select "0"
select select "6"
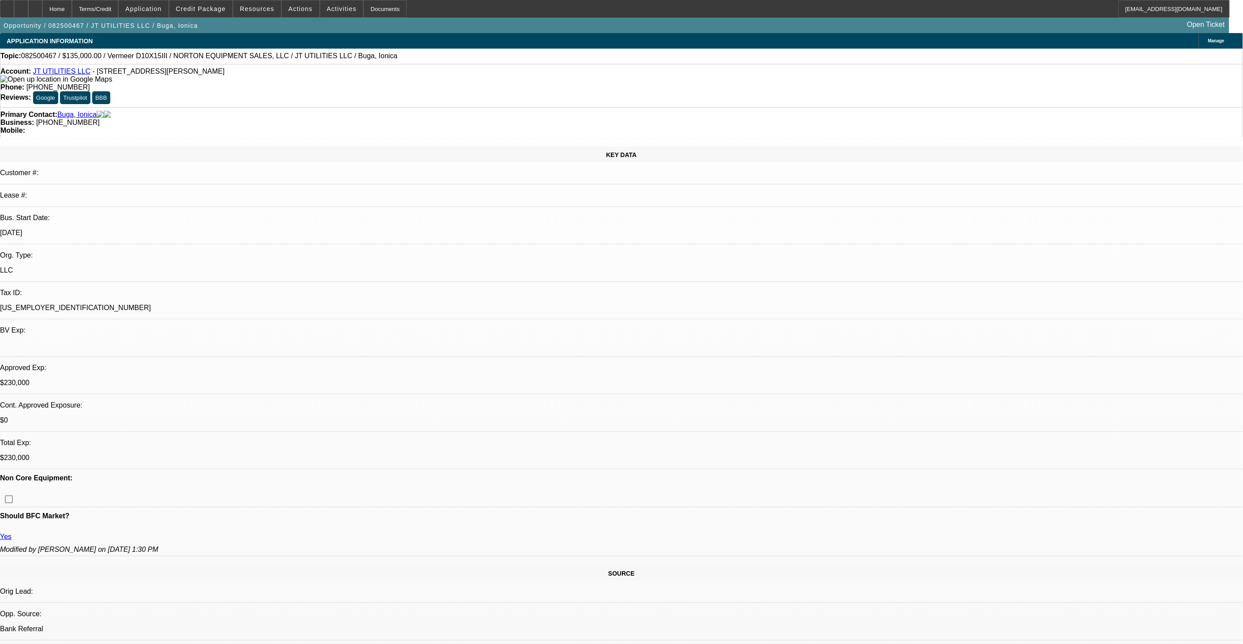
select select "0"
select select "2"
select select "0"
select select "6"
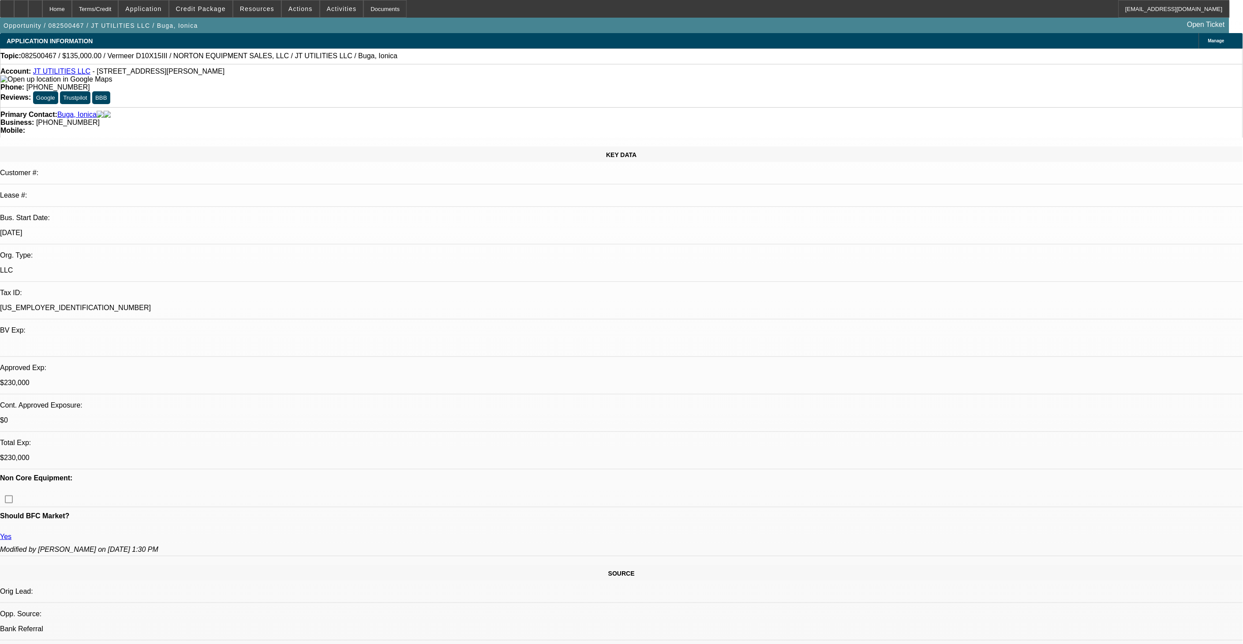
select select "0"
select select "2"
select select "0"
select select "6"
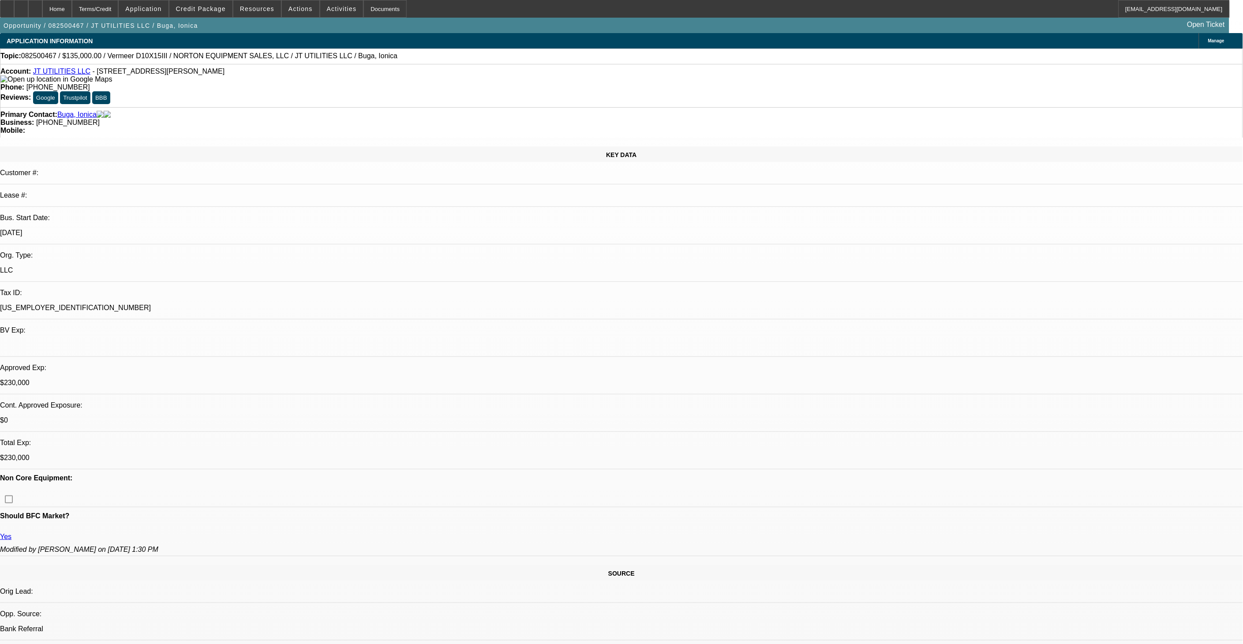
select select "0"
select select "2"
select select "0"
select select "6"
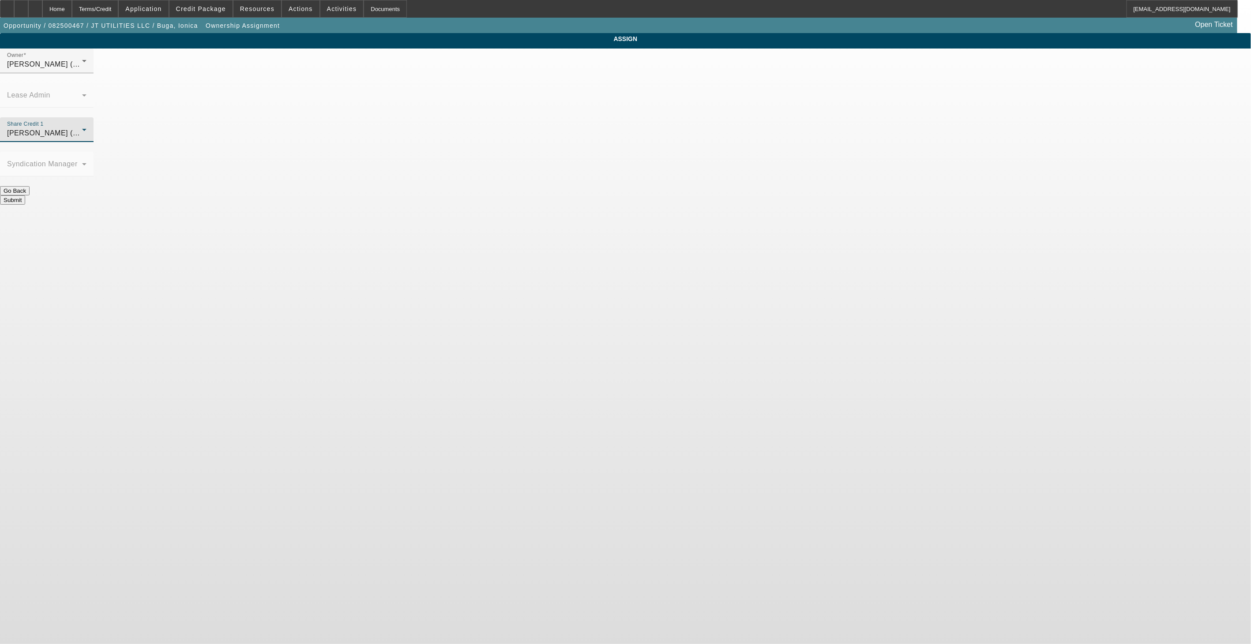
click at [82, 128] on div "[PERSON_NAME] (Lvl 19)" at bounding box center [44, 133] width 75 height 11
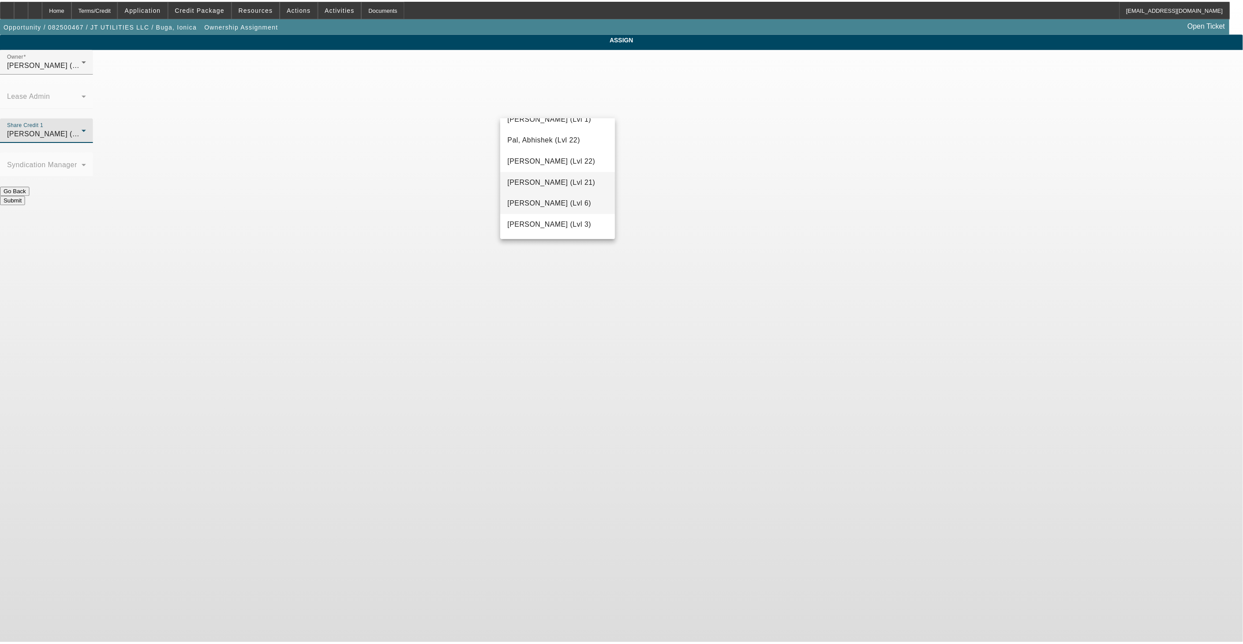
scroll to position [905, 0]
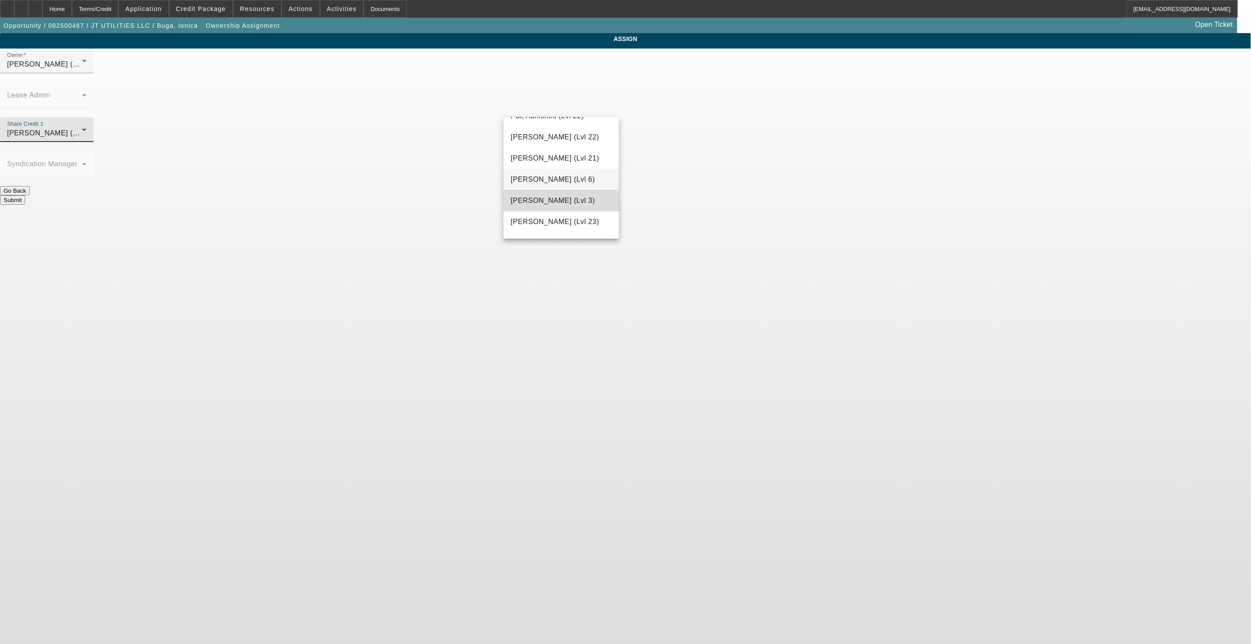
click at [571, 198] on span "[PERSON_NAME] (Lvl 3)" at bounding box center [553, 200] width 84 height 11
click at [25, 195] on button "Submit" at bounding box center [12, 199] width 25 height 9
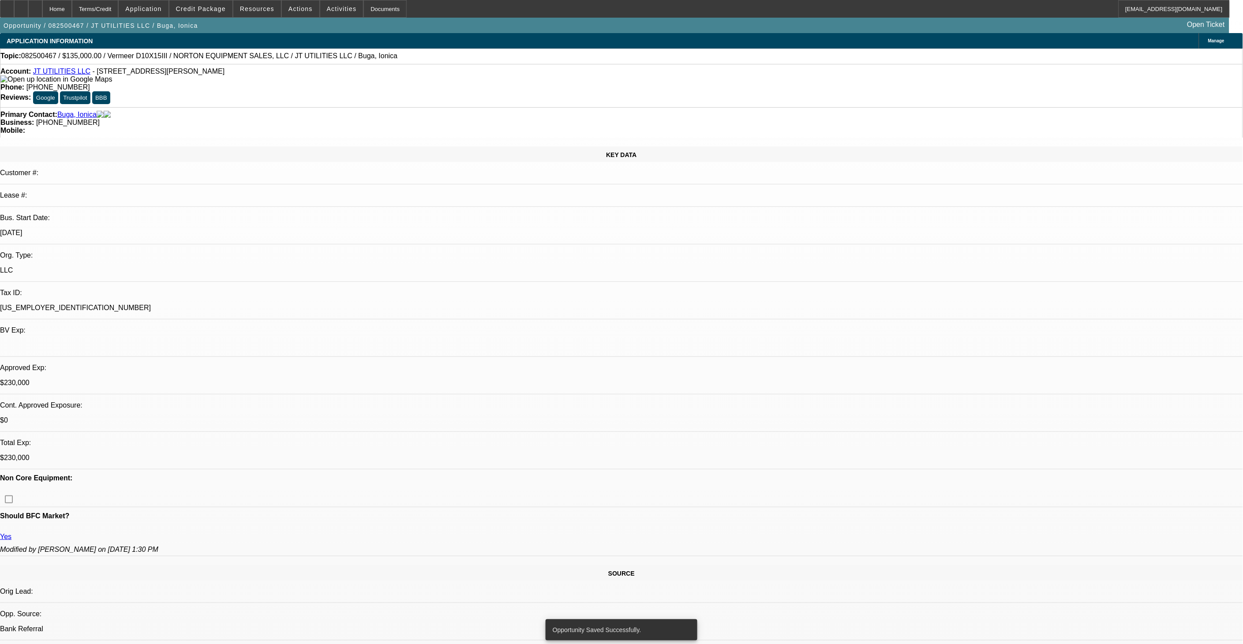
select select "0"
select select "2"
select select "0"
select select "6"
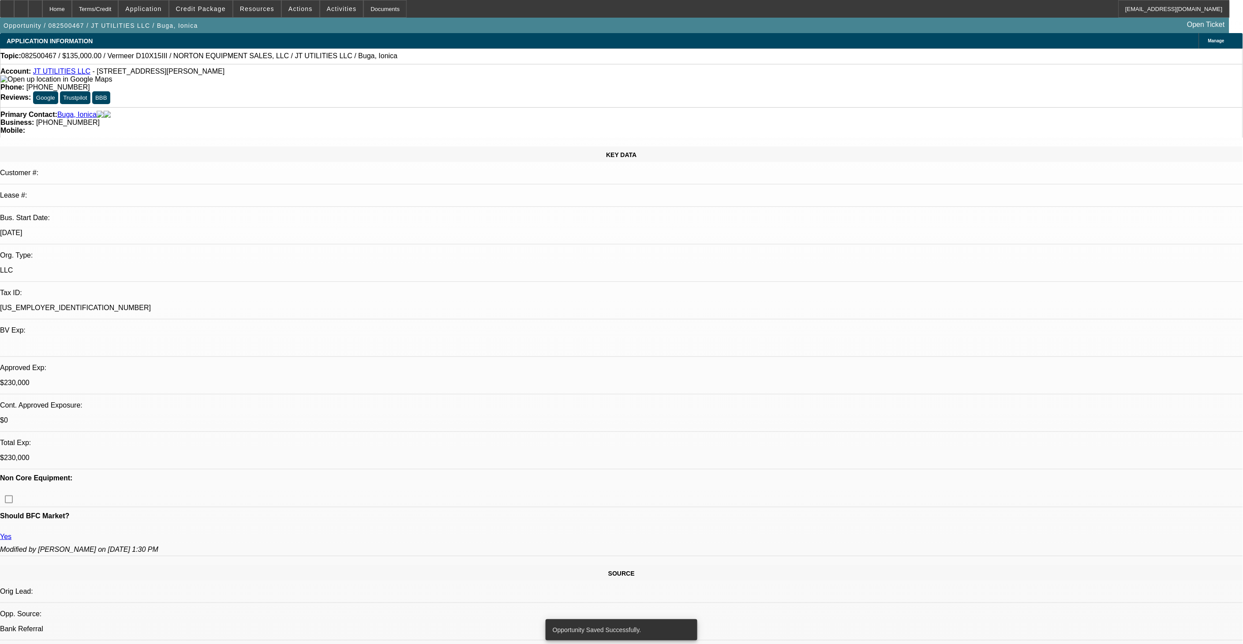
select select "0"
select select "2"
select select "0"
select select "6"
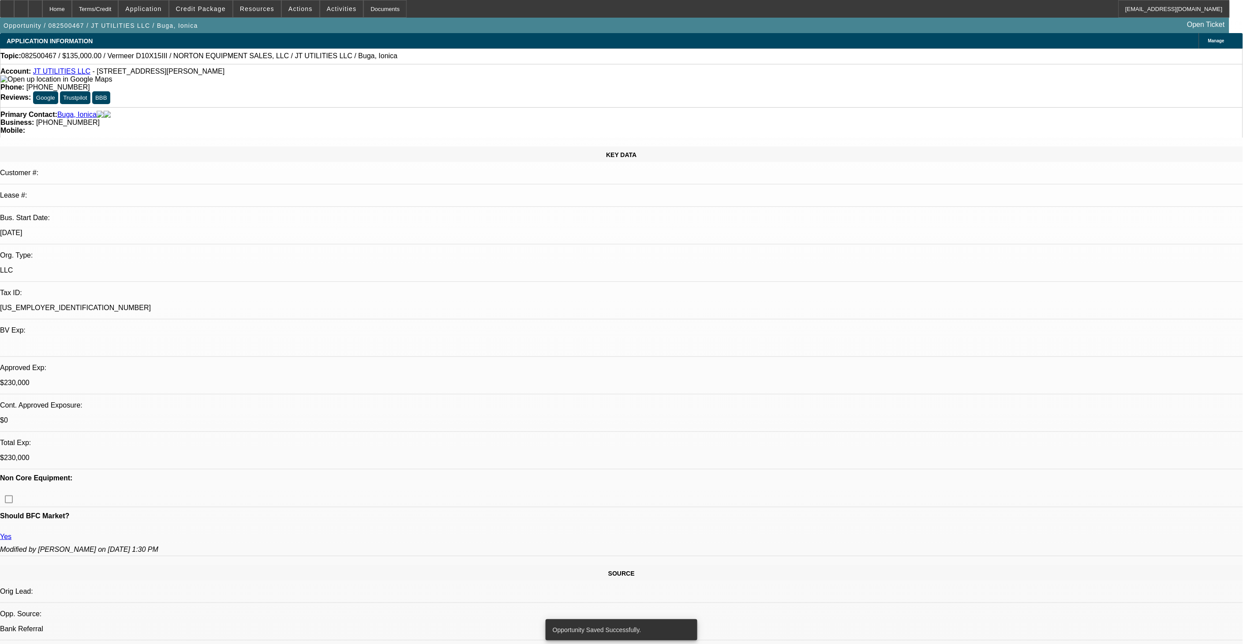
select select "0"
select select "2"
select select "0"
select select "6"
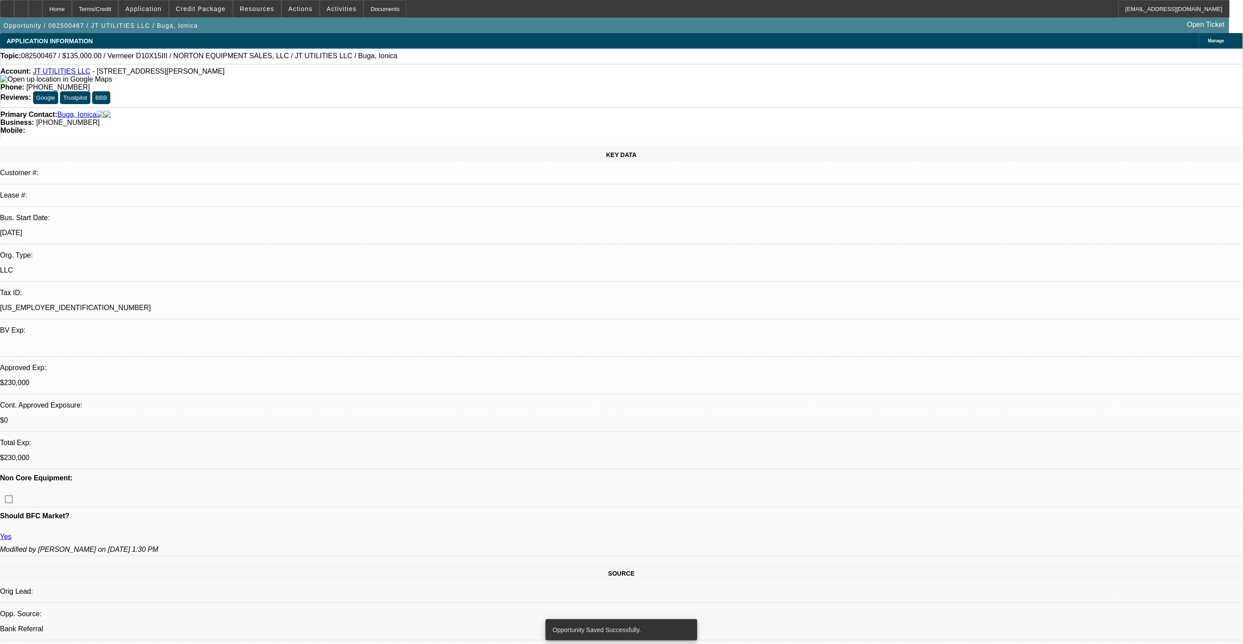
select select "0"
select select "2"
select select "0"
select select "6"
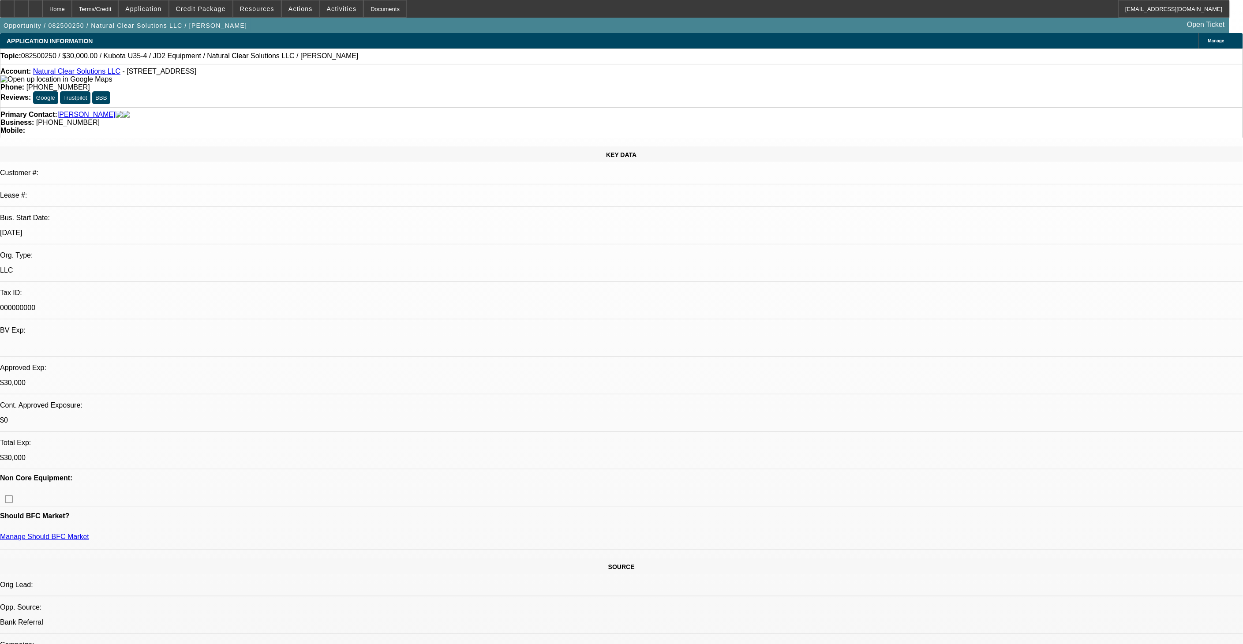
select select "0"
select select "2"
select select "0"
select select "0.15"
select select "2"
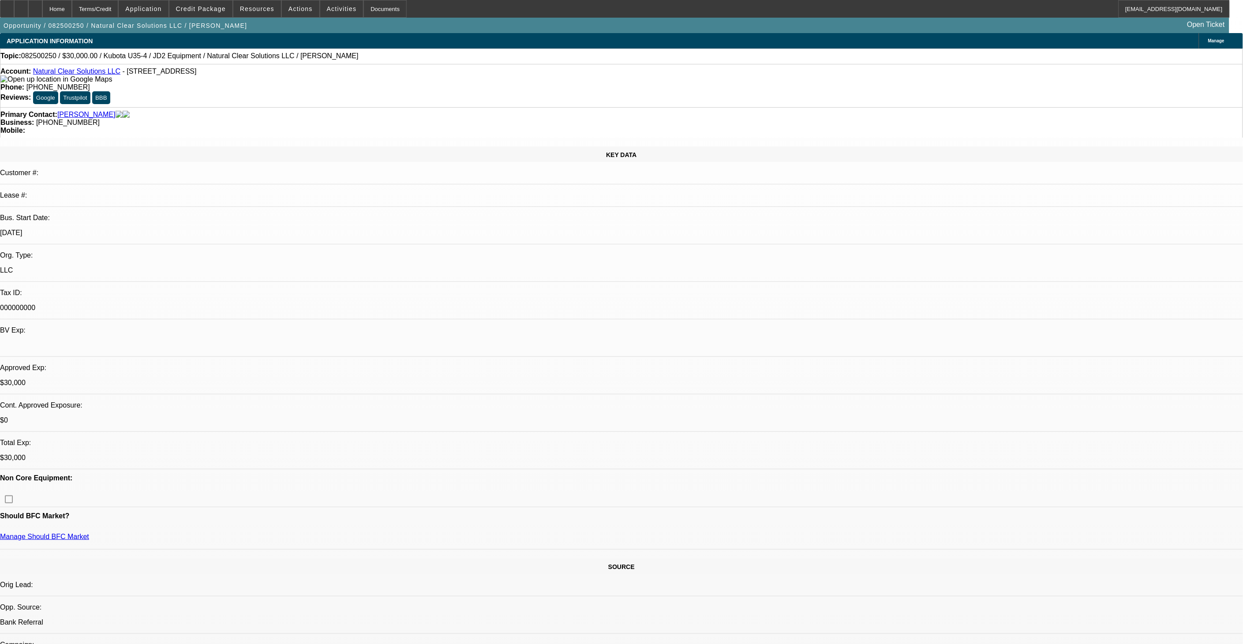
select select "0"
select select "1"
select select "2"
select select "6"
select select "1"
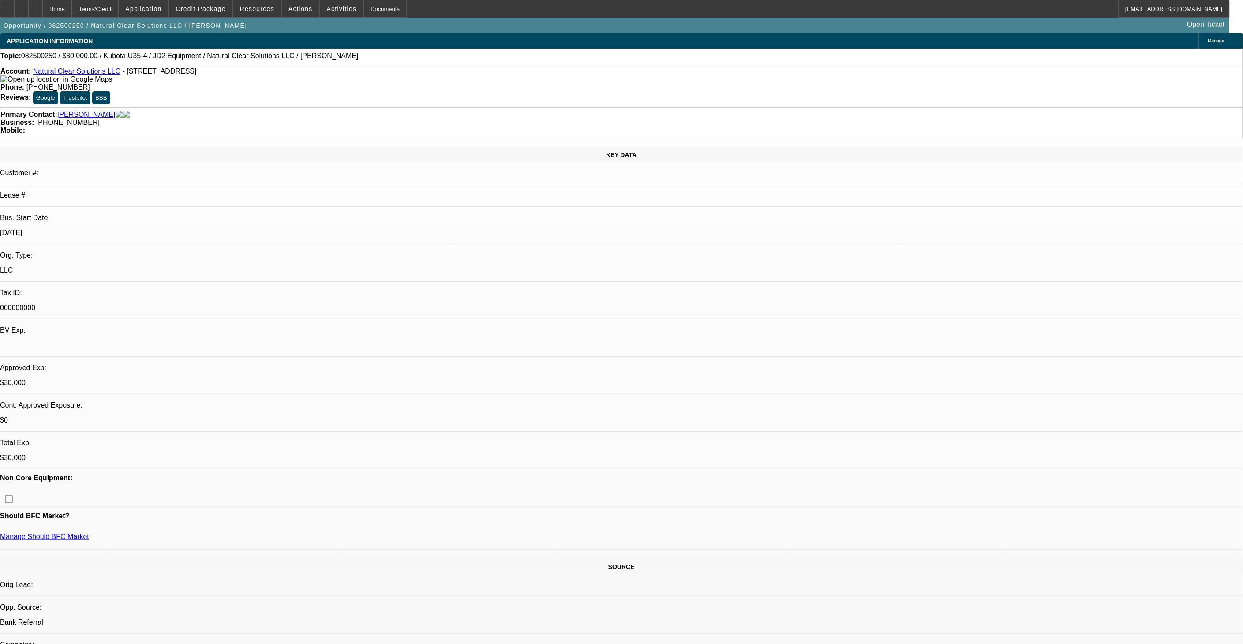
select select "2"
select select "6"
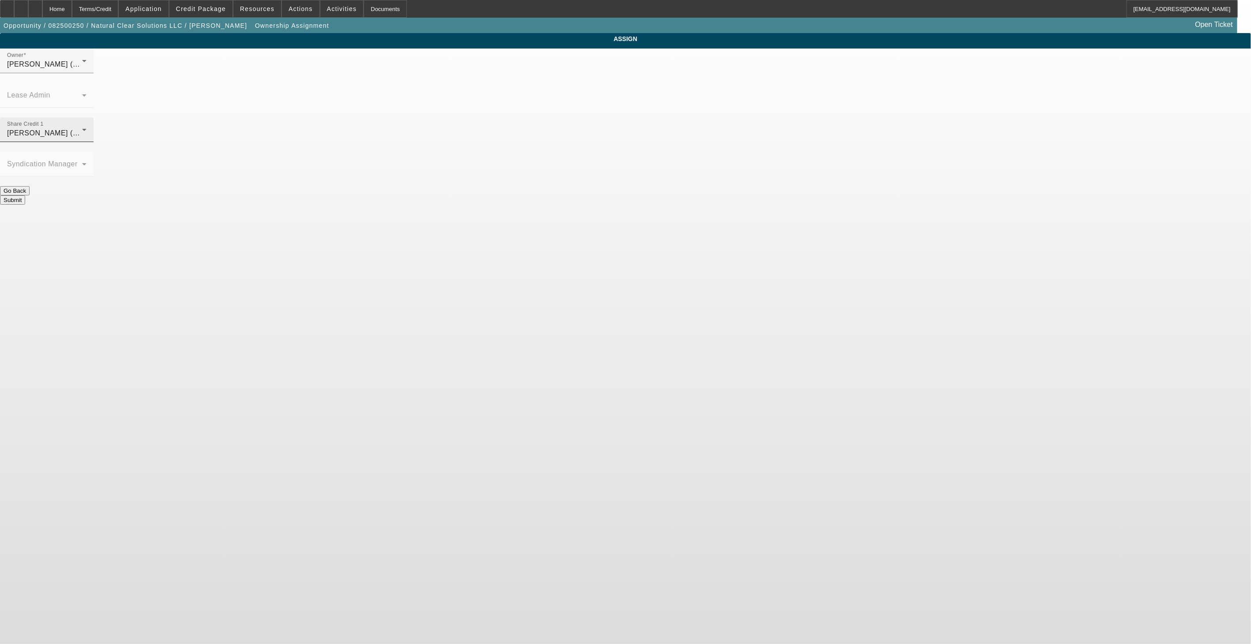
click at [95, 129] on span "[PERSON_NAME] (Lvl 19)" at bounding box center [51, 133] width 88 height 8
click at [563, 202] on span "[PERSON_NAME] (Lvl 3)" at bounding box center [553, 200] width 84 height 11
click at [25, 195] on button "Submit" at bounding box center [12, 199] width 25 height 9
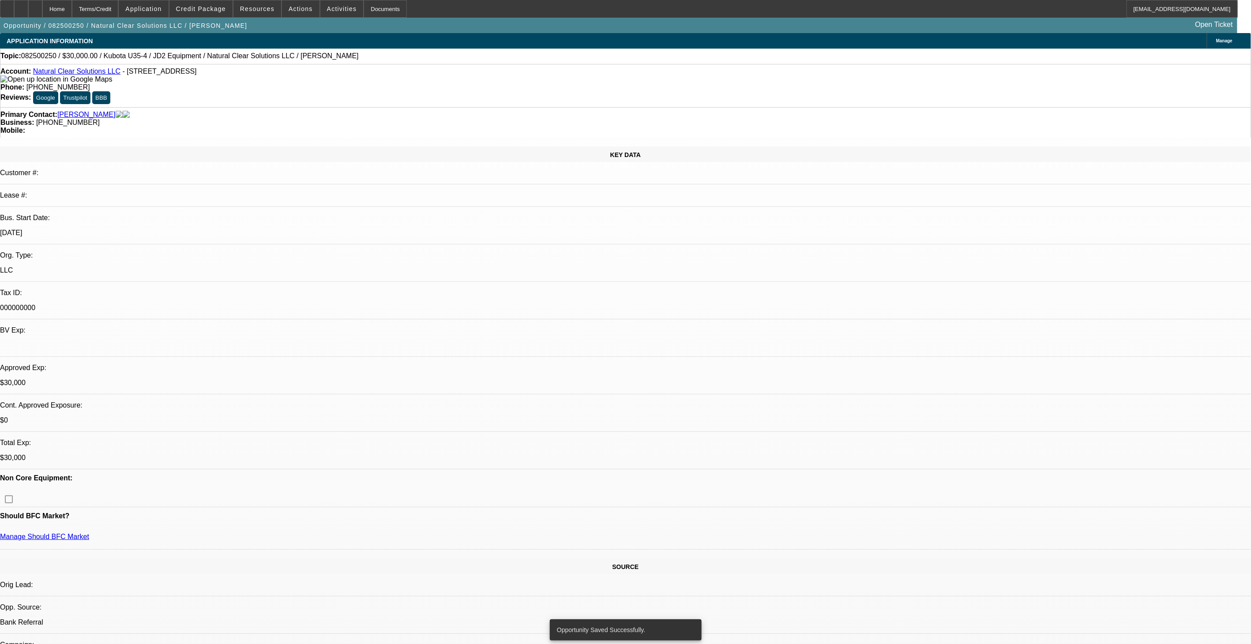
select select "0"
select select "2"
select select "0"
select select "6"
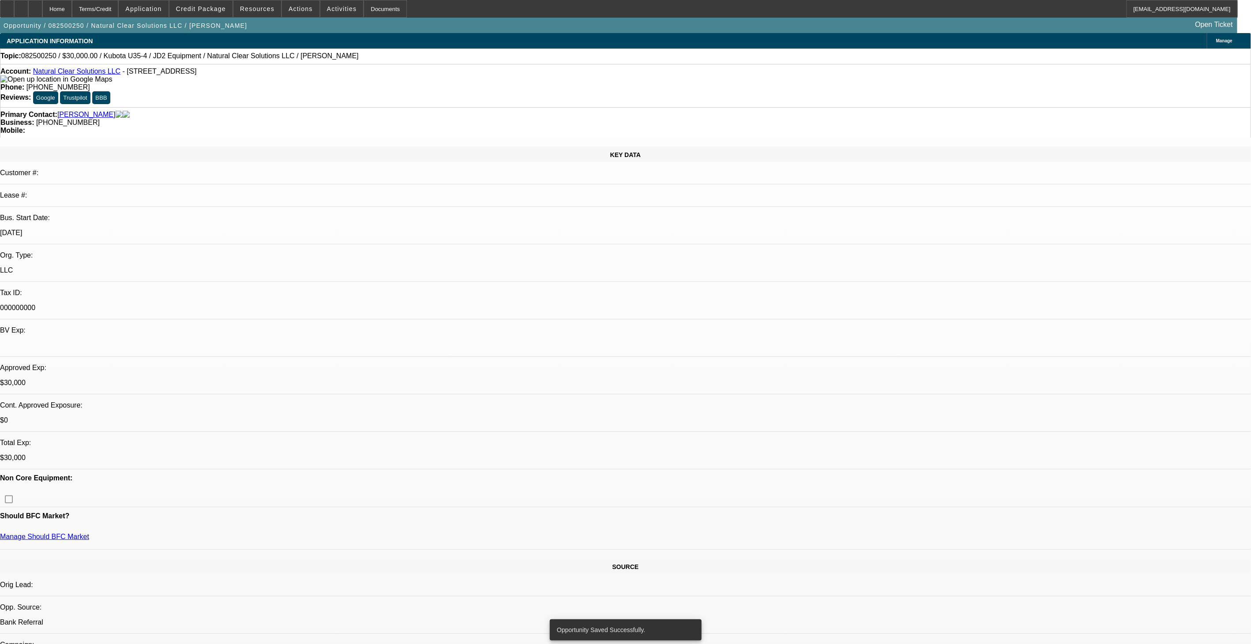
select select "0.15"
select select "2"
select select "0"
select select "6"
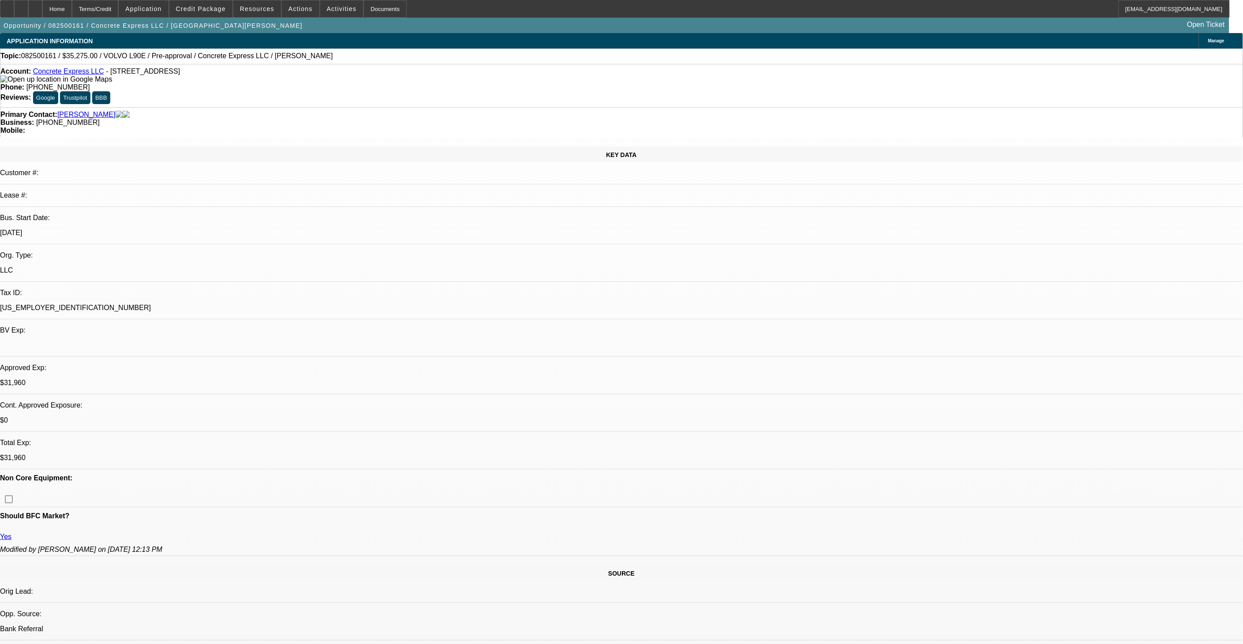
select select "0.15"
select select "2"
select select "0"
select select "6"
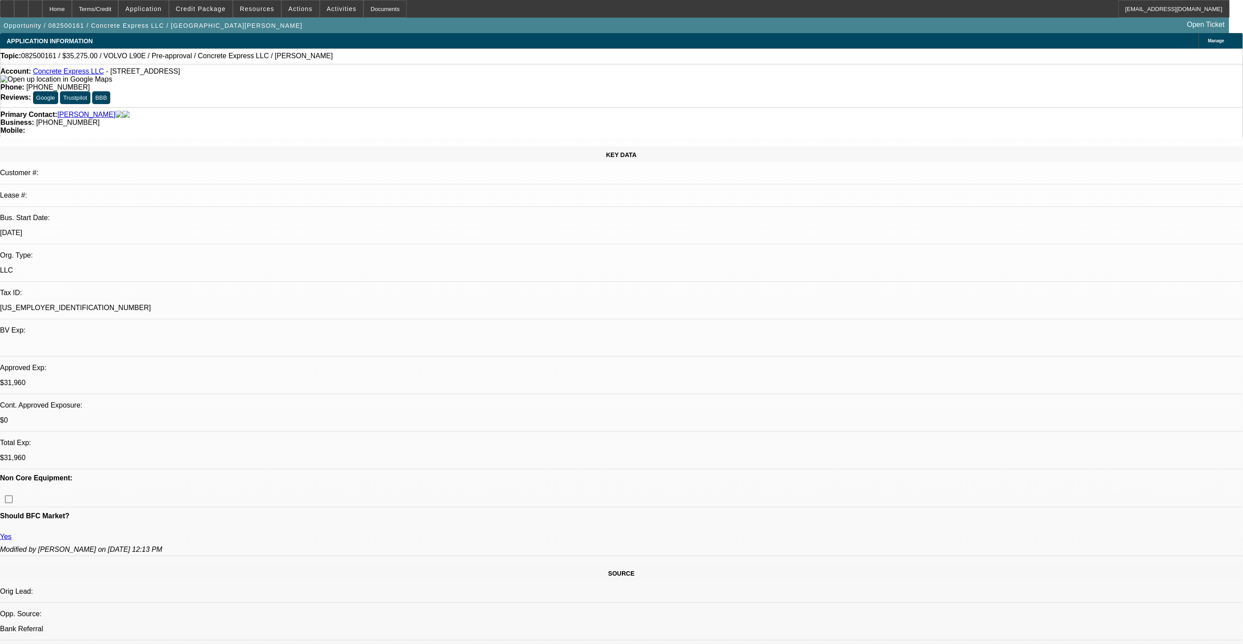
select select "0.2"
select select "2"
select select "0"
select select "6"
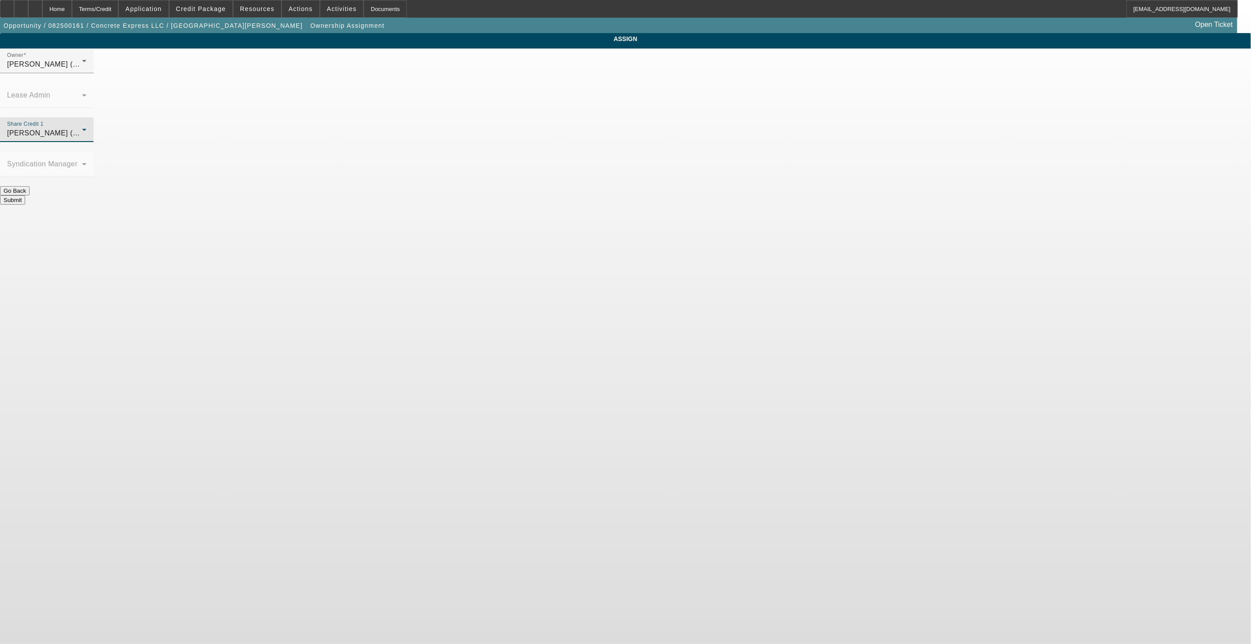
click at [95, 129] on span "[PERSON_NAME] (Lvl 19)" at bounding box center [51, 133] width 88 height 8
click at [558, 200] on span "[PERSON_NAME] (Lvl 3)" at bounding box center [553, 200] width 84 height 11
click at [25, 195] on button "Submit" at bounding box center [12, 199] width 25 height 9
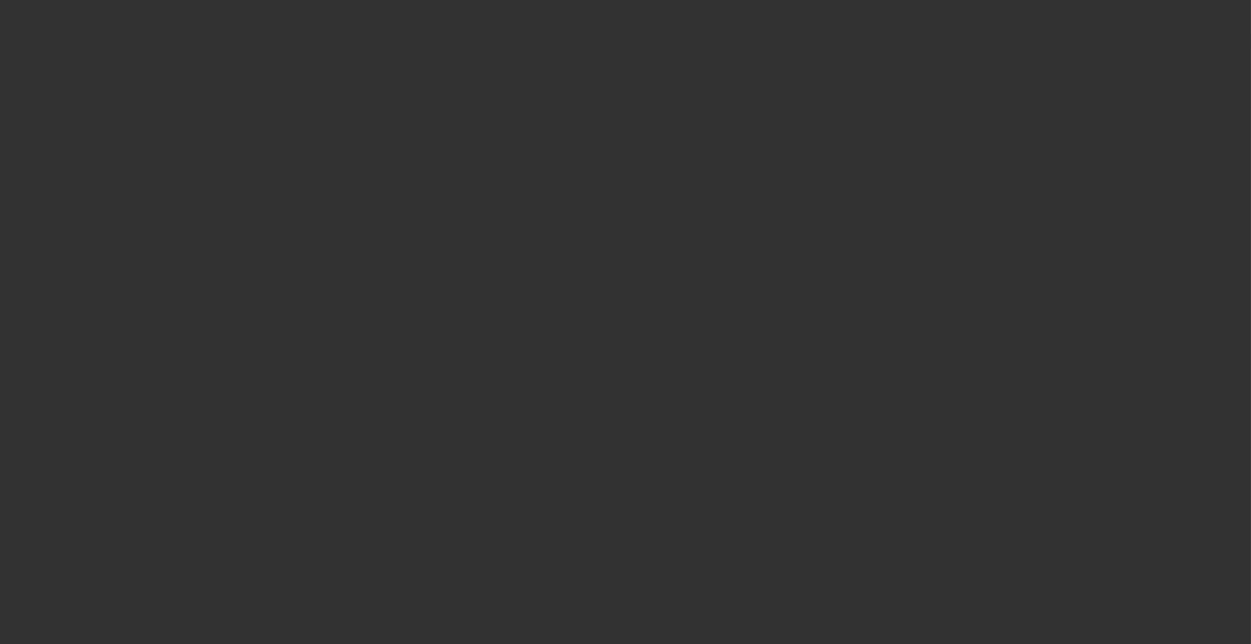
select select "0.15"
select select "2"
select select "0"
select select "6"
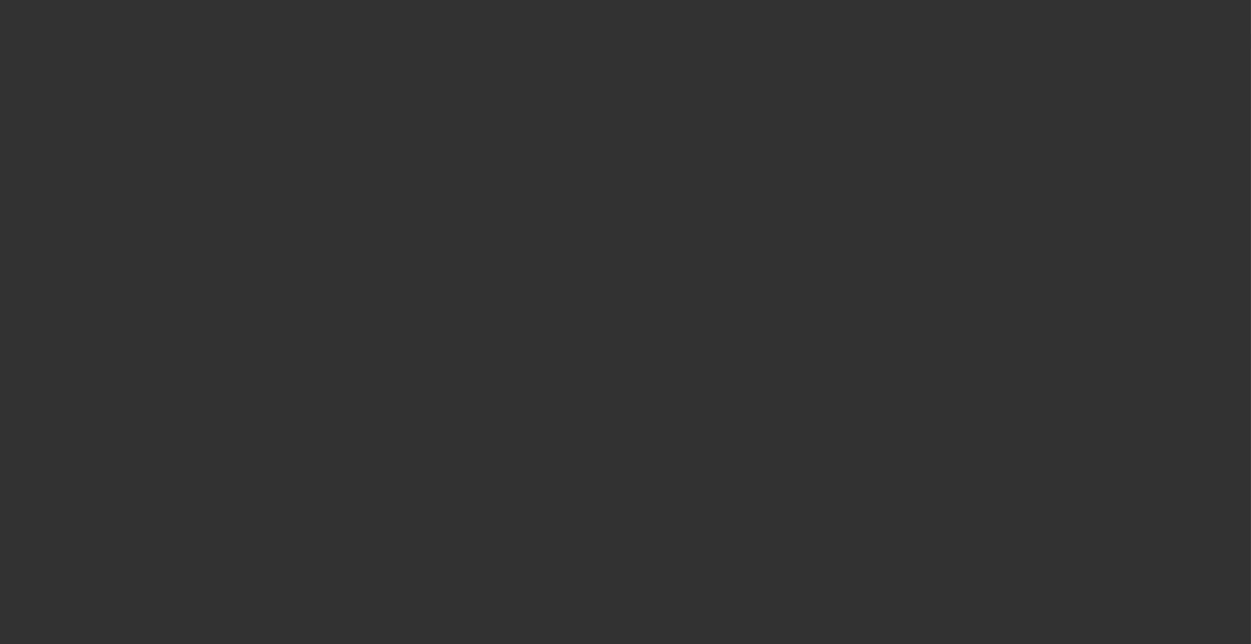
select select "0.2"
select select "2"
select select "0"
select select "6"
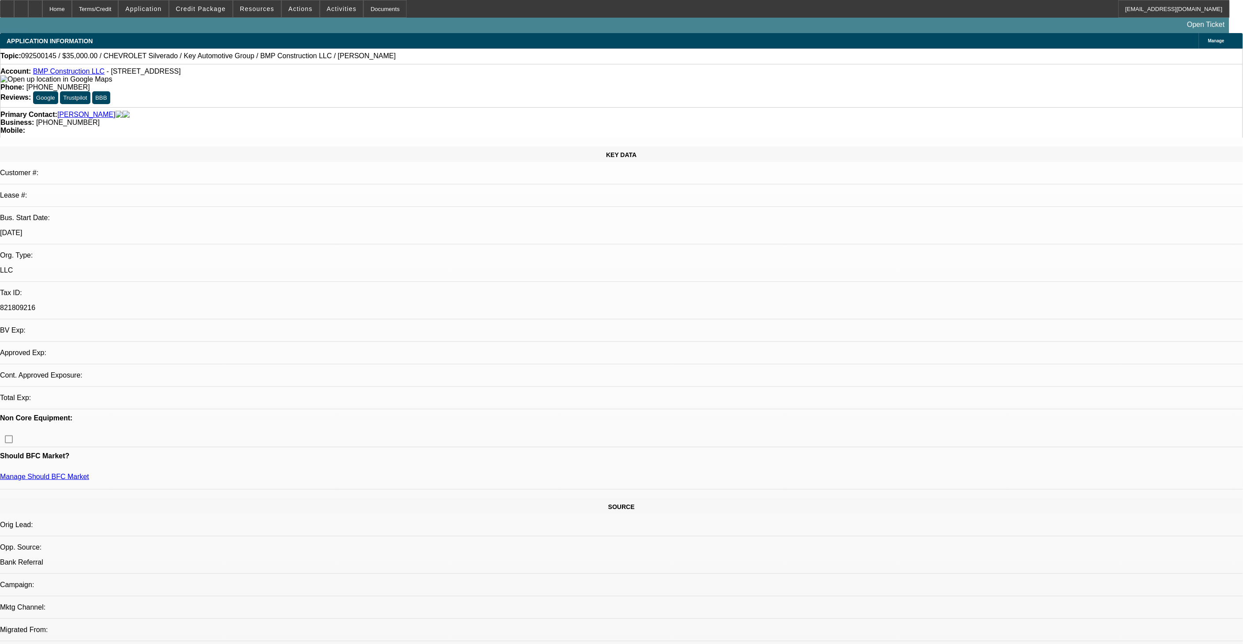
select select "0"
select select "2"
select select "0"
select select "0.1"
select select "2"
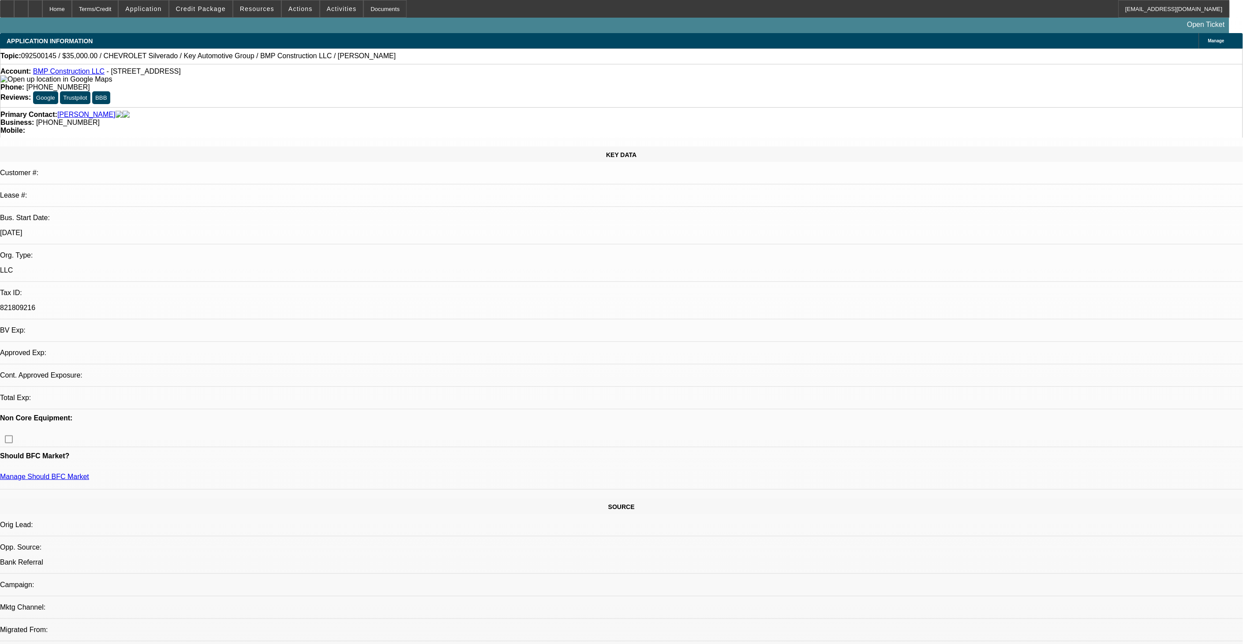
select select "0"
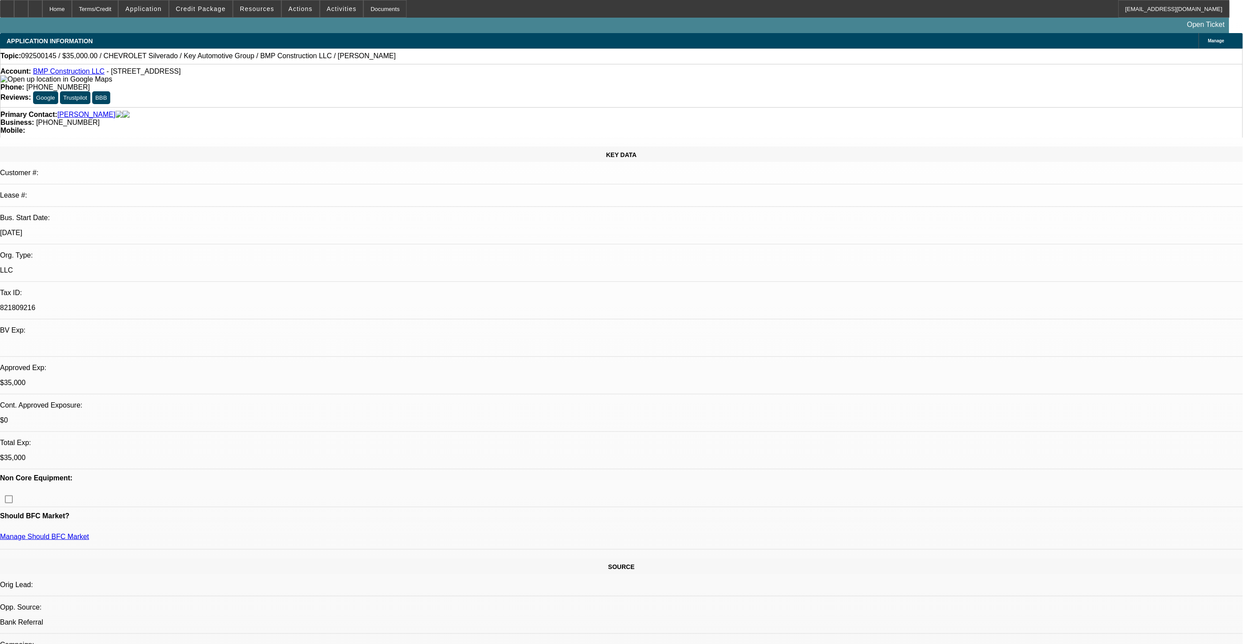
select select "1"
select select "2"
select select "6"
select select "1"
select select "2"
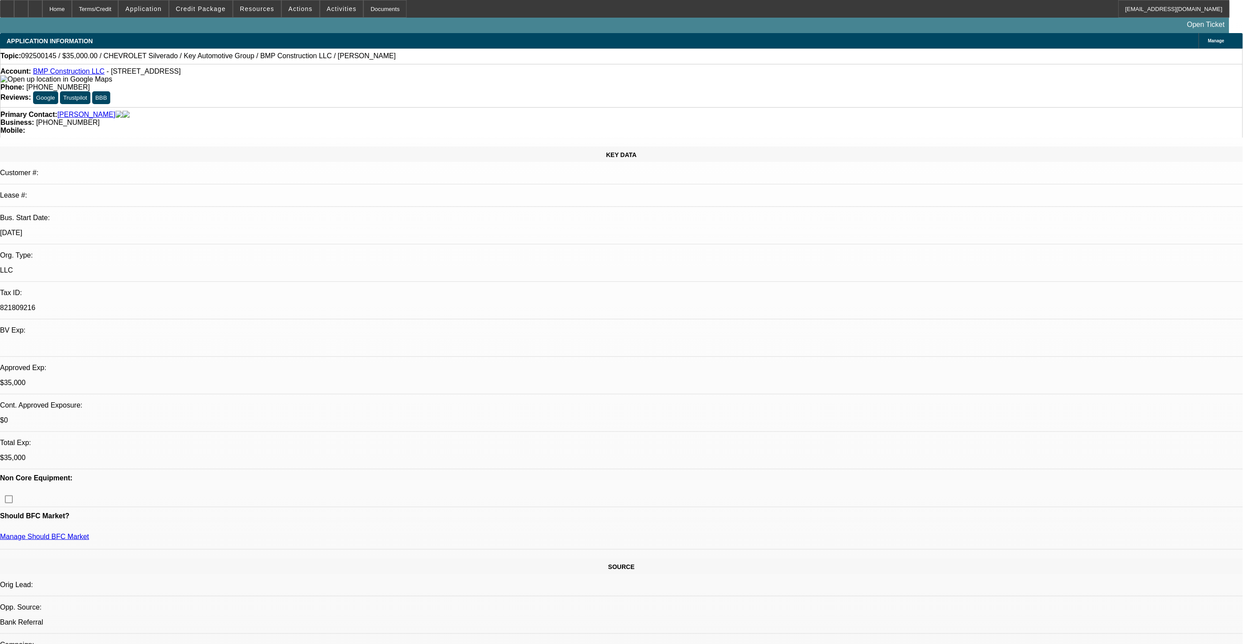
select select "6"
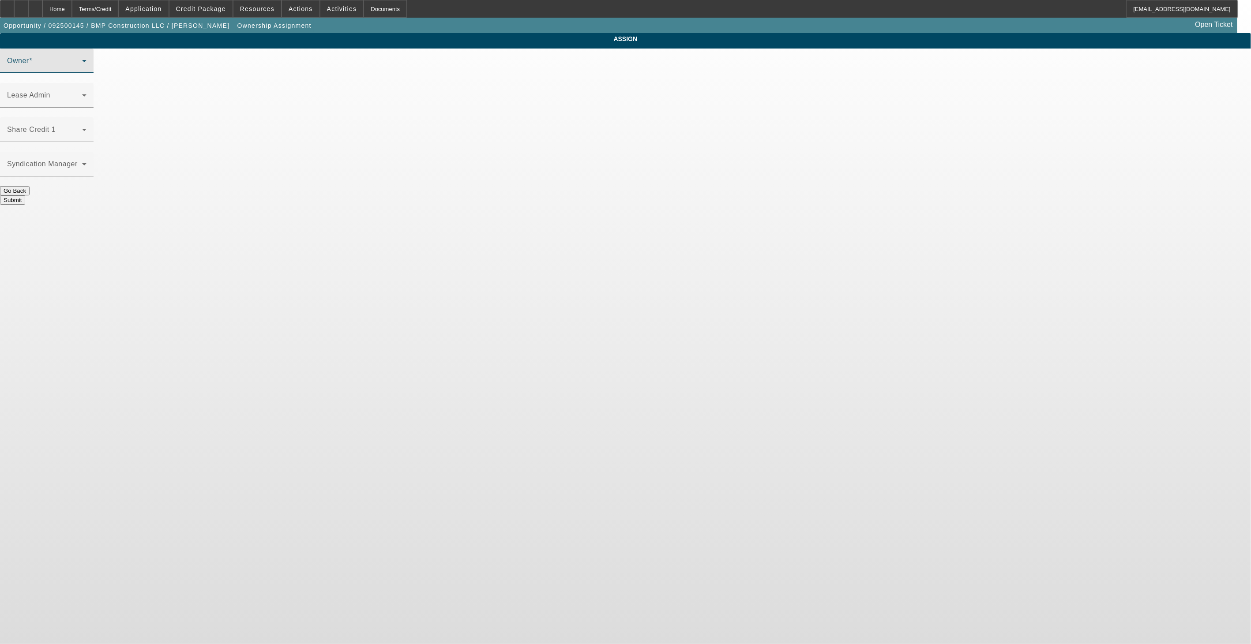
click at [82, 70] on span at bounding box center [44, 64] width 75 height 11
click at [86, 73] on div "Owner Richards, Stephanie (Lvl 3)" at bounding box center [46, 61] width 79 height 25
click at [576, 118] on span "Rustebakke, Aaron (Lvl 19)" at bounding box center [555, 112] width 88 height 11
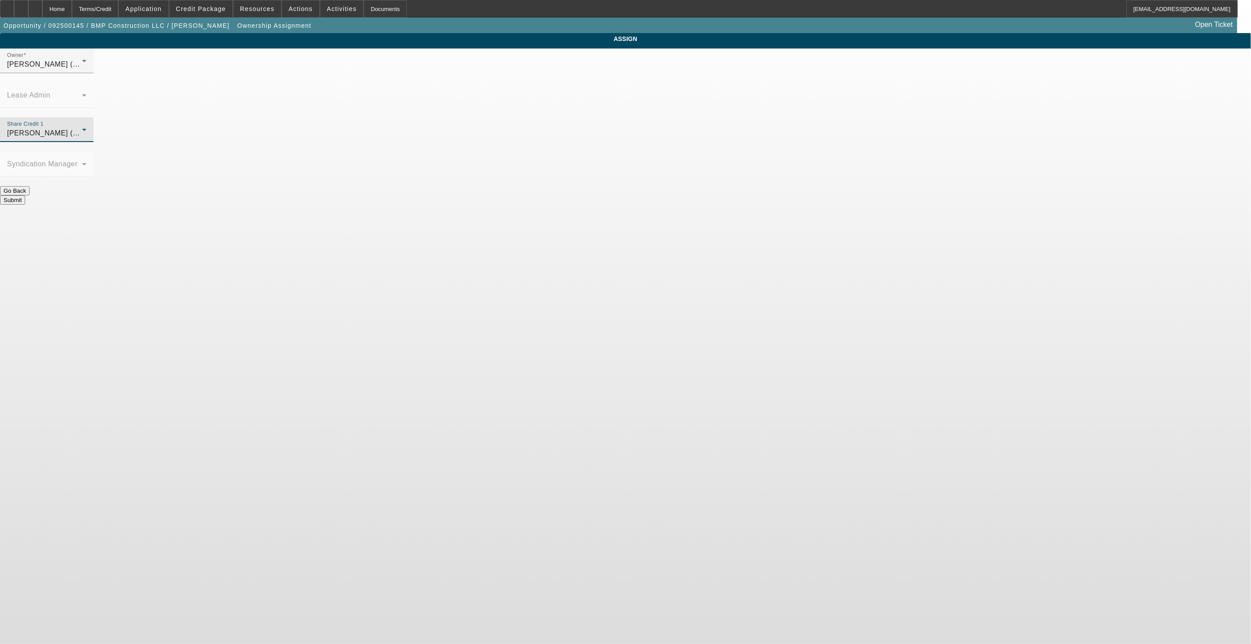
click at [82, 128] on div "O'Connor, Kevin (Lvl 19)" at bounding box center [44, 133] width 75 height 11
click at [567, 199] on span "Richards, Stephanie (Lvl 3)" at bounding box center [553, 200] width 84 height 11
click at [25, 195] on button "Submit" at bounding box center [12, 199] width 25 height 9
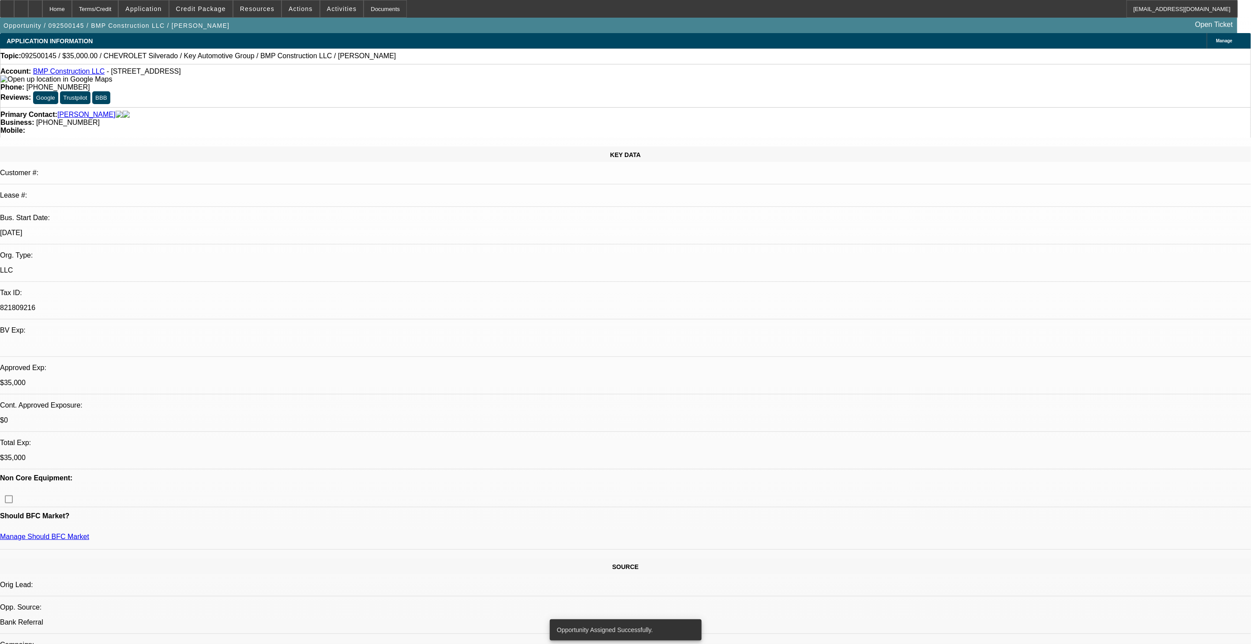
select select "0"
select select "2"
select select "0"
select select "6"
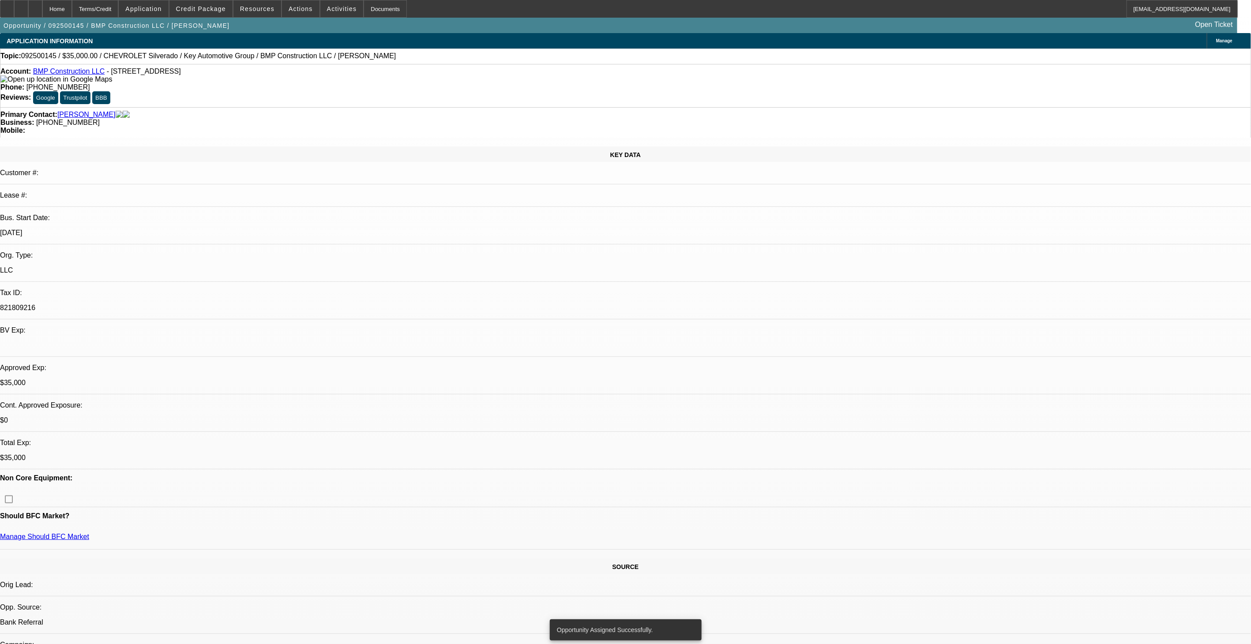
select select "0.1"
select select "2"
select select "0"
select select "6"
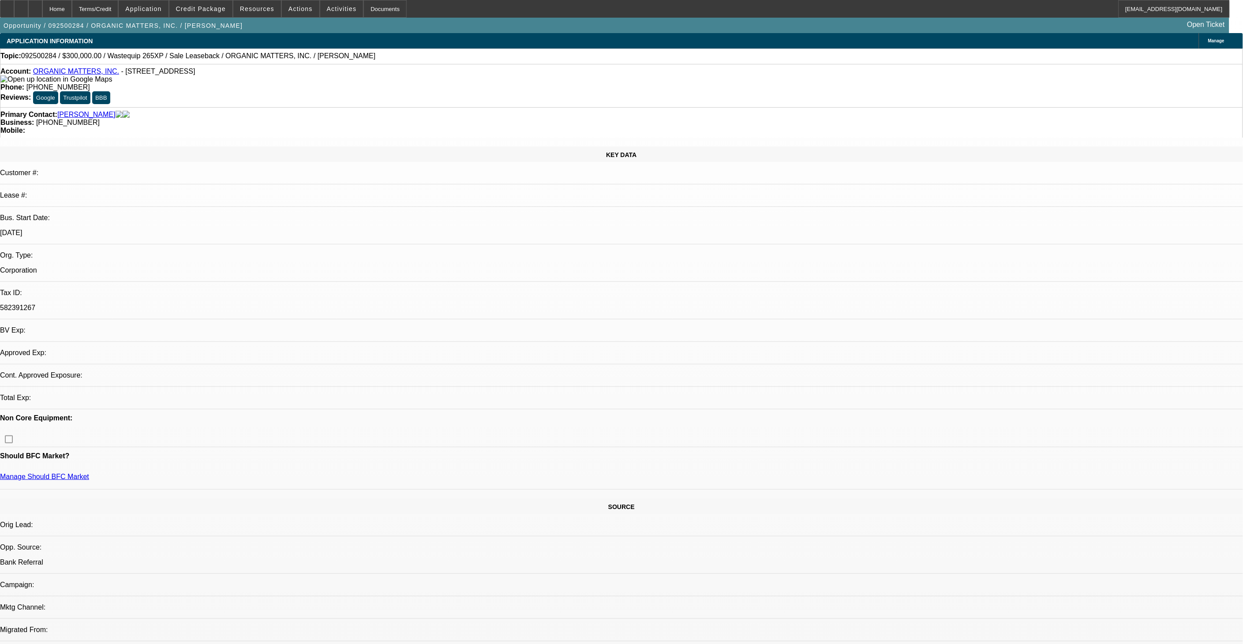
select select "0"
select select "2"
select select "0"
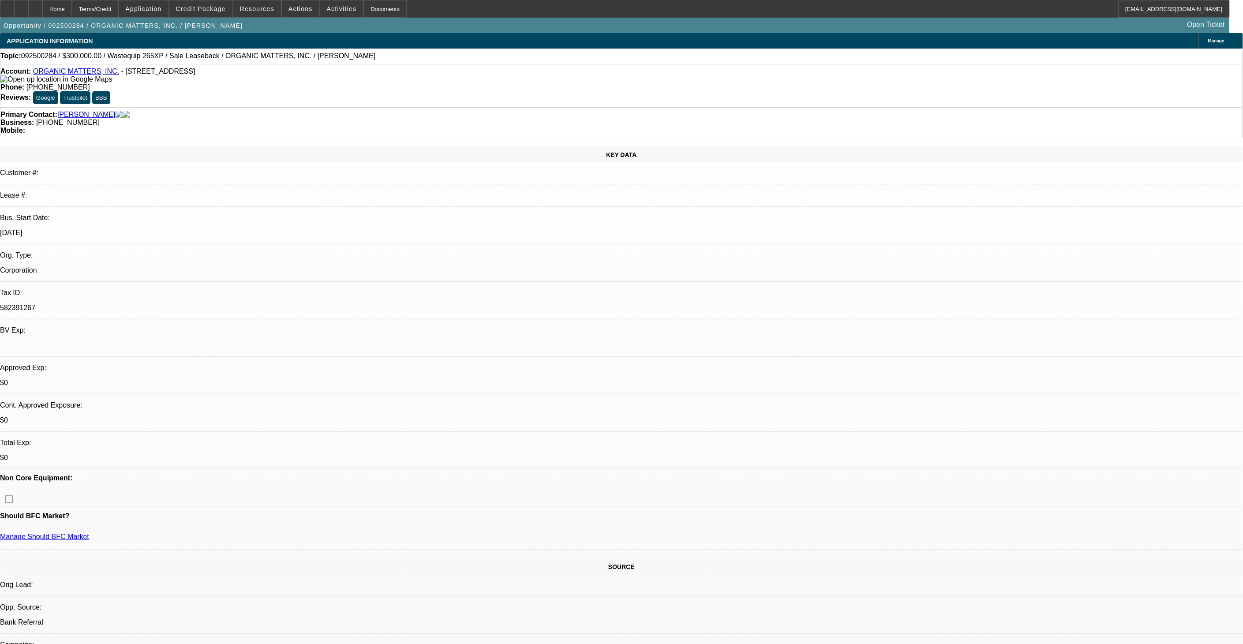
select select "1"
select select "2"
select select "6"
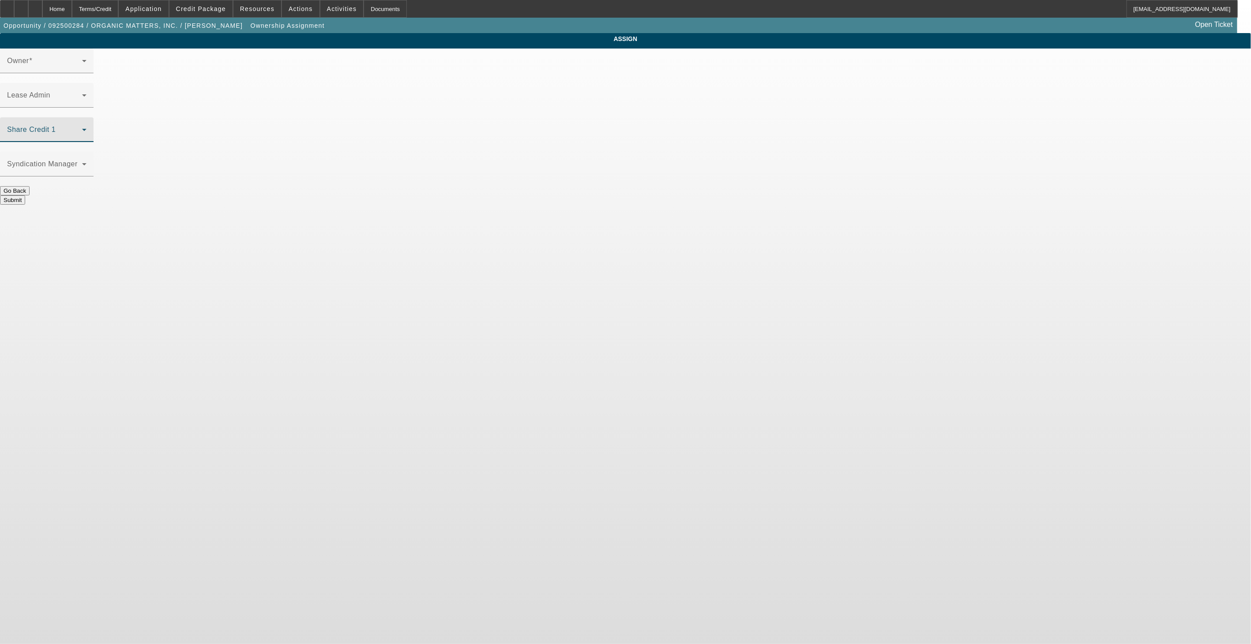
click at [82, 128] on span at bounding box center [44, 133] width 75 height 11
click at [86, 117] on div "Share Credit 1" at bounding box center [46, 129] width 79 height 25
click at [82, 128] on div "[PERSON_NAME] (Lvl 19)" at bounding box center [44, 133] width 75 height 11
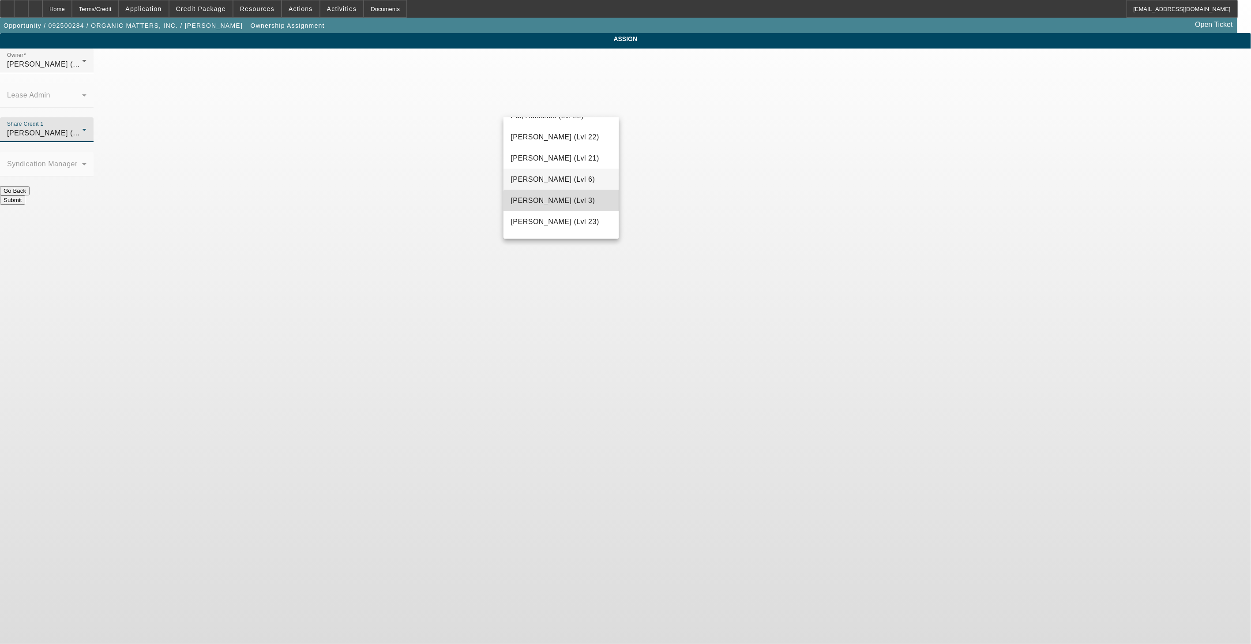
click at [570, 204] on span "[PERSON_NAME] (Lvl 3)" at bounding box center [553, 200] width 84 height 11
click at [658, 195] on div "Submit" at bounding box center [625, 199] width 1251 height 9
click at [25, 195] on button "Submit" at bounding box center [12, 199] width 25 height 9
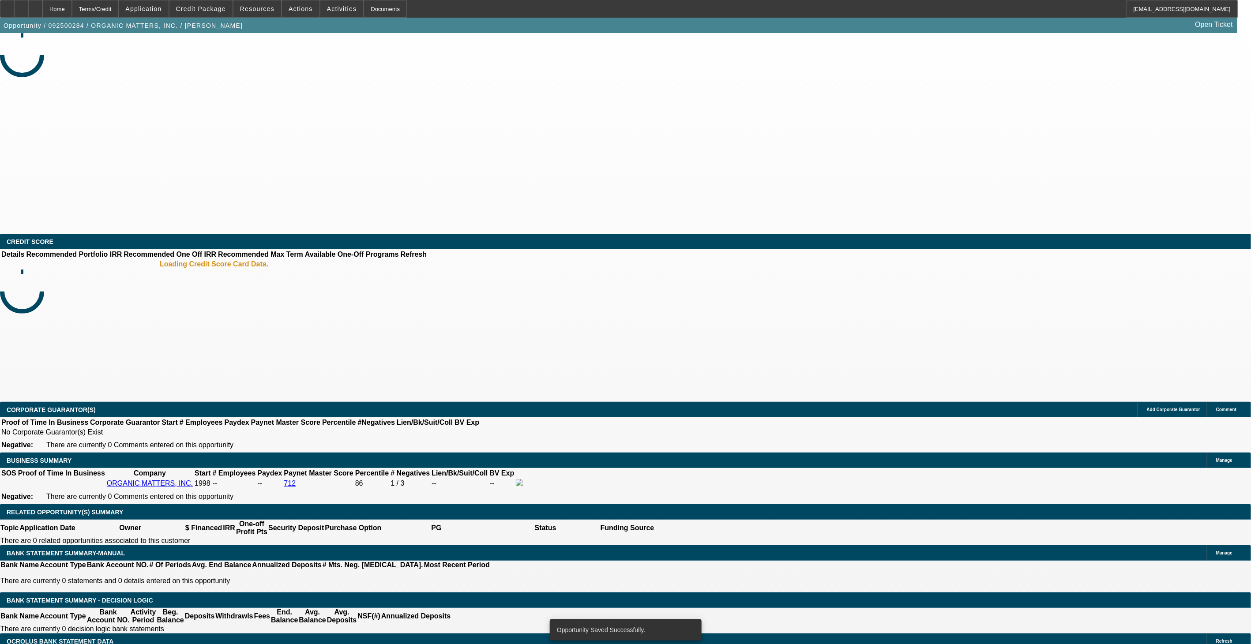
select select "0"
select select "2"
select select "0"
select select "6"
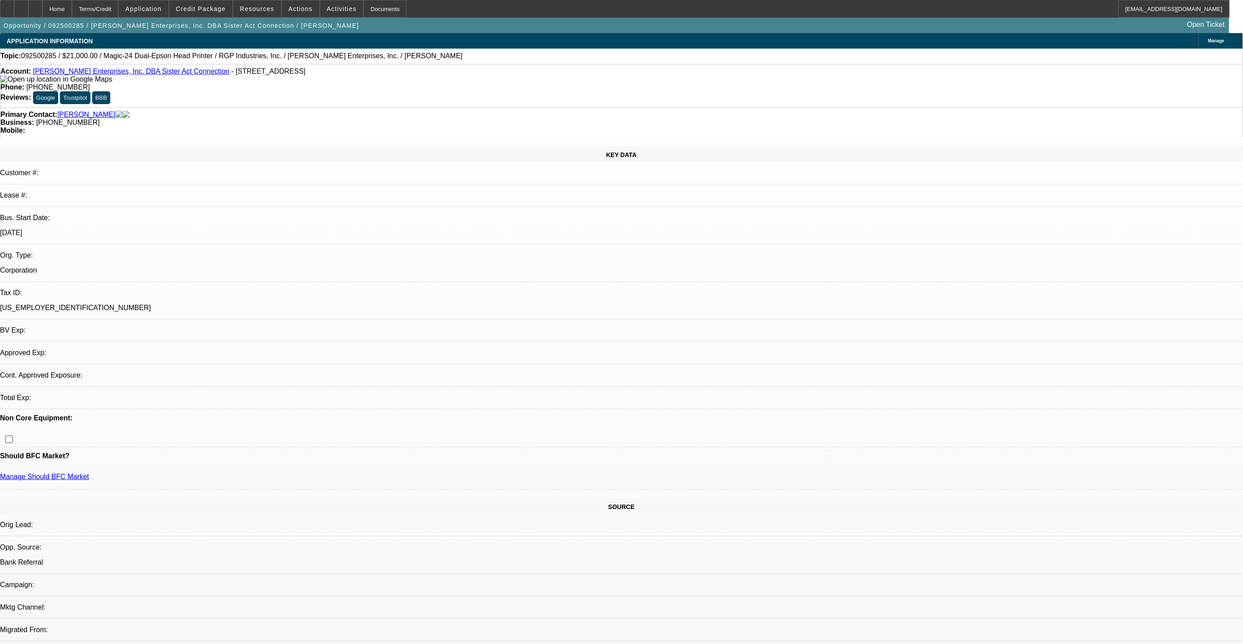
select select "0"
select select "2"
select select "0.1"
select select "4"
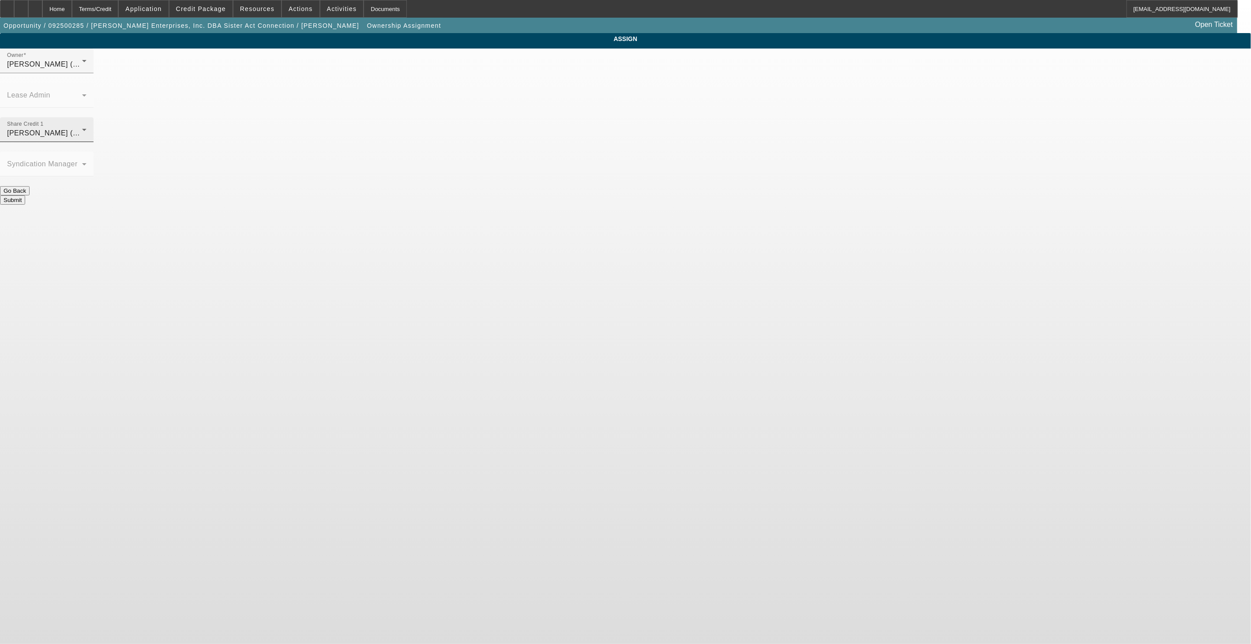
click at [82, 128] on div "O'Connor, Kevin (Lvl 19)" at bounding box center [44, 133] width 75 height 11
click at [575, 204] on span "Richards, Stephanie (Lvl 3)" at bounding box center [553, 200] width 84 height 11
click at [25, 195] on button "Submit" at bounding box center [12, 199] width 25 height 9
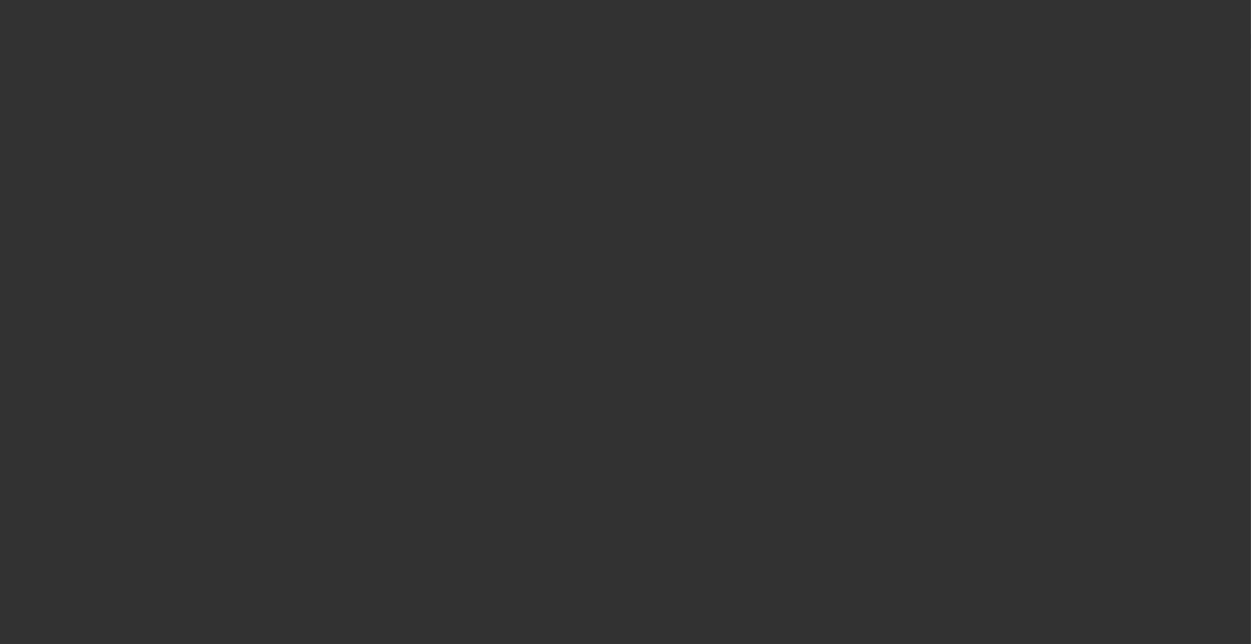
select select "0"
select select "2"
select select "0.1"
select select "4"
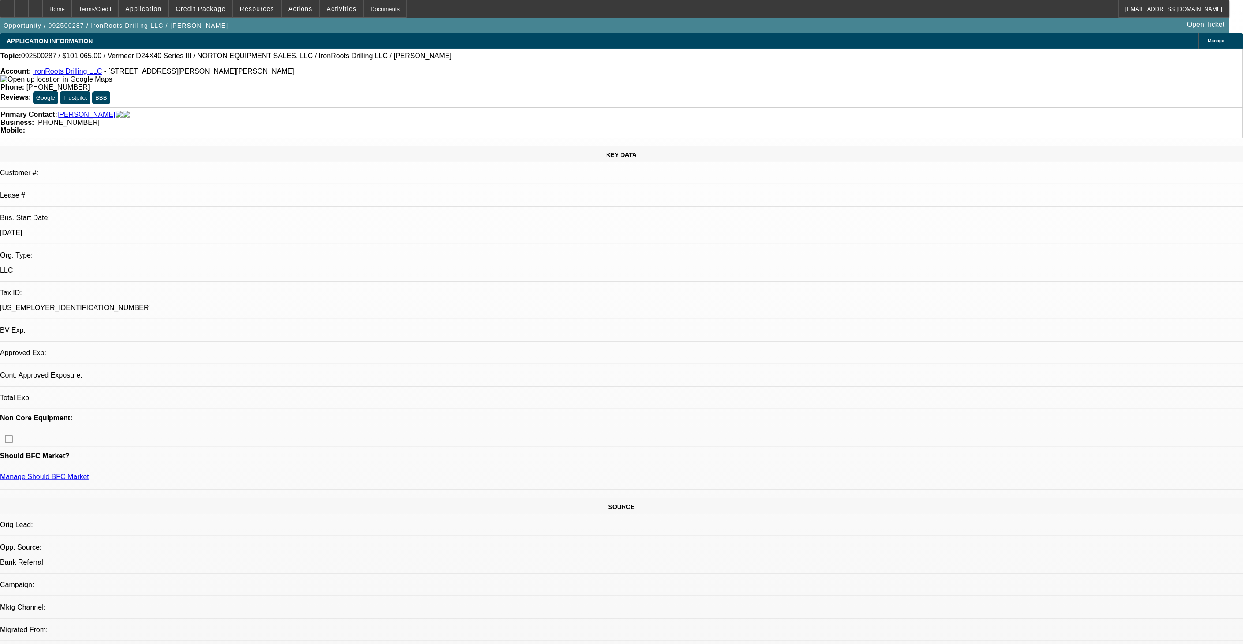
select select "0.15"
select select "2"
select select "0"
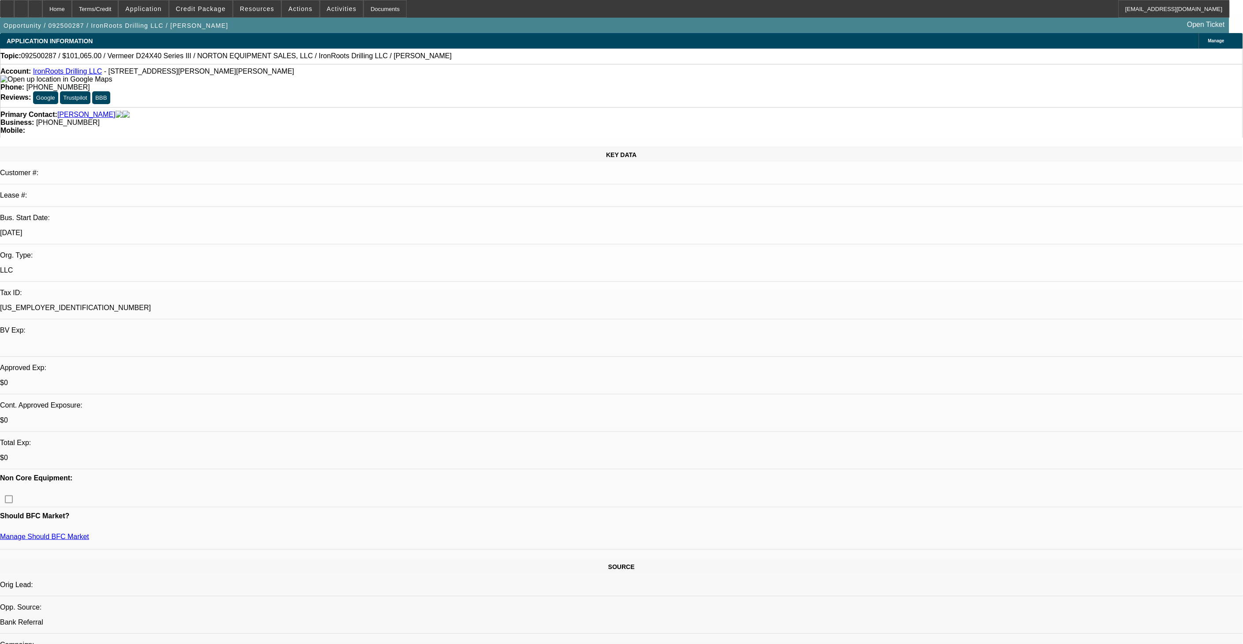
select select "1"
select select "2"
select select "6"
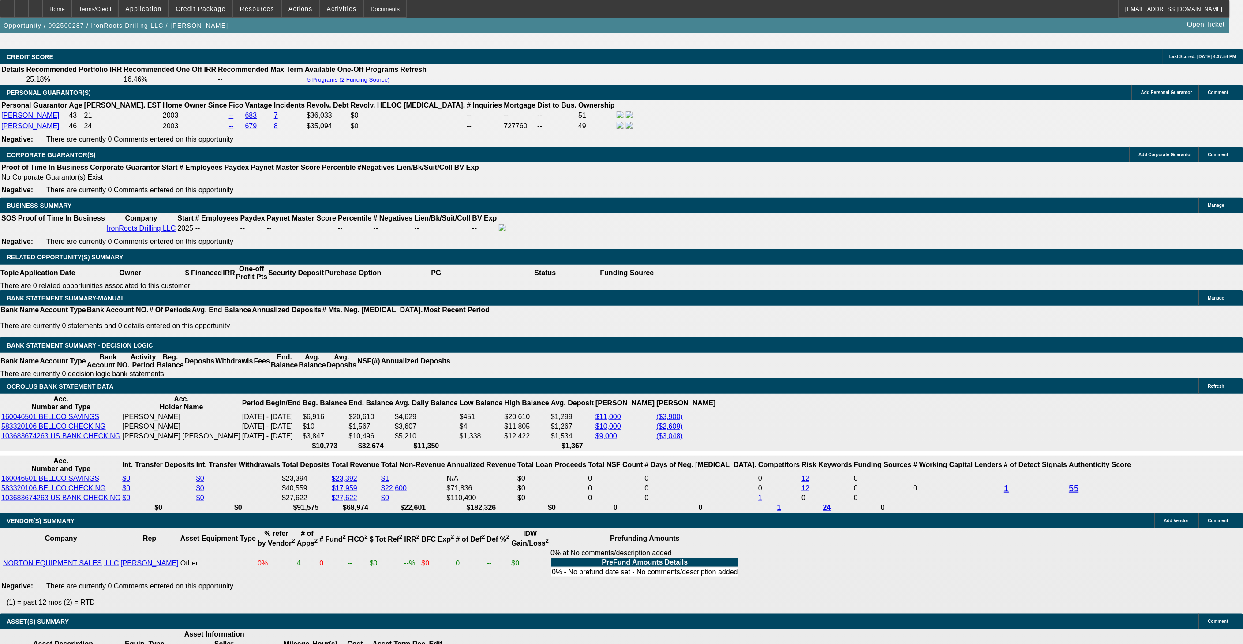
scroll to position [1239, 0]
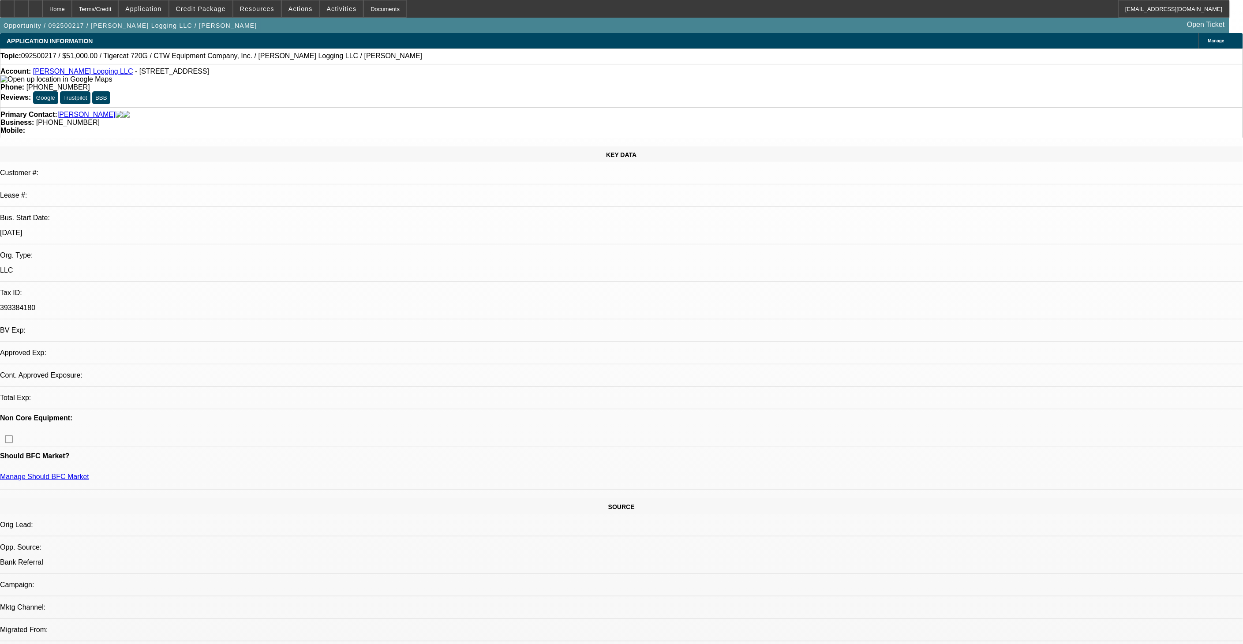
select select "0.15"
select select "2"
select select "0"
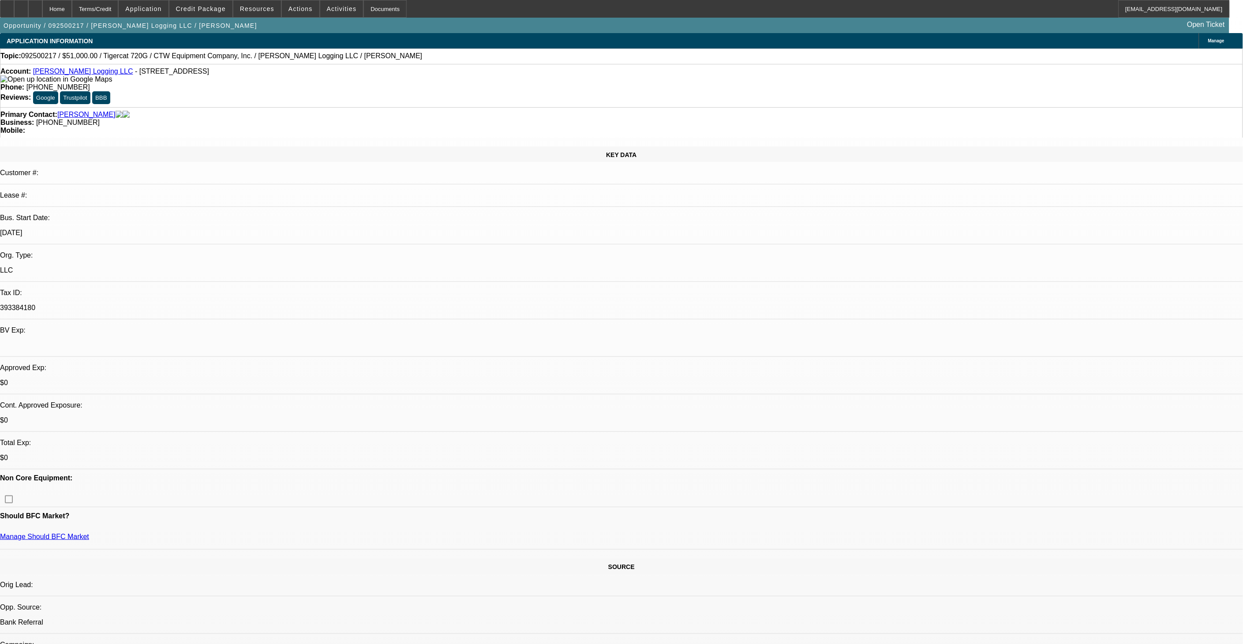
select select "1"
select select "2"
select select "6"
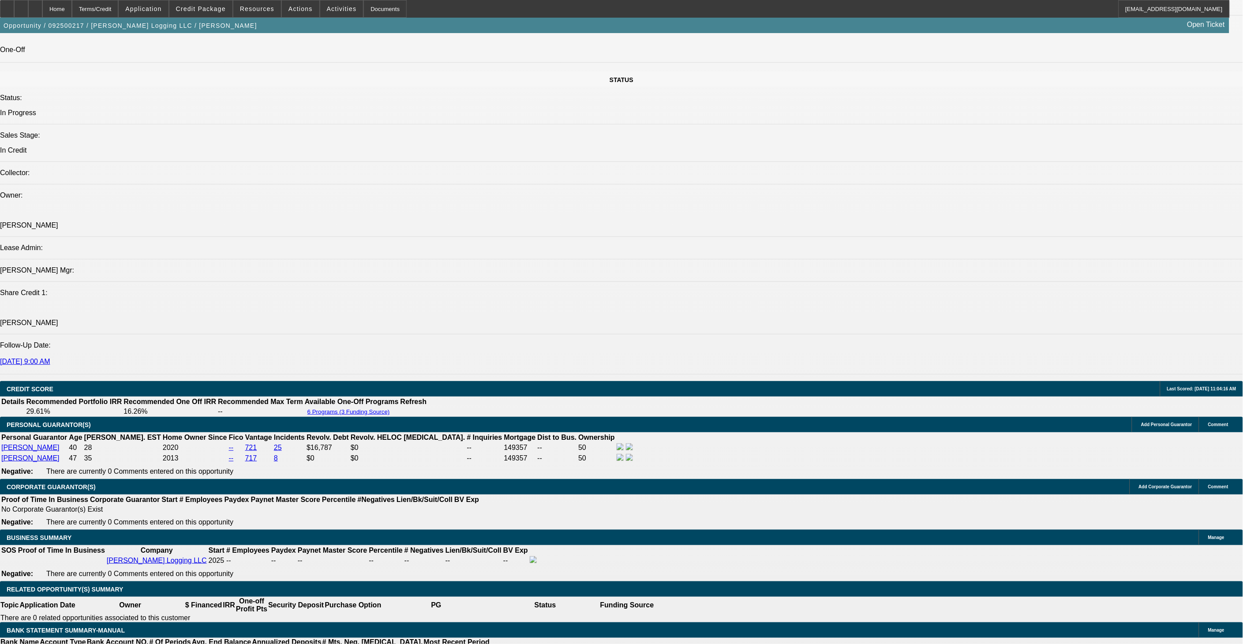
scroll to position [877, 0]
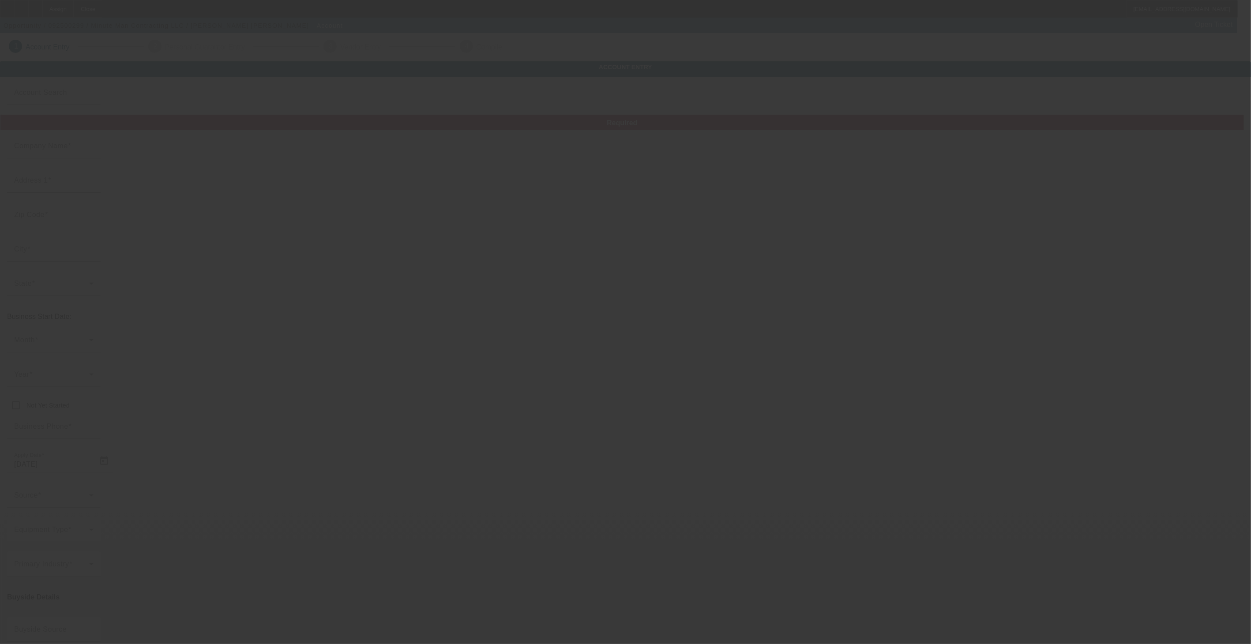
type input "Currency"
type input "Minute Man Contracting LLC"
type input "[STREET_ADDRESS]"
type input "40020"
type input "[GEOGRAPHIC_DATA]"
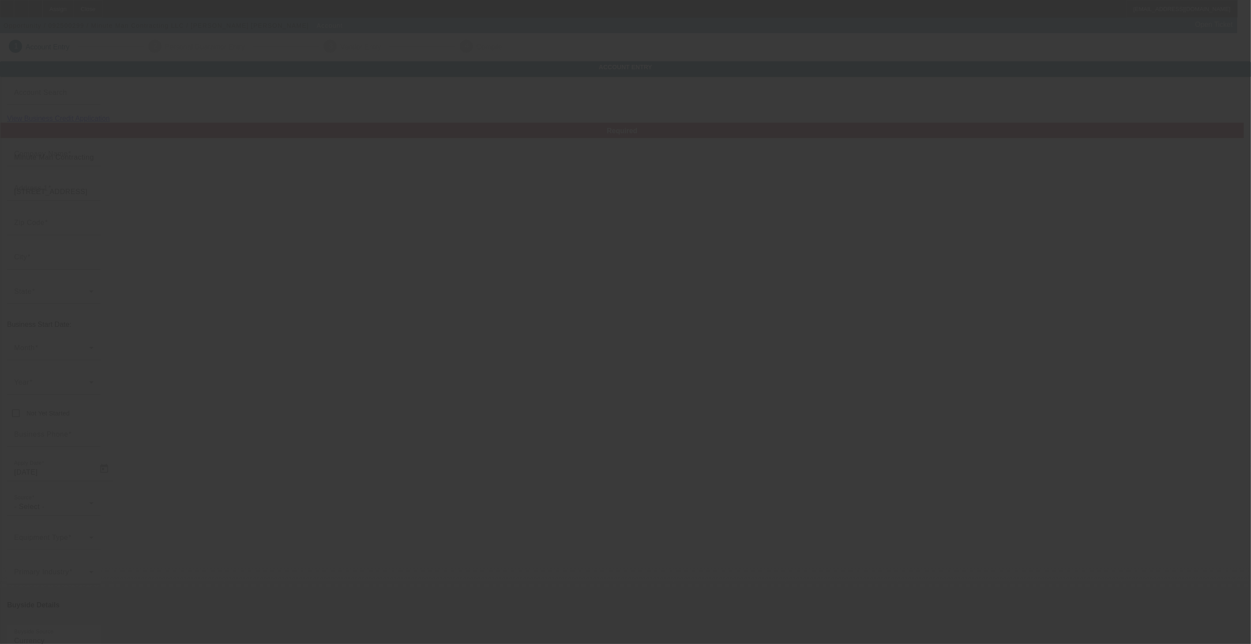
type input "[PHONE_NUMBER]"
type input "[PERSON_NAME][EMAIL_ADDRESS][DOMAIN_NAME]"
type input "[PERSON_NAME]"
type input "[US_EMPLOYER_IDENTIFICATION_NUMBER]"
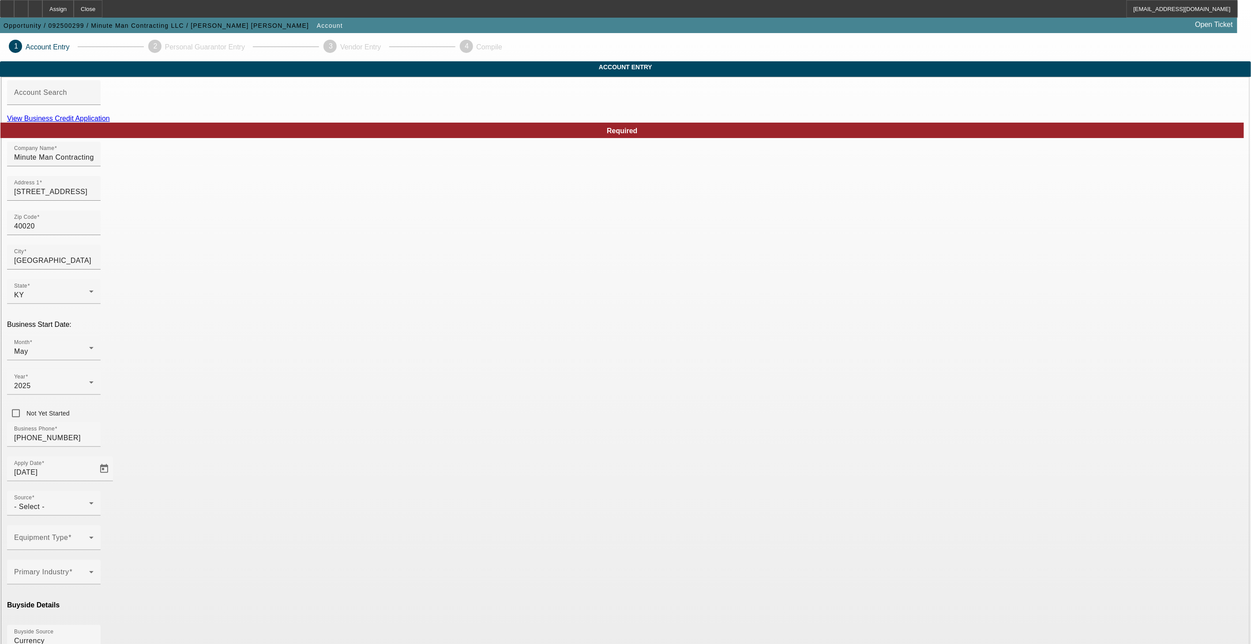
click at [110, 122] on link "View Business Credit Application" at bounding box center [58, 119] width 103 height 8
click at [94, 526] on div "Equipment Type" at bounding box center [53, 538] width 79 height 25
click at [687, 131] on div at bounding box center [625, 322] width 1251 height 644
click at [110, 122] on link "View Business Credit Application" at bounding box center [58, 119] width 103 height 8
click at [89, 536] on span at bounding box center [51, 541] width 75 height 11
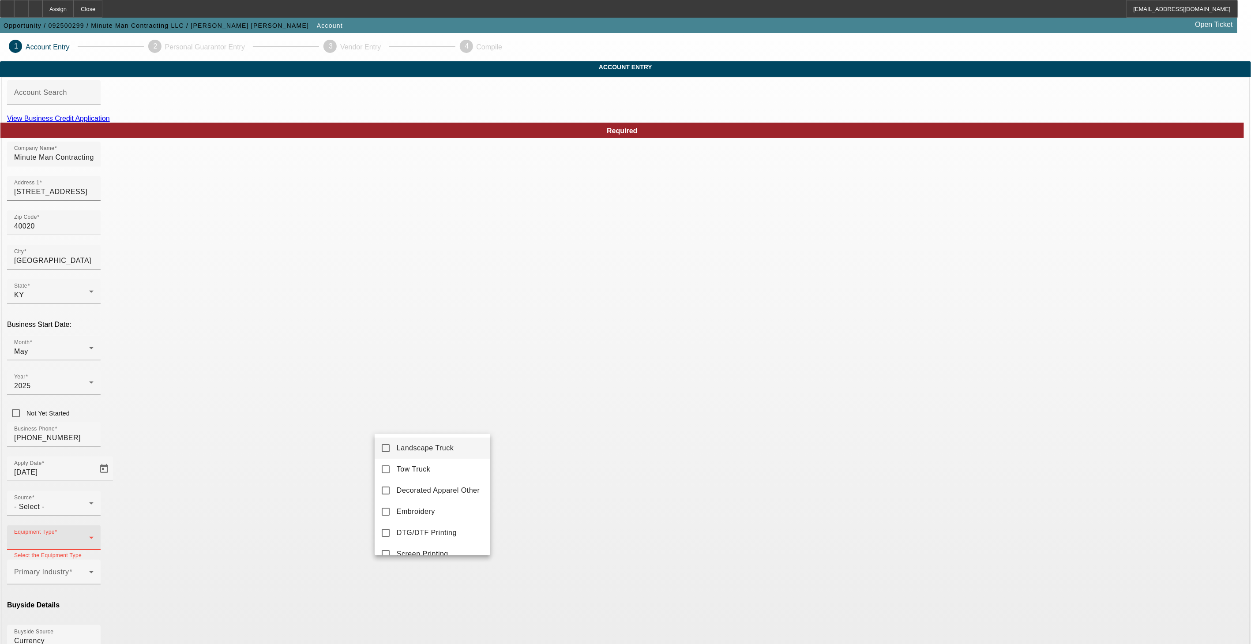
click at [435, 451] on span "Landscape Truck" at bounding box center [425, 448] width 57 height 11
click at [622, 457] on div at bounding box center [625, 322] width 1251 height 644
click at [89, 571] on span at bounding box center [51, 576] width 75 height 11
click at [442, 506] on span "Landscape/Hardscape" at bounding box center [434, 504] width 75 height 11
click at [558, 464] on div at bounding box center [625, 322] width 1251 height 644
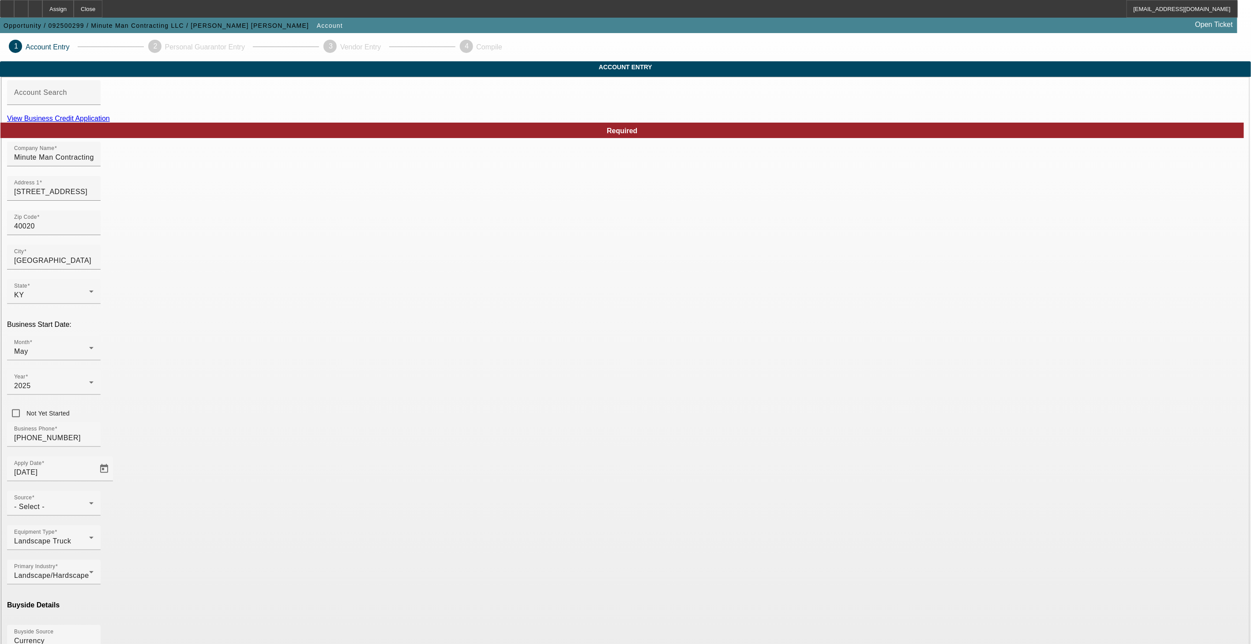
click at [421, 541] on mat-option "Ineligible" at bounding box center [433, 538] width 116 height 21
click at [544, 582] on mat-option "Currency" at bounding box center [561, 591] width 116 height 21
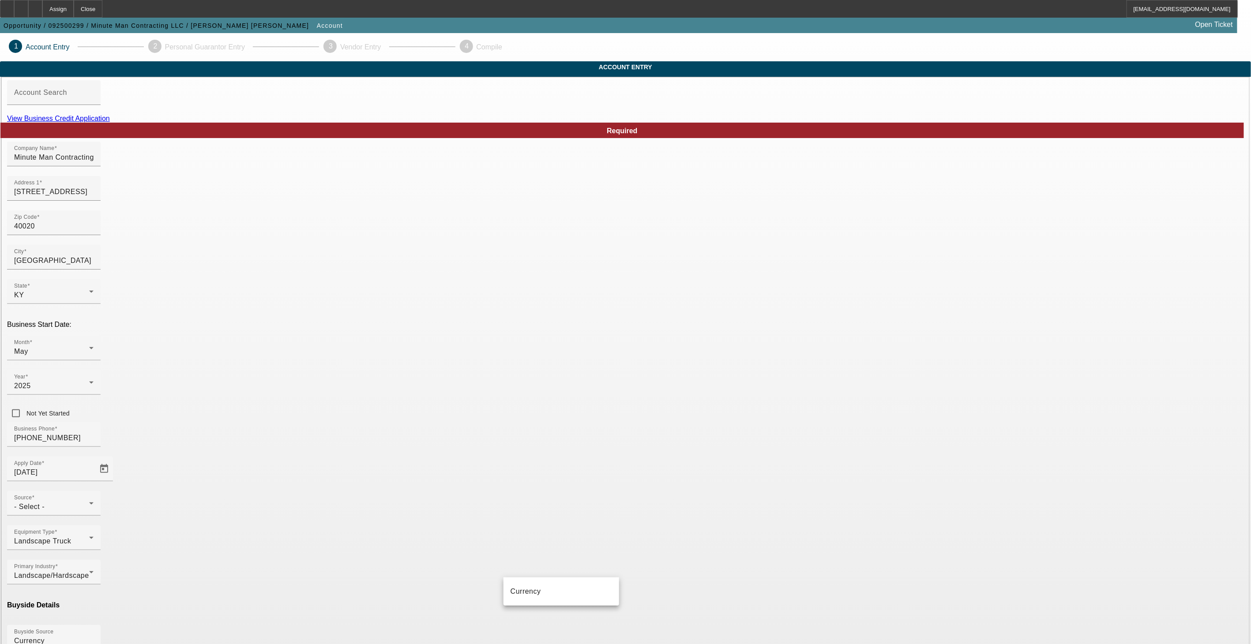
type input "Currency"
click at [89, 502] on div "- Select -" at bounding box center [51, 507] width 75 height 11
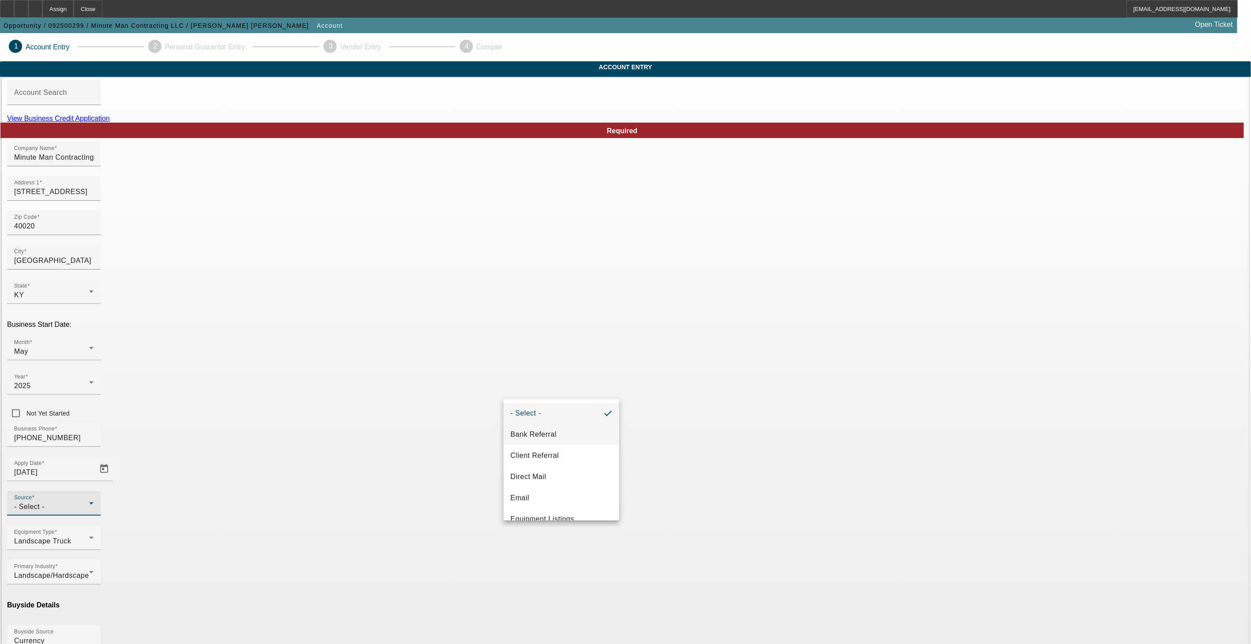
click at [564, 426] on mat-option "Bank Referral" at bounding box center [561, 434] width 116 height 21
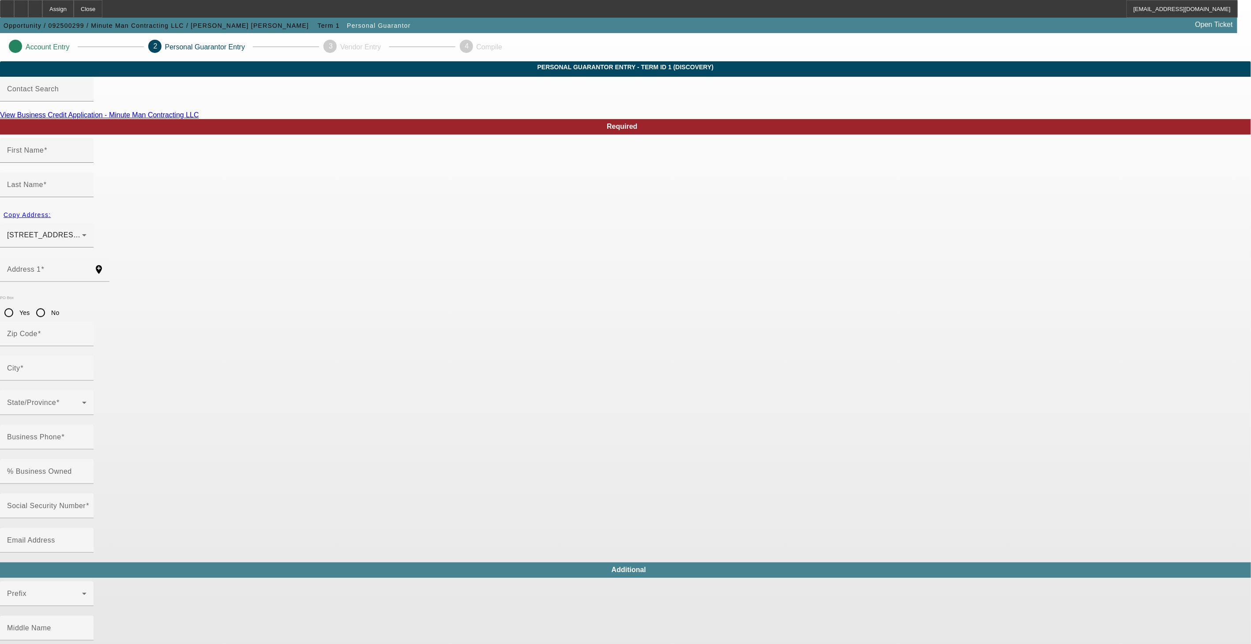
type input "Victor"
type input "Fernandez Fuentes"
type input "4725 Van Hoose Rd"
radio input "true"
type input "40216"
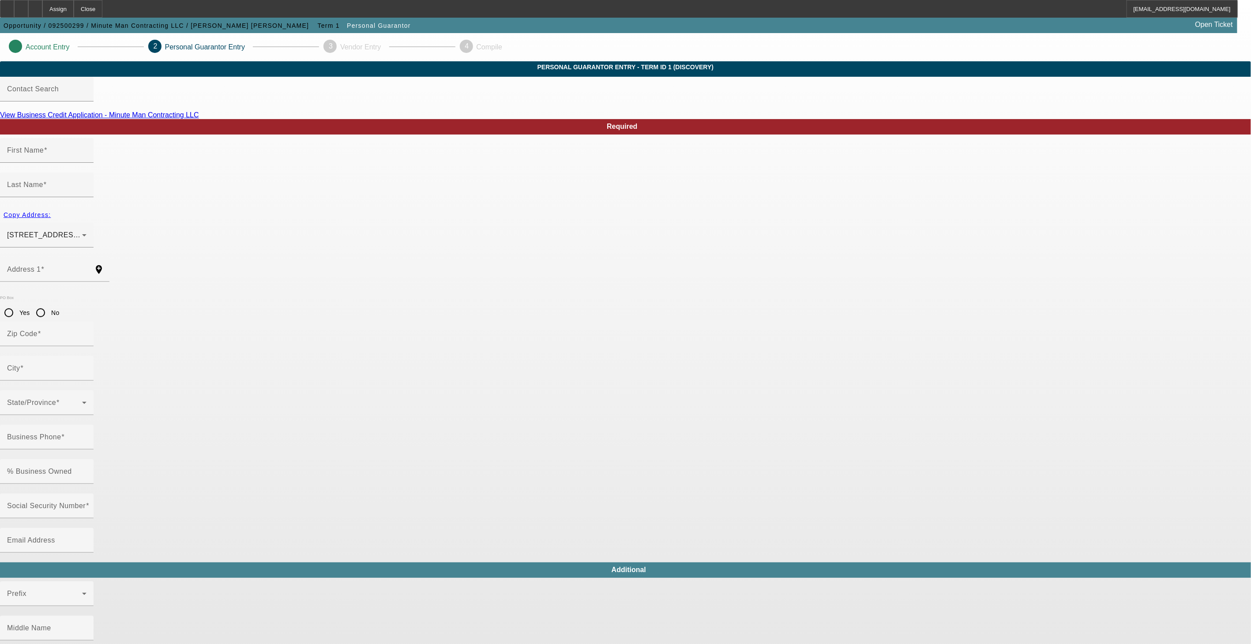
type input "Louisville"
type input "[PHONE_NUMBER]"
type input "50"
type input "694-53-3733"
type input "[PERSON_NAME][EMAIL_ADDRESS][DOMAIN_NAME]"
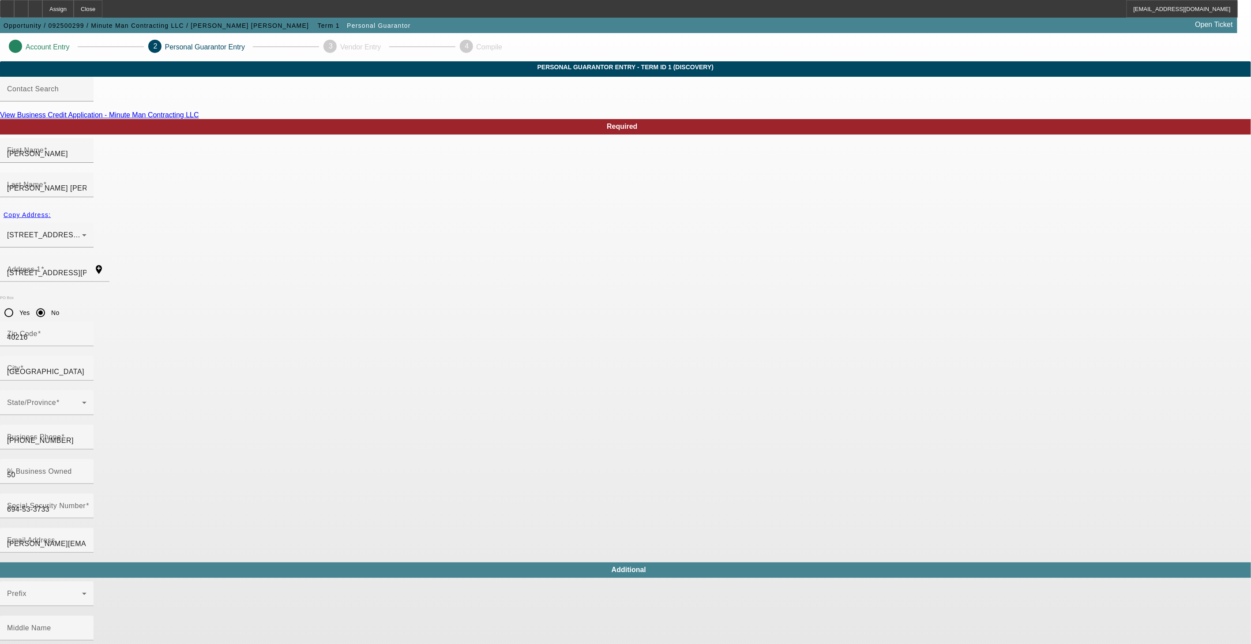
type input "R"
type input "[PHONE_NUMBER]"
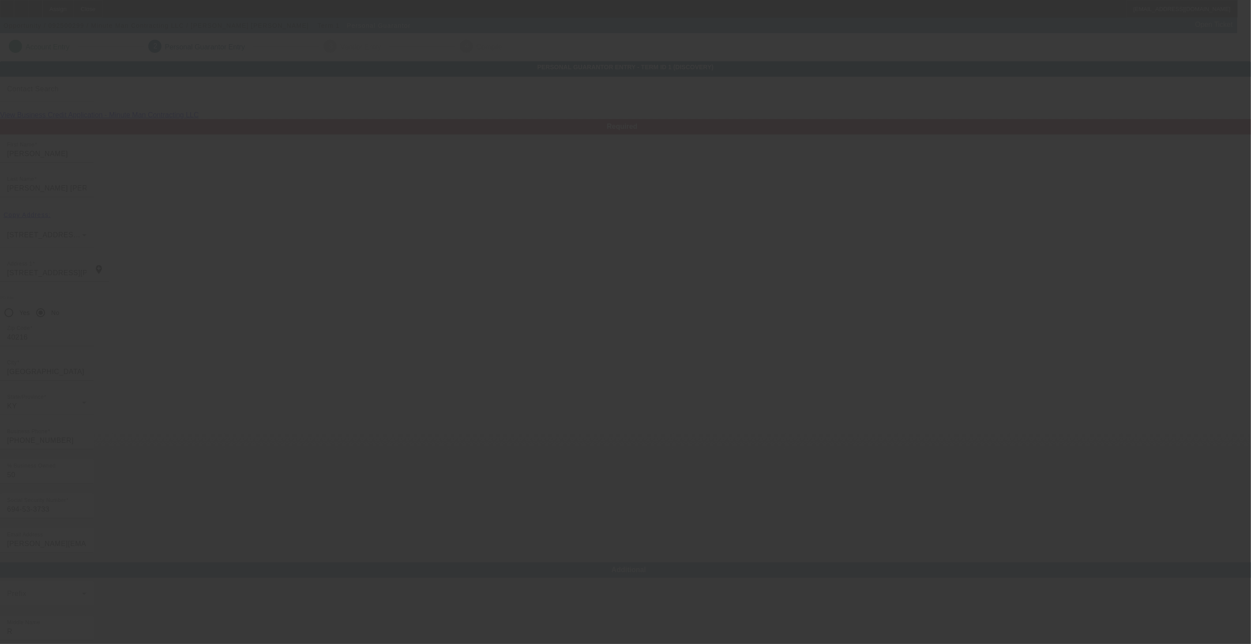
type input "Matthew"
type input "Kinney"
type input "412 West Main Street"
type input "40020"
type input "Fairfield"
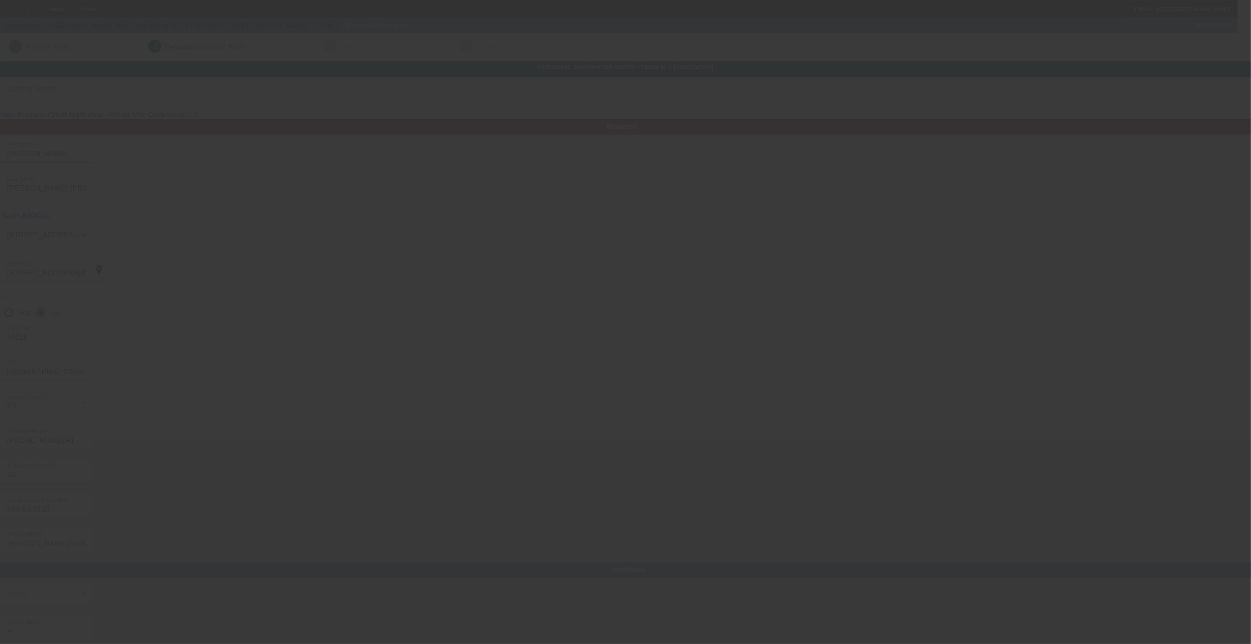
type input "[PHONE_NUMBER]"
type input "50"
type input "406-39-3114"
type input "kinney12009@gmail.com"
type input "Wayne"
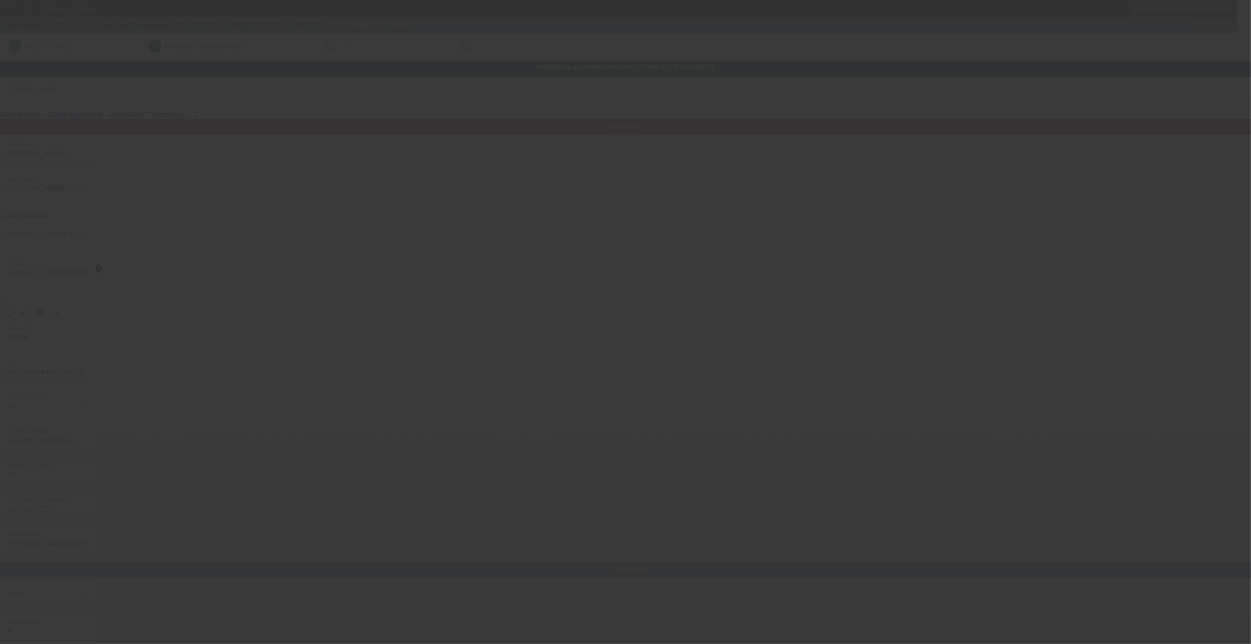
type input "(502) 819-3251"
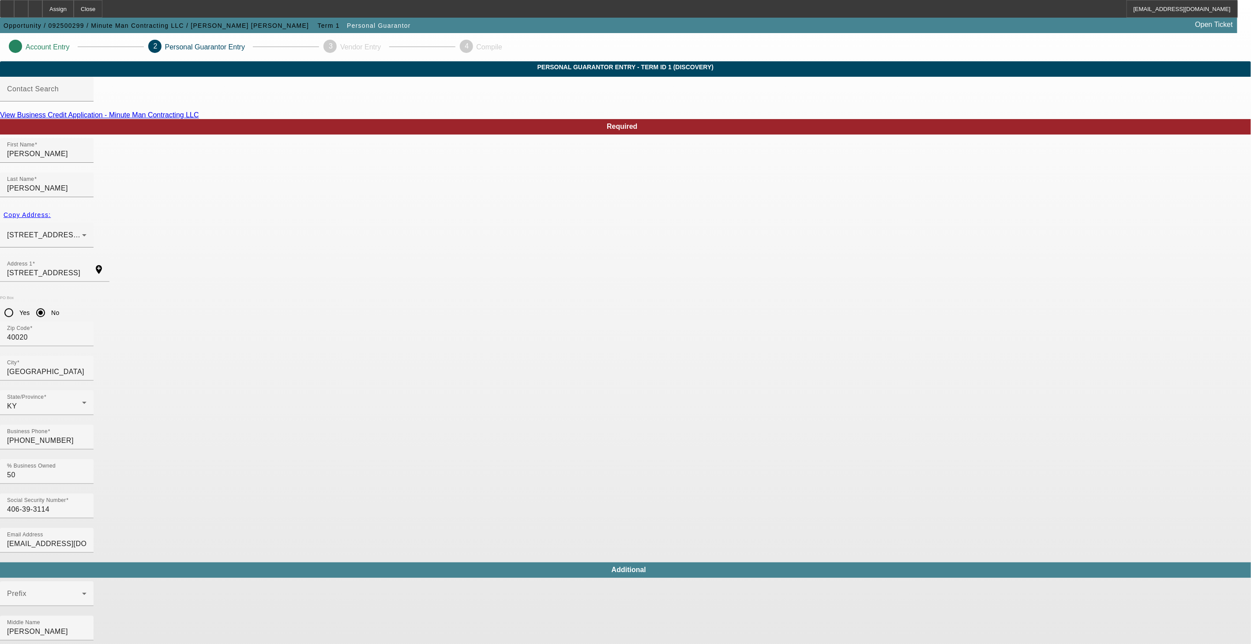
click at [42, 10] on div at bounding box center [35, 9] width 14 height 18
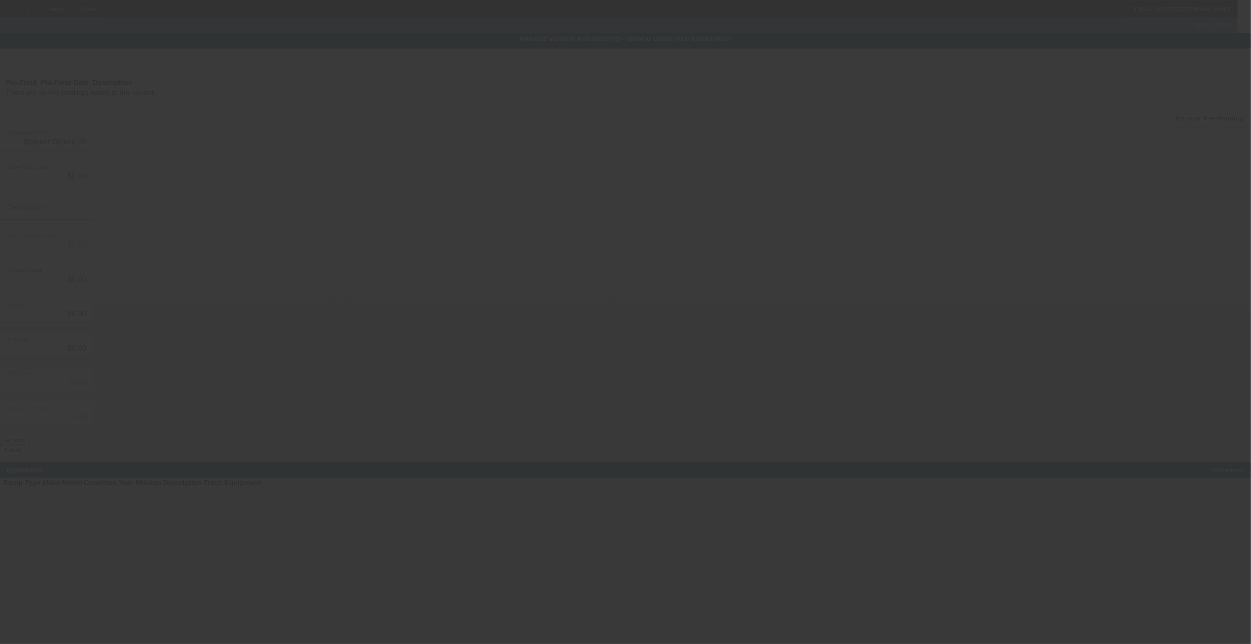
type input "$35,000.00"
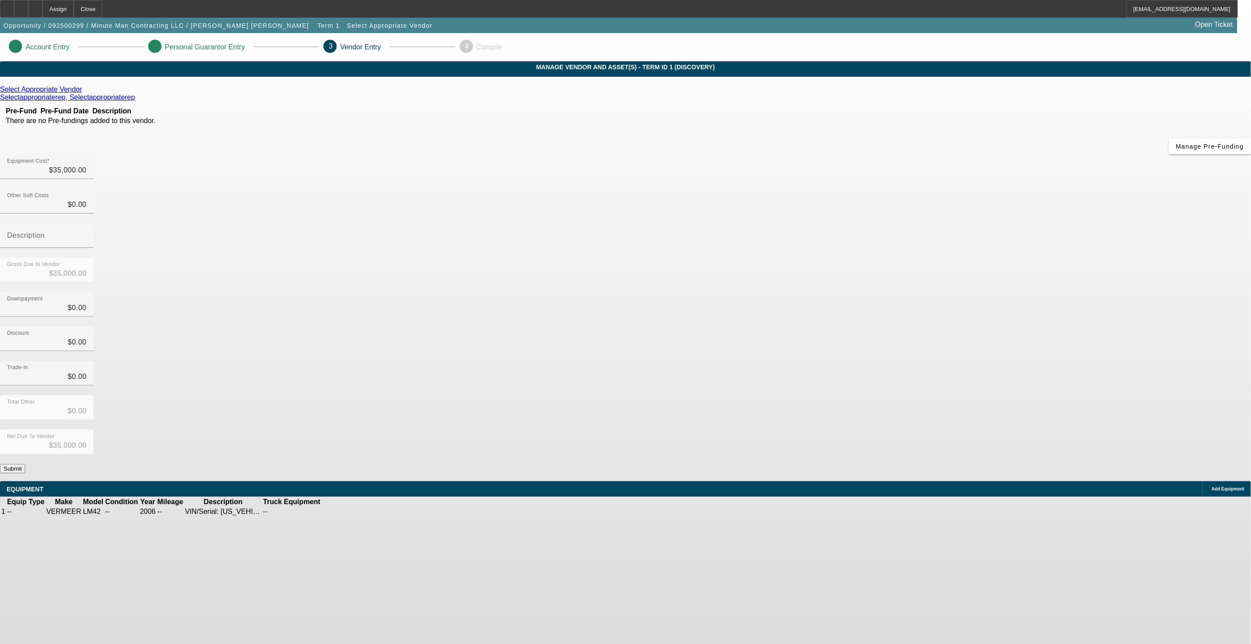
click at [25, 464] on button "Submit" at bounding box center [12, 468] width 25 height 9
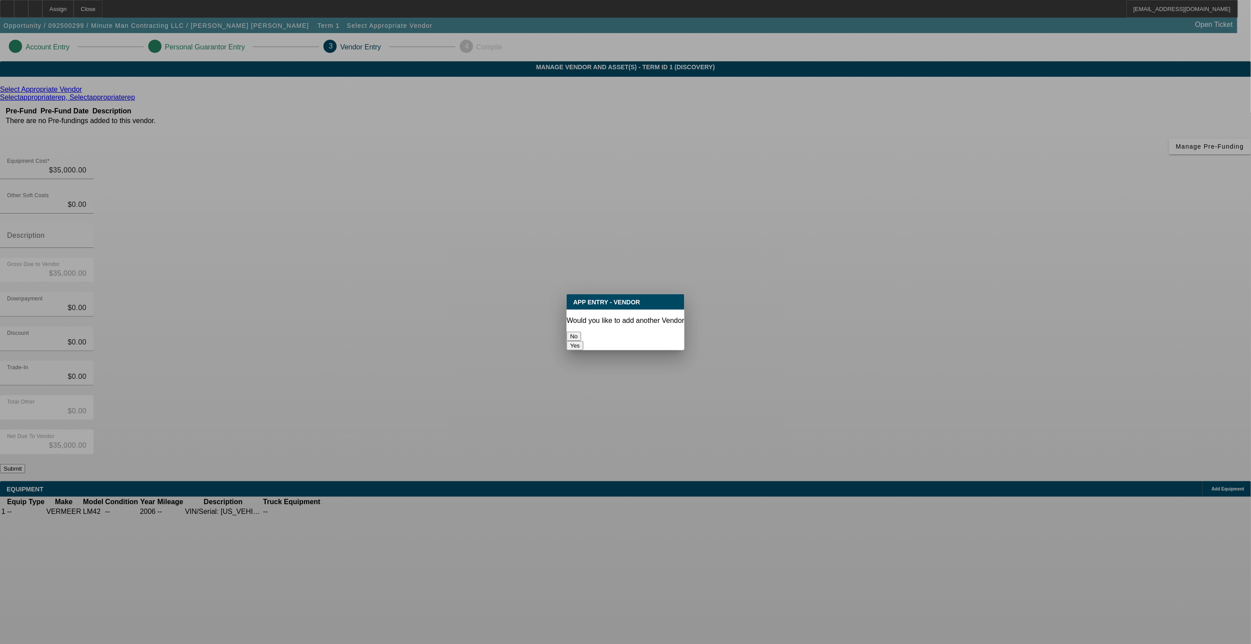
click at [581, 332] on button "No" at bounding box center [574, 336] width 15 height 9
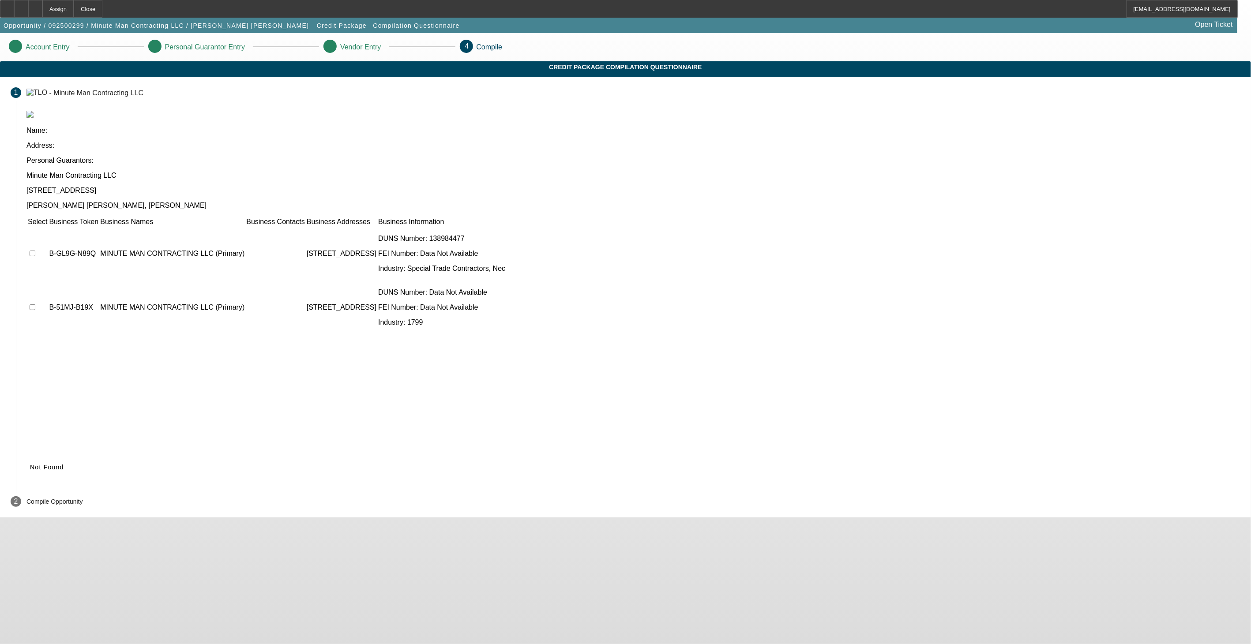
click at [35, 251] on input "checkbox" at bounding box center [33, 254] width 6 height 6
checkbox input "true"
click at [35, 304] on input "checkbox" at bounding box center [33, 307] width 6 height 6
checkbox input "true"
click at [53, 464] on span "Submit" at bounding box center [41, 467] width 23 height 7
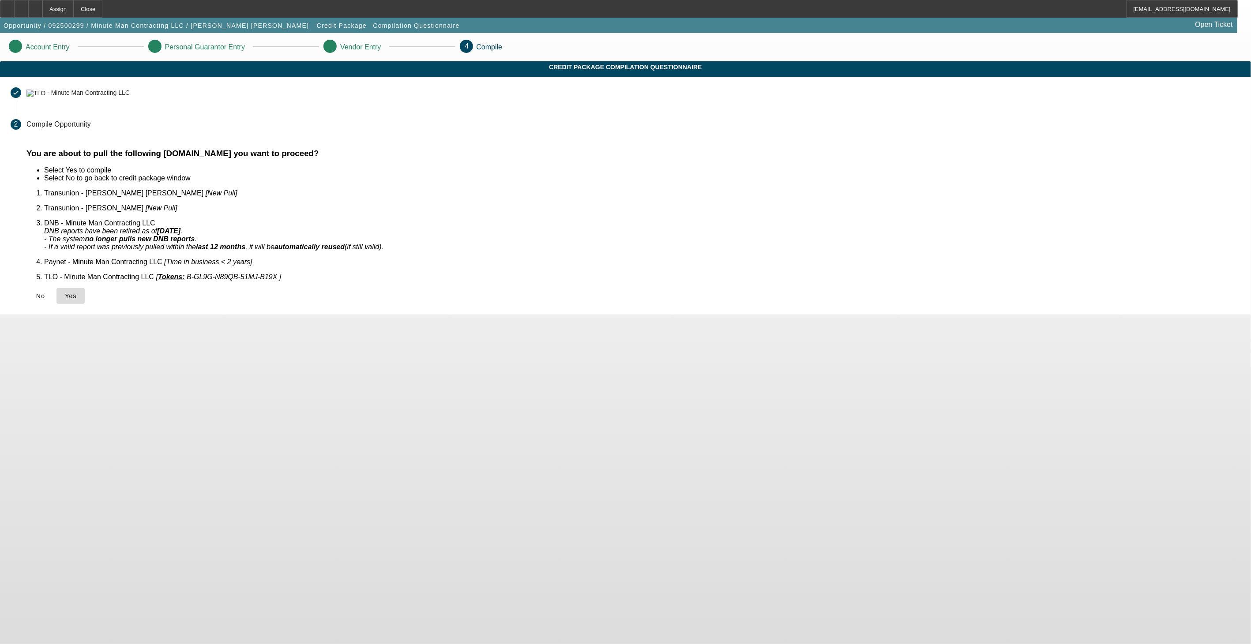
click at [77, 293] on span "Yes" at bounding box center [71, 296] width 12 height 7
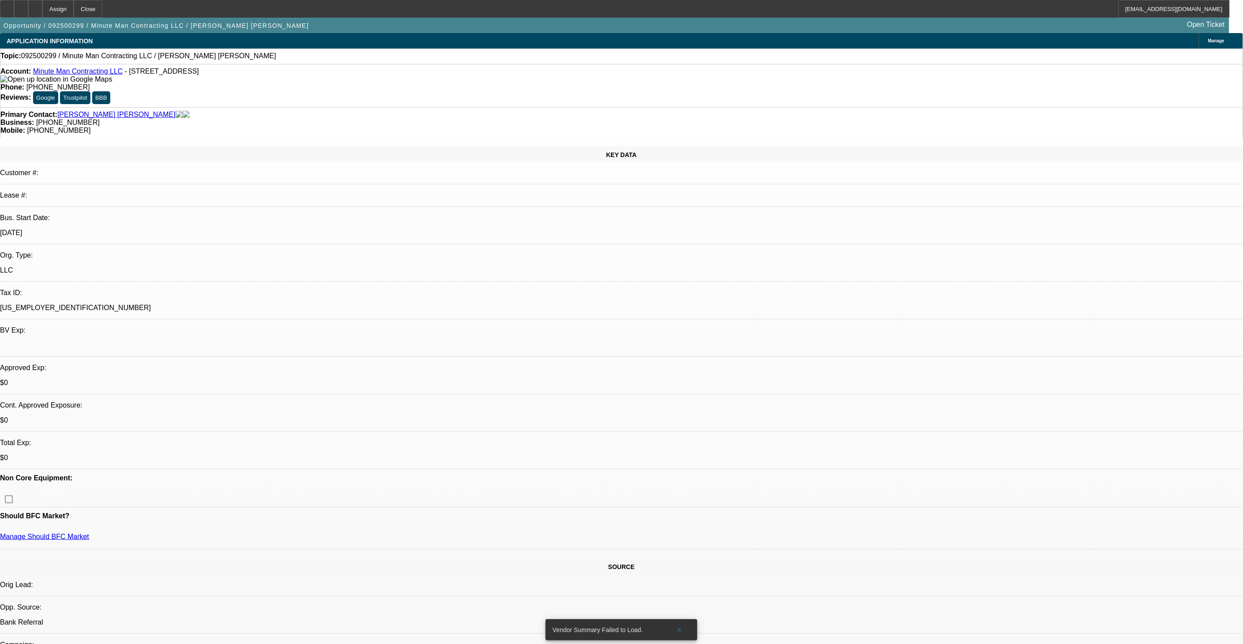
select select "0"
select select "2"
select select "0"
select select "1"
select select "2"
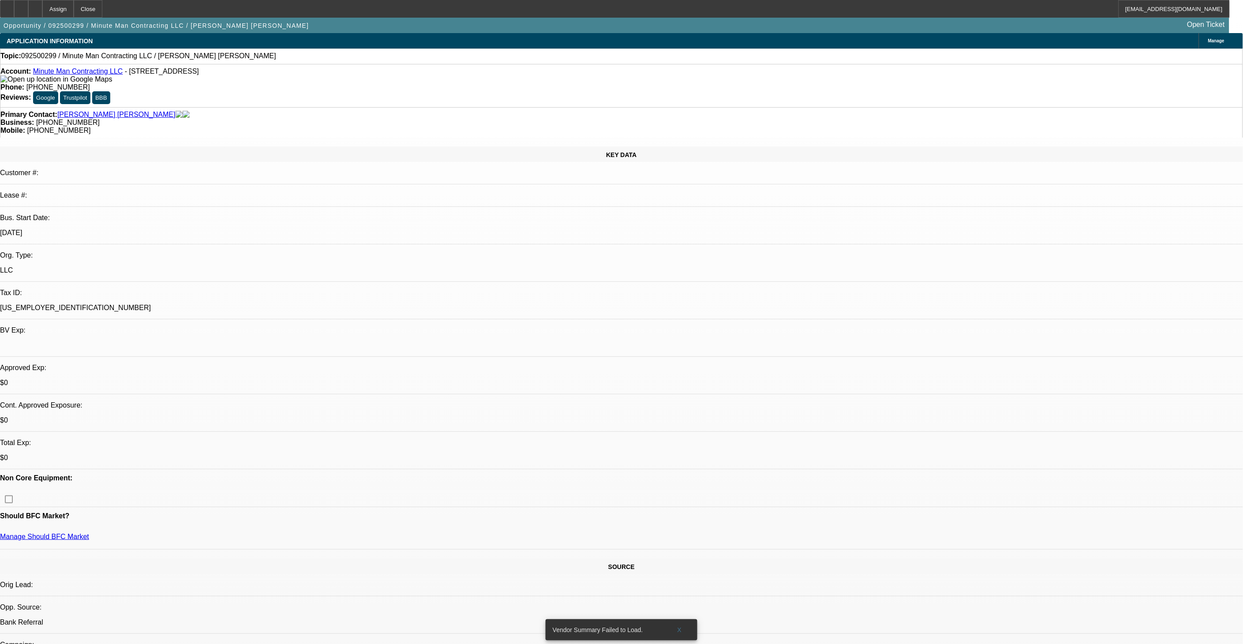
select select "6"
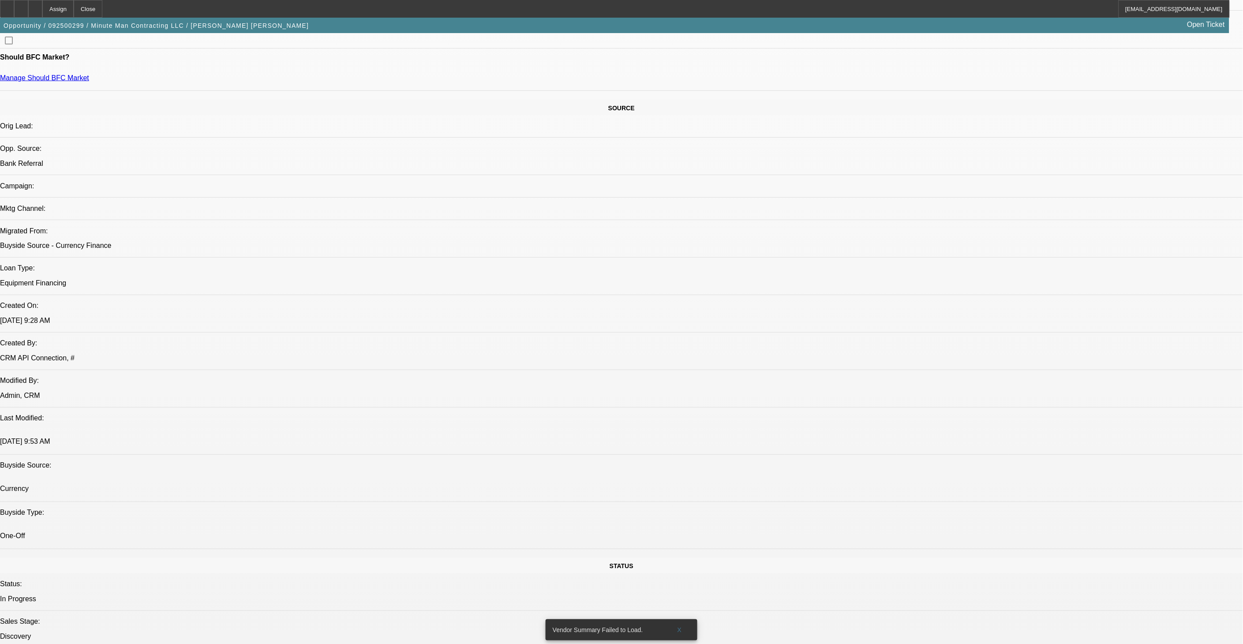
scroll to position [441, 0]
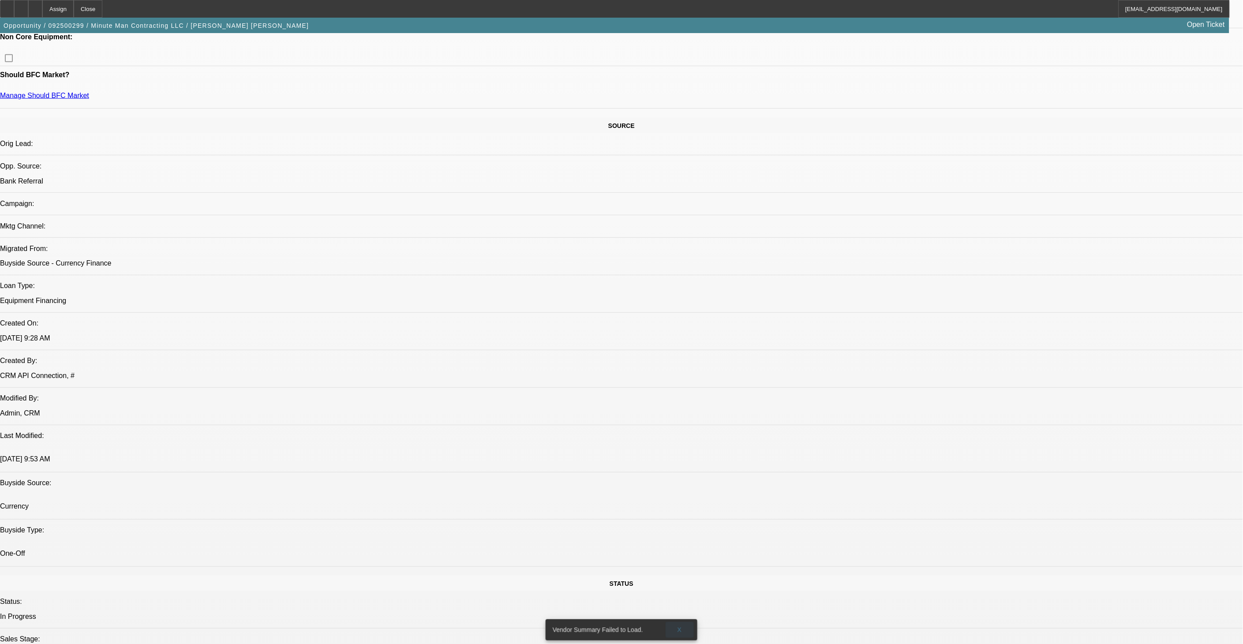
click at [681, 627] on span "X" at bounding box center [680, 630] width 5 height 7
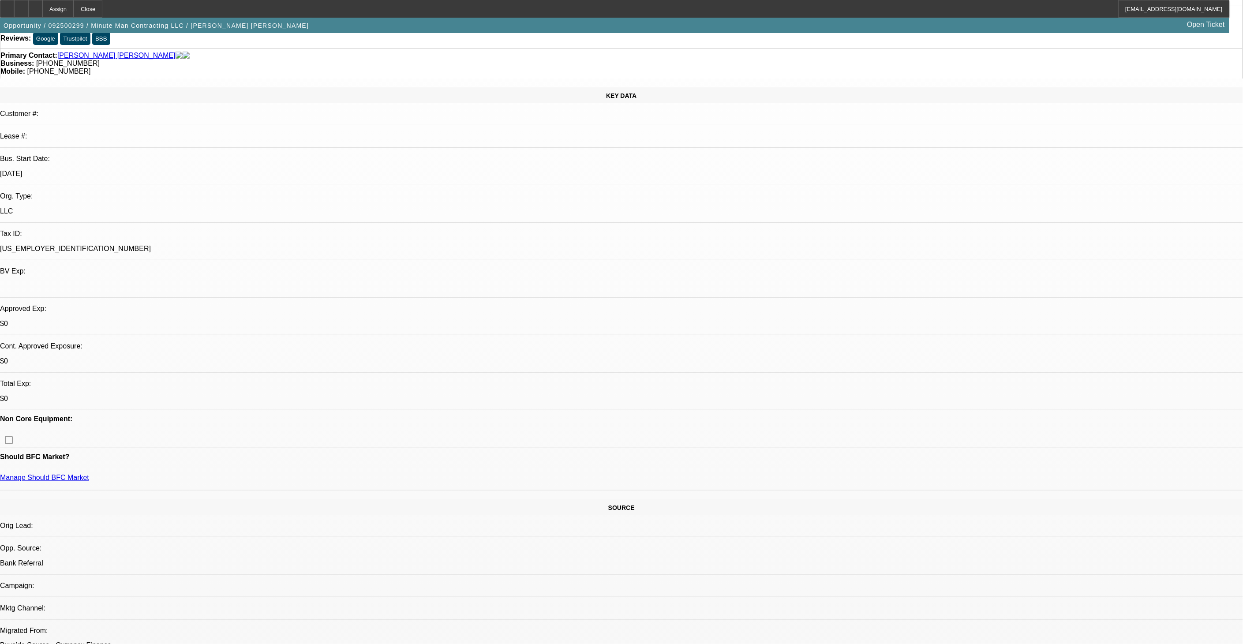
scroll to position [0, 0]
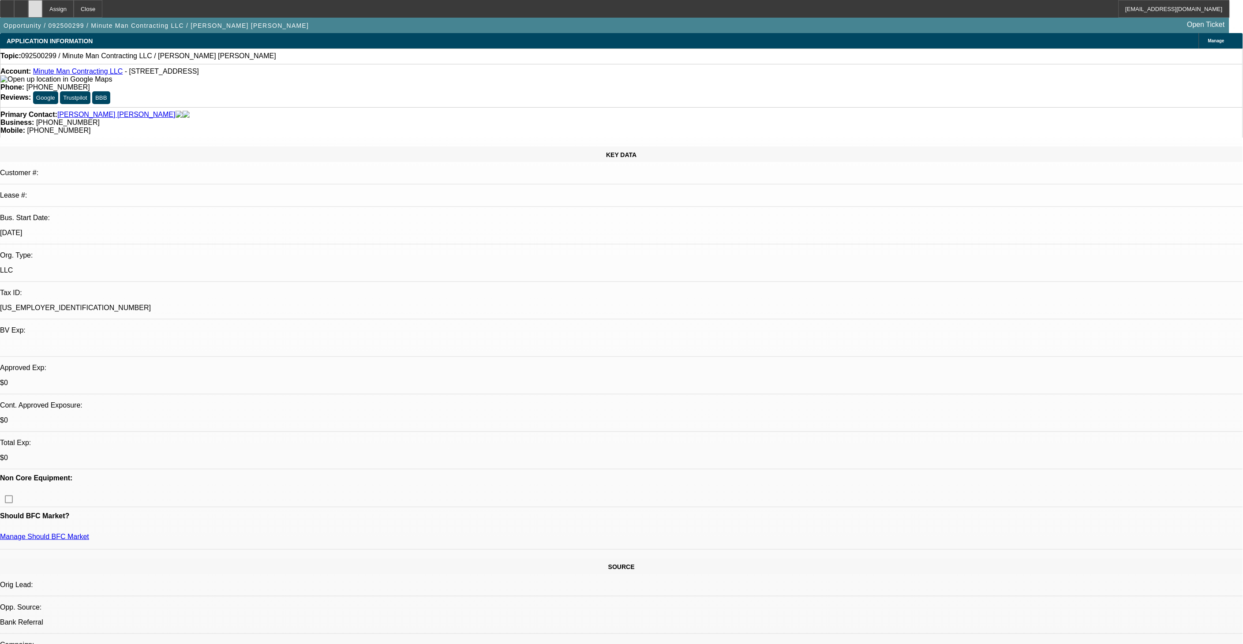
click at [42, 9] on div at bounding box center [35, 9] width 14 height 18
select select "0"
select select "2"
select select "0"
select select "1"
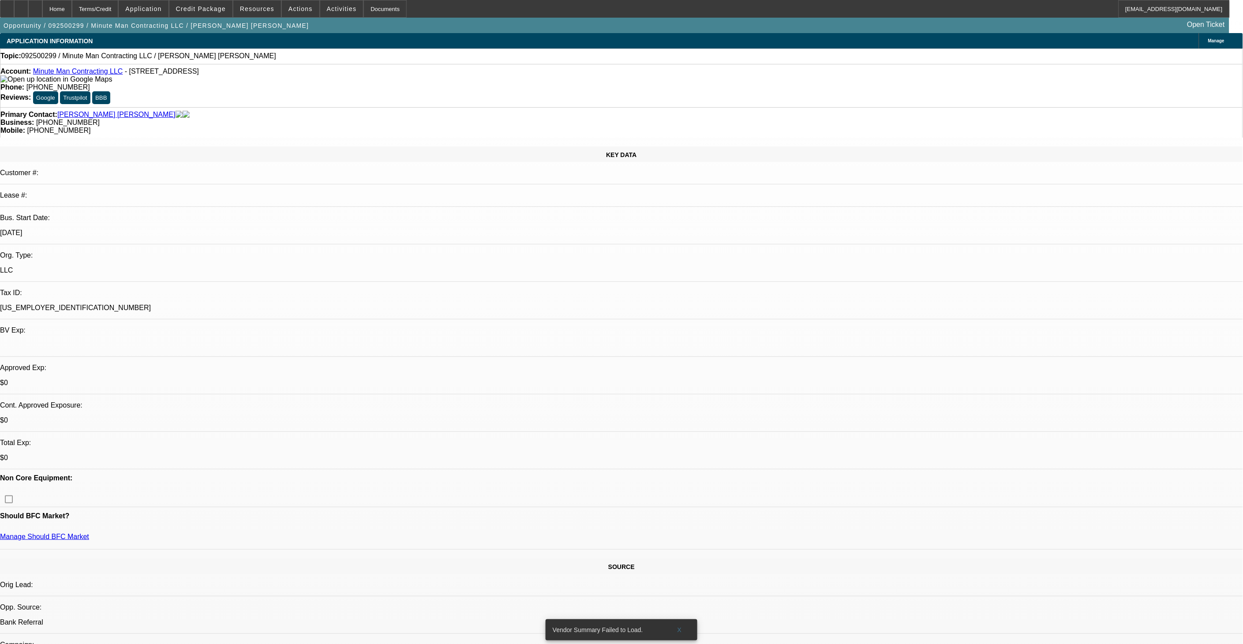
select select "2"
select select "6"
click at [683, 623] on span at bounding box center [680, 630] width 28 height 21
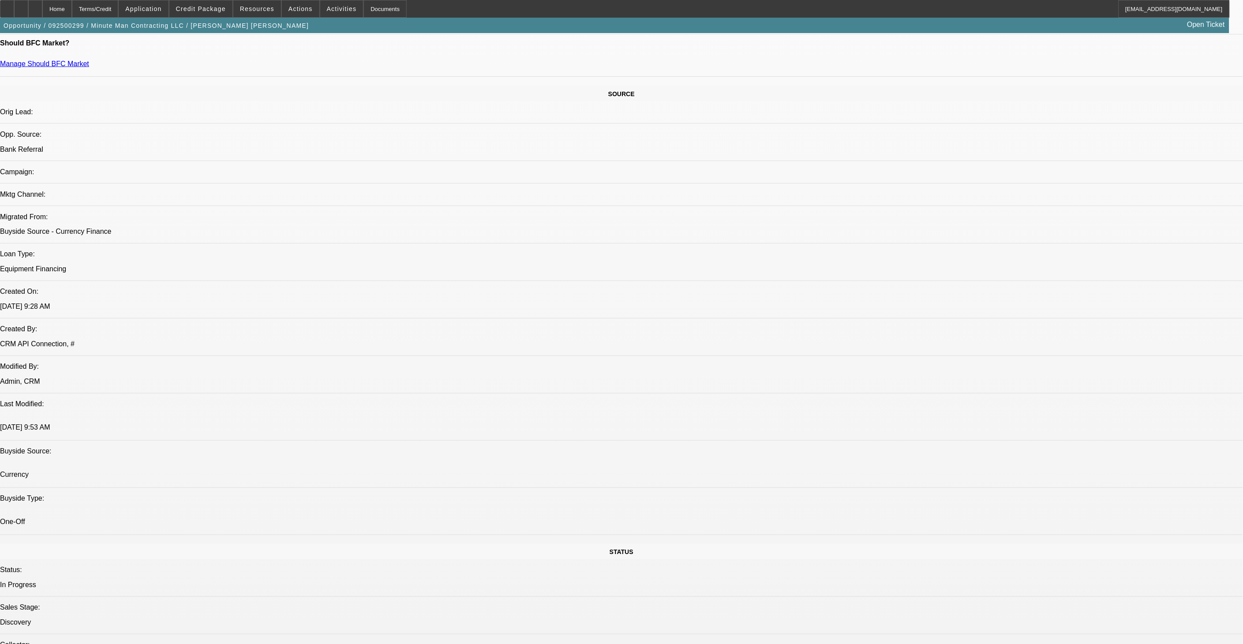
scroll to position [588, 0]
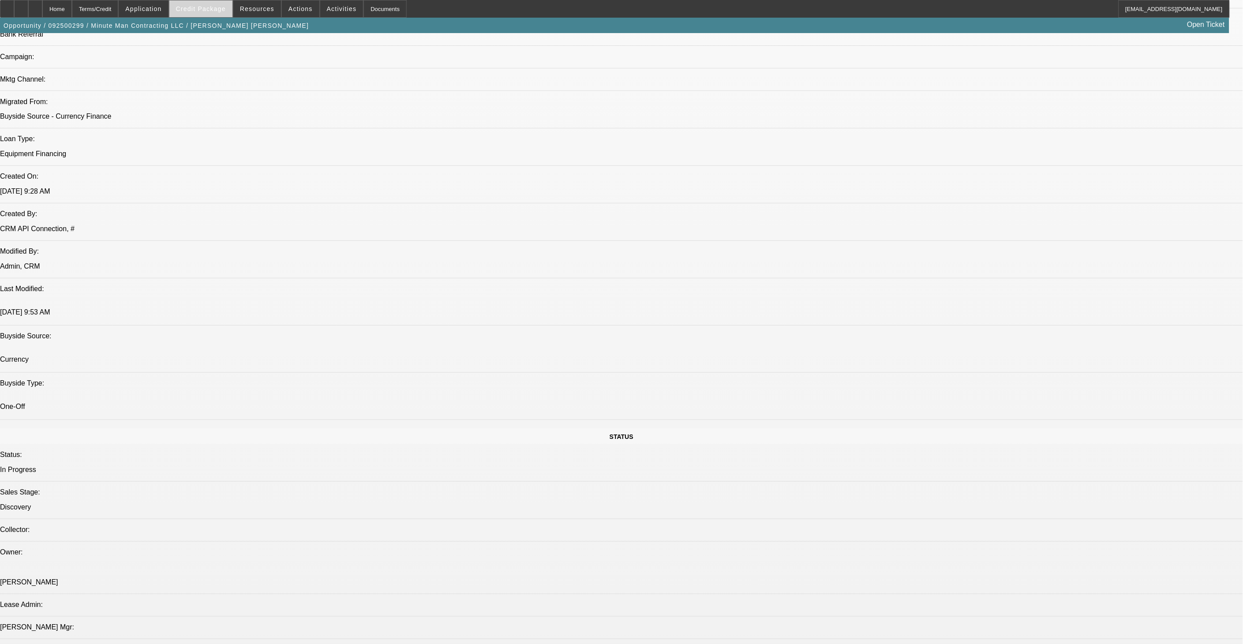
click at [197, 9] on span "Credit Package" at bounding box center [201, 8] width 50 height 7
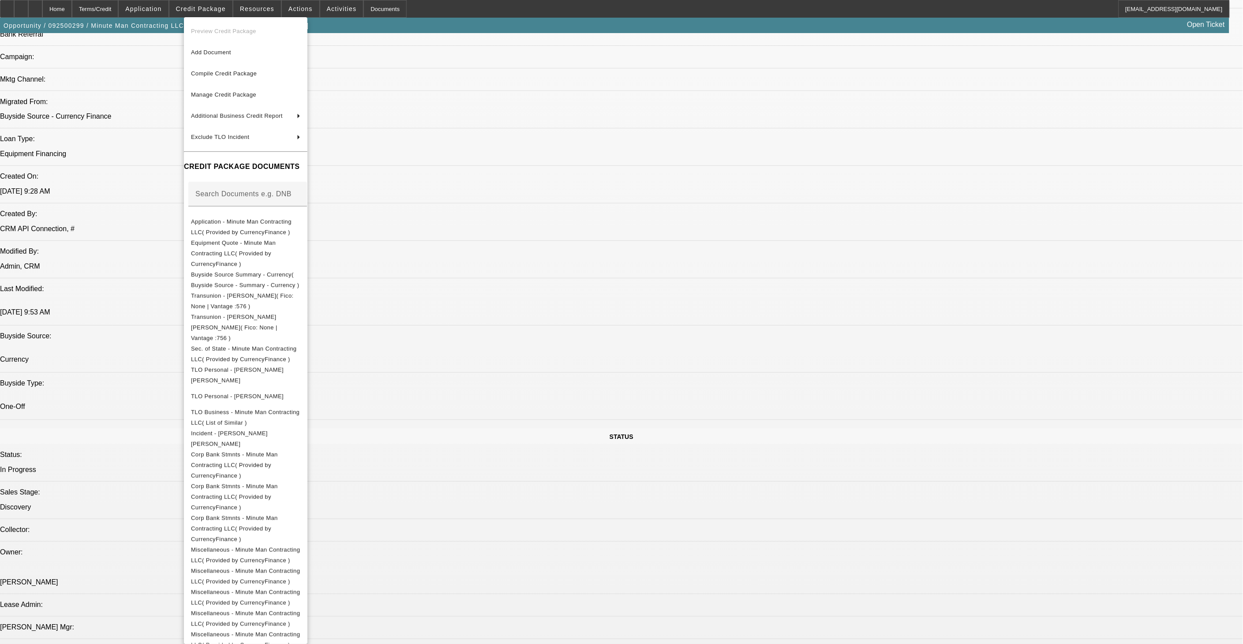
click at [533, 349] on div at bounding box center [621, 322] width 1243 height 644
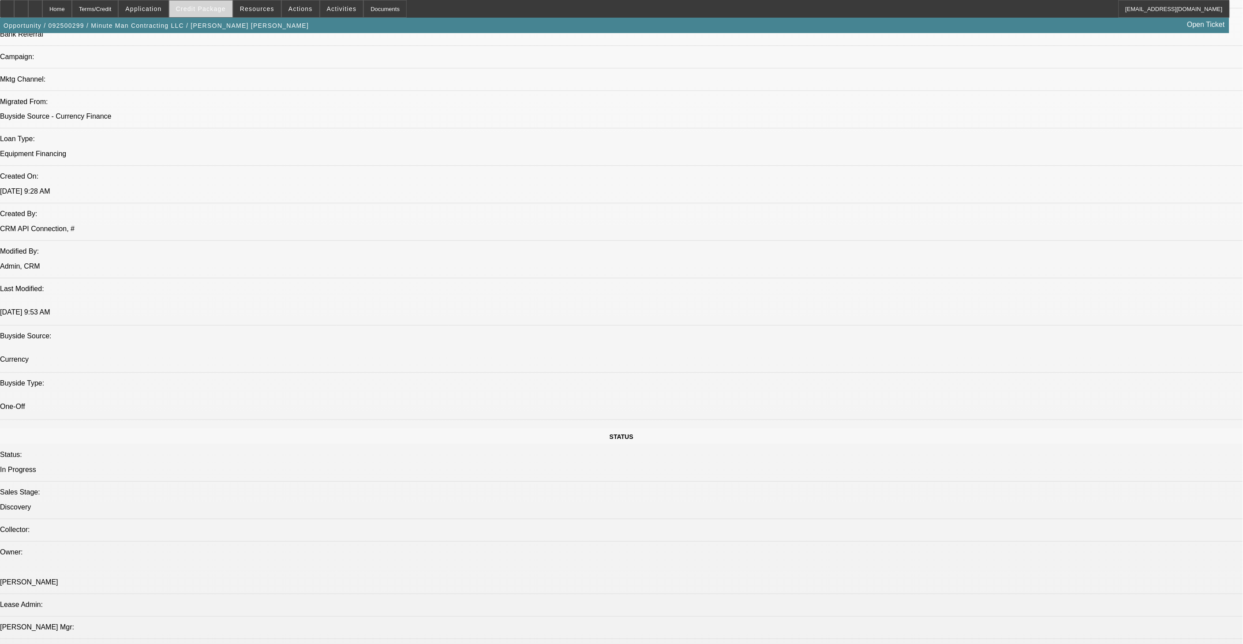
click at [200, 12] on span at bounding box center [200, 8] width 63 height 21
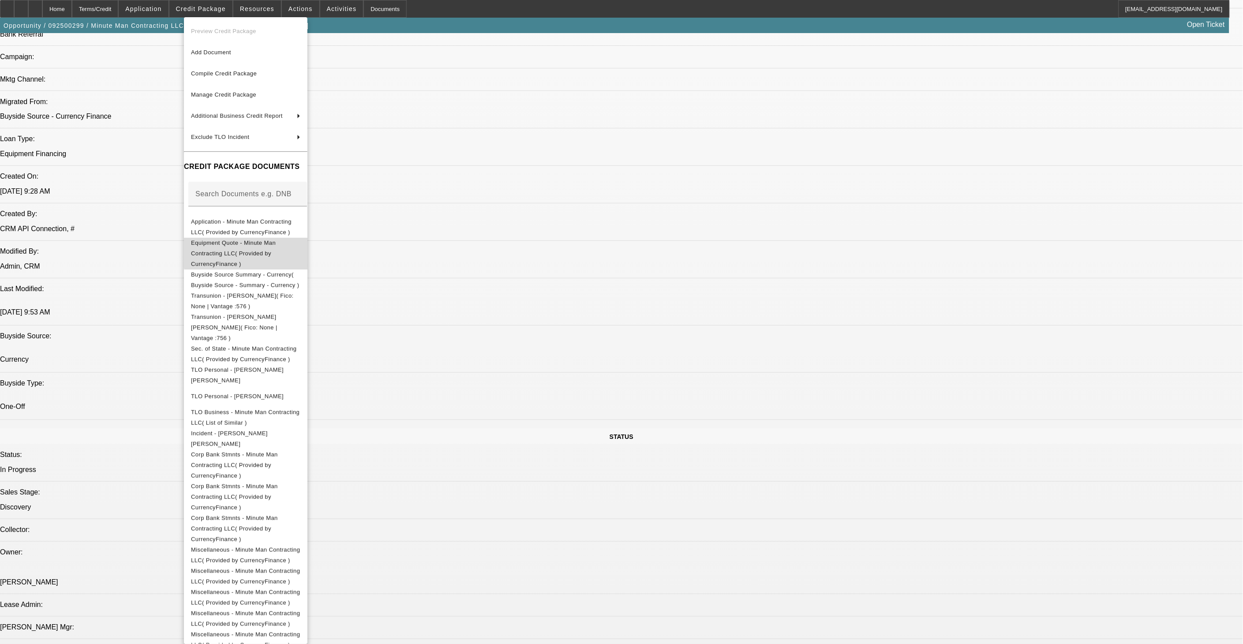
click at [300, 248] on span "Equipment Quote - Minute Man Contracting LLC( Provided by CurrencyFinance )" at bounding box center [245, 253] width 109 height 32
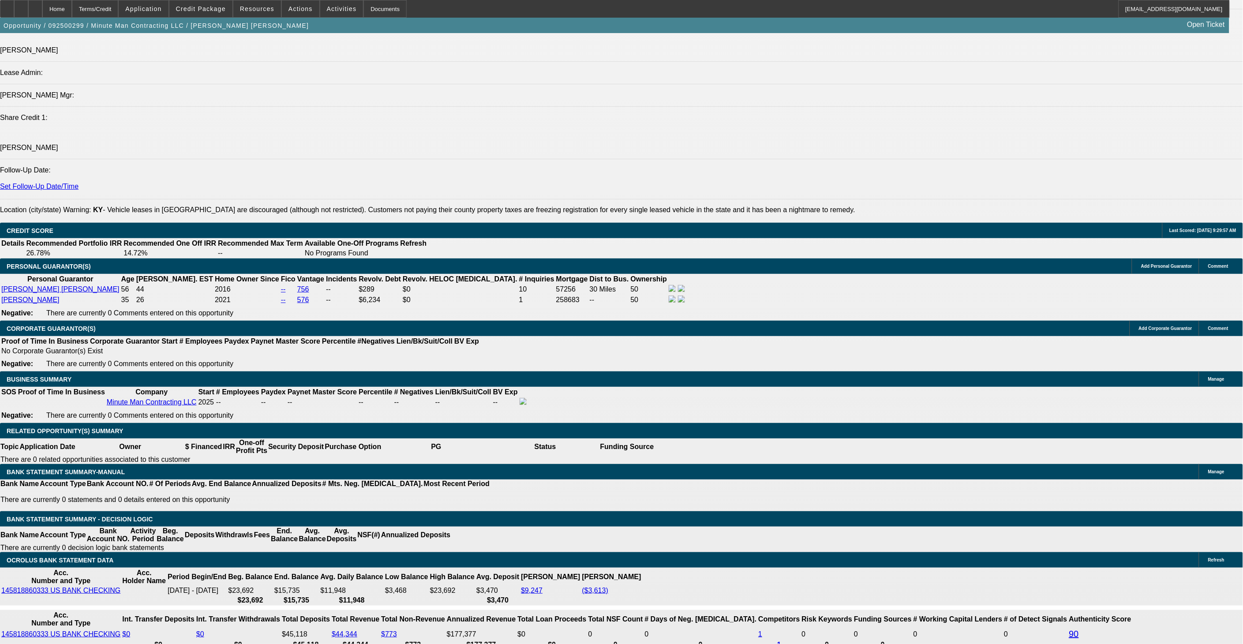
scroll to position [1078, 0]
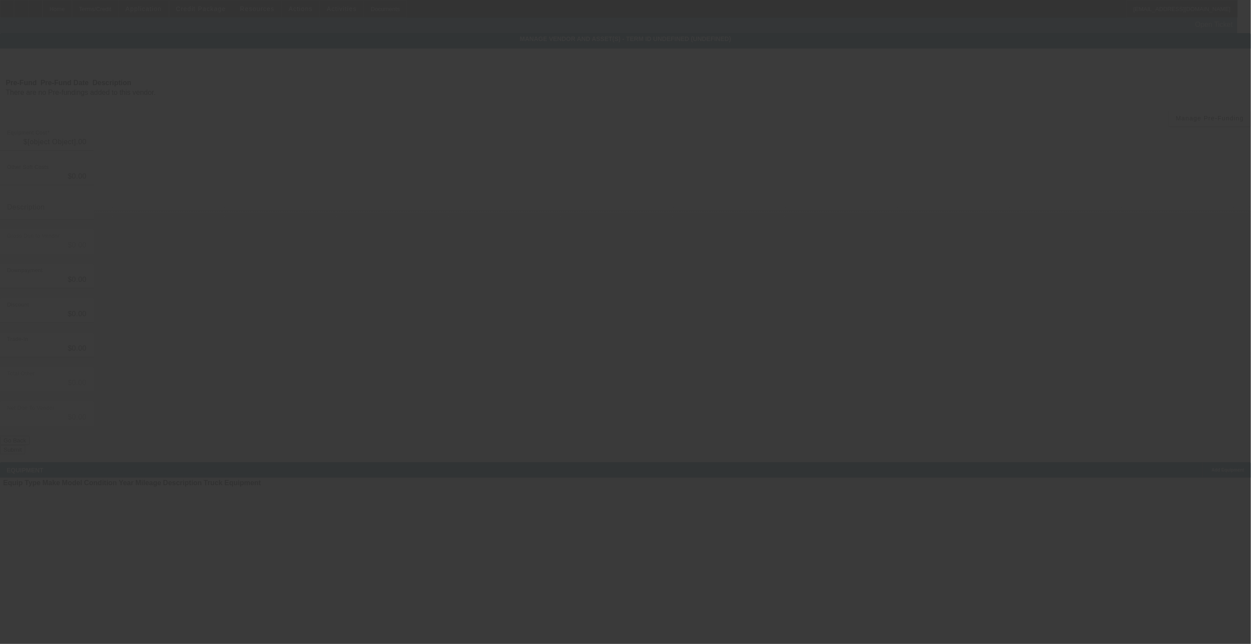
type input "$35,000.00"
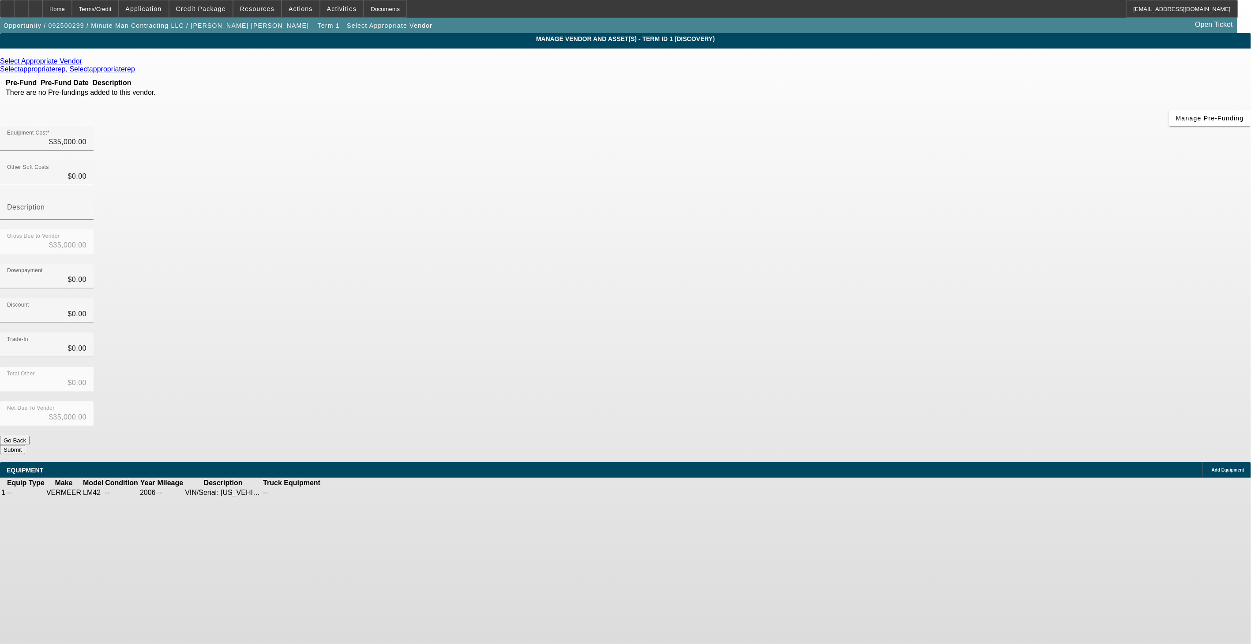
click at [84, 64] on icon at bounding box center [84, 61] width 0 height 8
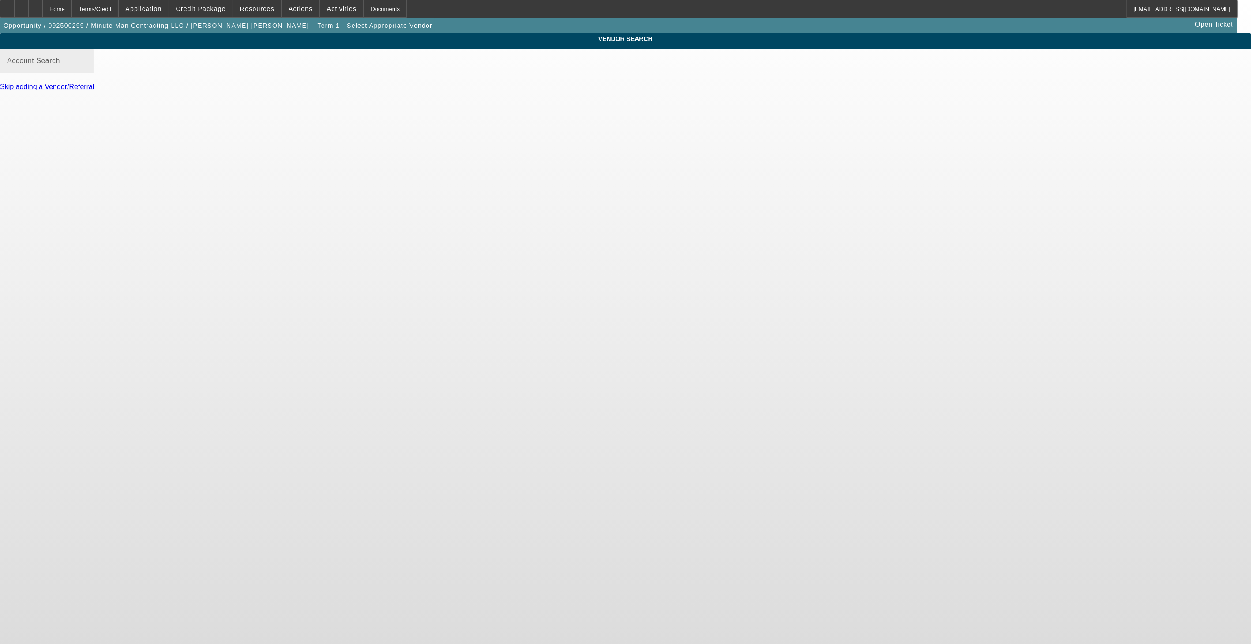
click at [86, 70] on input "Account Search" at bounding box center [46, 64] width 79 height 11
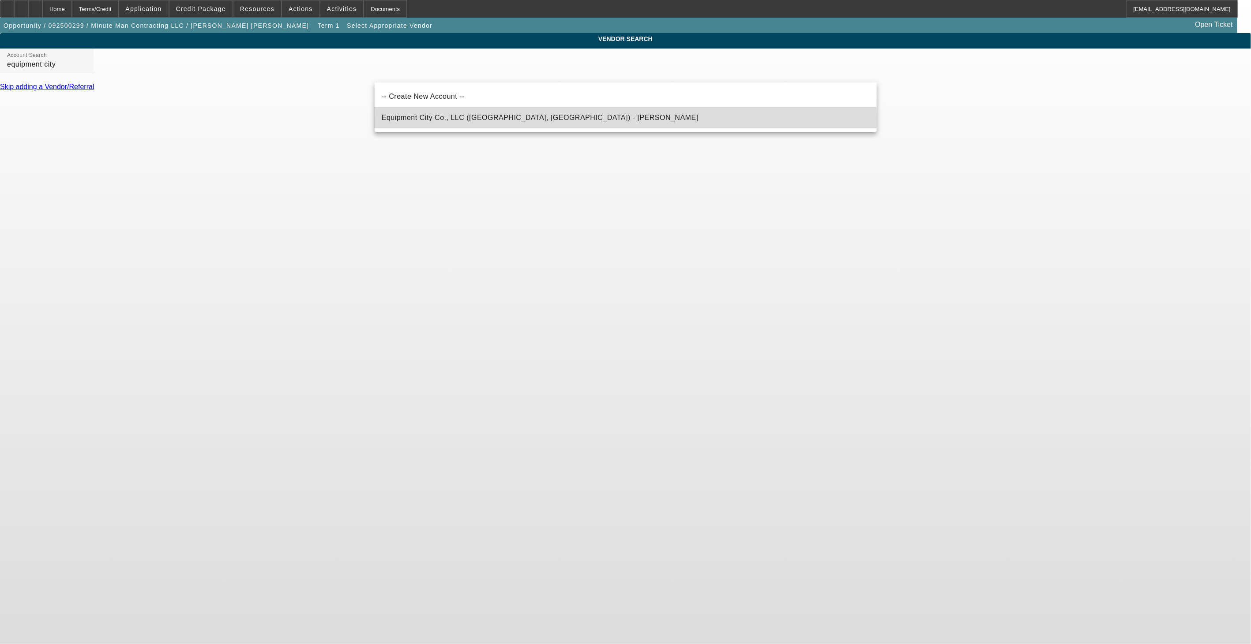
click at [559, 118] on mat-option "Equipment City Co., LLC ([GEOGRAPHIC_DATA], [GEOGRAPHIC_DATA]) - [PERSON_NAME]" at bounding box center [626, 117] width 502 height 21
type input "Equipment City Co., LLC ([GEOGRAPHIC_DATA], [GEOGRAPHIC_DATA]) - [PERSON_NAME]"
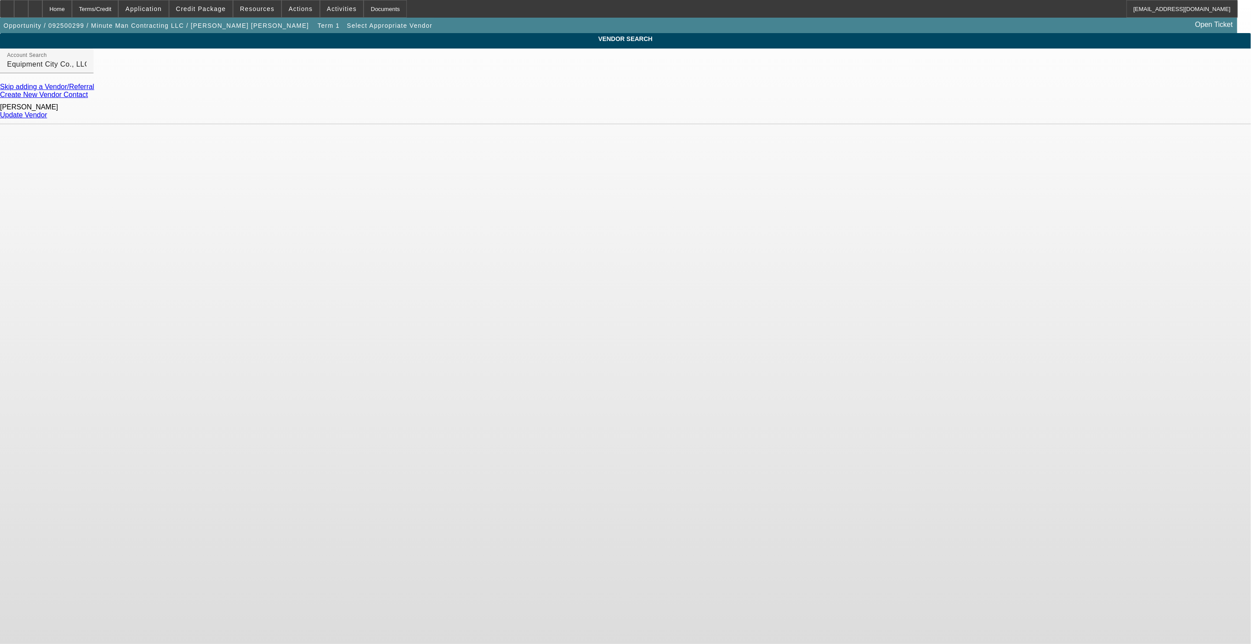
click at [47, 113] on link "Update Vendor" at bounding box center [23, 115] width 47 height 8
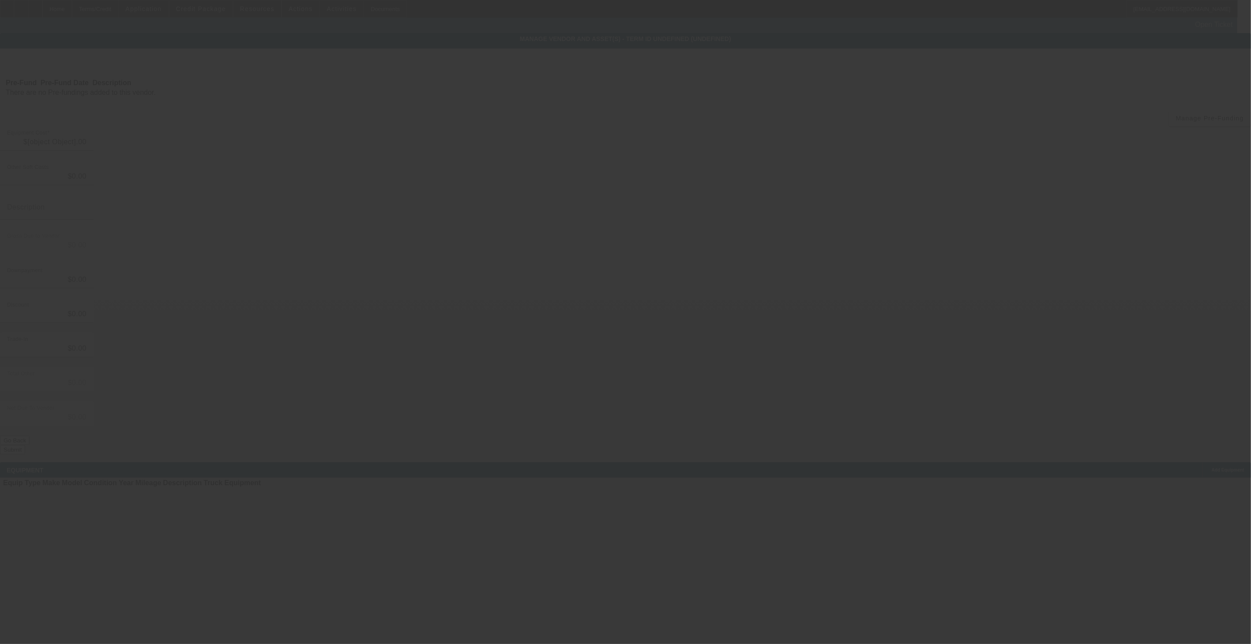
type input "$35,000.00"
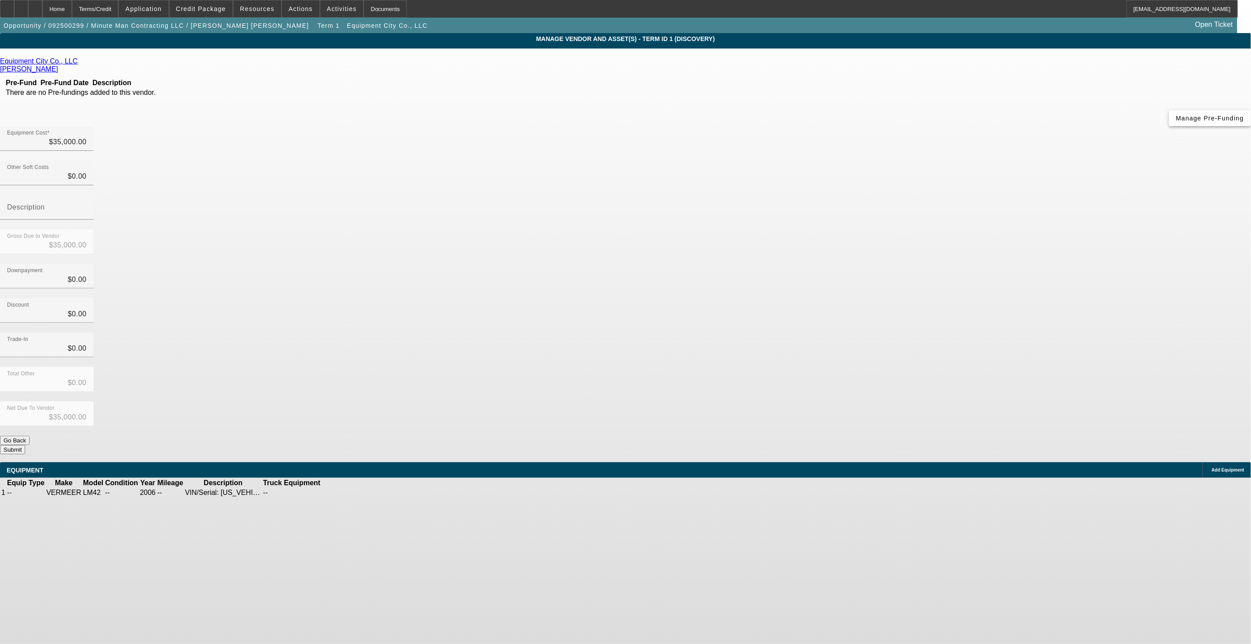
click at [1176, 122] on span "Manage Pre-Funding" at bounding box center [1210, 118] width 68 height 7
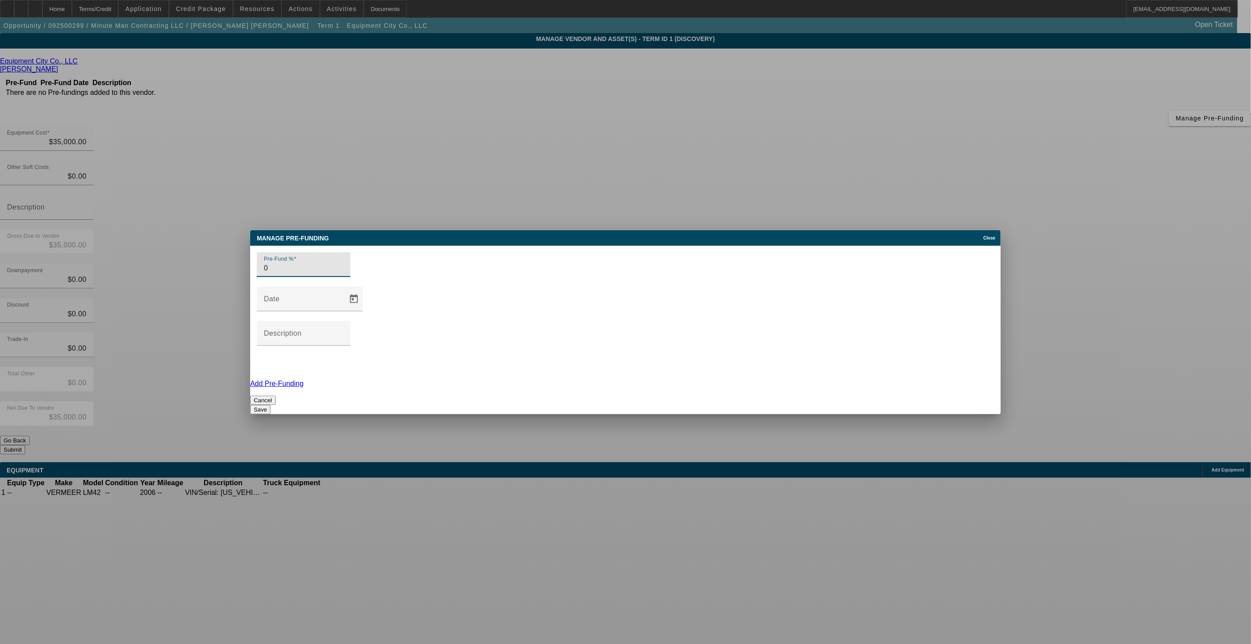
type input "0"
click at [270, 405] on button "Save" at bounding box center [260, 409] width 20 height 9
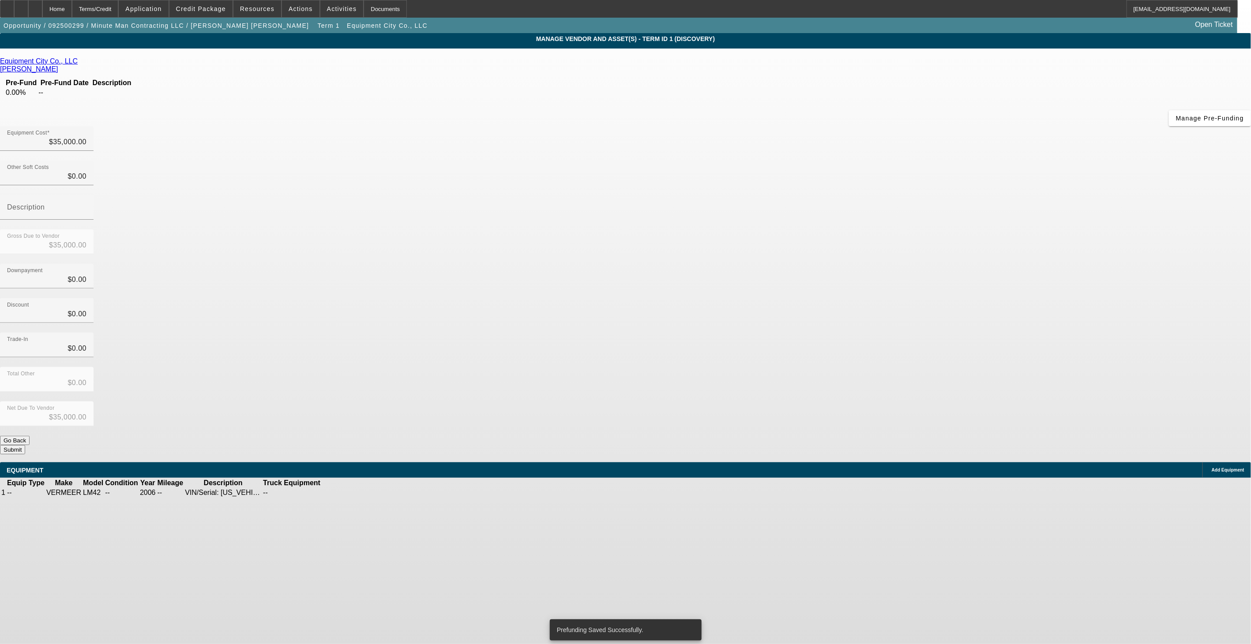
click at [349, 493] on icon at bounding box center [349, 493] width 0 height 0
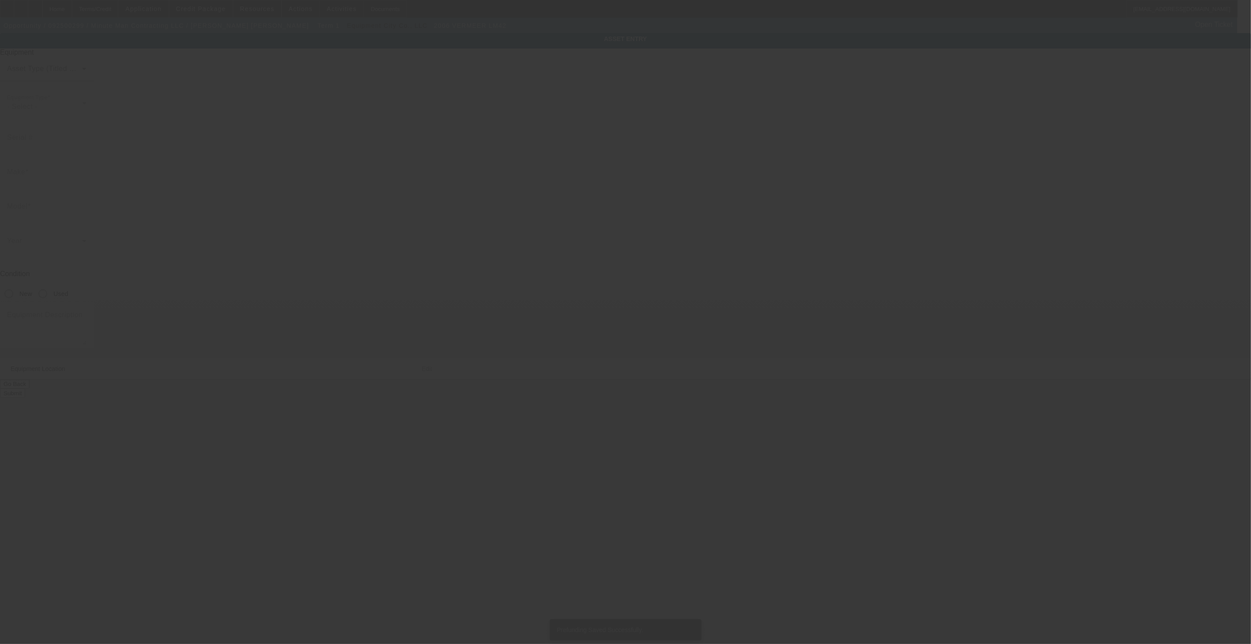
type input "VERMEER"
type input "LM42"
type textarea "VIN/Serial: [US_VEHICLE_IDENTIFICATION_NUMBER] Category: Walk Behind / Stand On"
type input "[STREET_ADDRESS]"
type input "[PERSON_NAME]"
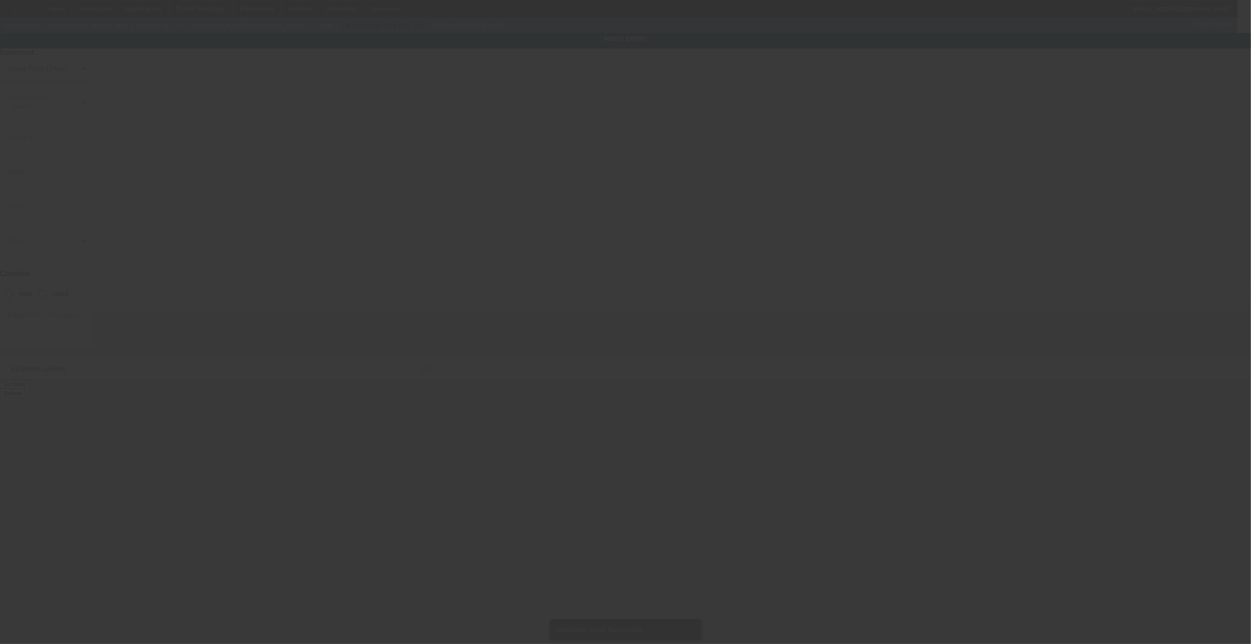
type input "61727"
type input "[PERSON_NAME]"
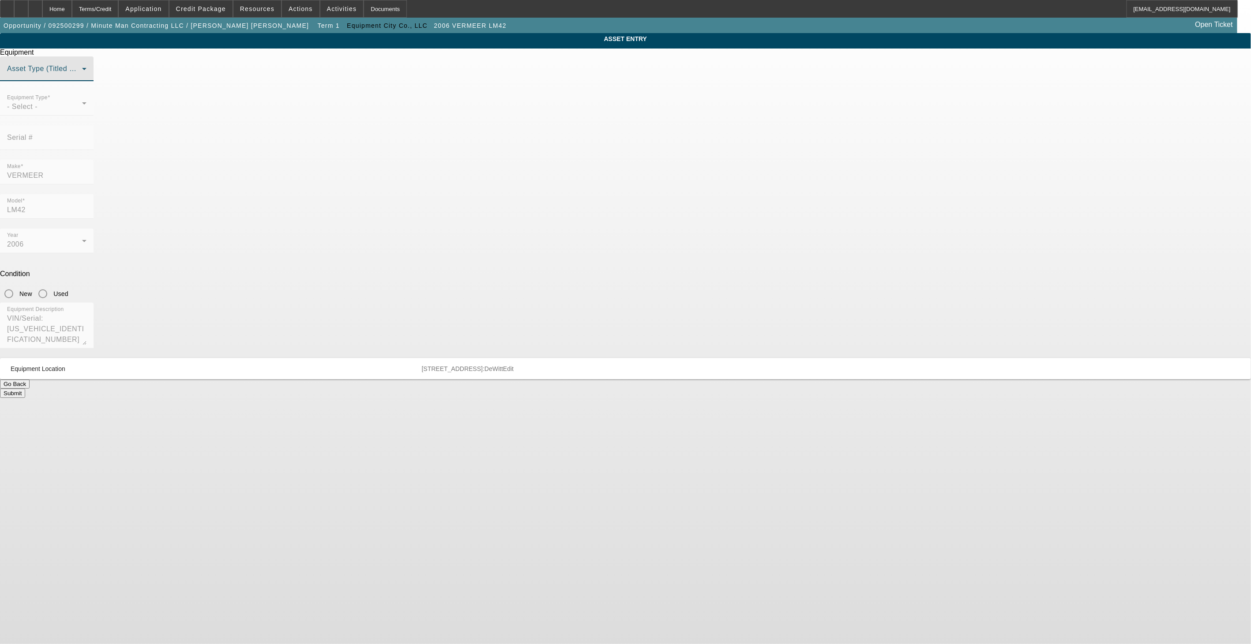
click at [82, 78] on span at bounding box center [44, 72] width 75 height 11
click at [601, 137] on mat-option "Non Title Asset" at bounding box center [625, 133] width 244 height 21
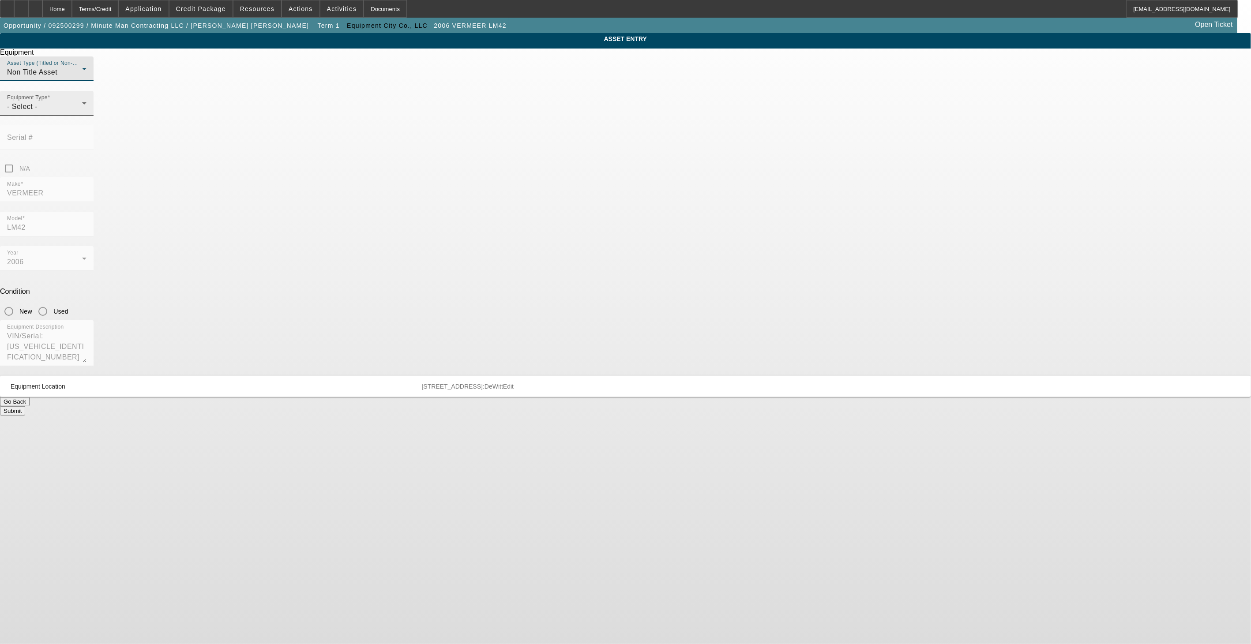
click at [82, 112] on div "- Select -" at bounding box center [44, 106] width 75 height 11
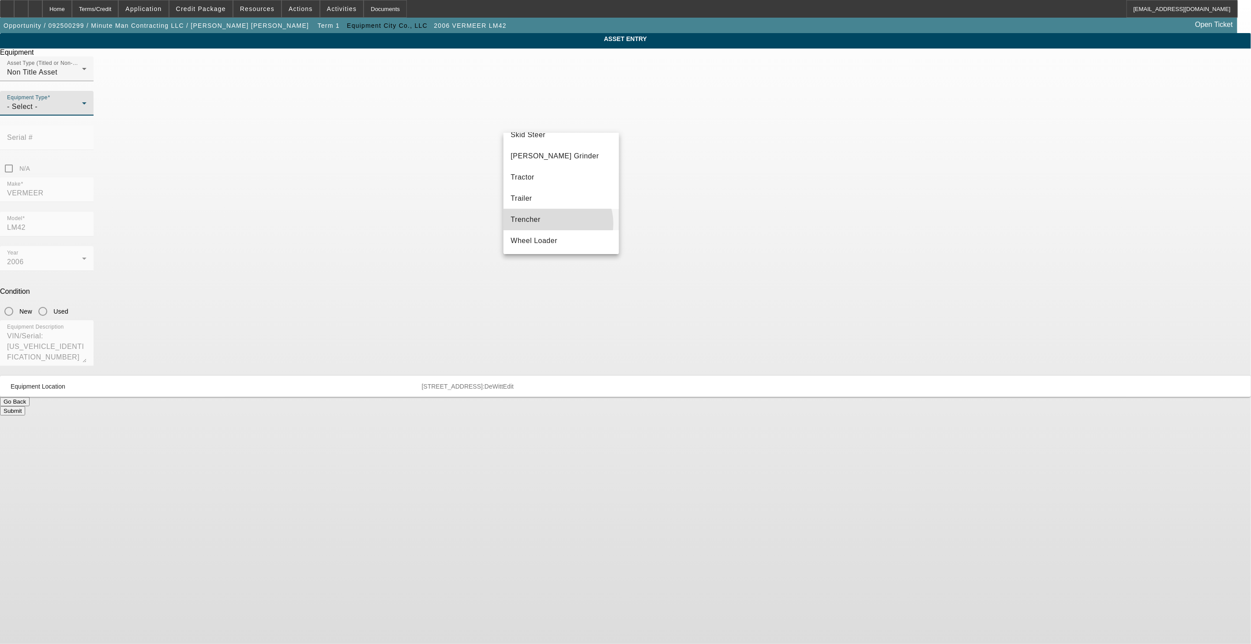
click at [554, 223] on mat-option "Trencher" at bounding box center [560, 219] width 115 height 21
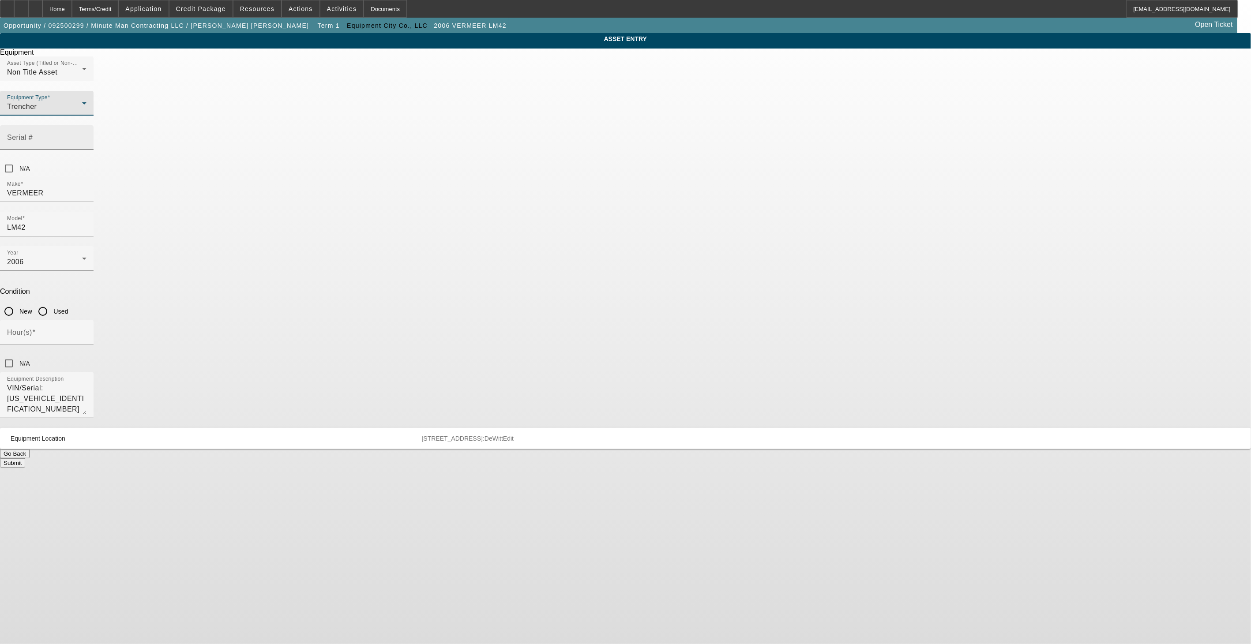
click at [86, 136] on input "Serial #" at bounding box center [46, 141] width 79 height 11
paste input "[US_VEHICLE_IDENTIFICATION_NUMBER]"
type input "[US_VEHICLE_IDENTIFICATION_NUMBER]"
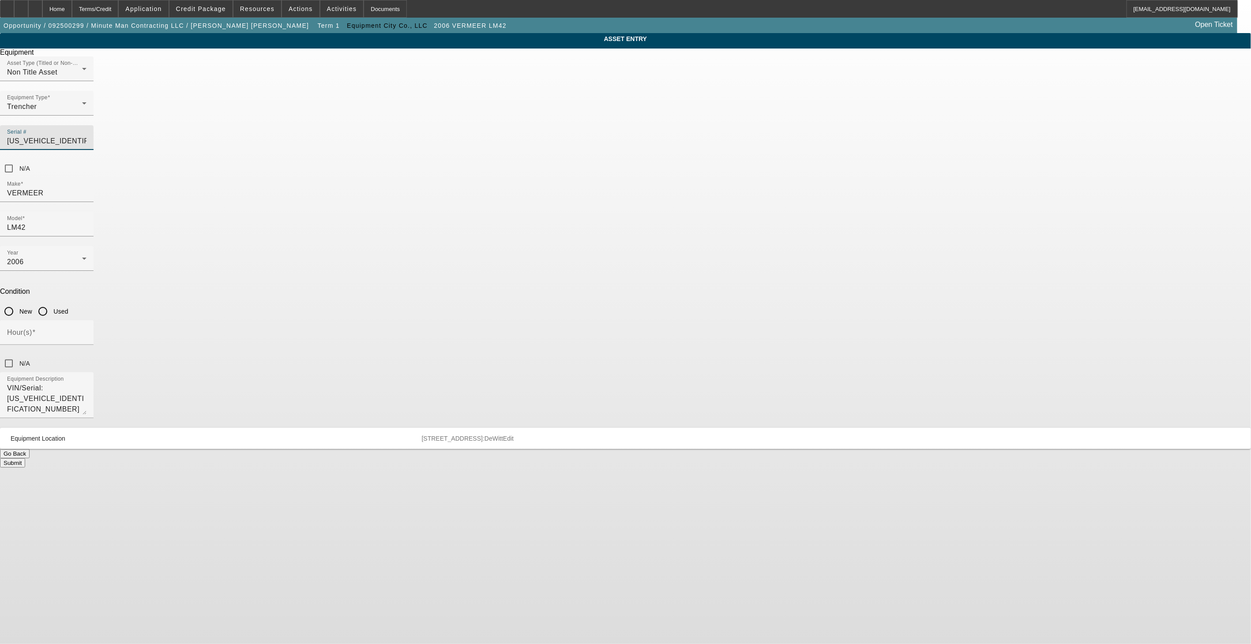
click at [52, 303] on input "Used" at bounding box center [43, 312] width 18 height 18
radio input "true"
click at [86, 331] on input "Hour(s)" at bounding box center [46, 336] width 79 height 11
type input "491"
drag, startPoint x: 633, startPoint y: 283, endPoint x: 456, endPoint y: 236, distance: 182.6
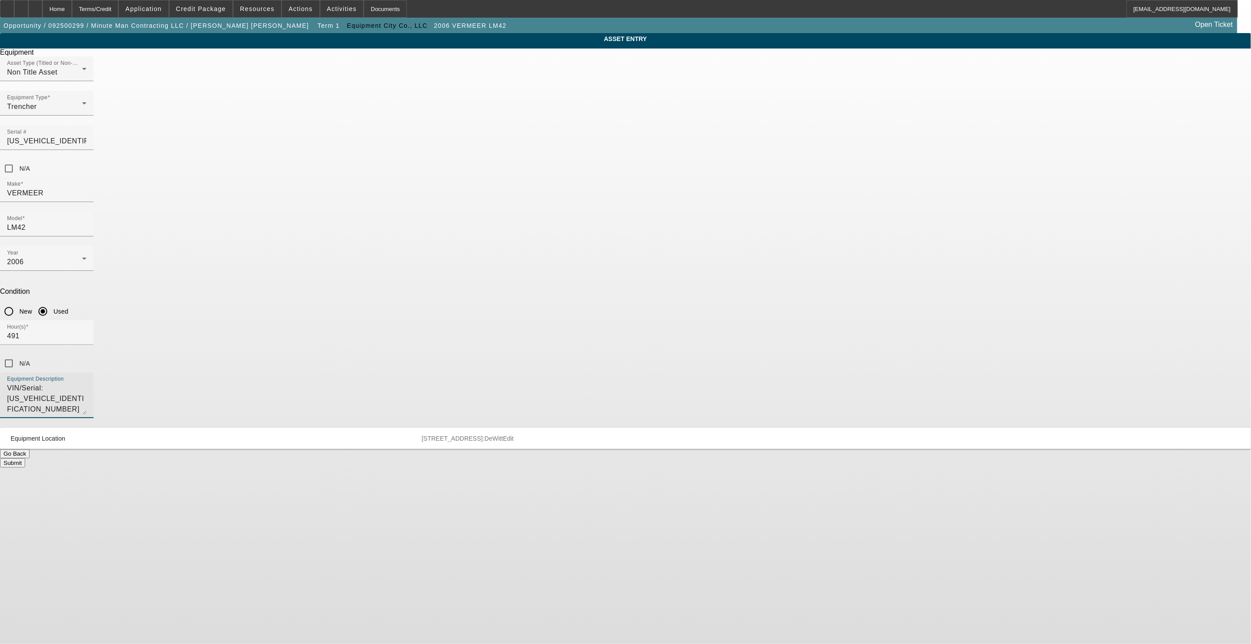
click at [456, 236] on div "ASSET ENTRY Delete asset Equipment Asset Type (Titled or Non-Titled) Non Title …" at bounding box center [625, 250] width 1251 height 435
drag, startPoint x: 630, startPoint y: 277, endPoint x: 578, endPoint y: 274, distance: 52.2
click at [86, 383] on textarea "VIN/Serial: [US_VEHICLE_IDENTIFICATION_NUMBER] Category: Walk Behind / Stand On" at bounding box center [46, 399] width 79 height 32
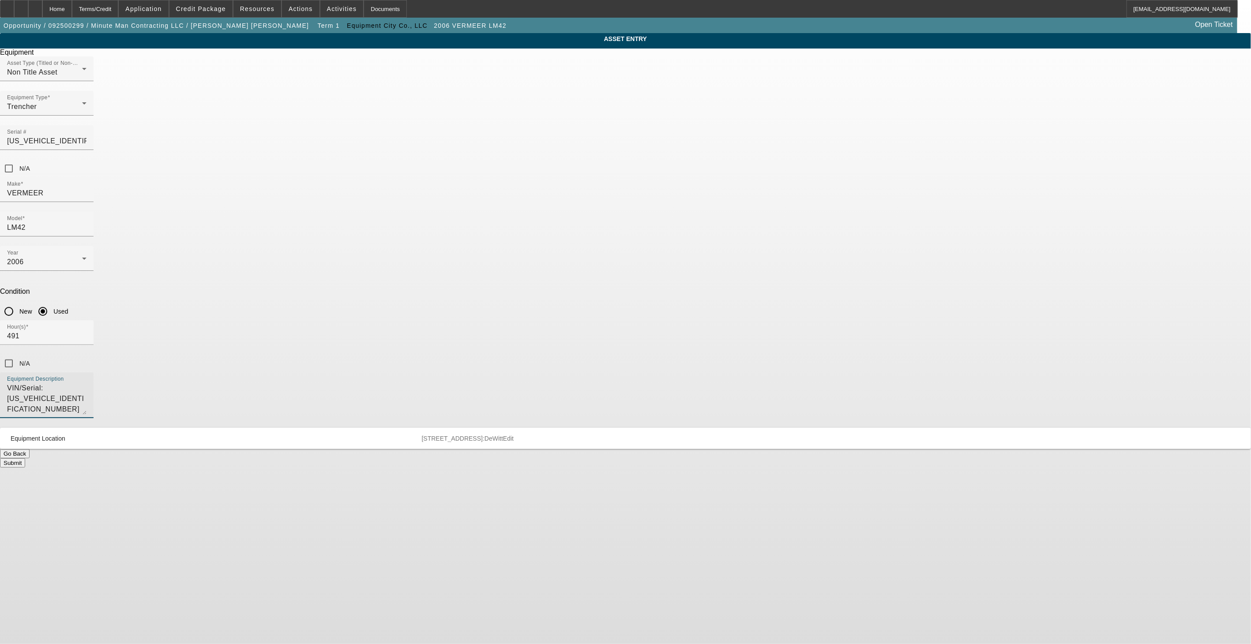
click at [86, 383] on textarea "VIN/Serial: [US_VEHICLE_IDENTIFICATION_NUMBER] Category: Walk Behind / Stand On" at bounding box center [46, 399] width 79 height 32
type textarea "Category: Walk Behind / Stand On"
click at [25, 458] on button "Submit" at bounding box center [12, 462] width 25 height 9
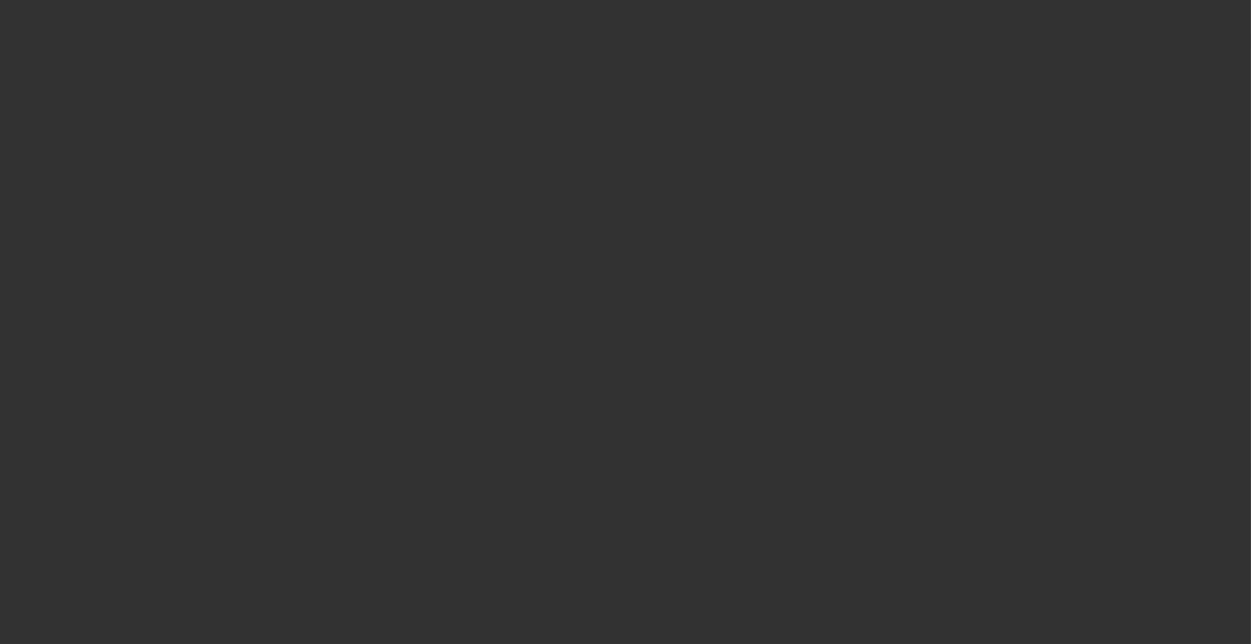
type input "$35,000.00"
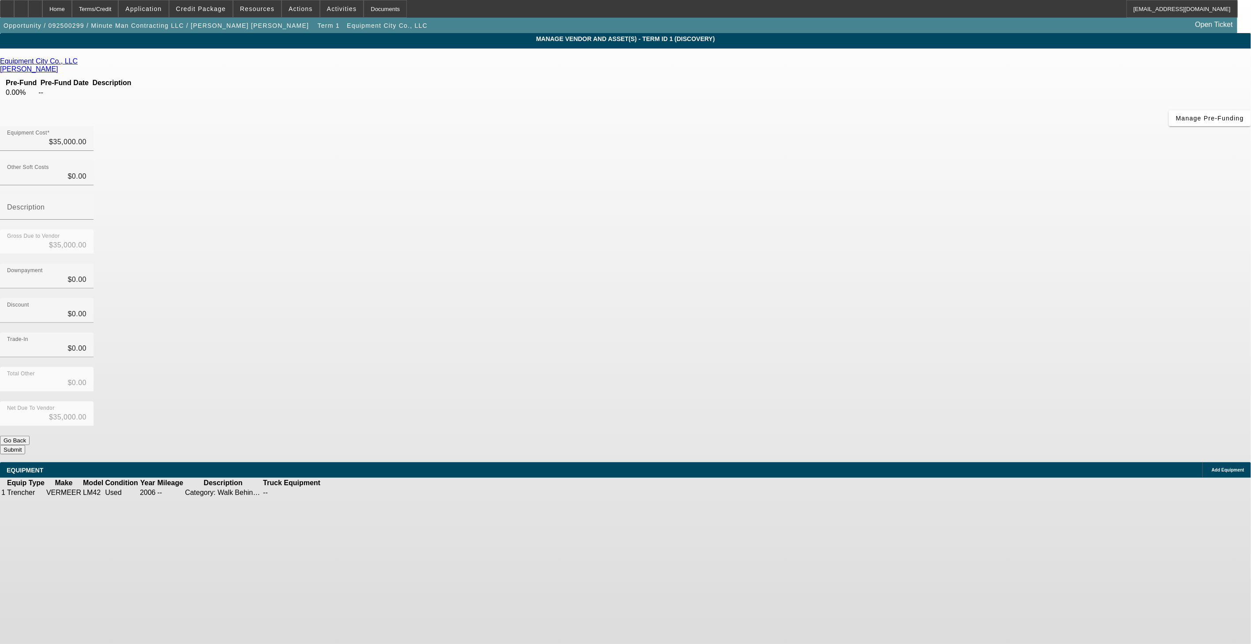
click at [25, 445] on button "Submit" at bounding box center [12, 449] width 25 height 9
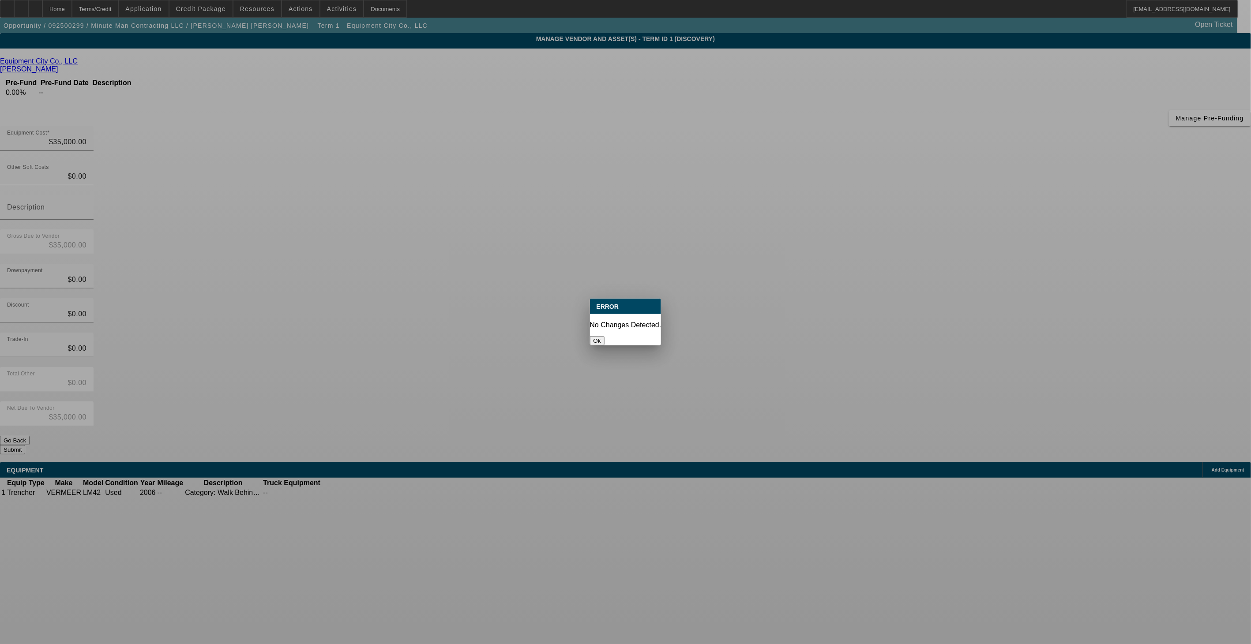
click at [605, 336] on button "Ok" at bounding box center [597, 340] width 15 height 9
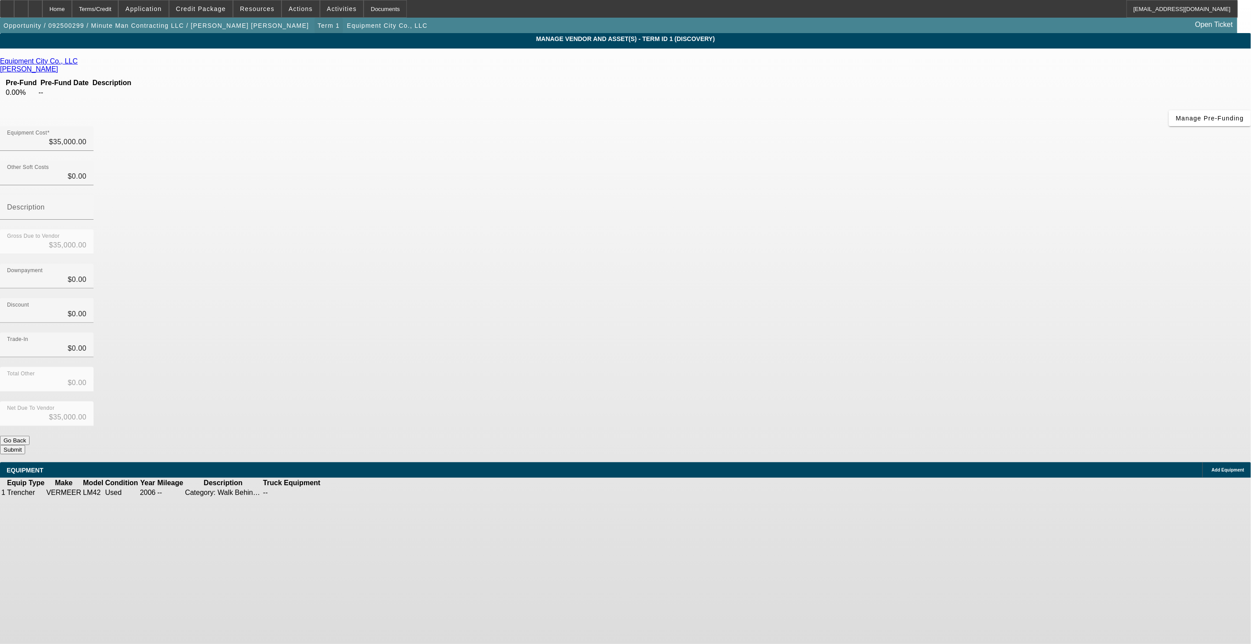
click at [318, 28] on span "Term 1" at bounding box center [329, 25] width 22 height 7
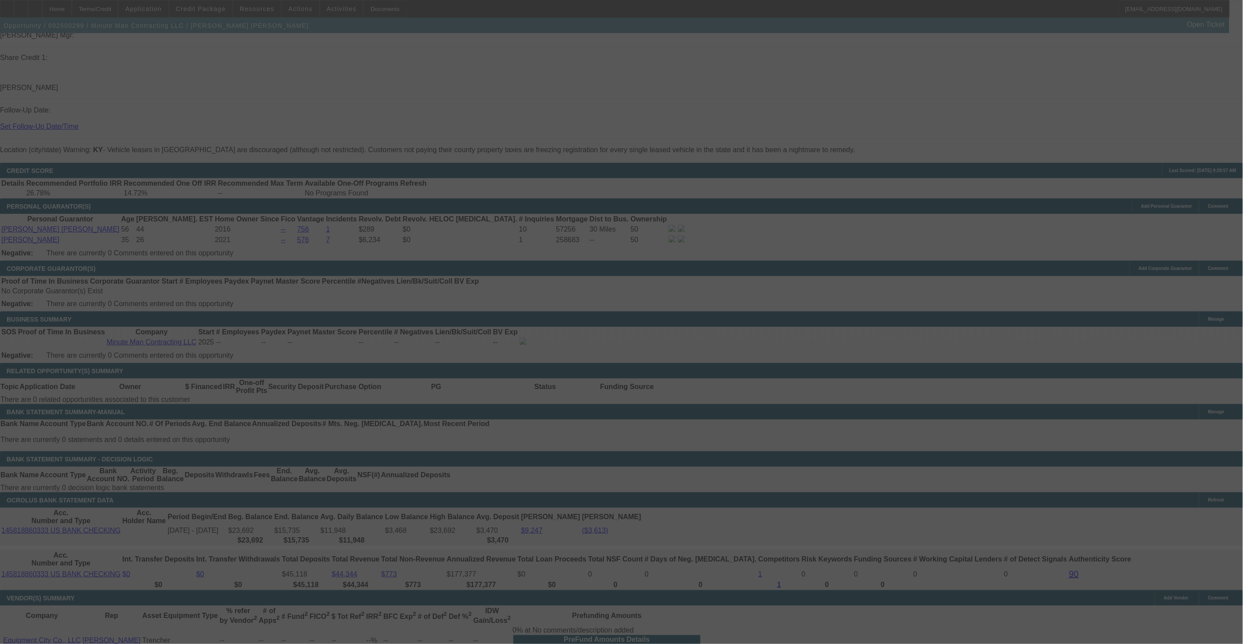
scroll to position [1176, 0]
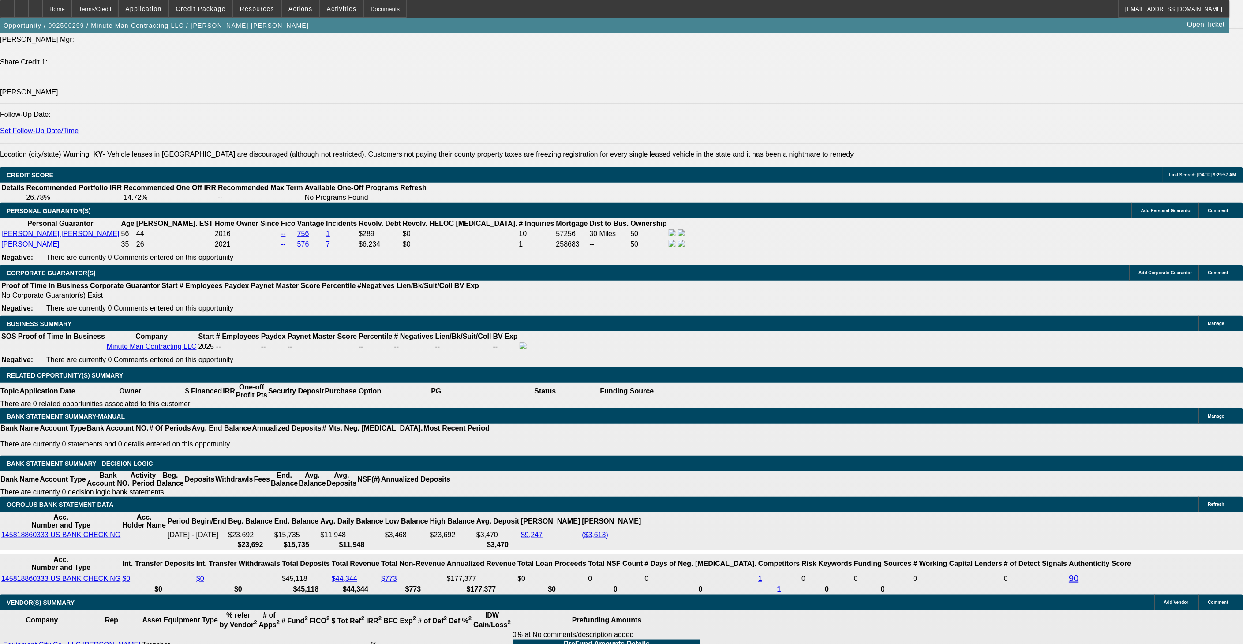
select select "0"
select select "2"
select select "0"
select select "6"
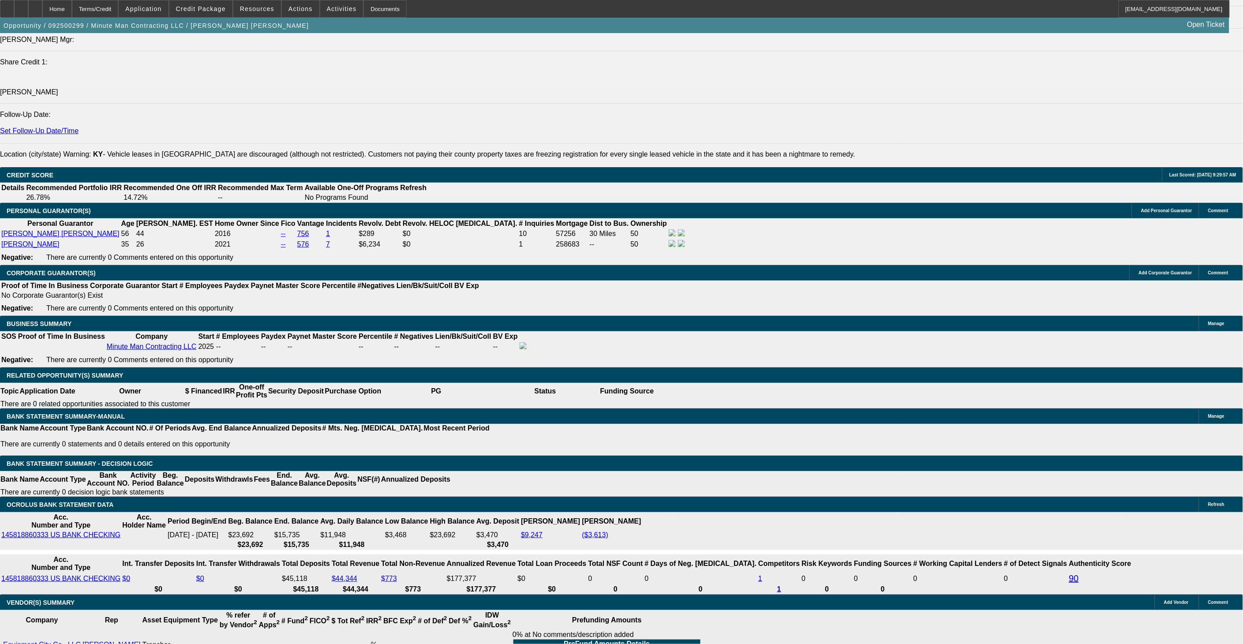
scroll to position [48, 0]
drag, startPoint x: 954, startPoint y: 175, endPoint x: 1061, endPoint y: 175, distance: 107.2
copy td "[PERSON_NAME][EMAIL_ADDRESS][DOMAIN_NAME]"
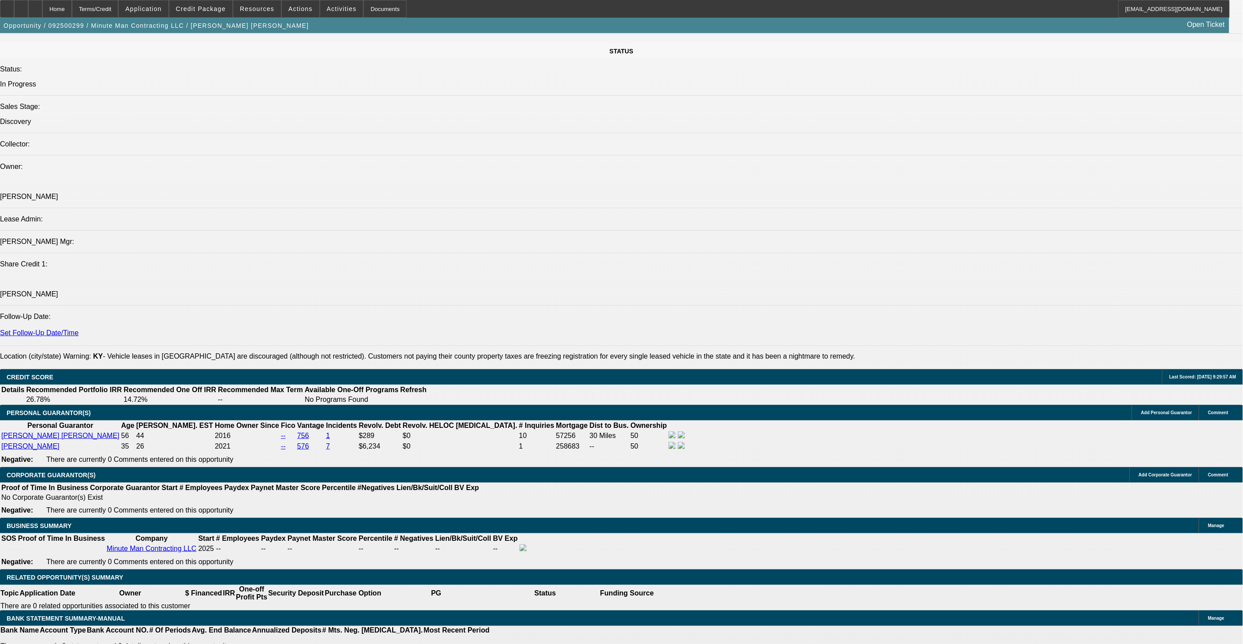
scroll to position [883, 0]
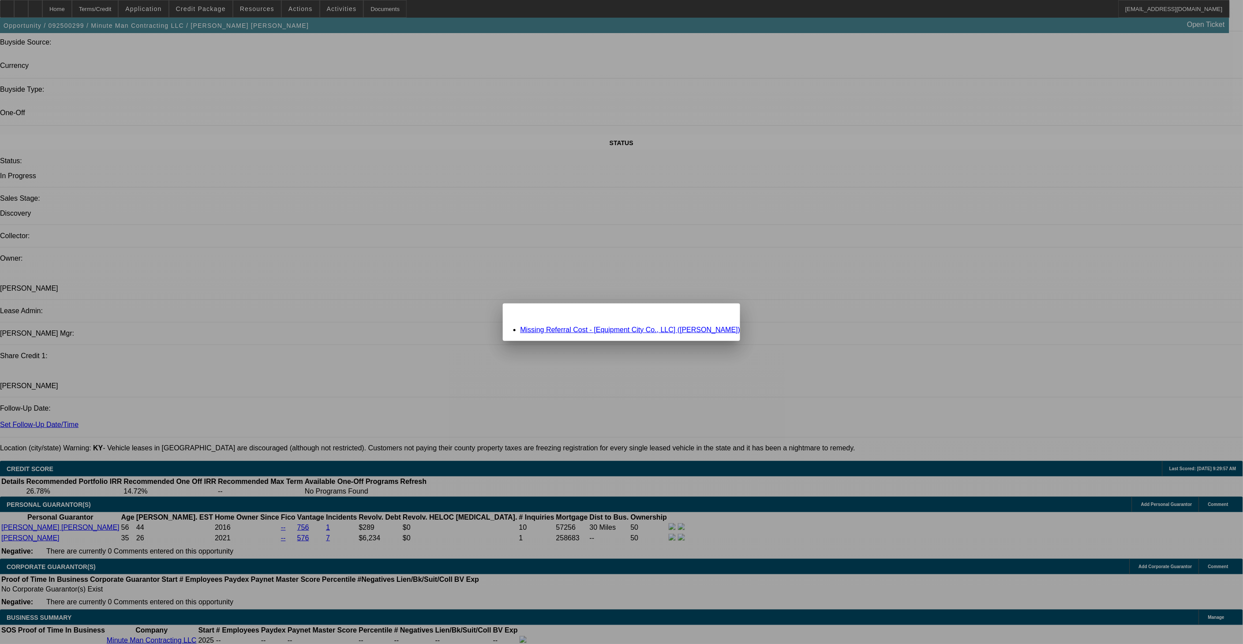
scroll to position [0, 0]
click at [611, 329] on link "Missing Referral Cost - [Equipment City Co., LLC] ([PERSON_NAME])" at bounding box center [631, 330] width 220 height 8
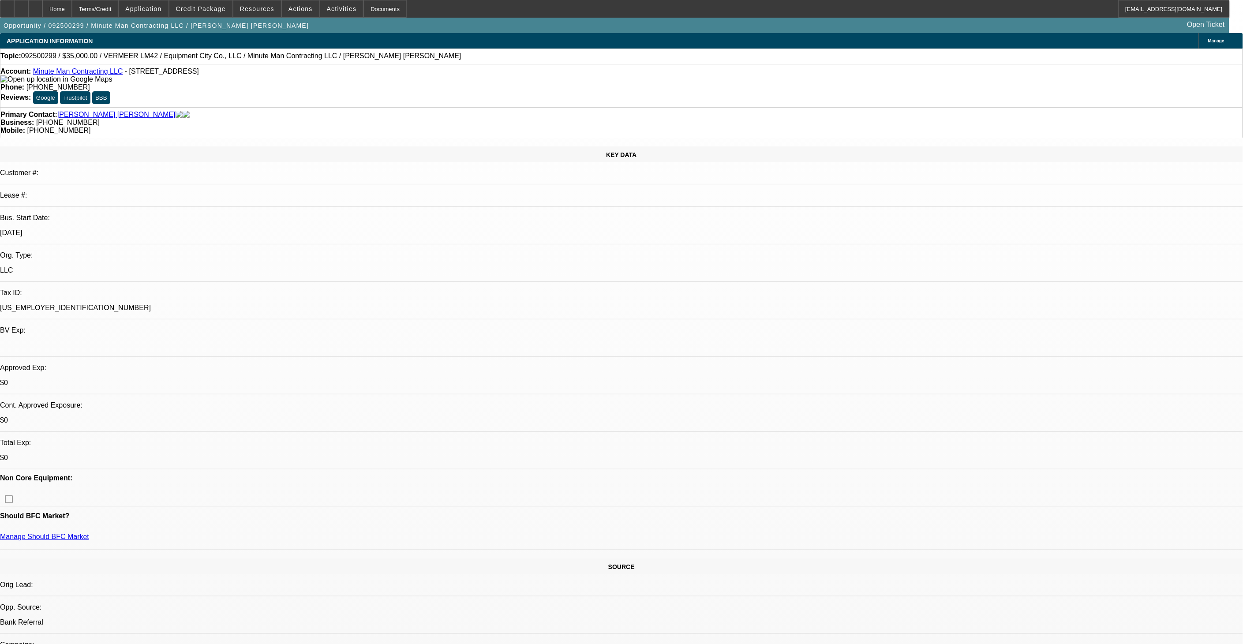
scroll to position [883, 0]
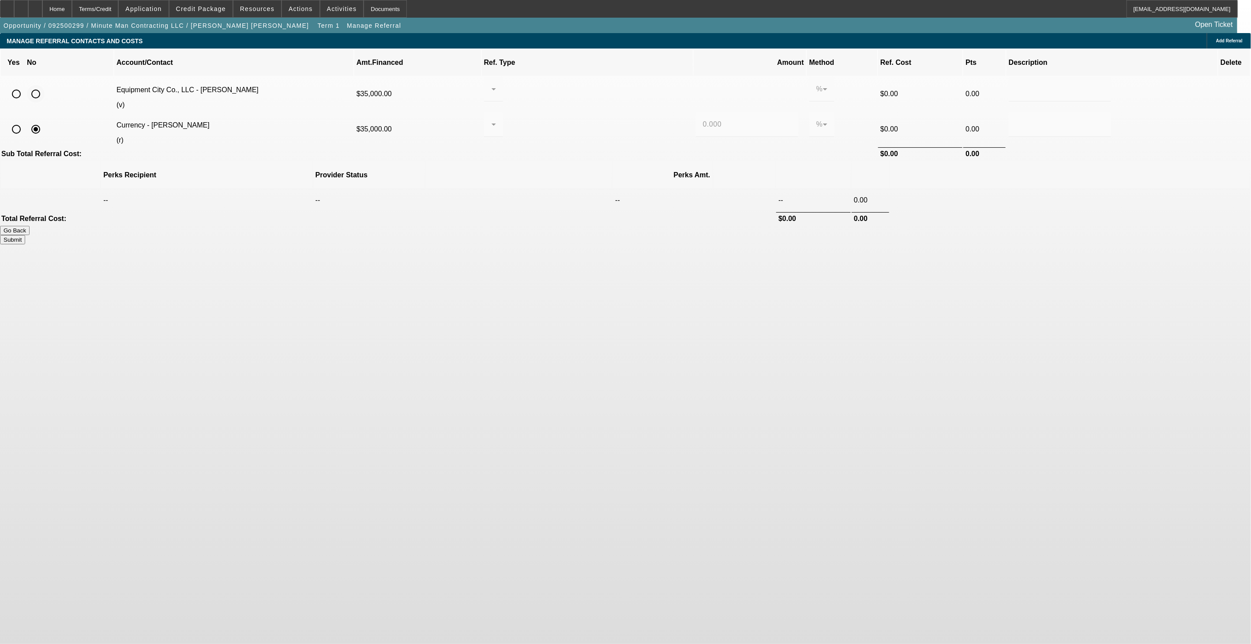
click at [45, 85] on input "radio" at bounding box center [36, 94] width 18 height 18
radio input "true"
click at [25, 235] on button "Submit" at bounding box center [12, 239] width 25 height 9
type input "0.000"
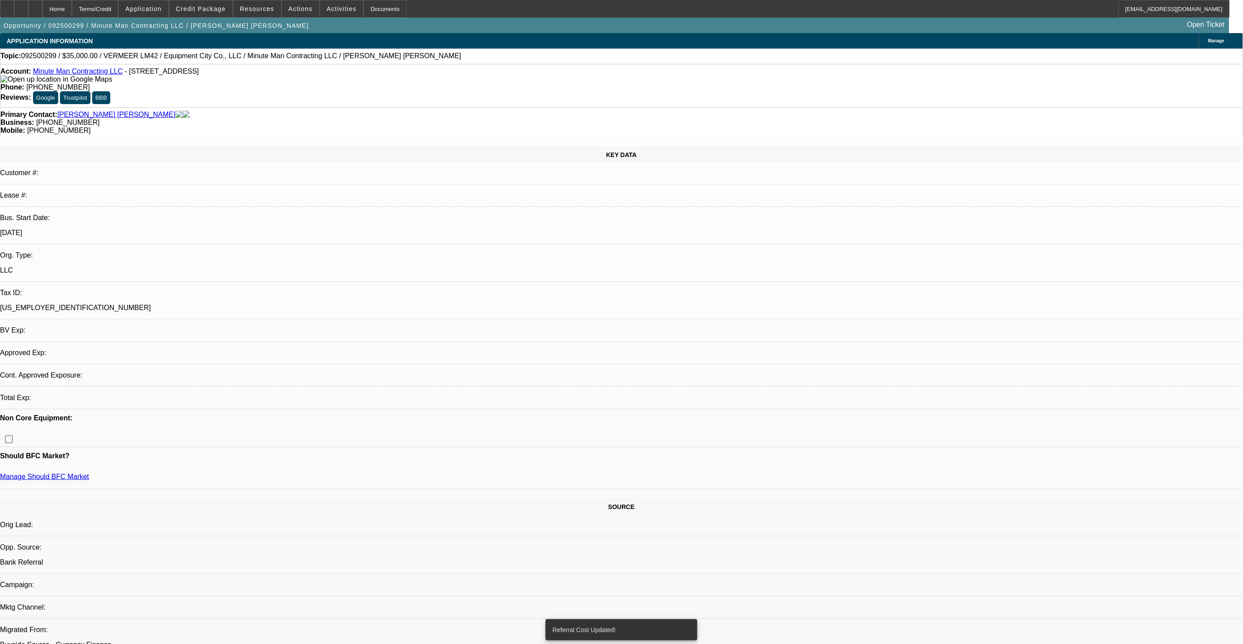
select select "0"
select select "2"
select select "0"
select select "6"
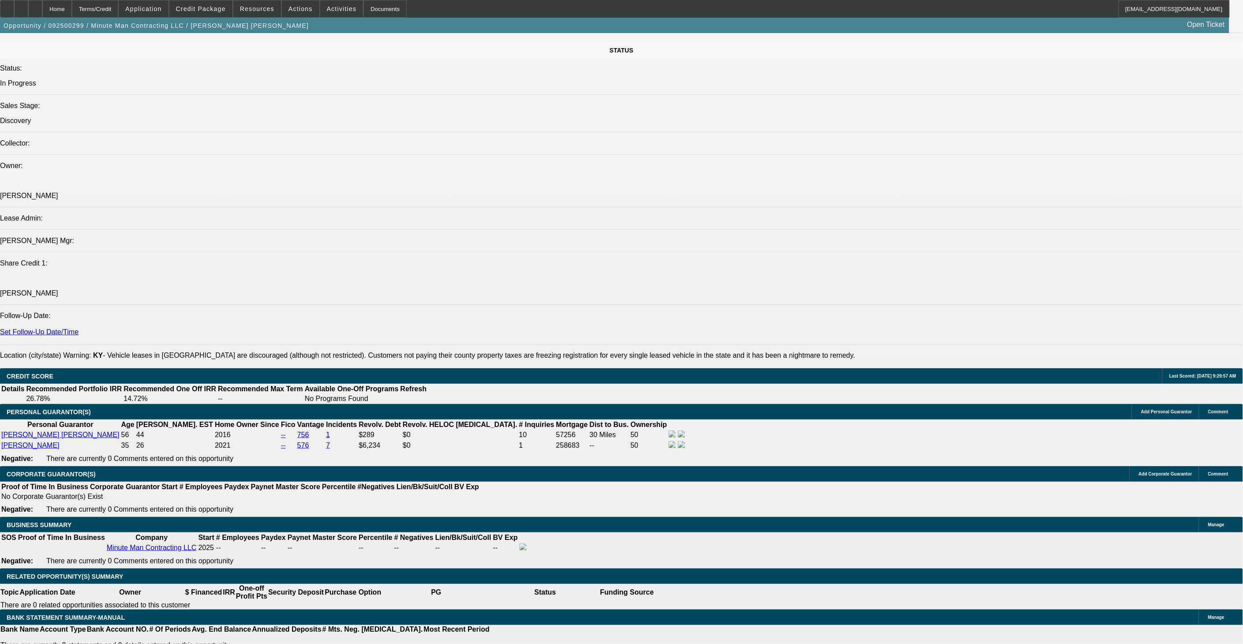
scroll to position [1078, 0]
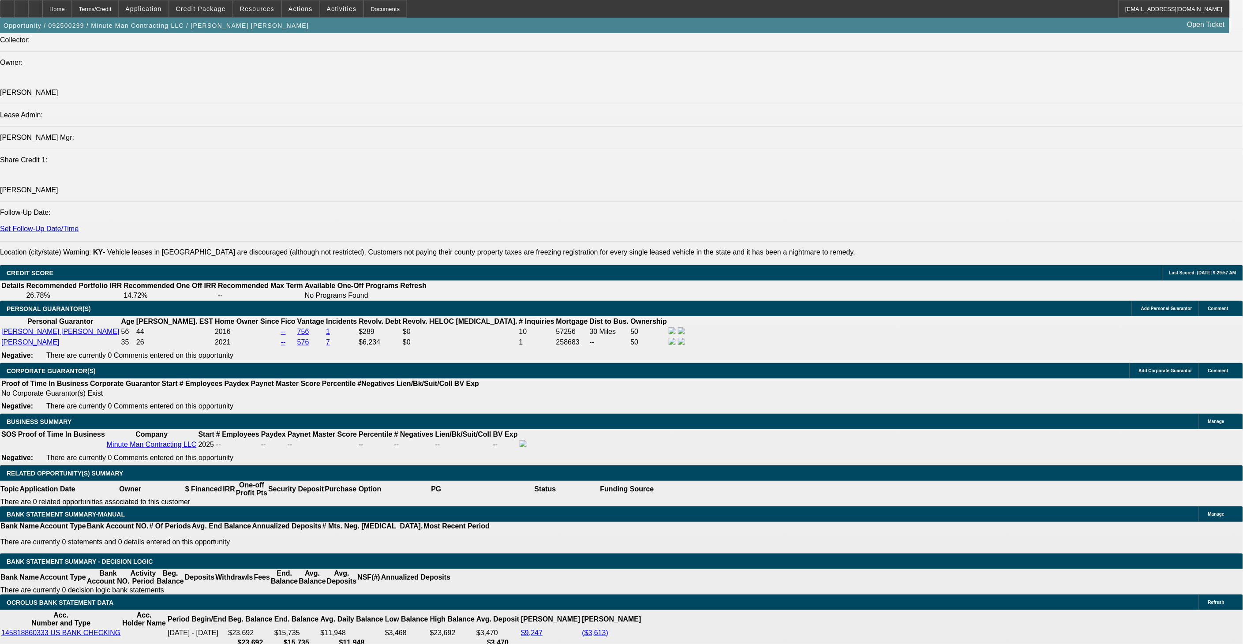
select select "0.1"
type input "$3,500.00"
type input "UNKNOWN"
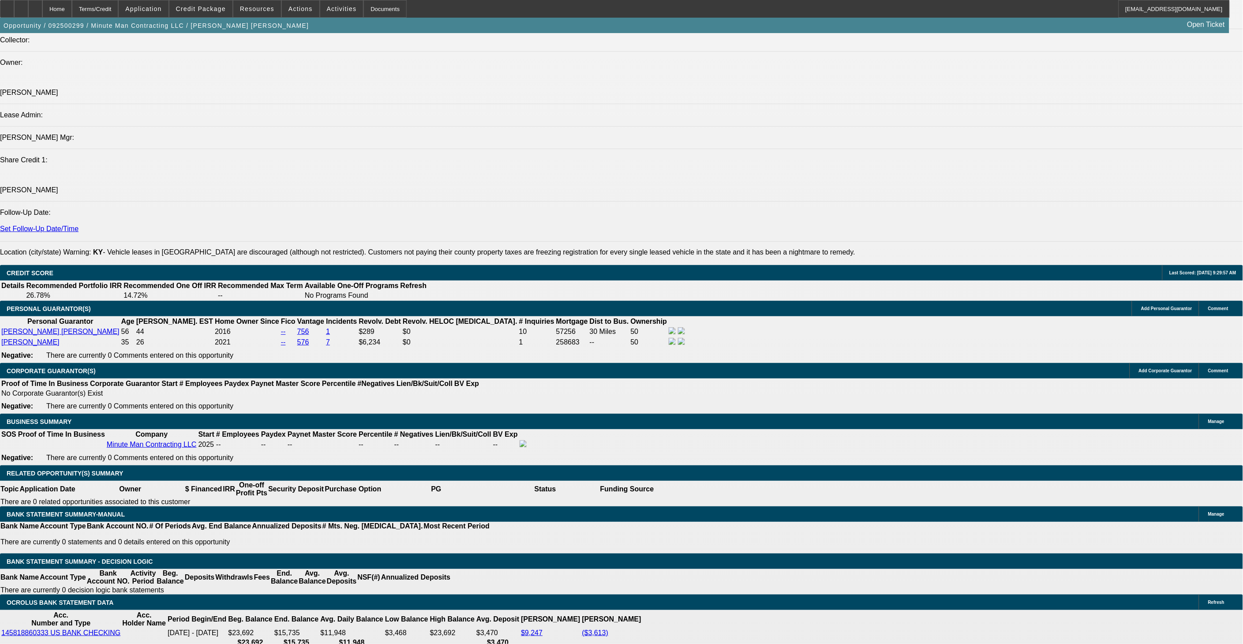
drag, startPoint x: 230, startPoint y: 427, endPoint x: 255, endPoint y: 427, distance: 24.7
type input "36"
type input "15"
type input "$1,777.12"
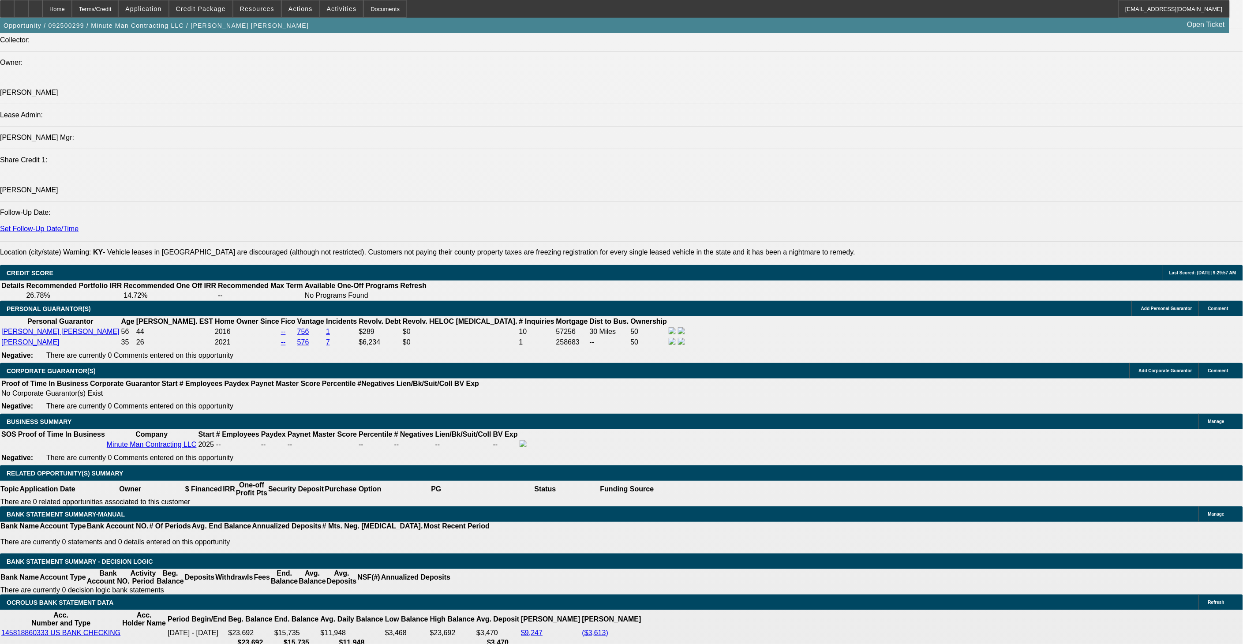
type input "$888.56"
type input "$2,183.92"
type input "$1,091.96"
type input "15"
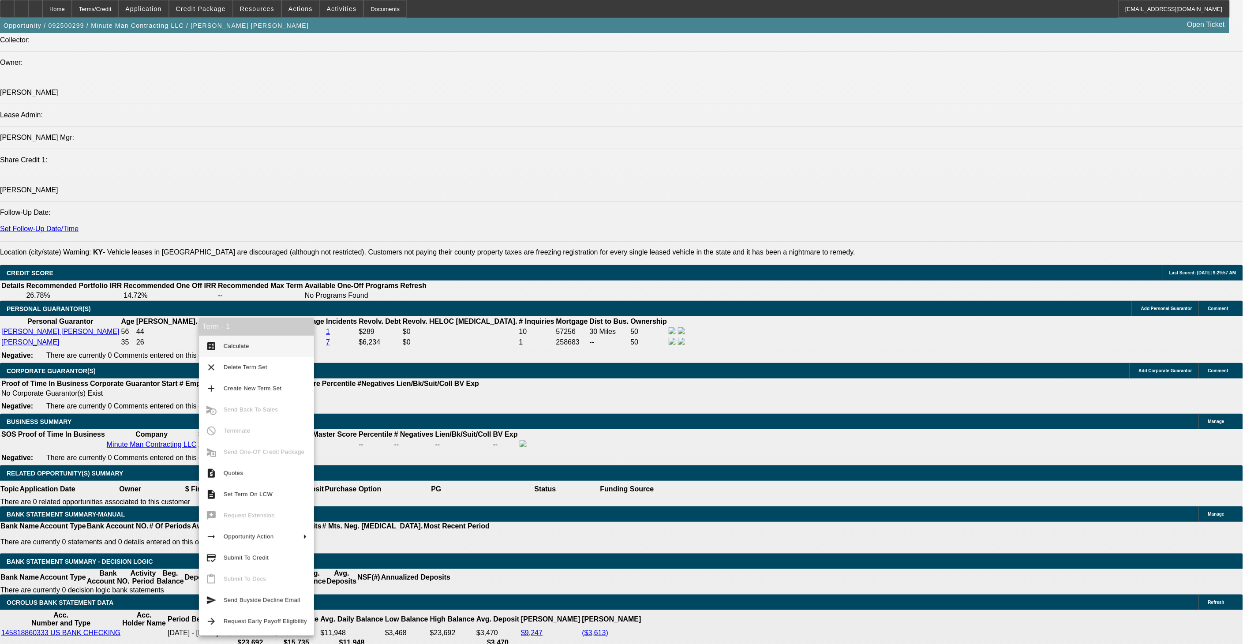
drag, startPoint x: 226, startPoint y: 344, endPoint x: 313, endPoint y: 346, distance: 87.4
click at [226, 345] on span "Calculate" at bounding box center [237, 346] width 26 height 7
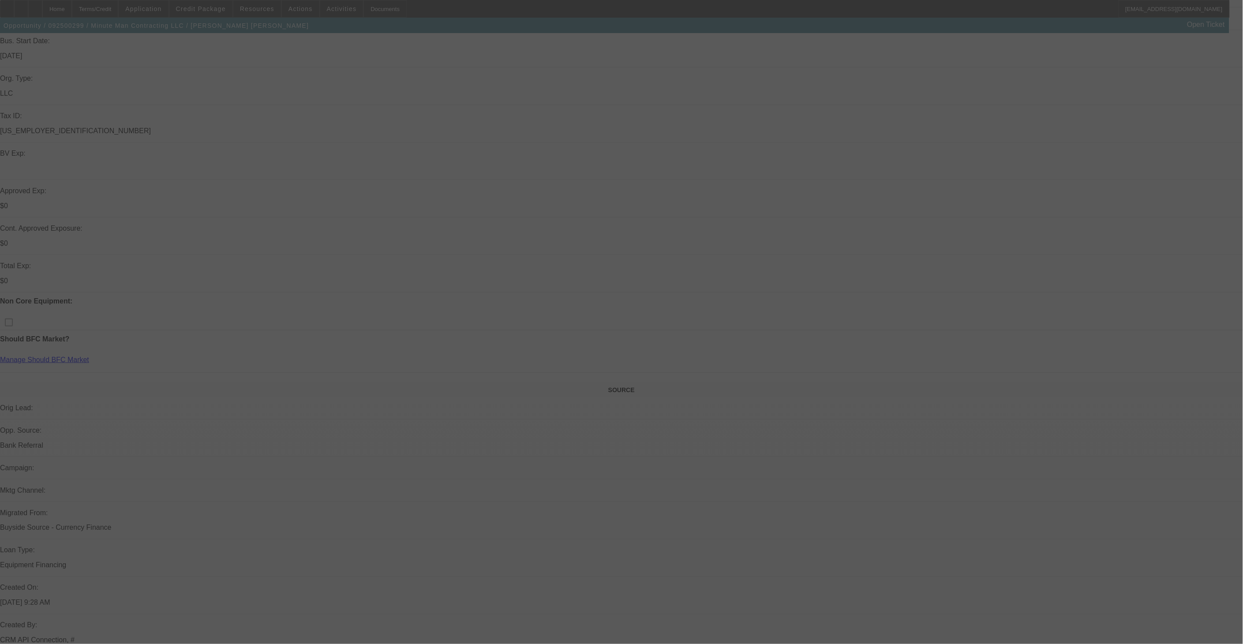
scroll to position [147, 0]
select select "0.1"
select select "2"
select select "0"
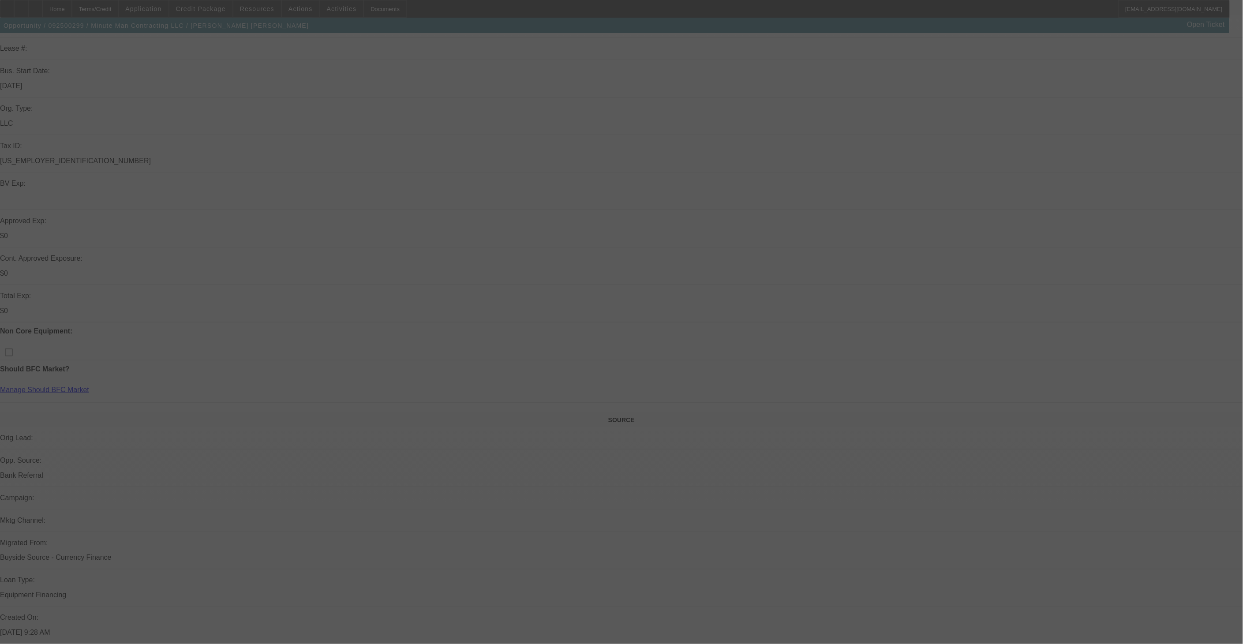
select select "6"
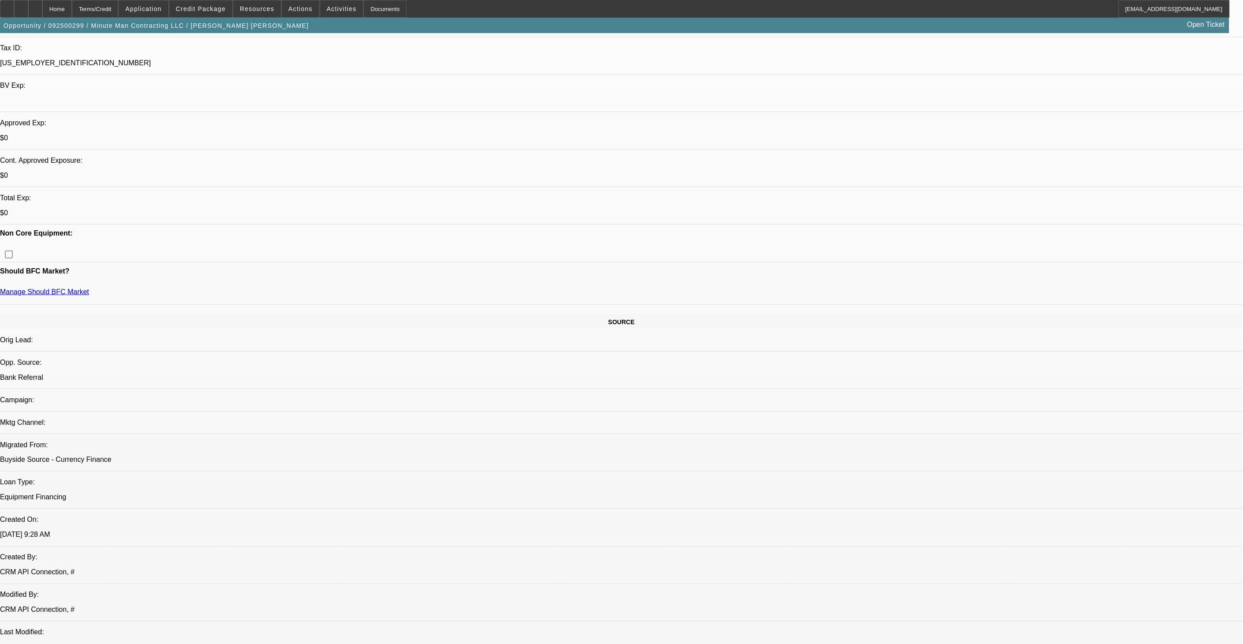
scroll to position [48, 0]
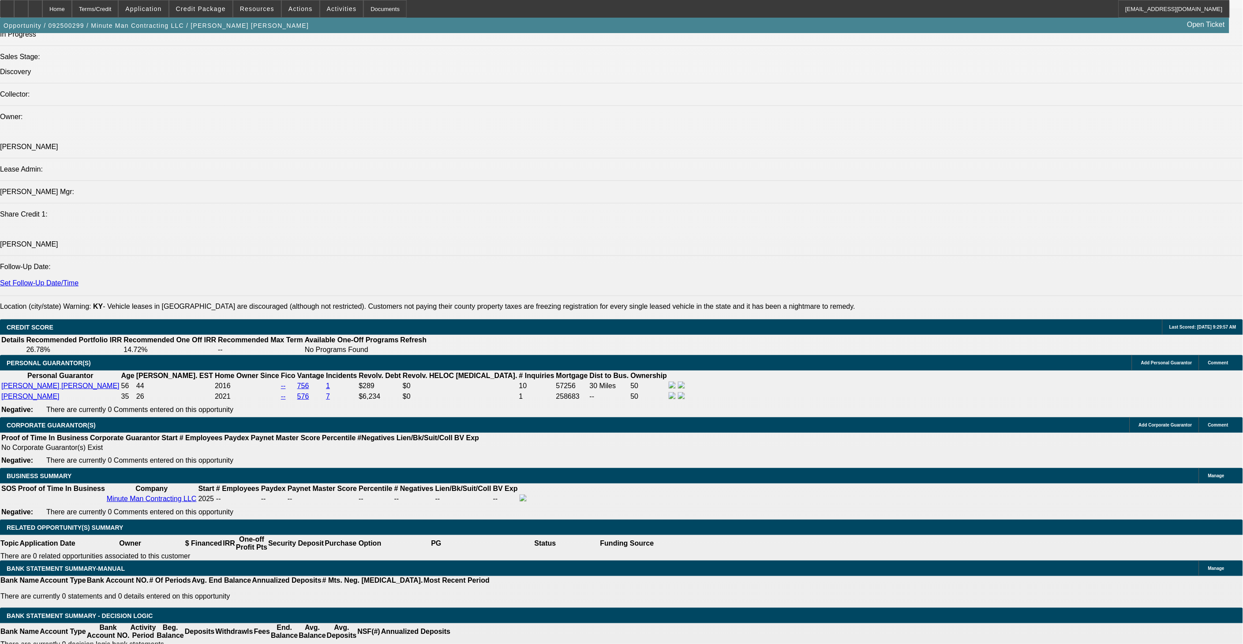
scroll to position [1078, 0]
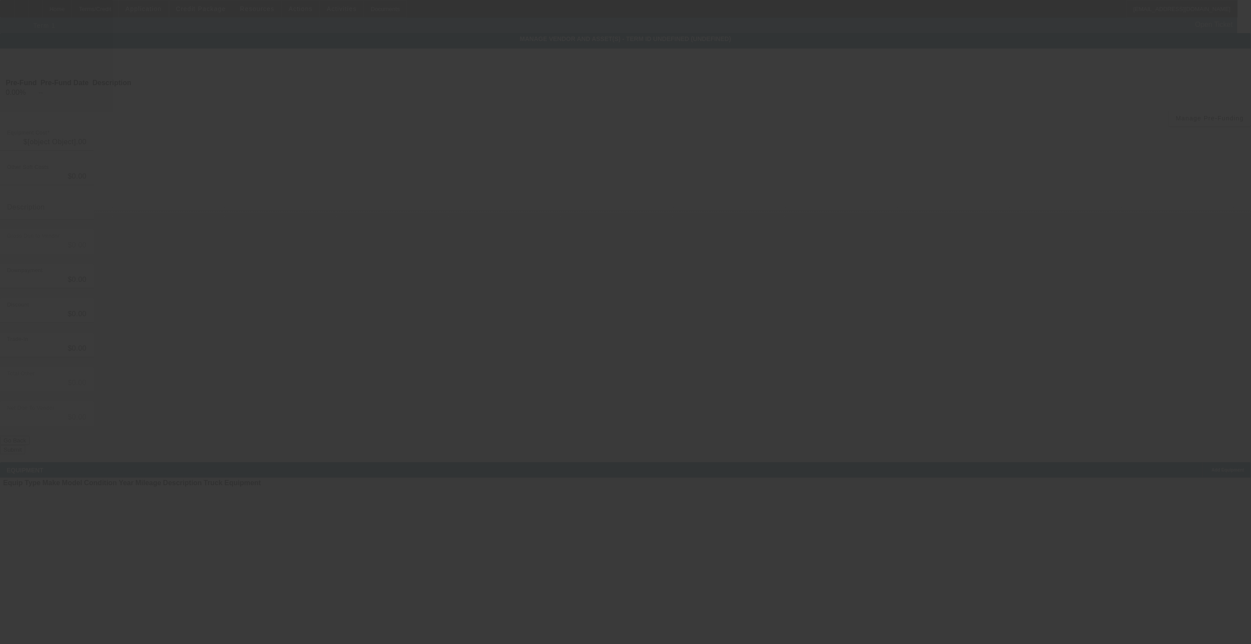
type input "$35,000.00"
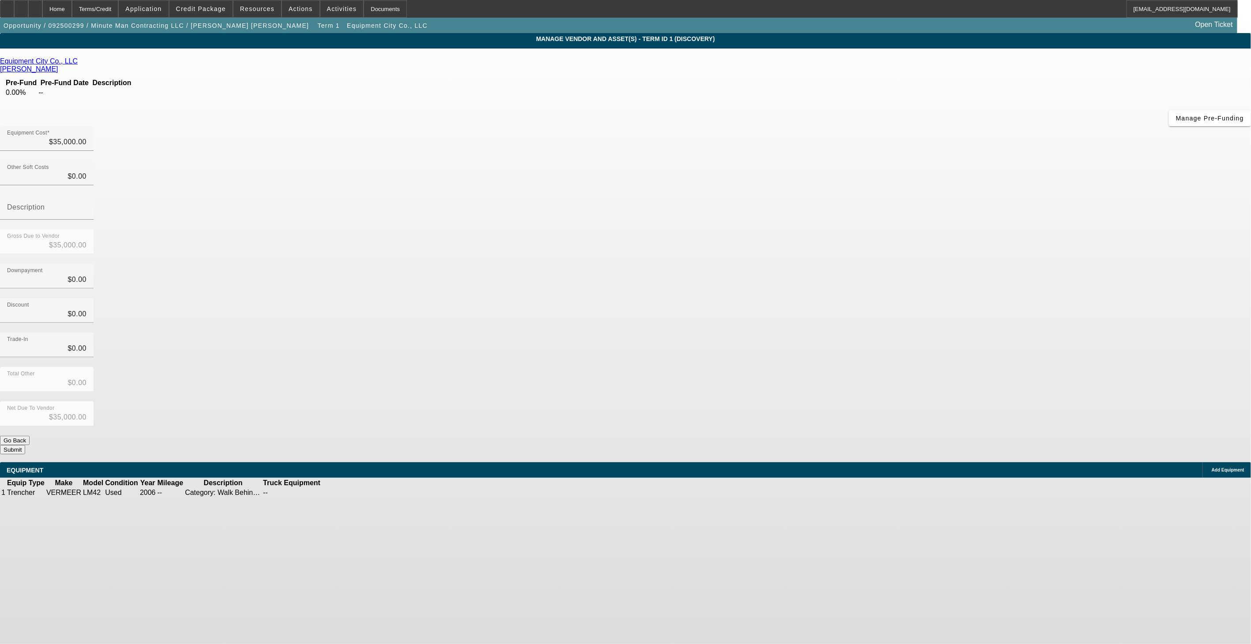
click at [349, 493] on icon at bounding box center [349, 493] width 0 height 0
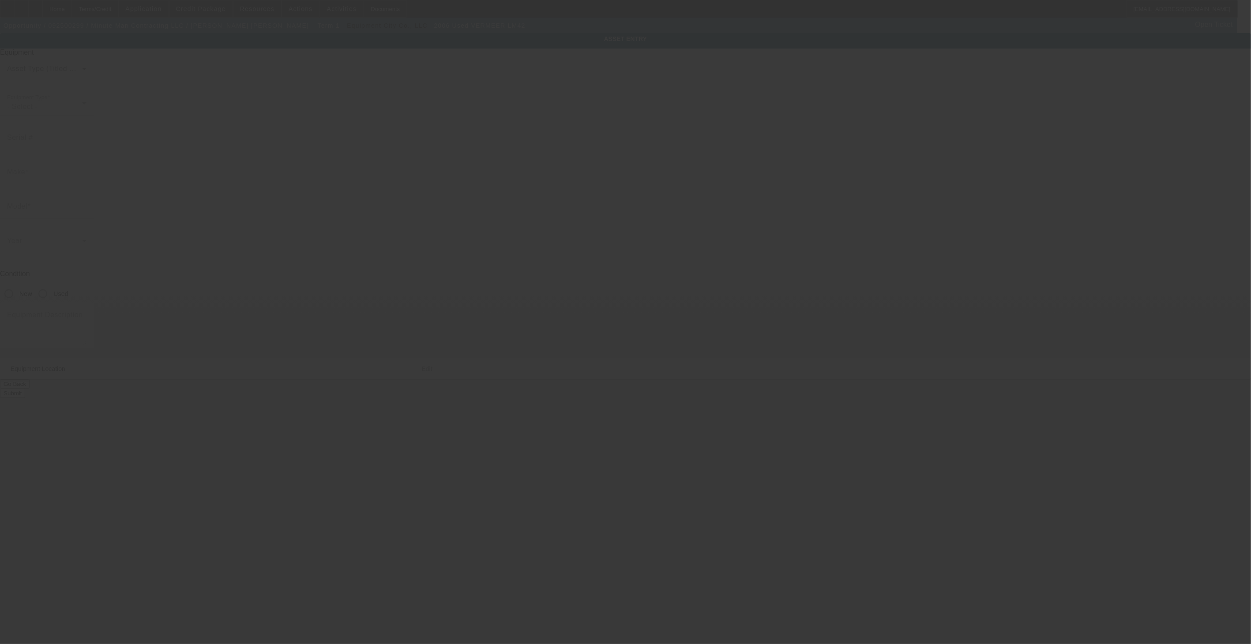
type input "[US_VEHICLE_IDENTIFICATION_NUMBER]"
type input "VERMEER"
type input "LM42"
radio input "true"
type textarea "Category: Walk Behind / Stand On"
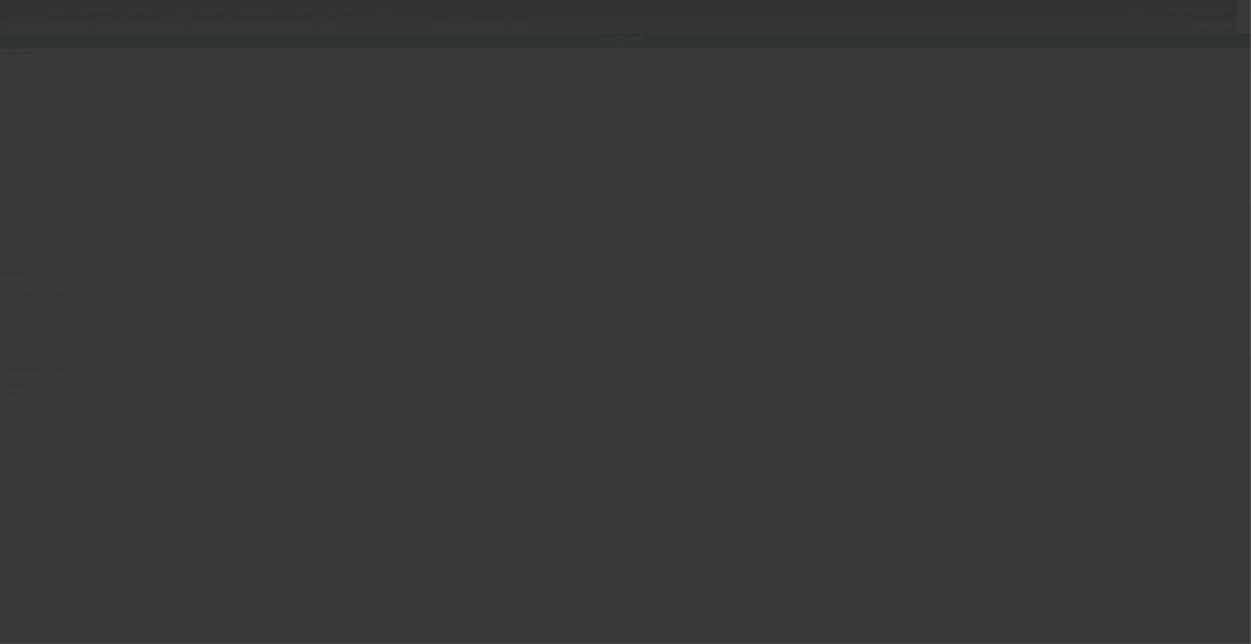
type input "[STREET_ADDRESS]"
type input "[PERSON_NAME]"
type input "61727"
type input "[PERSON_NAME]"
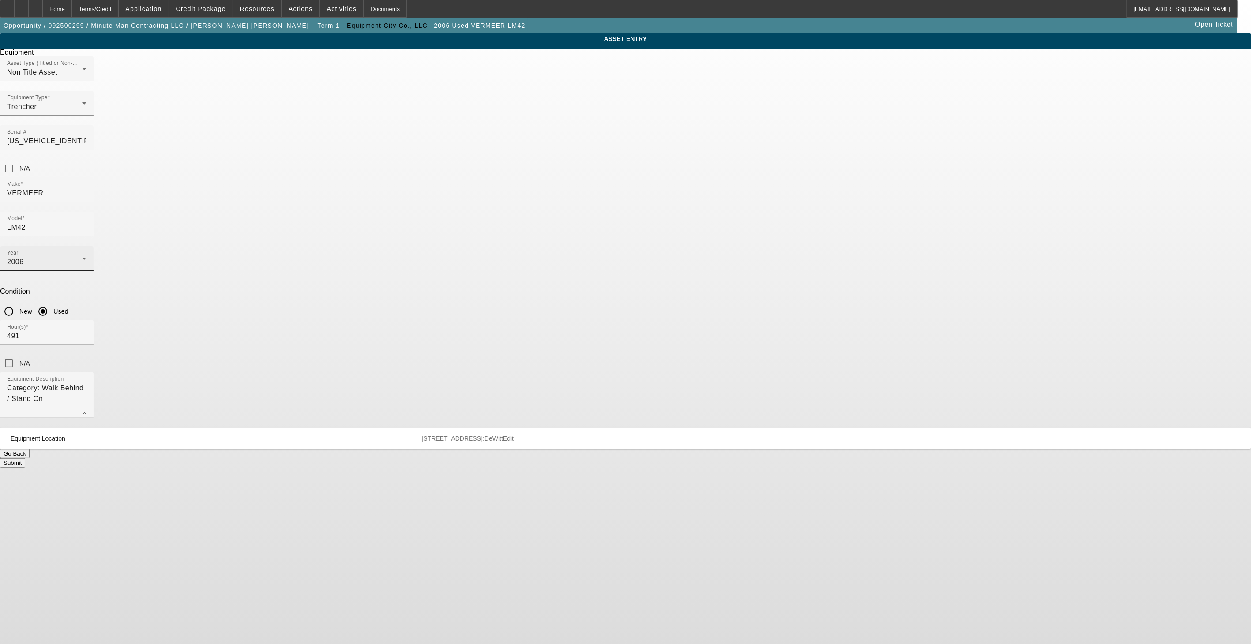
click at [82, 257] on div "2006" at bounding box center [44, 262] width 75 height 11
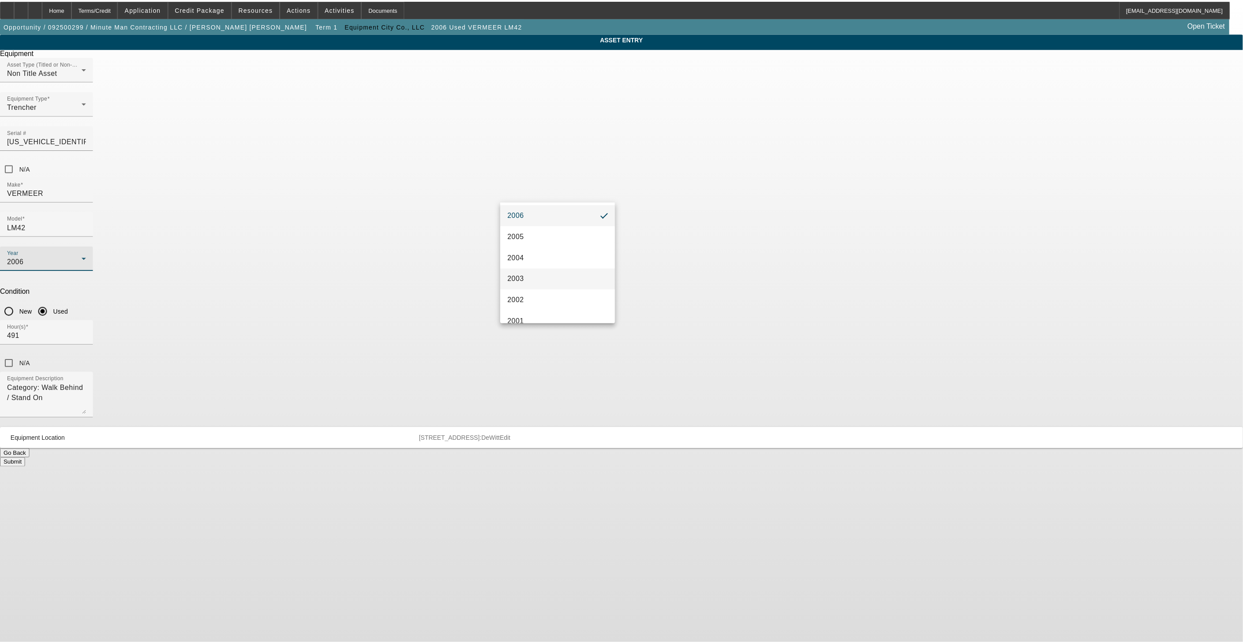
scroll to position [516, 0]
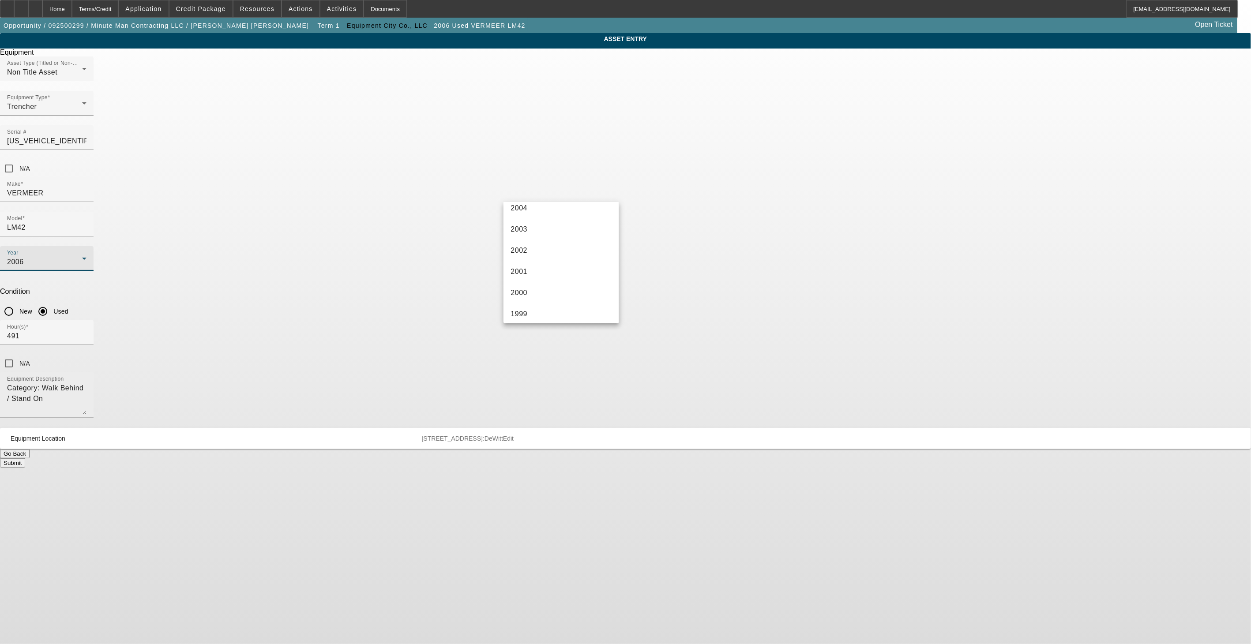
click at [545, 283] on mat-option "2000" at bounding box center [560, 292] width 115 height 21
click at [706, 320] on div "Hour(s) 491 N/A" at bounding box center [625, 346] width 1251 height 52
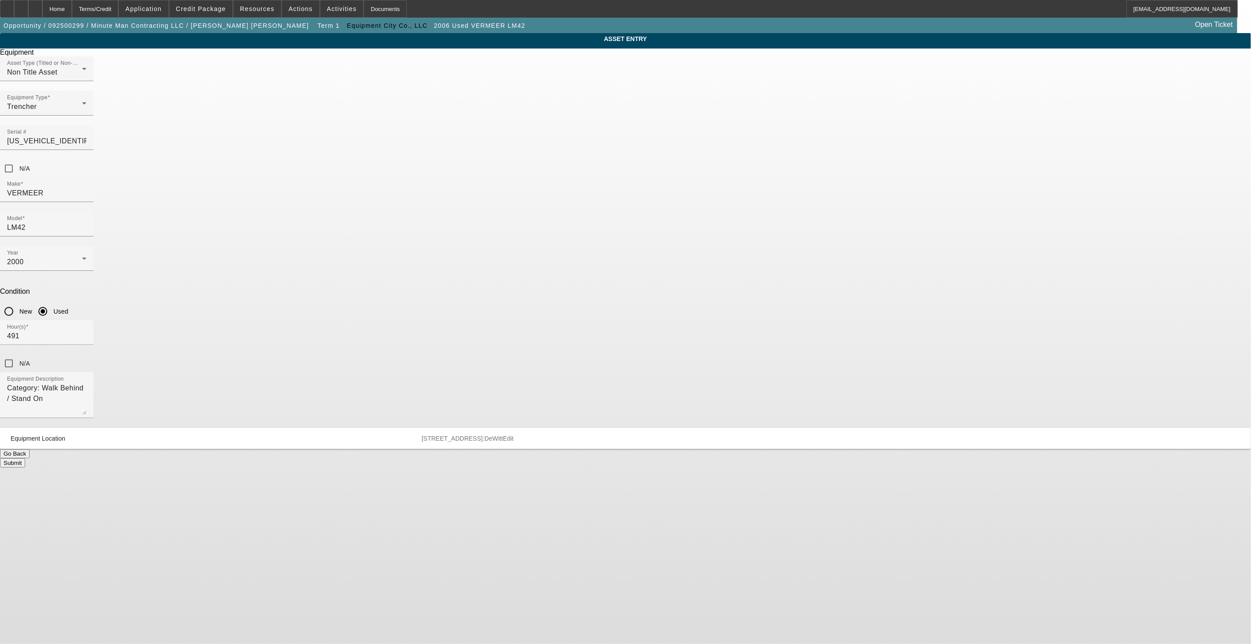
click at [25, 458] on button "Submit" at bounding box center [12, 462] width 25 height 9
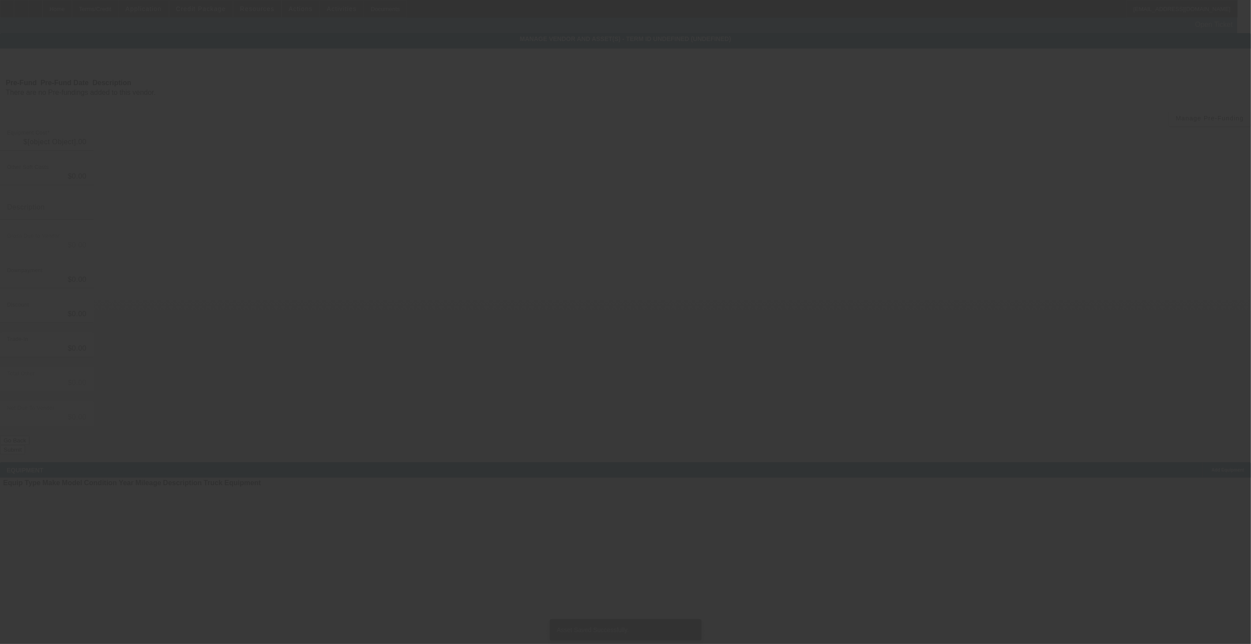
type input "$35,000.00"
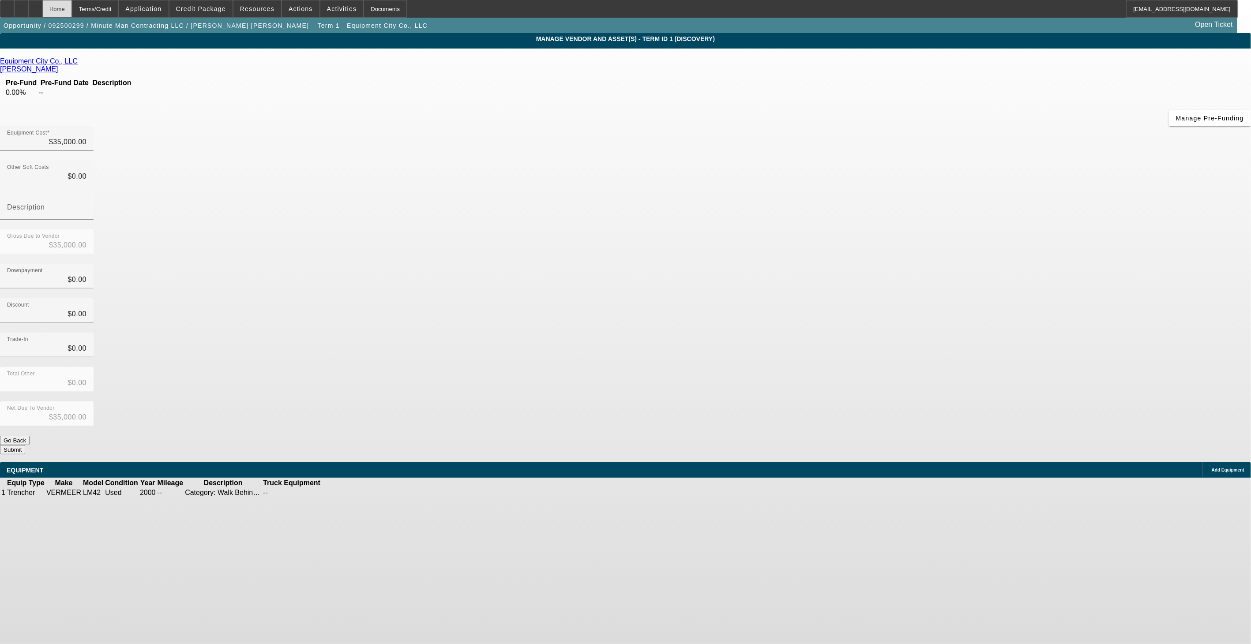
click at [72, 15] on div "Home" at bounding box center [57, 9] width 30 height 18
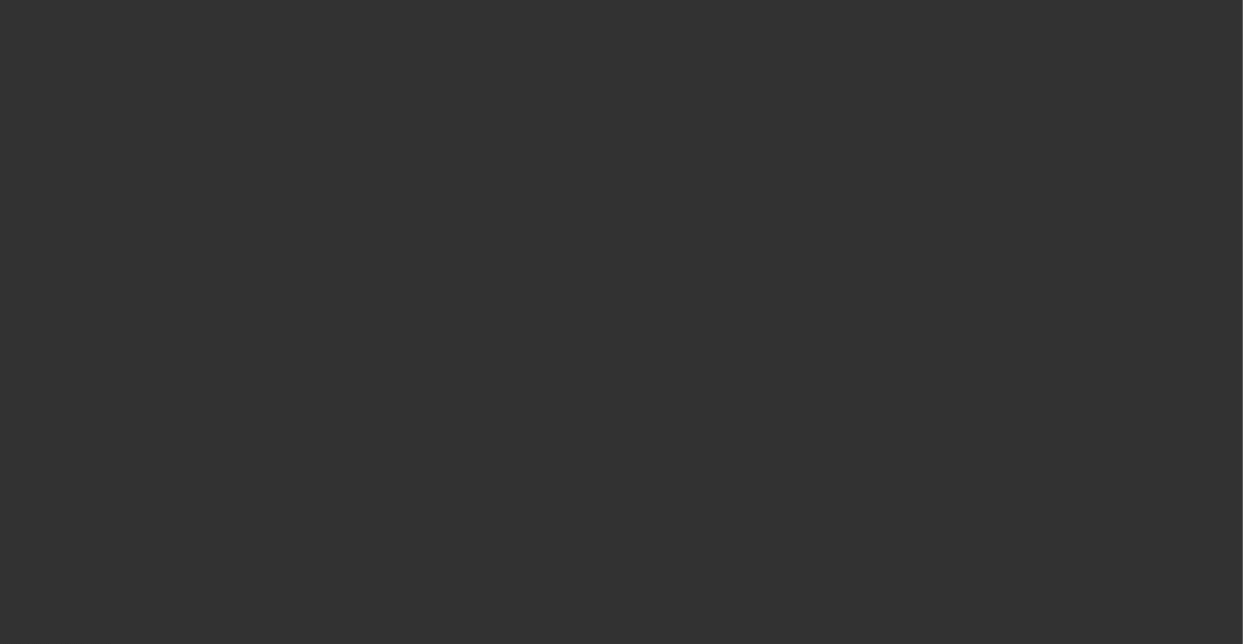
select select "0.1"
select select "2"
select select "0"
select select "6"
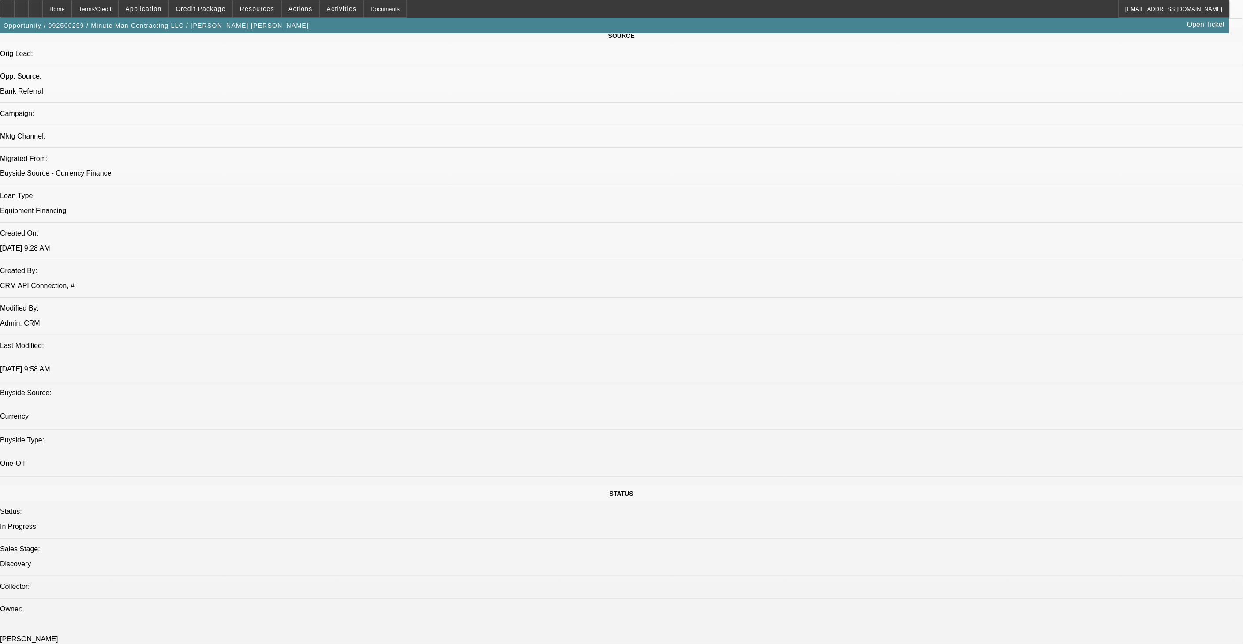
scroll to position [518, 0]
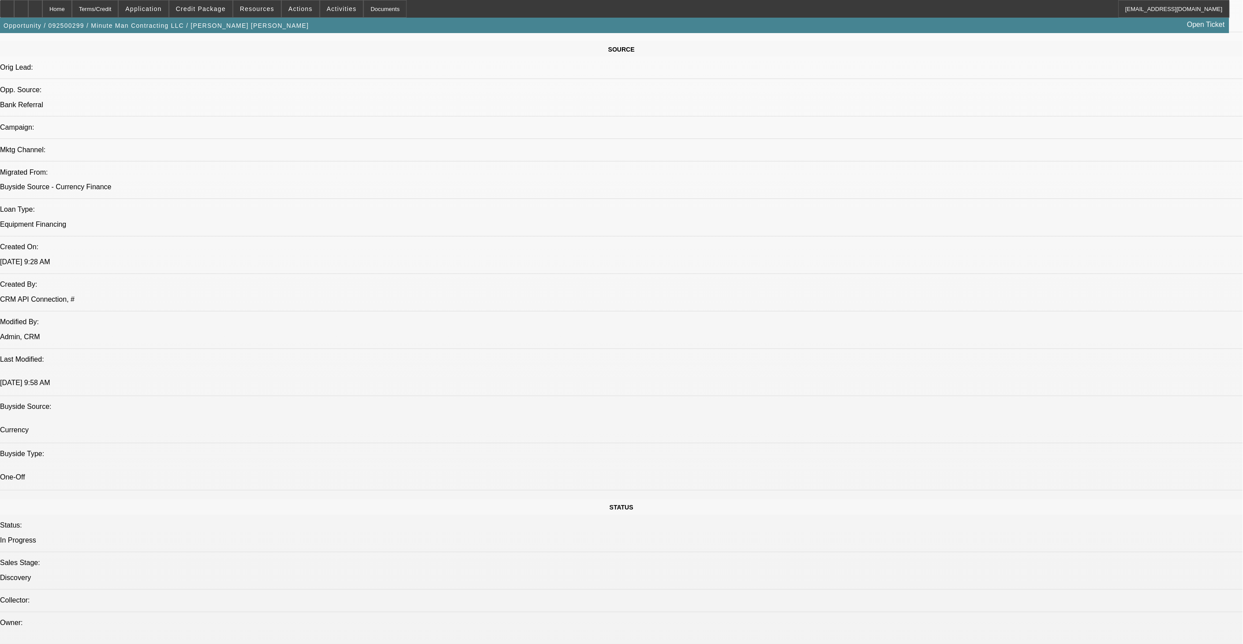
drag, startPoint x: 923, startPoint y: 33, endPoint x: 927, endPoint y: 38, distance: 7.2
radio input "true"
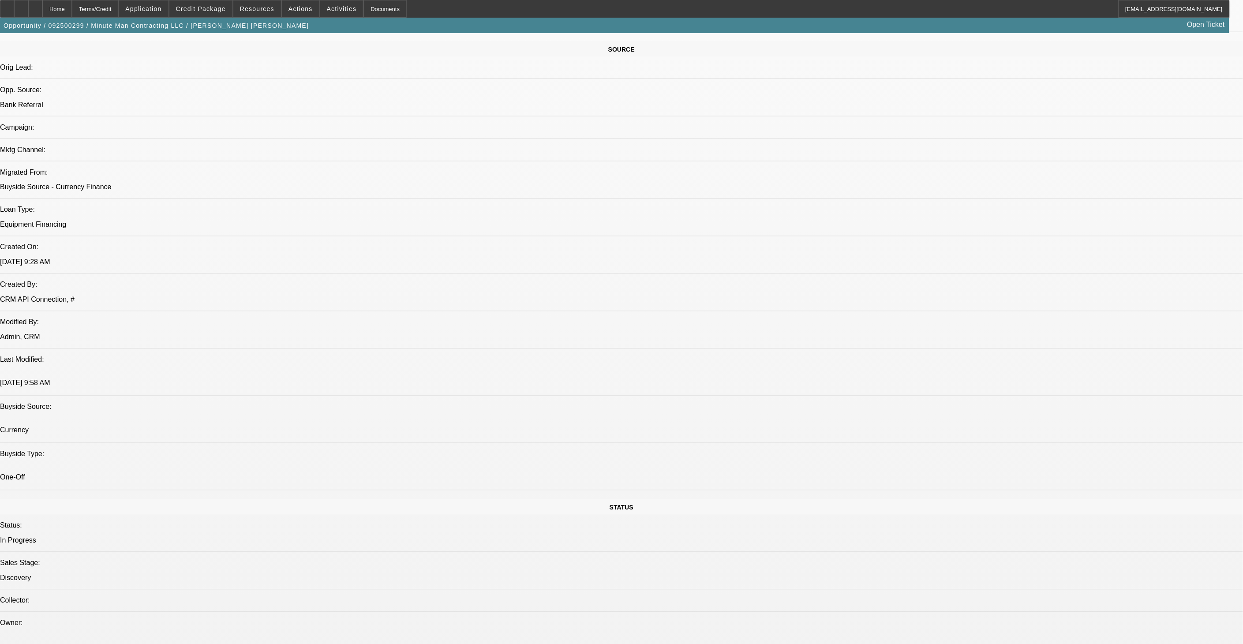
drag, startPoint x: 272, startPoint y: 302, endPoint x: 283, endPoint y: 236, distance: 67.5
click at [221, 5] on span at bounding box center [200, 8] width 63 height 21
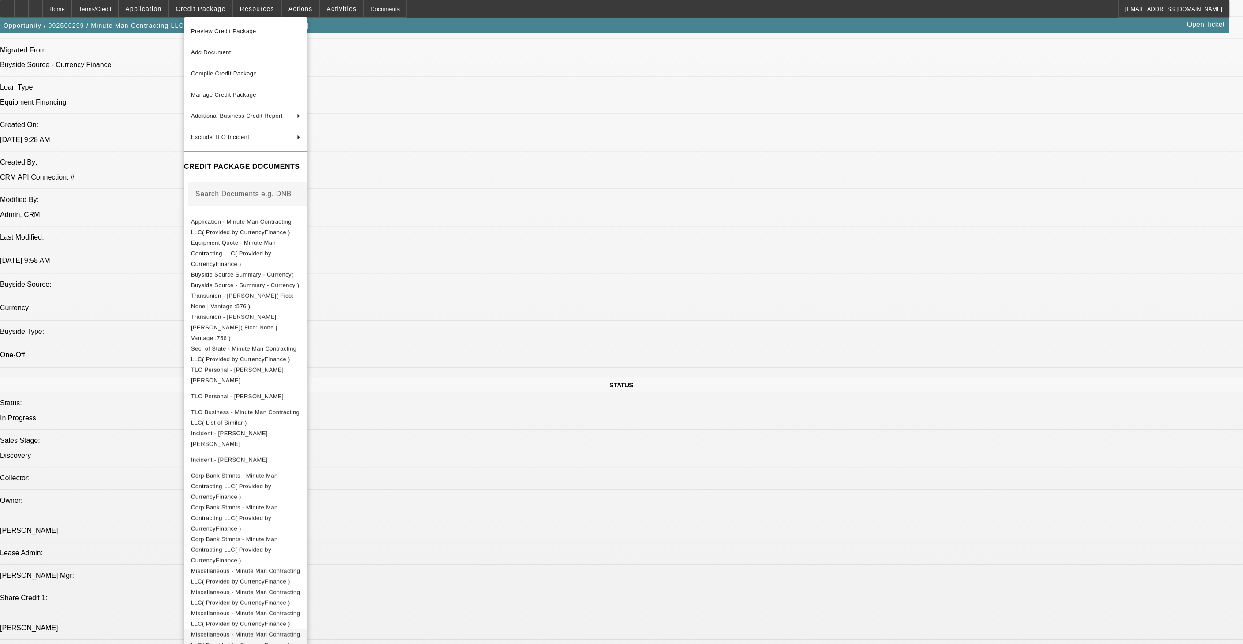
scroll to position [665, 0]
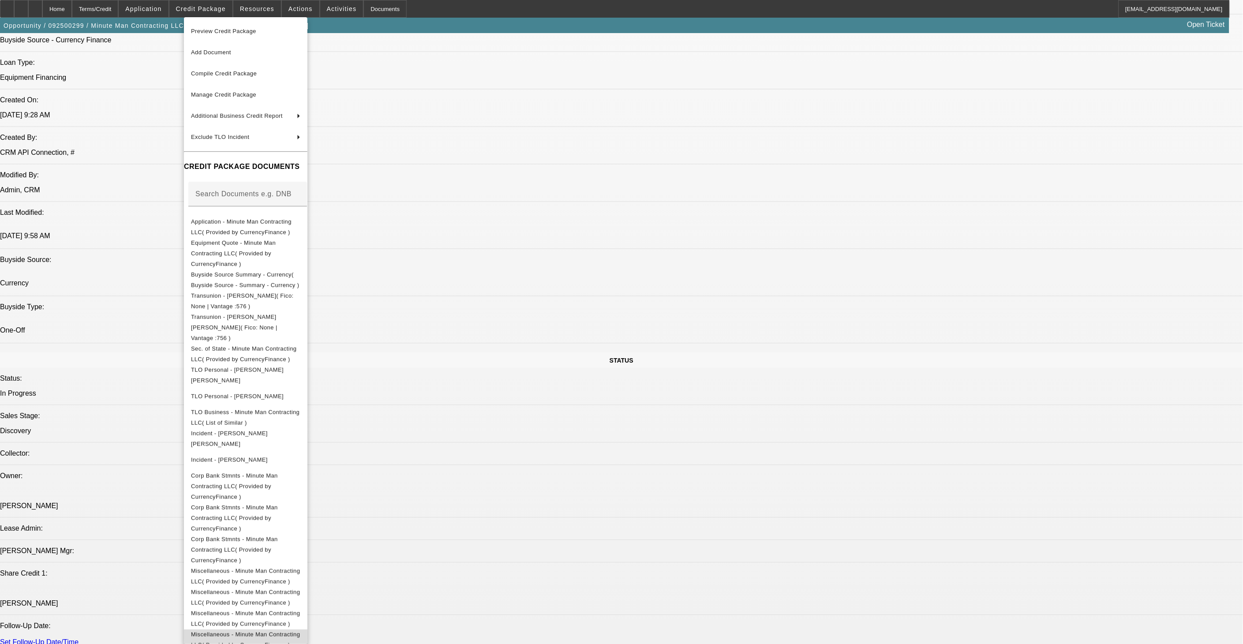
click at [308, 629] on button "Miscellaneous - Minute Man Contracting LLC( Provided by CurrencyFinance )" at bounding box center [246, 639] width 124 height 21
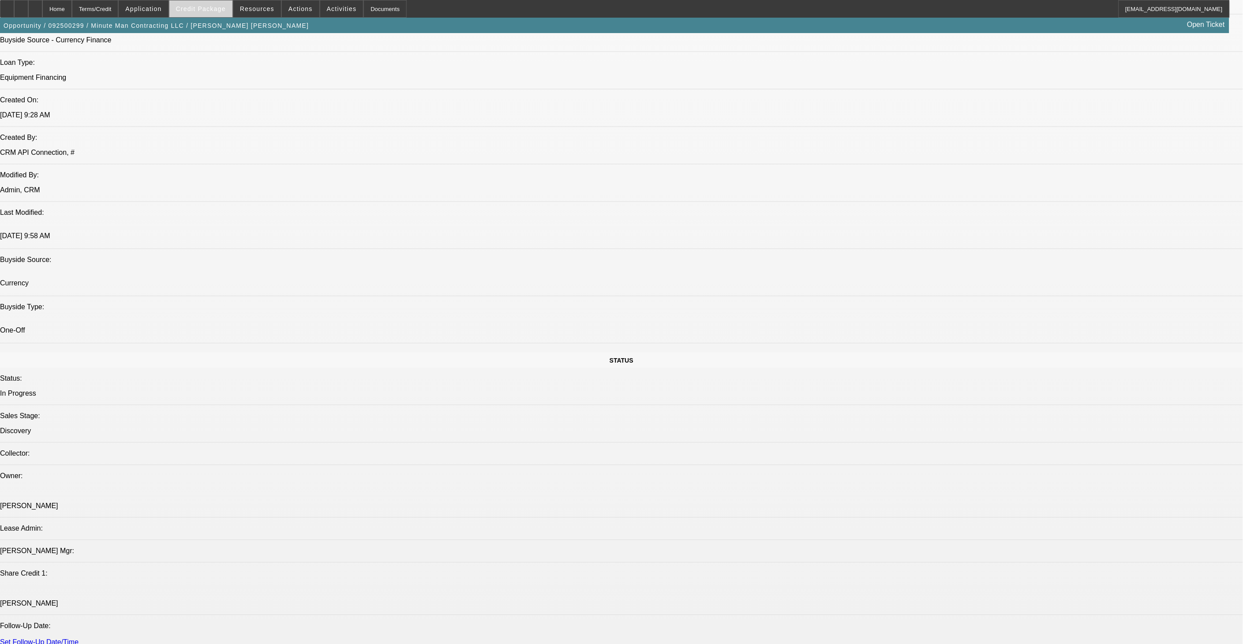
click at [203, 10] on span "Credit Package" at bounding box center [201, 8] width 50 height 7
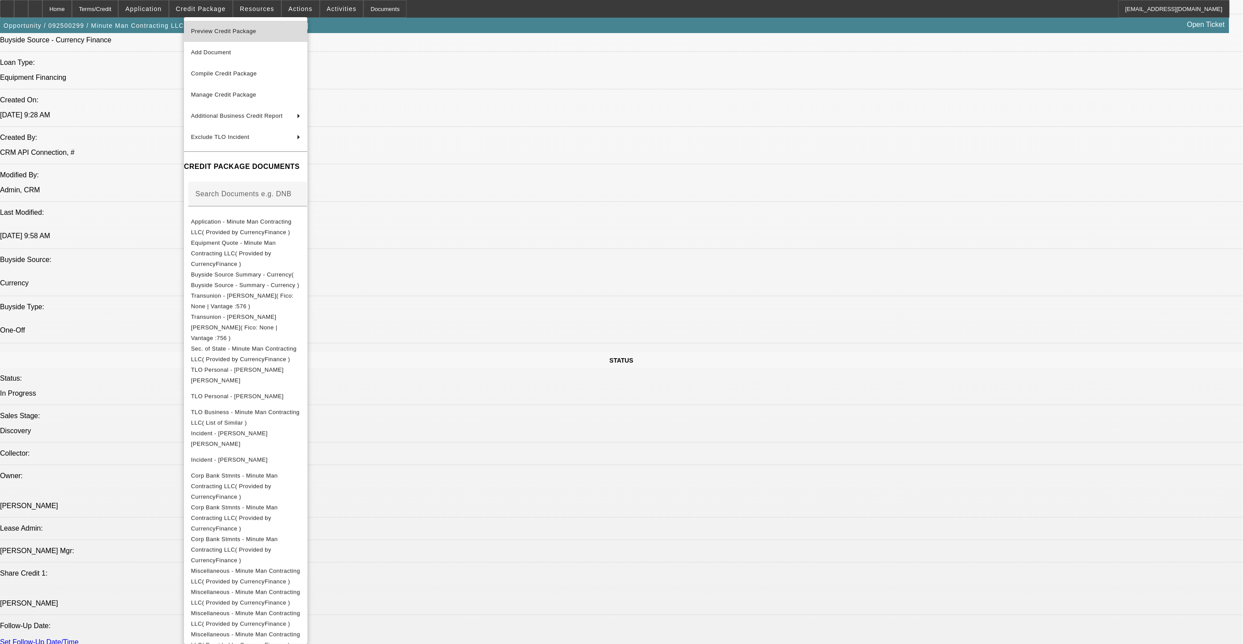
click at [224, 37] on span "Preview Credit Package" at bounding box center [245, 31] width 109 height 11
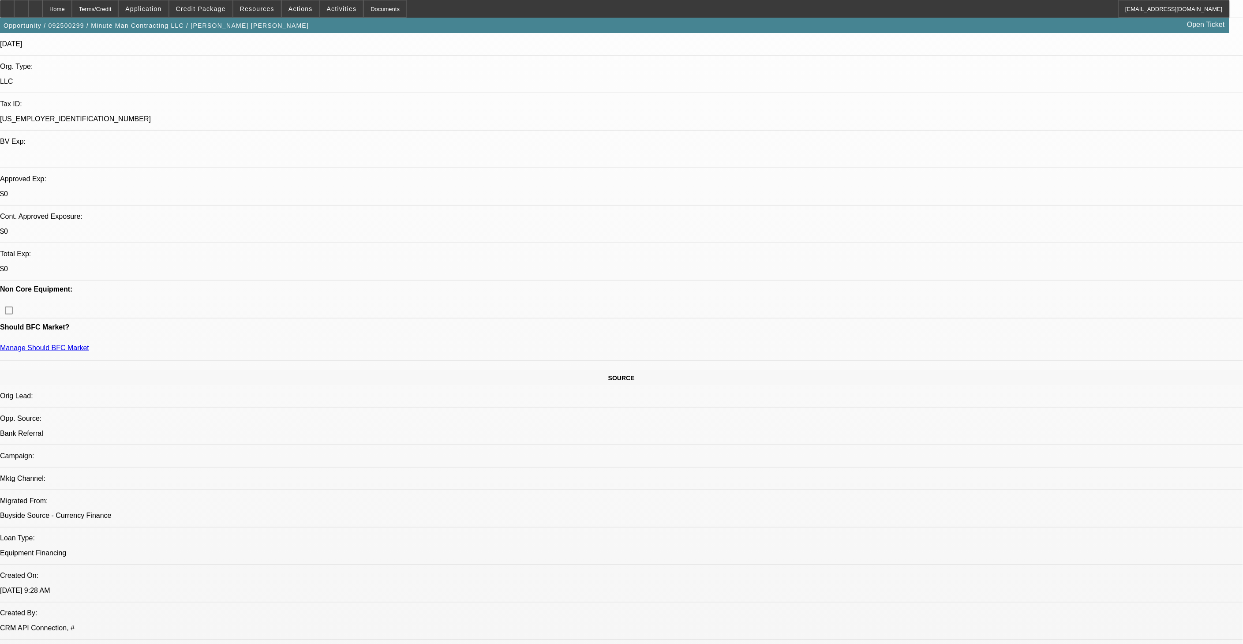
scroll to position [76, 0]
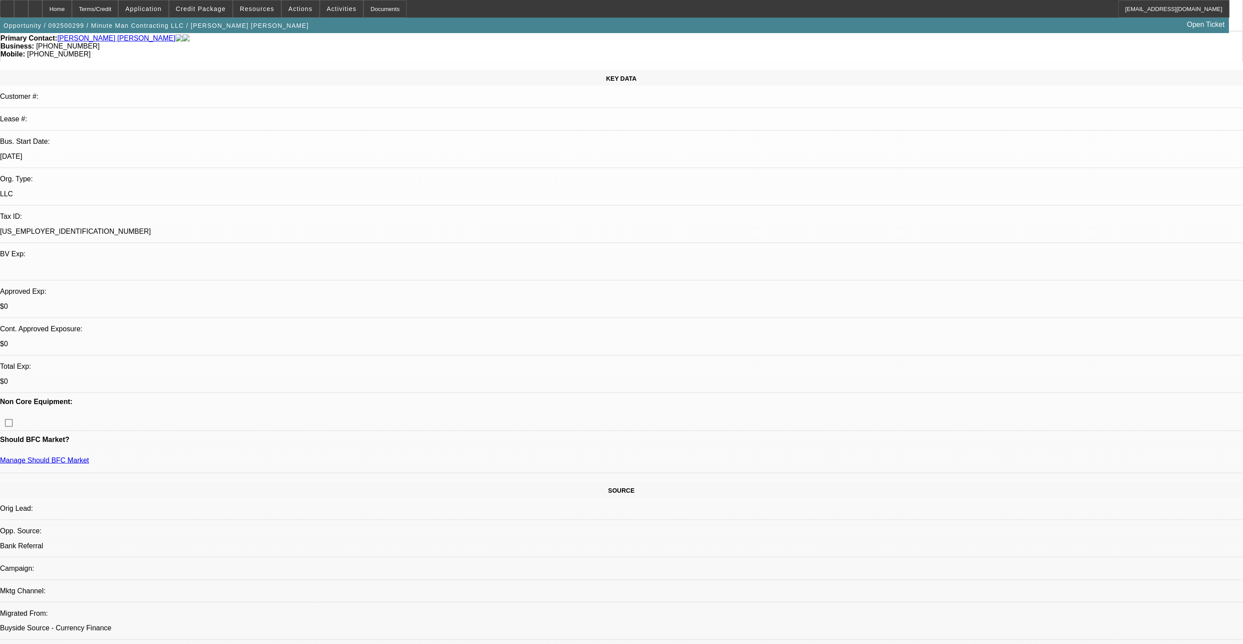
type textarea "Old unit; SU; one PG with TERRIBLE credit. One PG with good credit. Charge-offs…"
radio input "true"
